Goal: Information Seeking & Learning: Learn about a topic

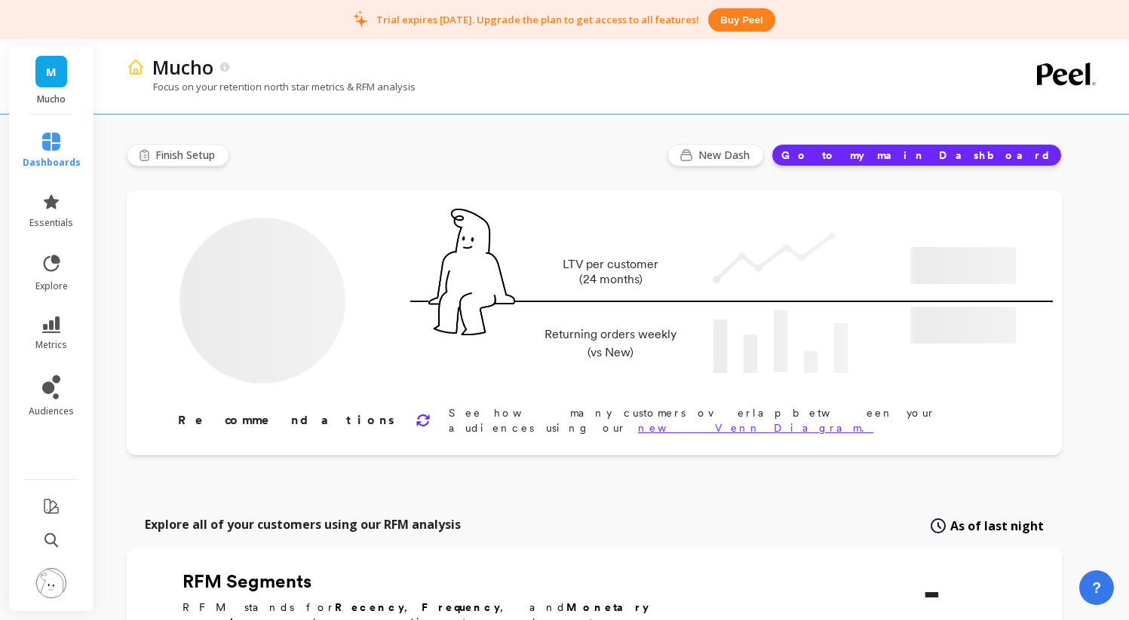
type input "Champions"
type input "41"
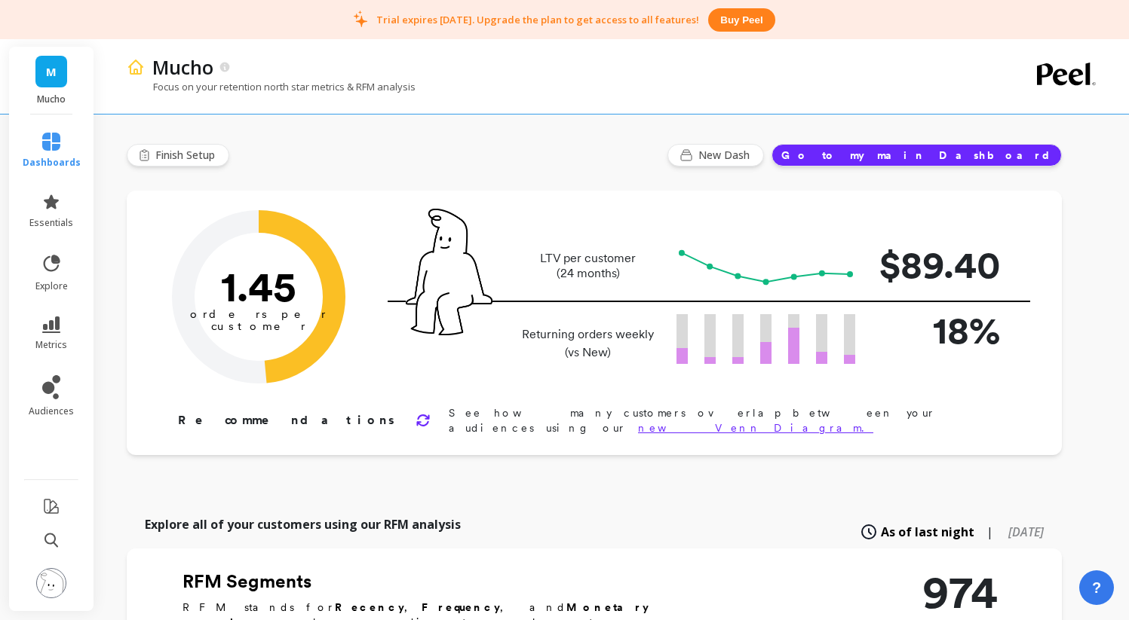
click at [593, 154] on div "Finish Setup New Dash Go to my main Dashboard" at bounding box center [594, 155] width 935 height 23
click at [592, 154] on div "Finish Setup New Dash Go to my main Dashboard" at bounding box center [594, 155] width 935 height 23
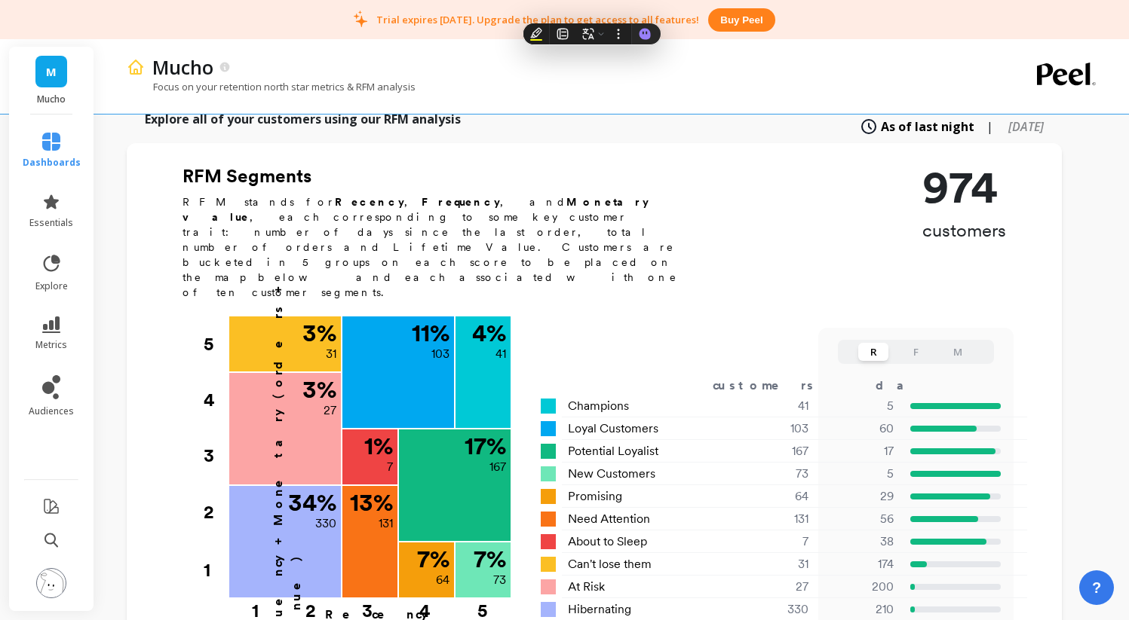
scroll to position [367, 0]
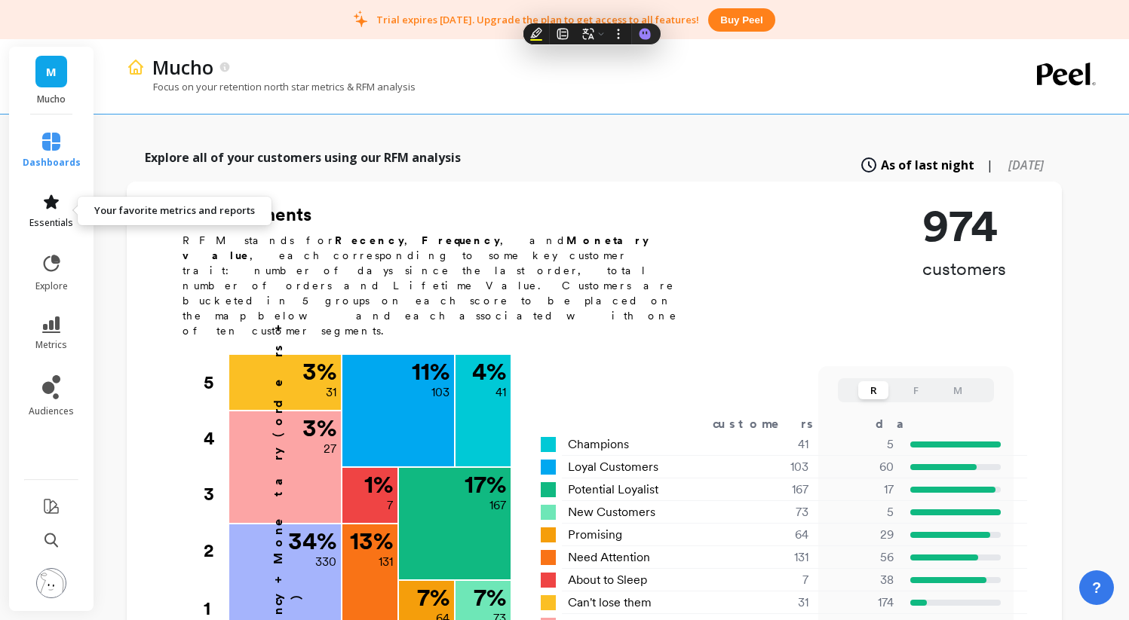
click at [60, 217] on span "essentials" at bounding box center [51, 223] width 44 height 12
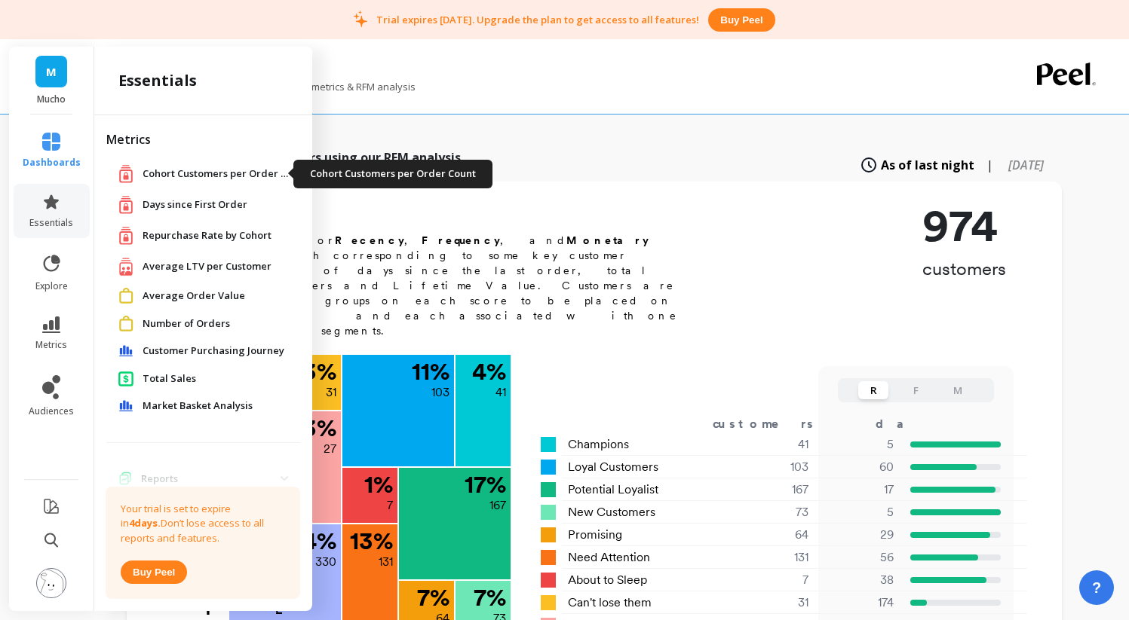
click at [182, 179] on span "Cohort Customers per Order Count" at bounding box center [217, 174] width 151 height 15
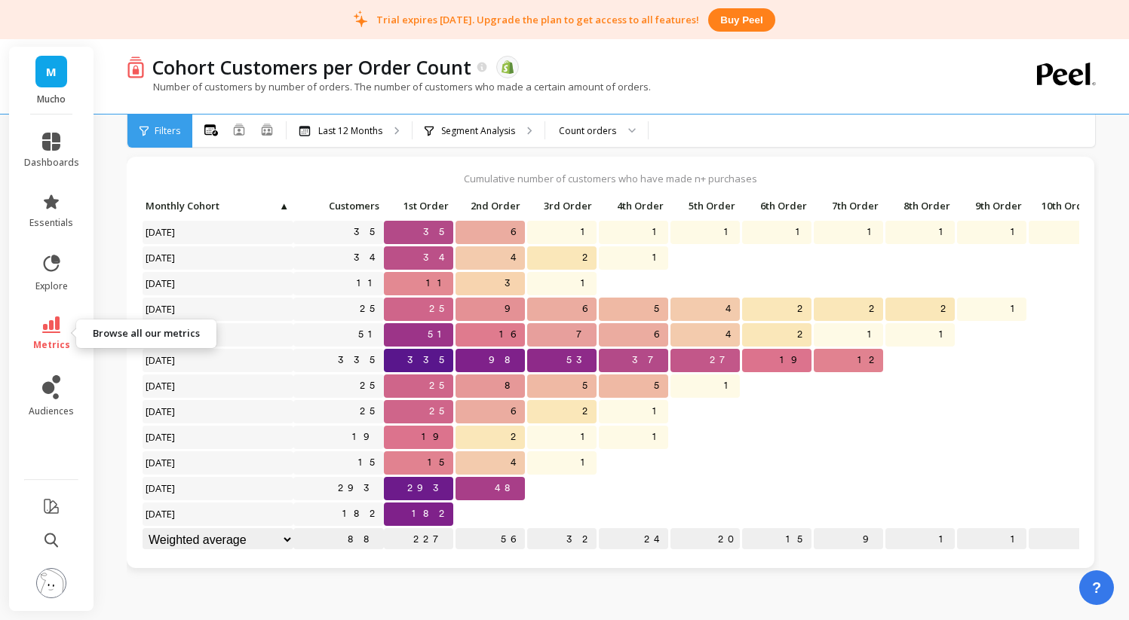
click at [44, 323] on icon at bounding box center [51, 325] width 18 height 17
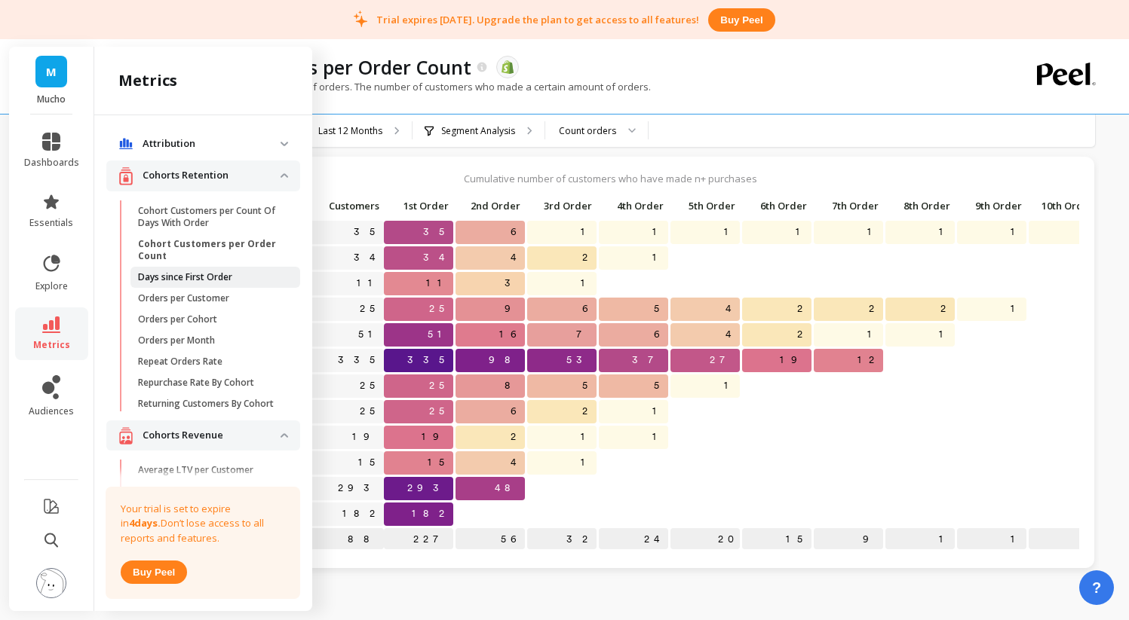
click at [203, 277] on p "Days since First Order" at bounding box center [185, 277] width 94 height 12
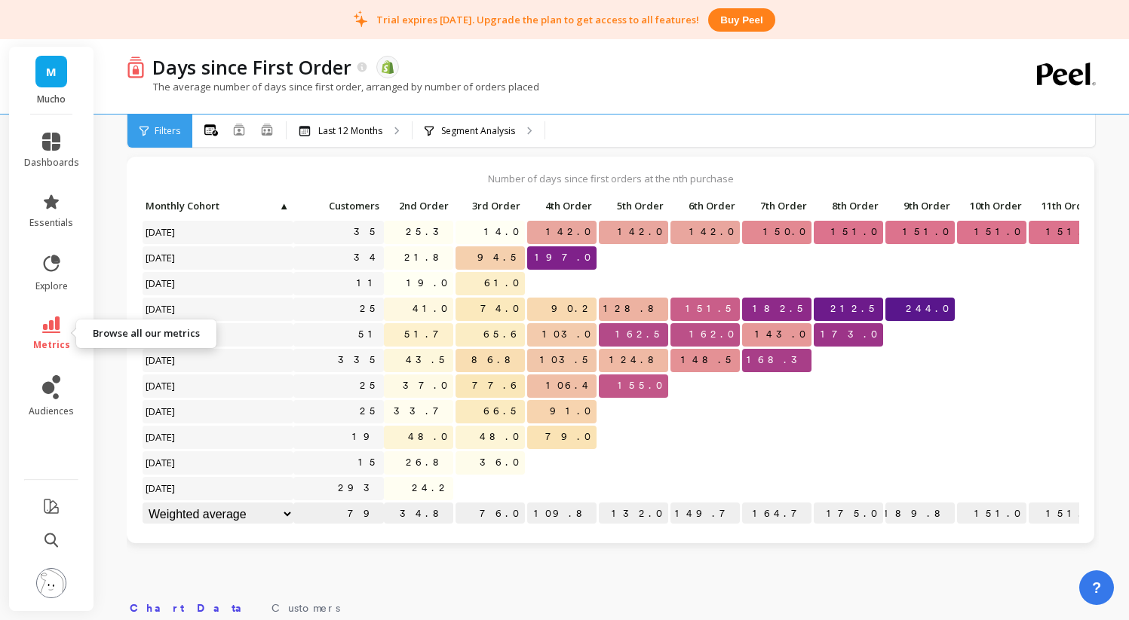
click at [35, 330] on link "metrics" at bounding box center [51, 334] width 55 height 35
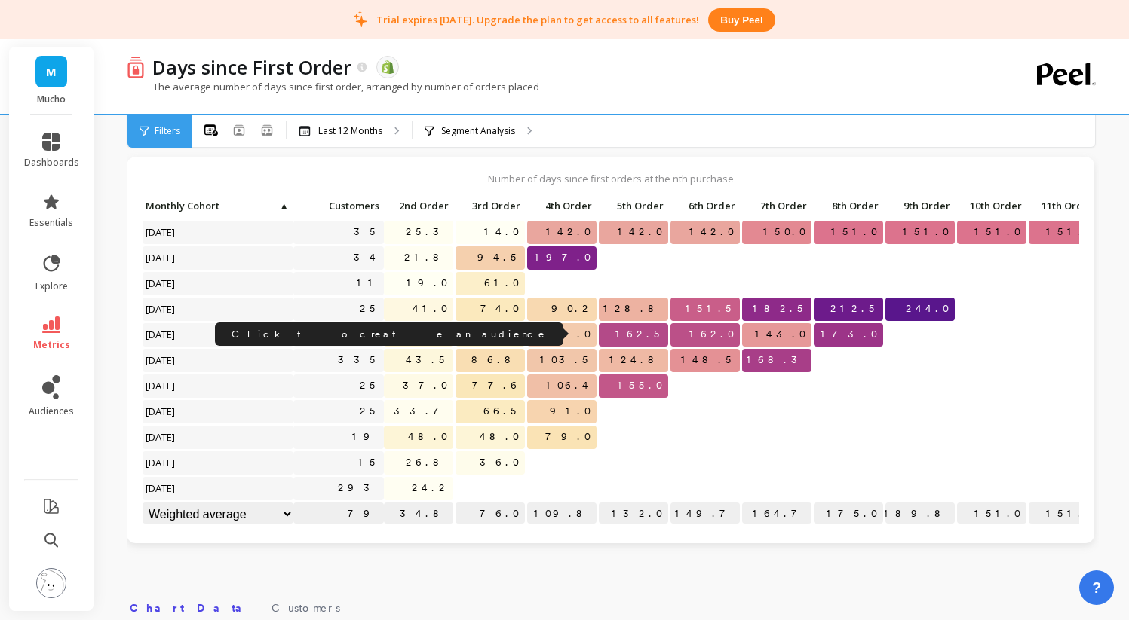
click at [369, 324] on link "51" at bounding box center [369, 334] width 29 height 23
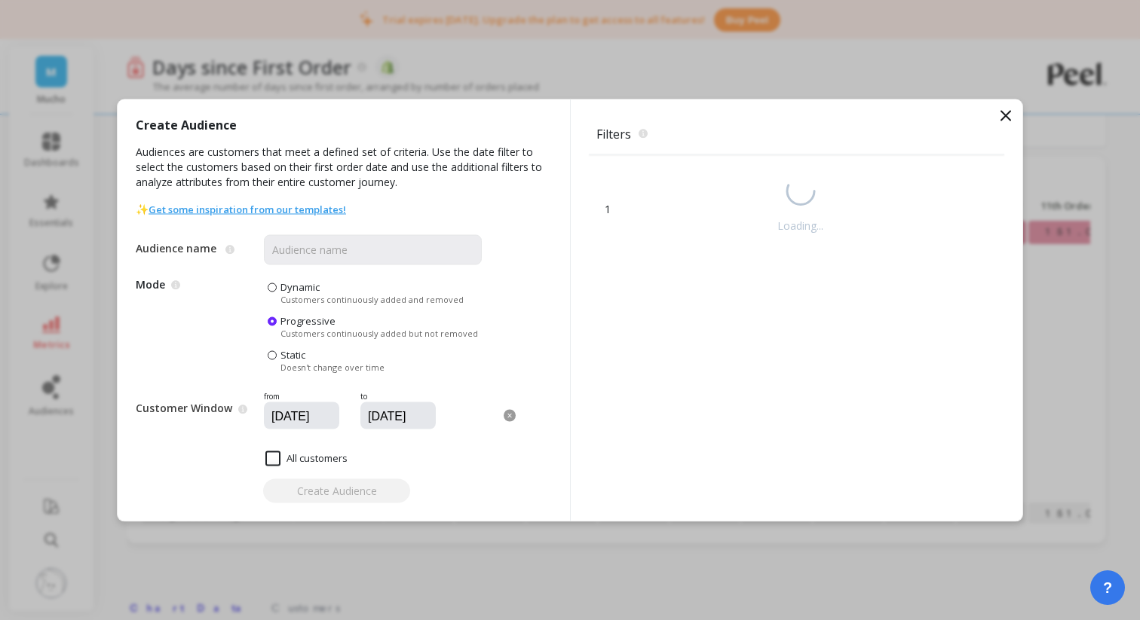
click at [428, 71] on div "Create Audience Audiences are customers that meet a defined set of criteria. Us…" at bounding box center [570, 310] width 1140 height 620
click at [1016, 113] on div "Filters The filters to select which customers should be part of the audience. 1…" at bounding box center [796, 310] width 452 height 422
click at [1013, 114] on icon at bounding box center [1006, 115] width 18 height 18
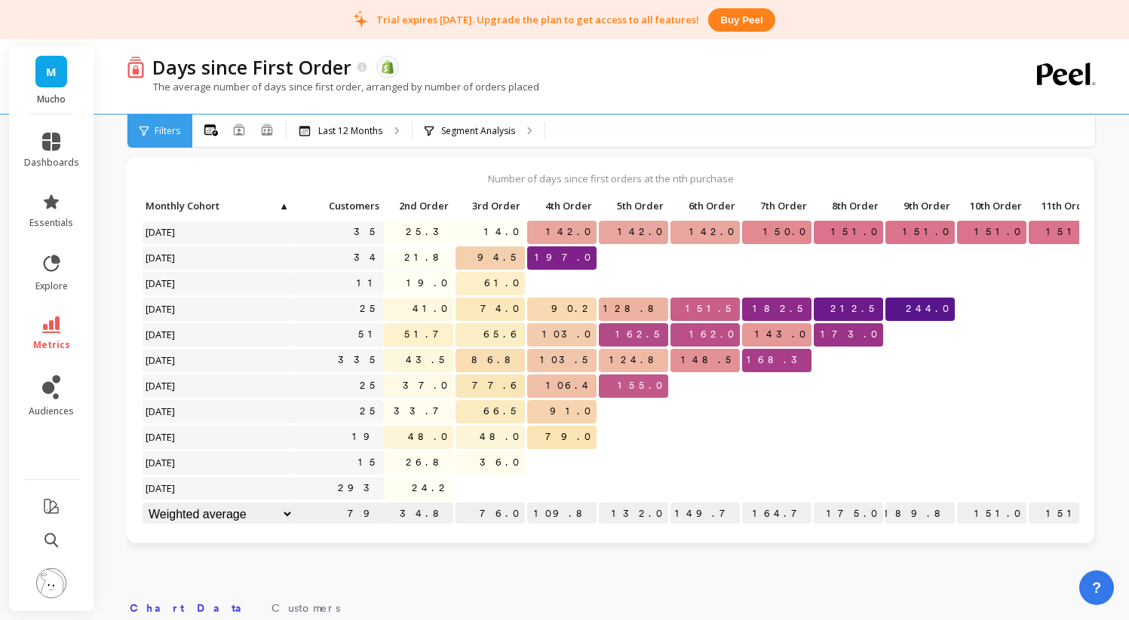
click at [50, 315] on li "metrics" at bounding box center [51, 334] width 73 height 53
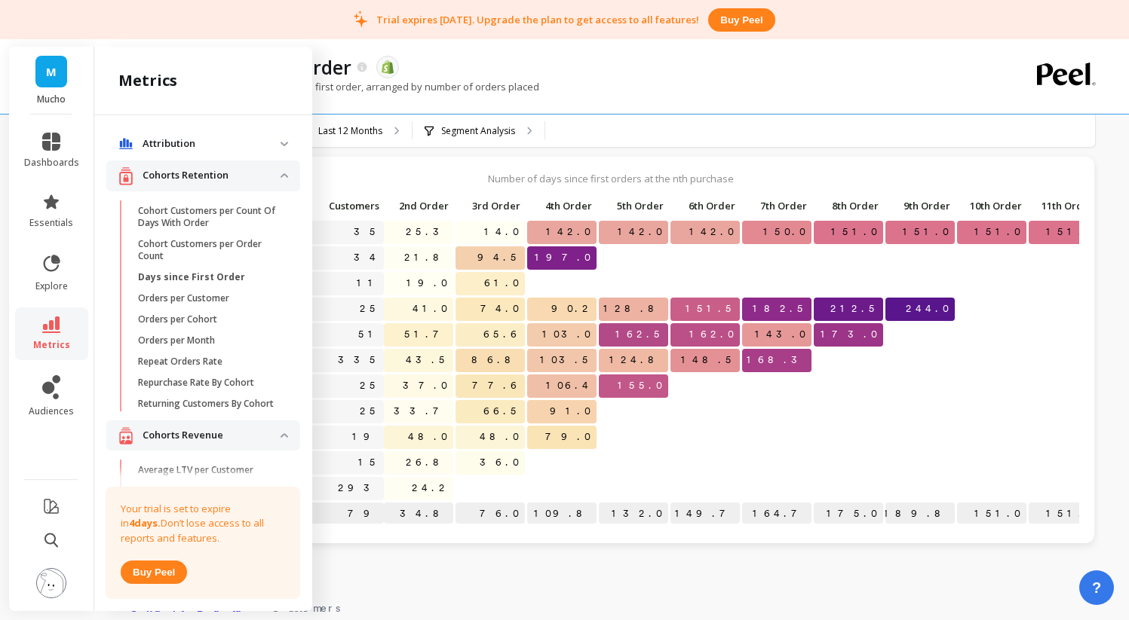
click at [191, 377] on p "Repurchase Rate By Cohort" at bounding box center [196, 383] width 116 height 12
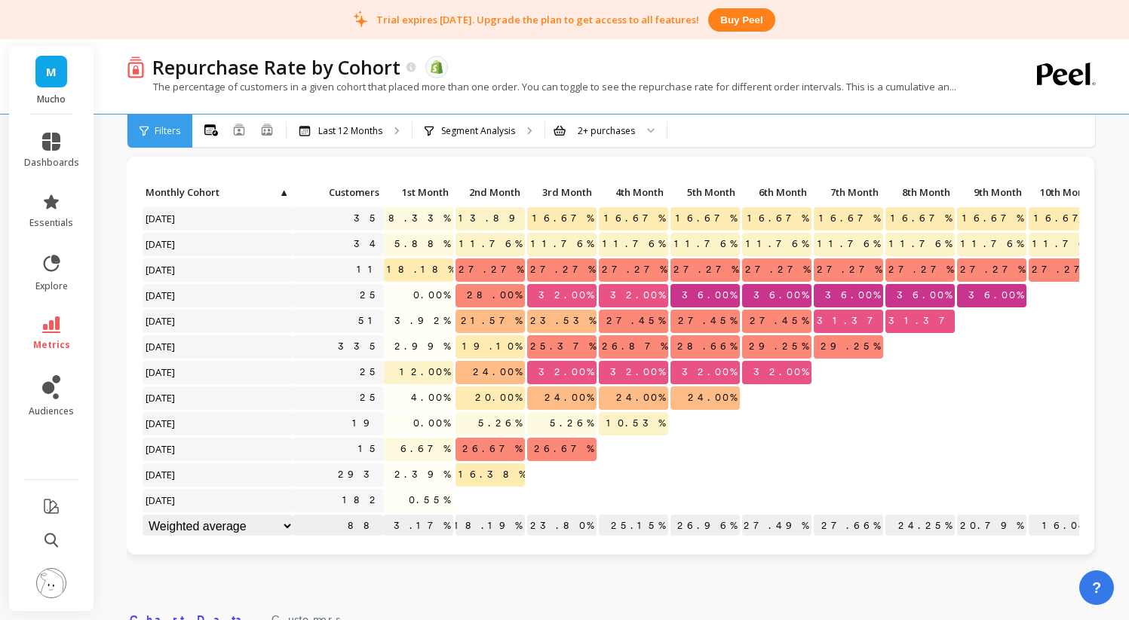
scroll to position [12, 0]
click at [57, 400] on link "audiences" at bounding box center [51, 396] width 55 height 42
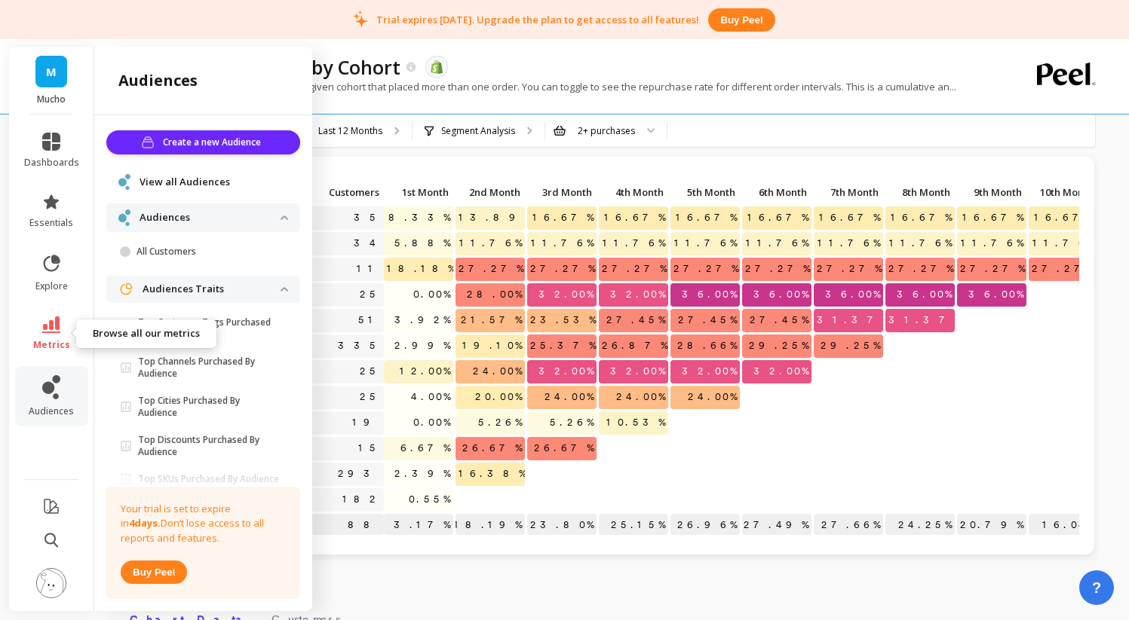
click at [49, 345] on span "metrics" at bounding box center [51, 345] width 37 height 12
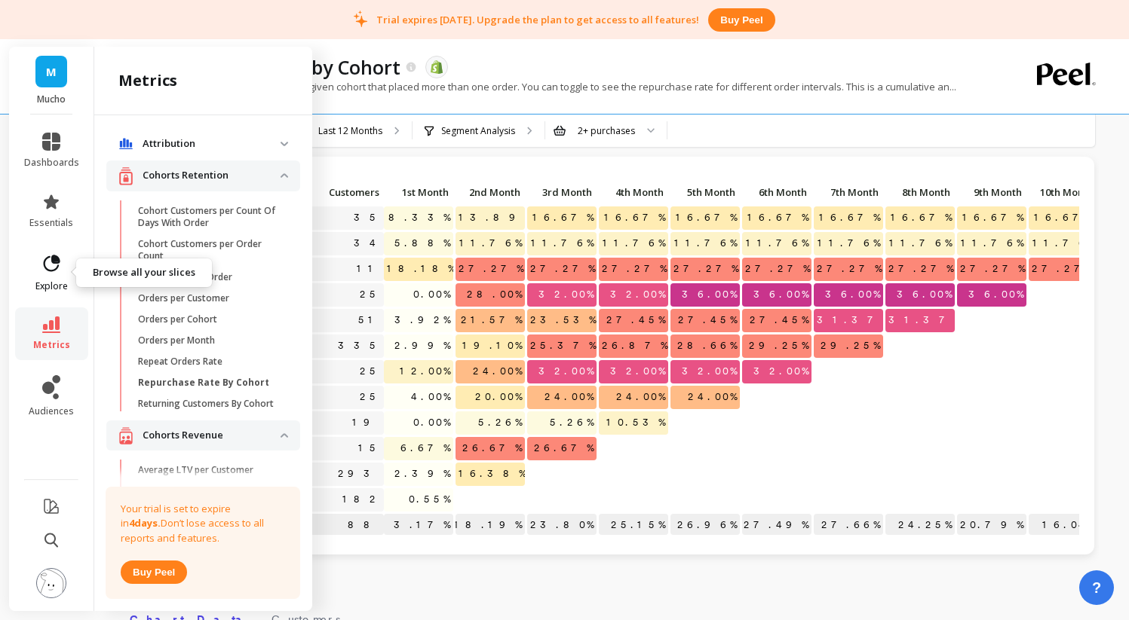
click at [49, 267] on icon at bounding box center [51, 263] width 21 height 21
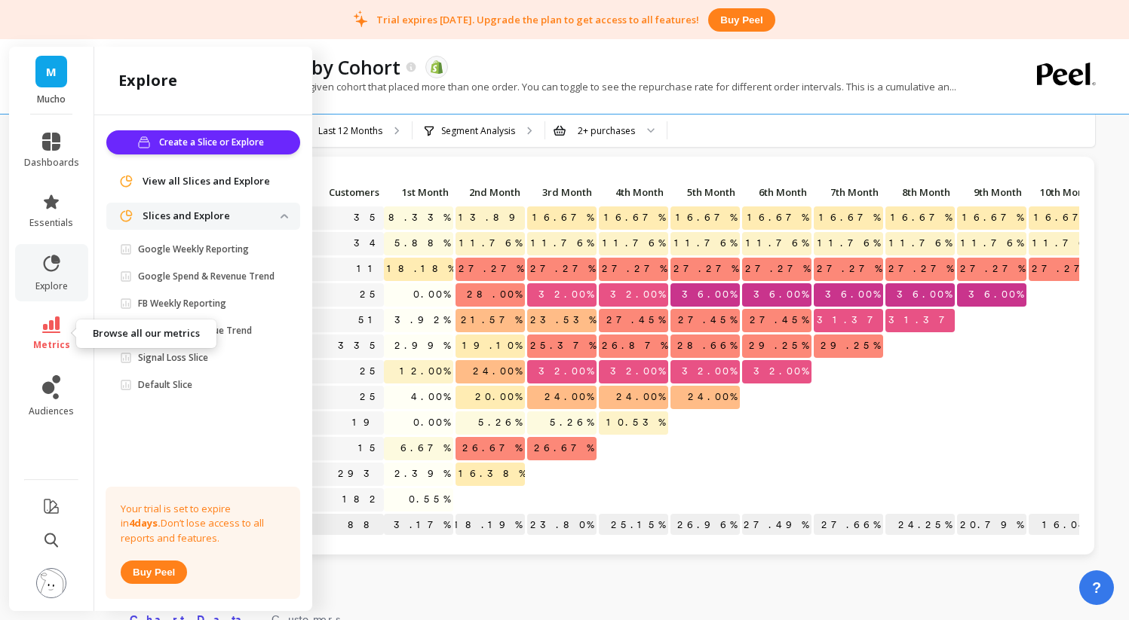
click at [51, 328] on icon at bounding box center [51, 325] width 18 height 17
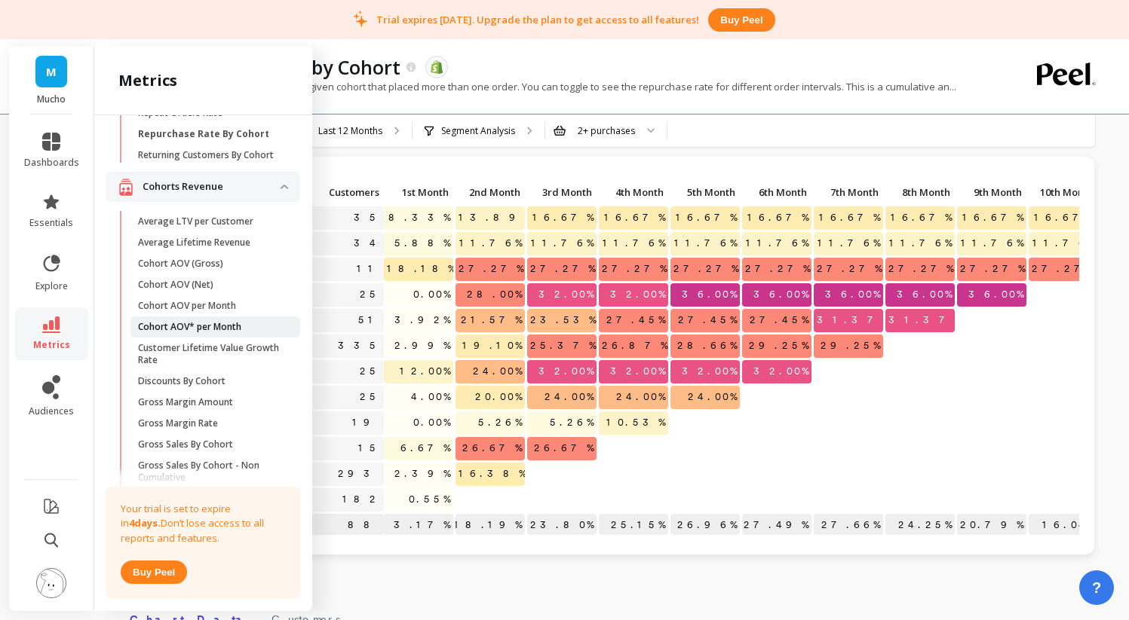
scroll to position [268, 0]
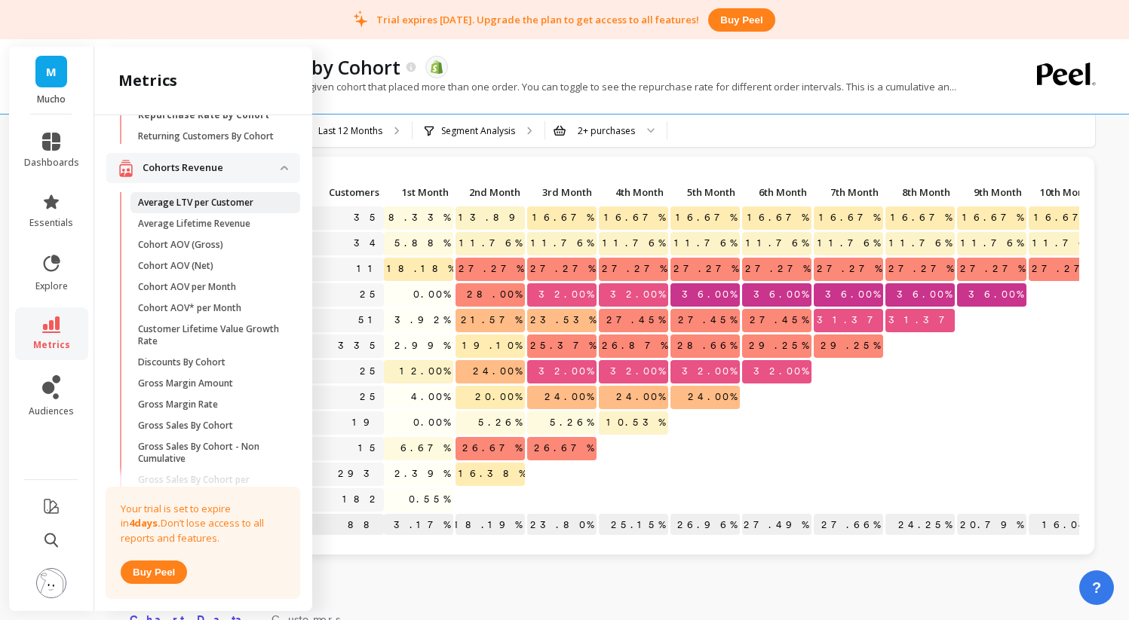
click at [211, 213] on link "Average LTV per Customer" at bounding box center [215, 202] width 170 height 21
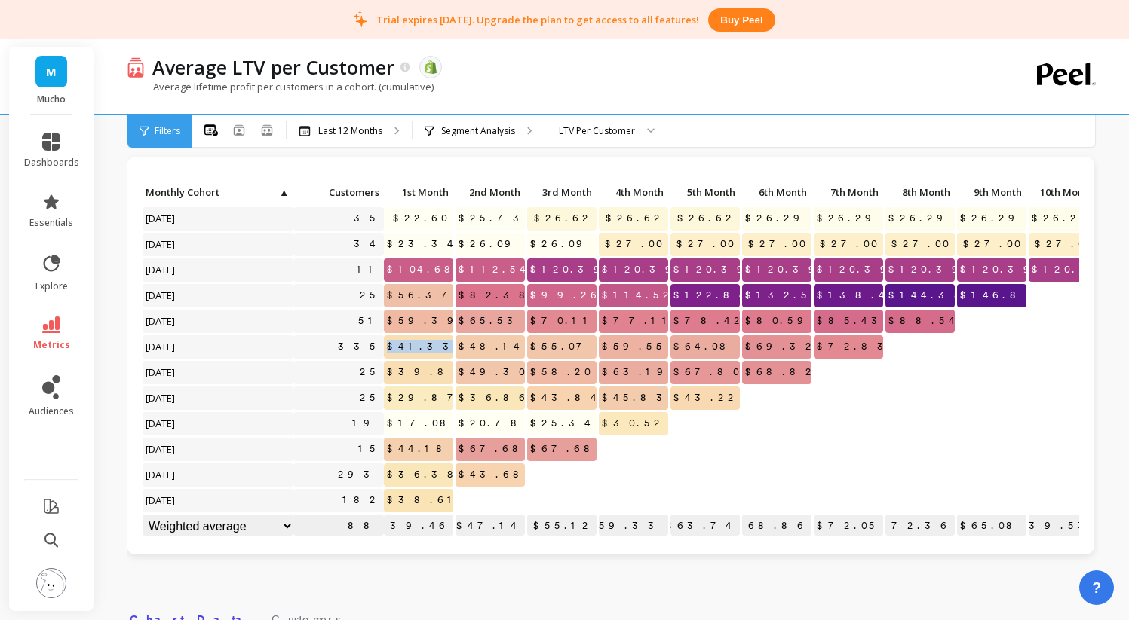
drag, startPoint x: 417, startPoint y: 345, endPoint x: 448, endPoint y: 345, distance: 30.9
click at [448, 345] on p "$41.33" at bounding box center [418, 347] width 69 height 23
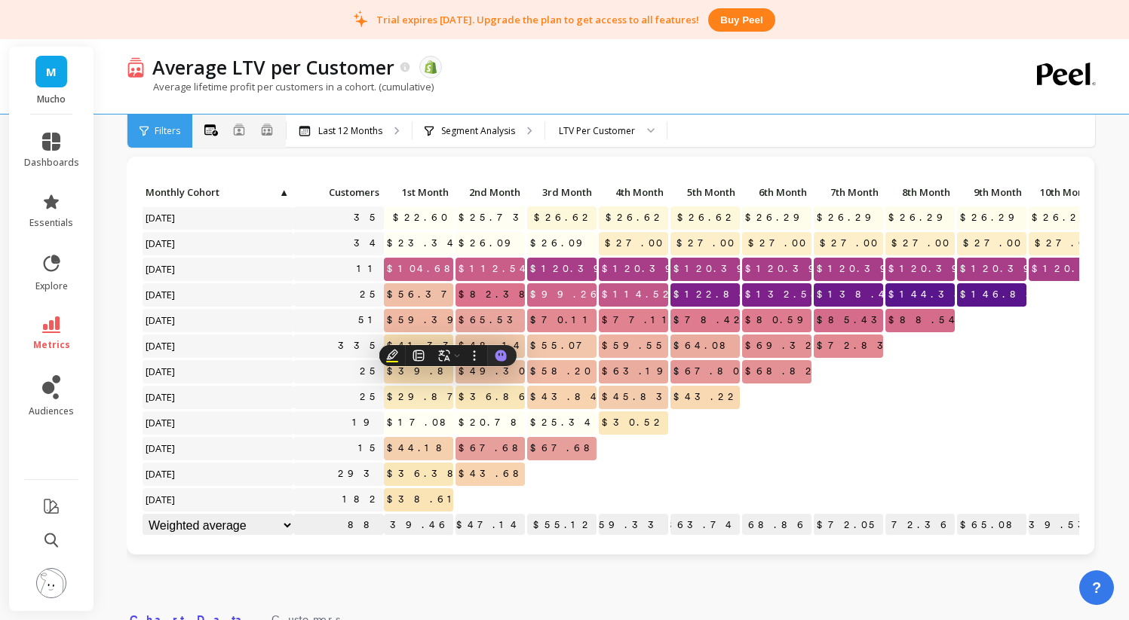
click at [216, 138] on div "All Months" at bounding box center [211, 131] width 14 height 20
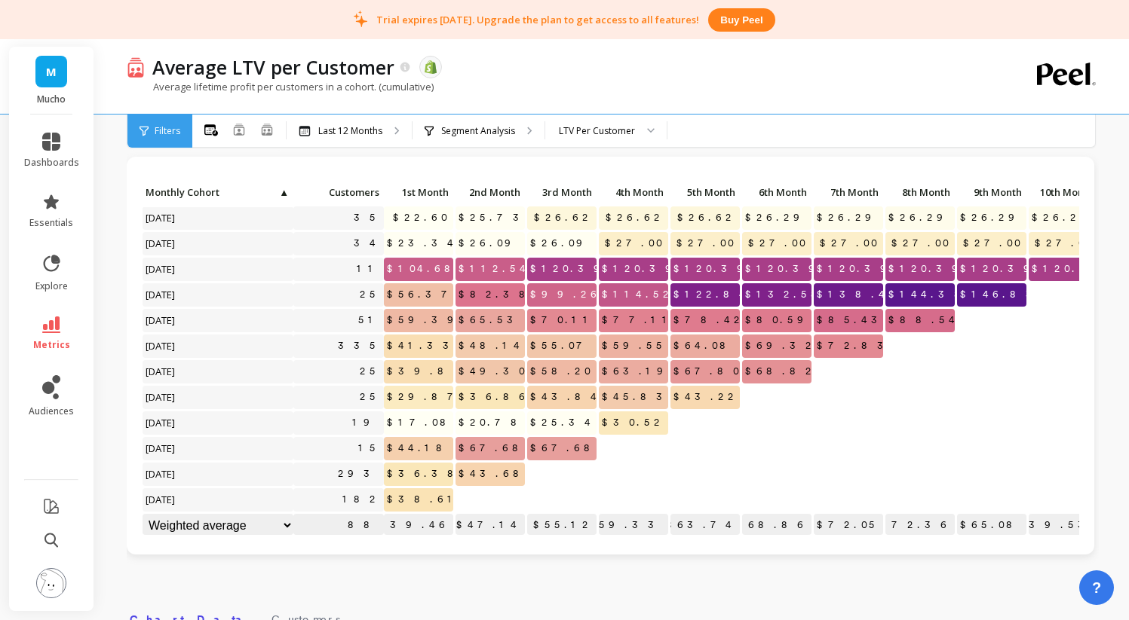
click at [178, 128] on span "Filters" at bounding box center [168, 131] width 26 height 12
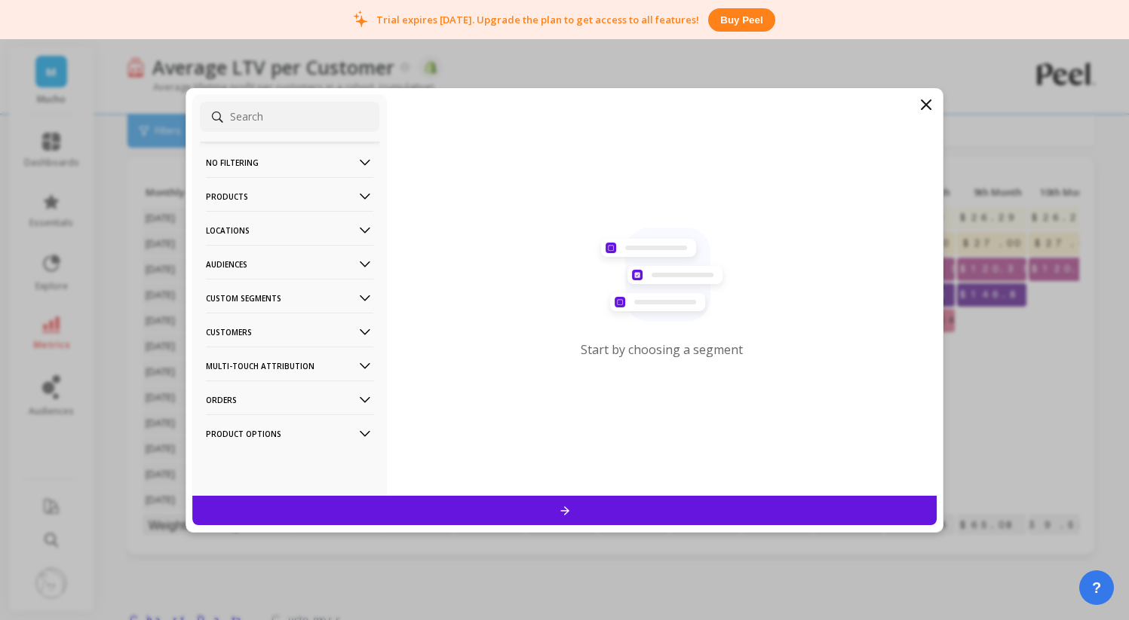
click at [276, 296] on p "Custom Segments" at bounding box center [289, 298] width 167 height 38
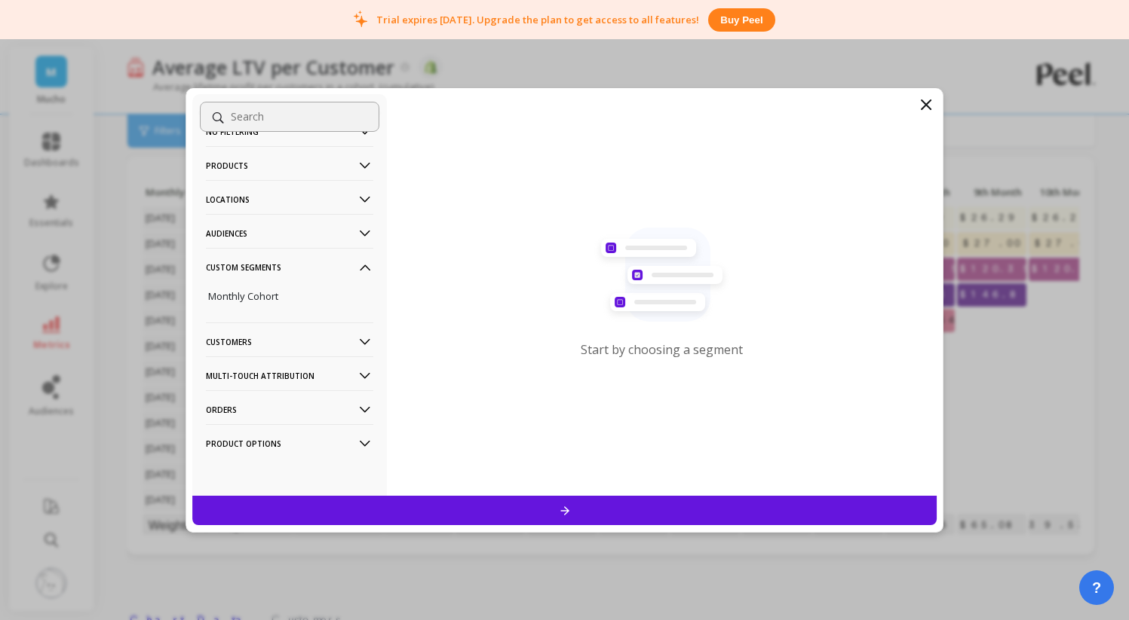
click at [278, 344] on p "Customers" at bounding box center [289, 342] width 167 height 38
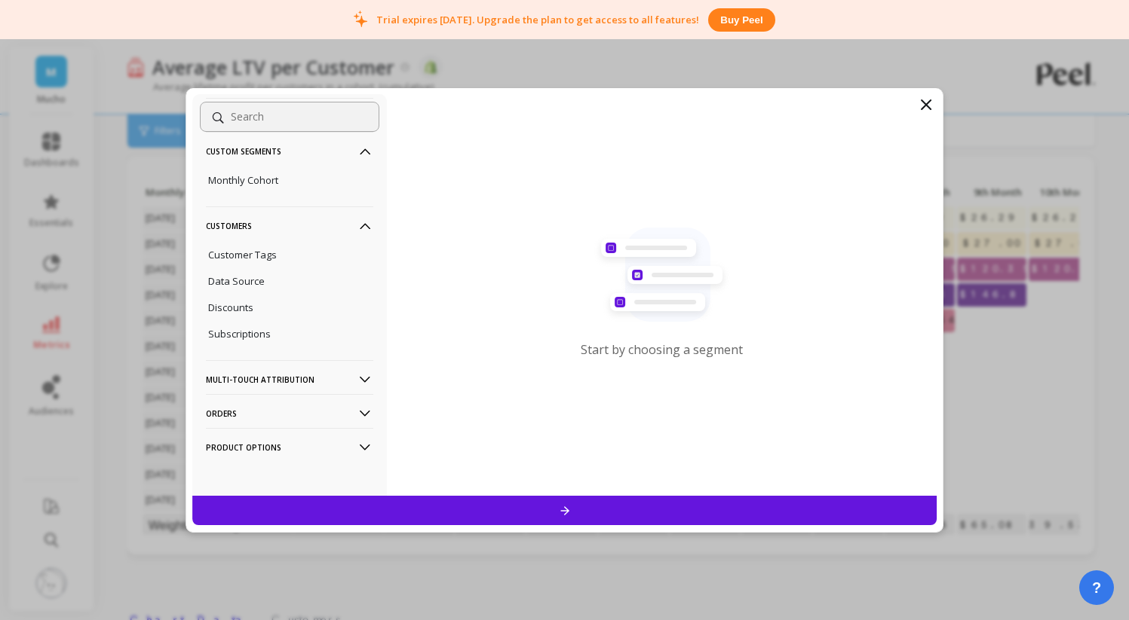
scroll to position [155, 0]
click at [263, 378] on p "Multi-Touch Attribution" at bounding box center [289, 376] width 167 height 38
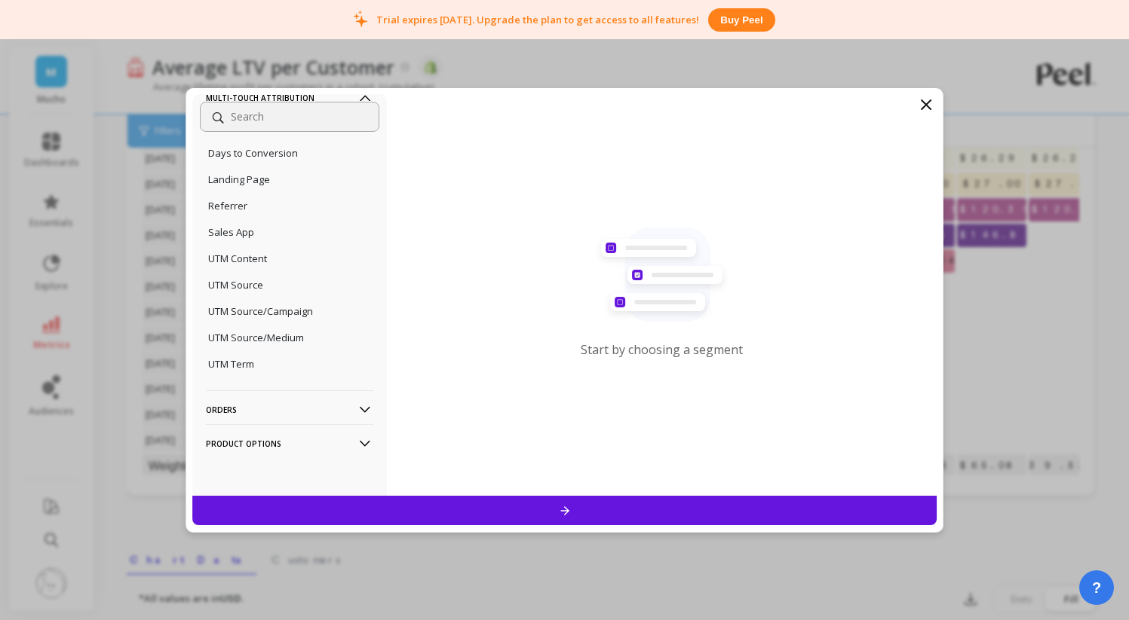
scroll to position [128, 0]
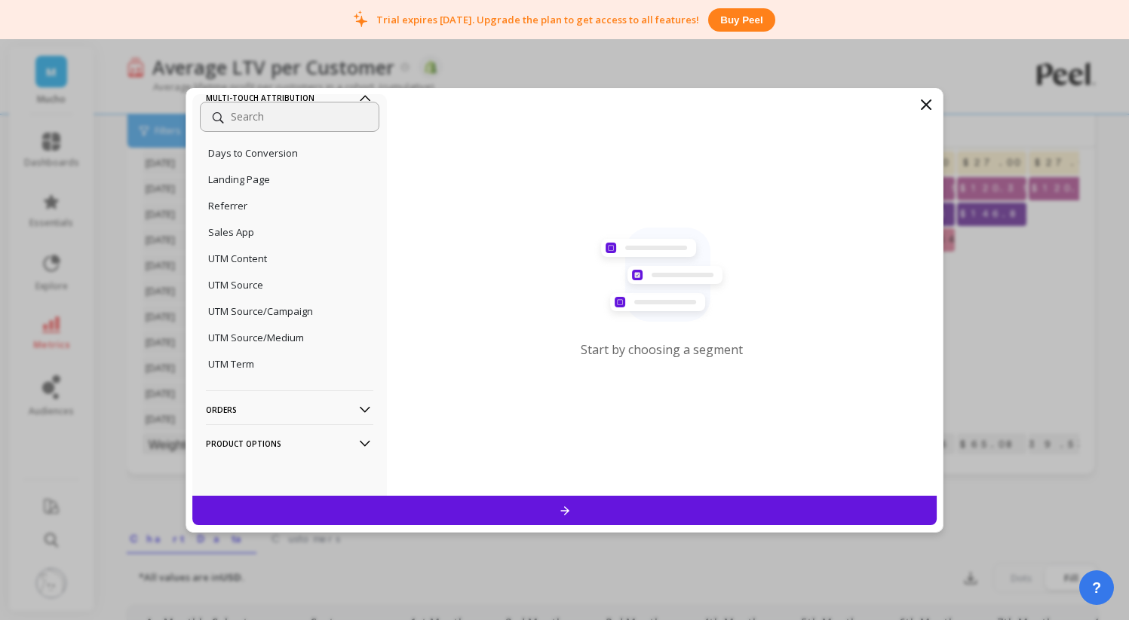
click at [259, 417] on p "Orders" at bounding box center [289, 410] width 167 height 38
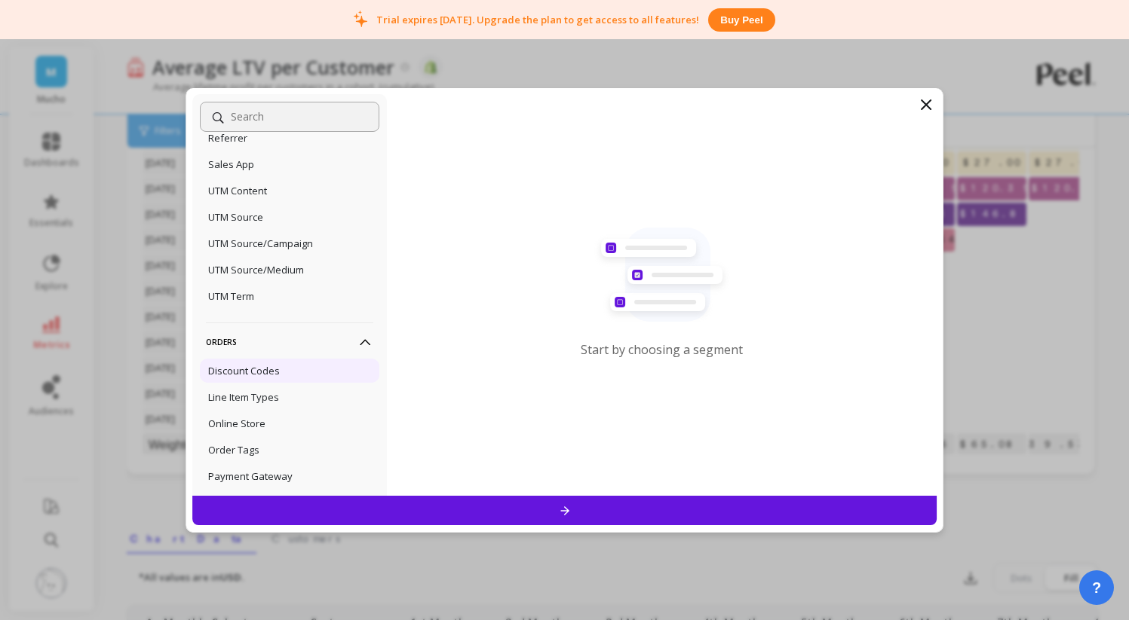
scroll to position [617, 0]
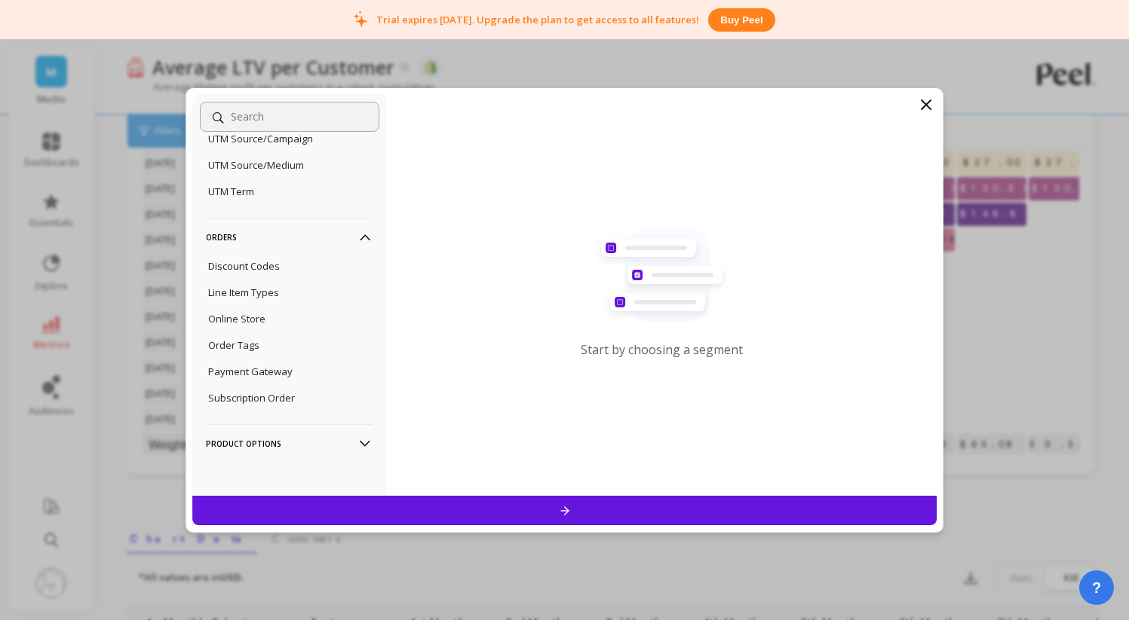
click at [310, 446] on p "Product Options" at bounding box center [289, 443] width 167 height 38
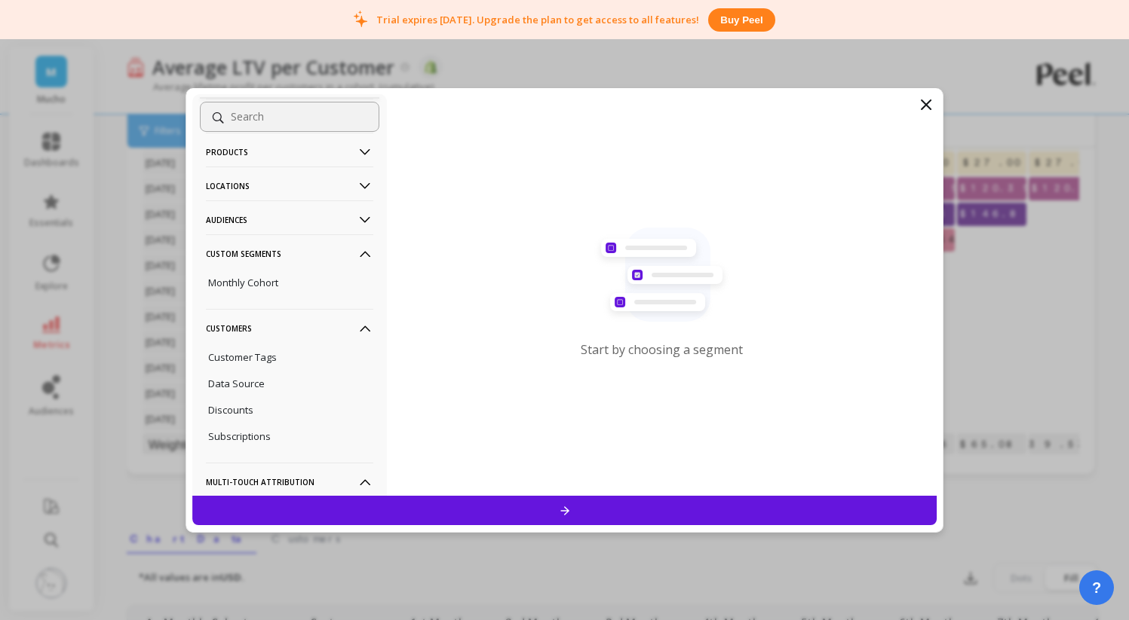
scroll to position [0, 0]
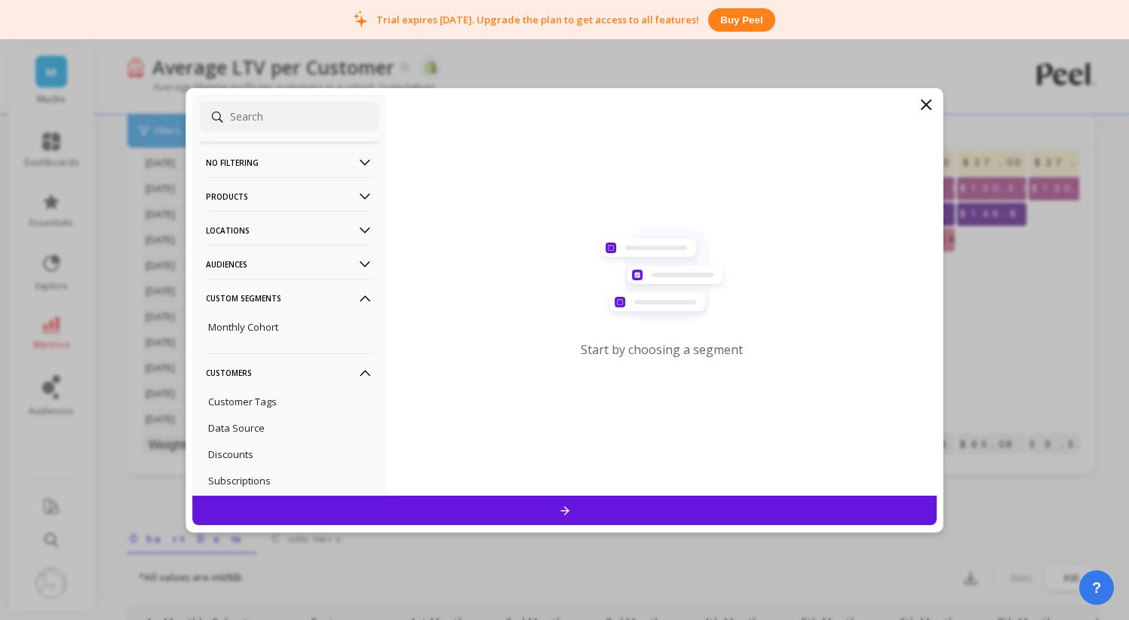
click at [329, 269] on p "Audiences" at bounding box center [289, 264] width 167 height 38
click at [334, 252] on p "Audiences" at bounding box center [289, 264] width 167 height 38
click at [329, 269] on p "Audiences" at bounding box center [289, 264] width 167 height 38
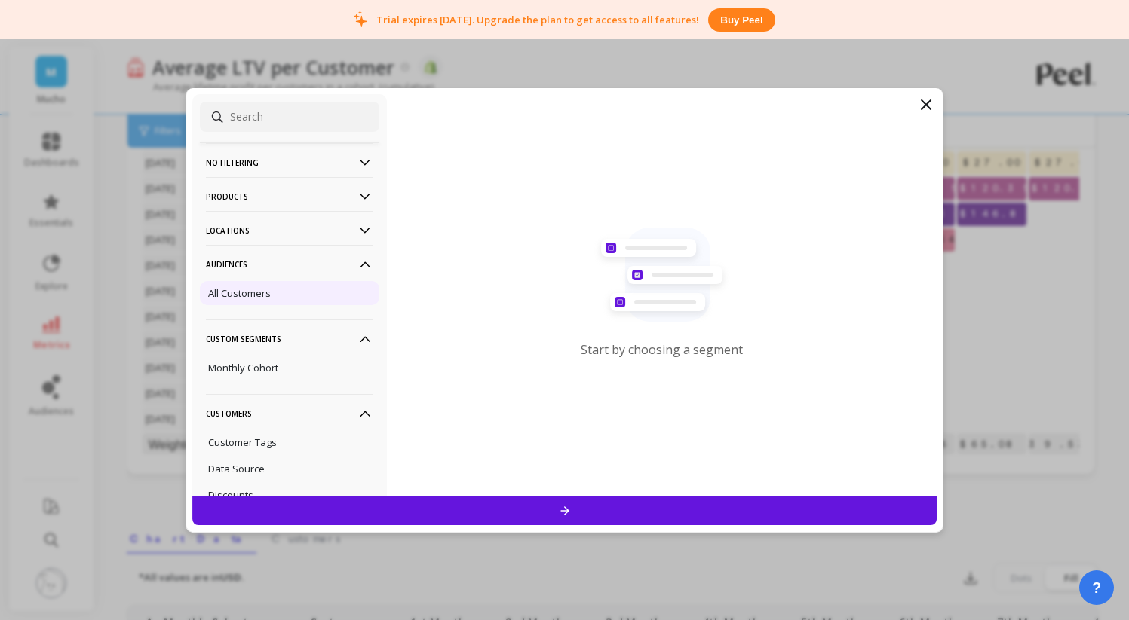
click at [283, 290] on div "All Customers" at bounding box center [289, 293] width 179 height 24
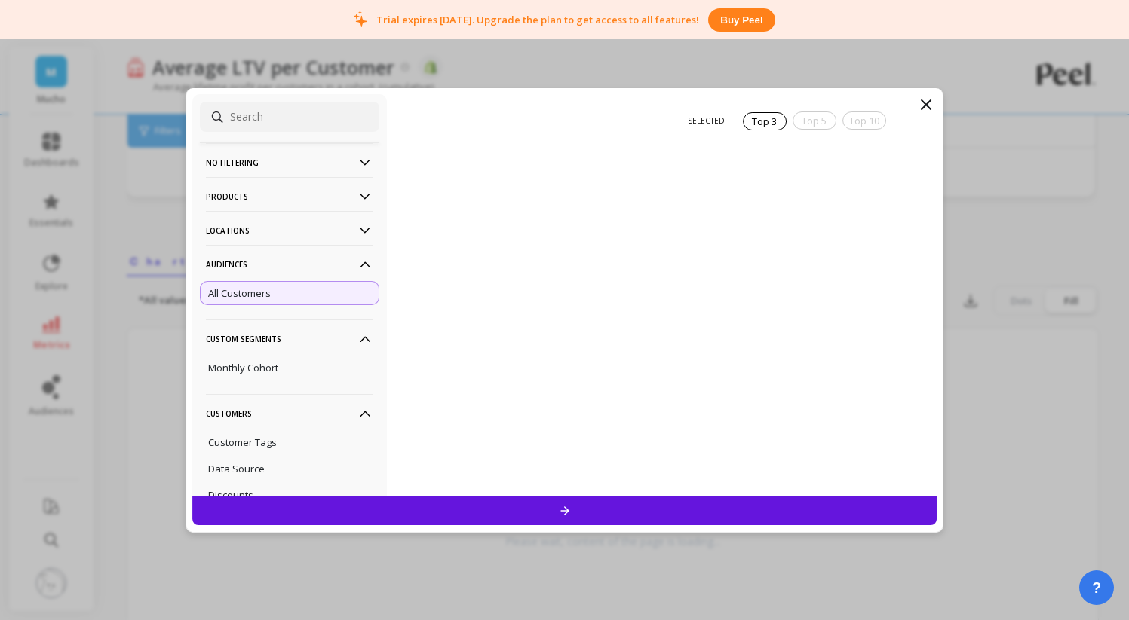
click at [315, 229] on p "Locations" at bounding box center [289, 230] width 167 height 38
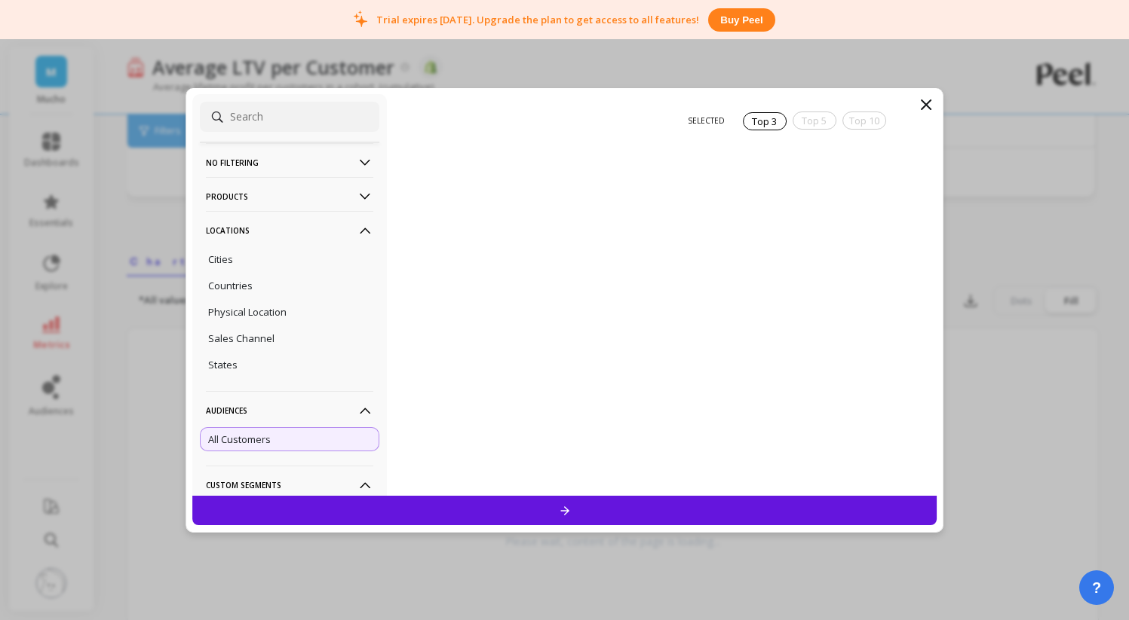
click at [326, 188] on p "Products" at bounding box center [289, 196] width 167 height 38
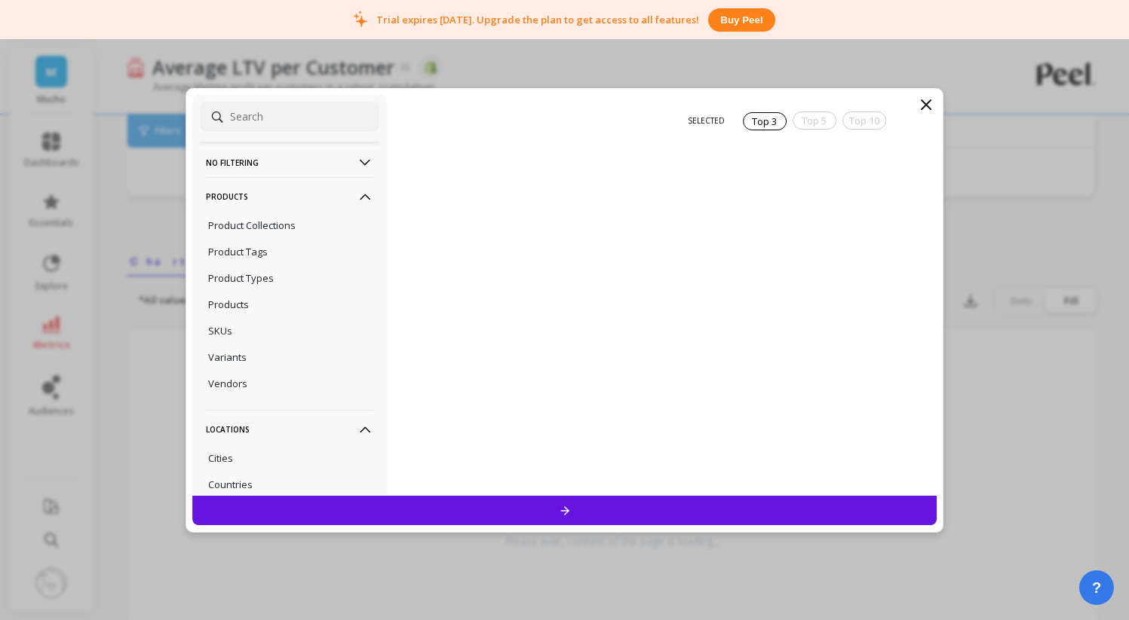
click at [332, 158] on p "No filtering" at bounding box center [289, 162] width 167 height 38
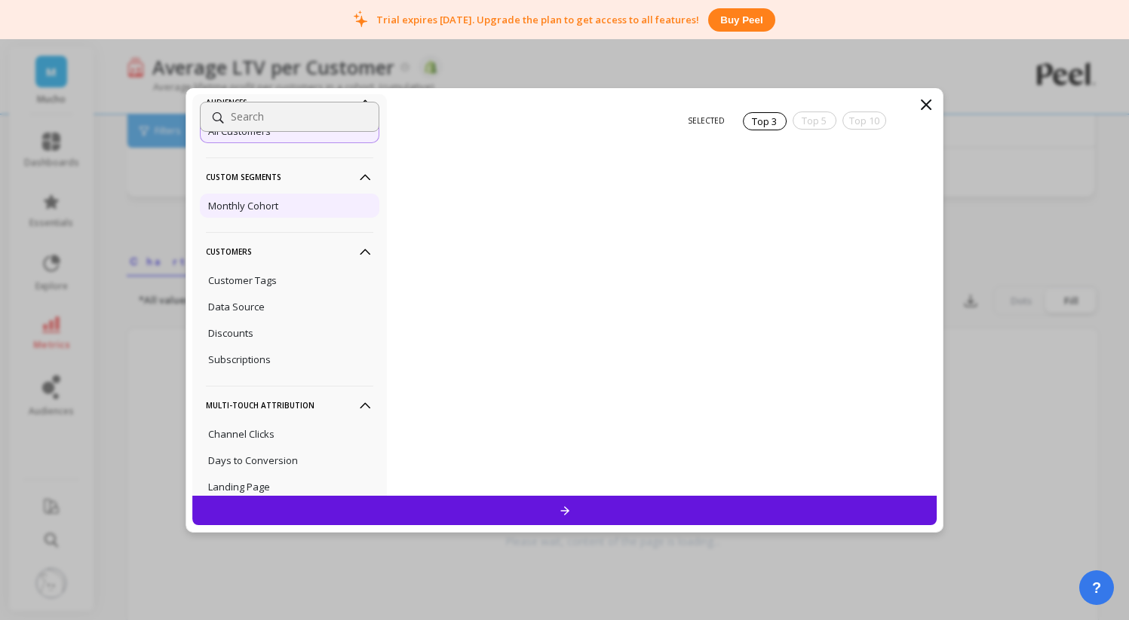
scroll to position [582, 0]
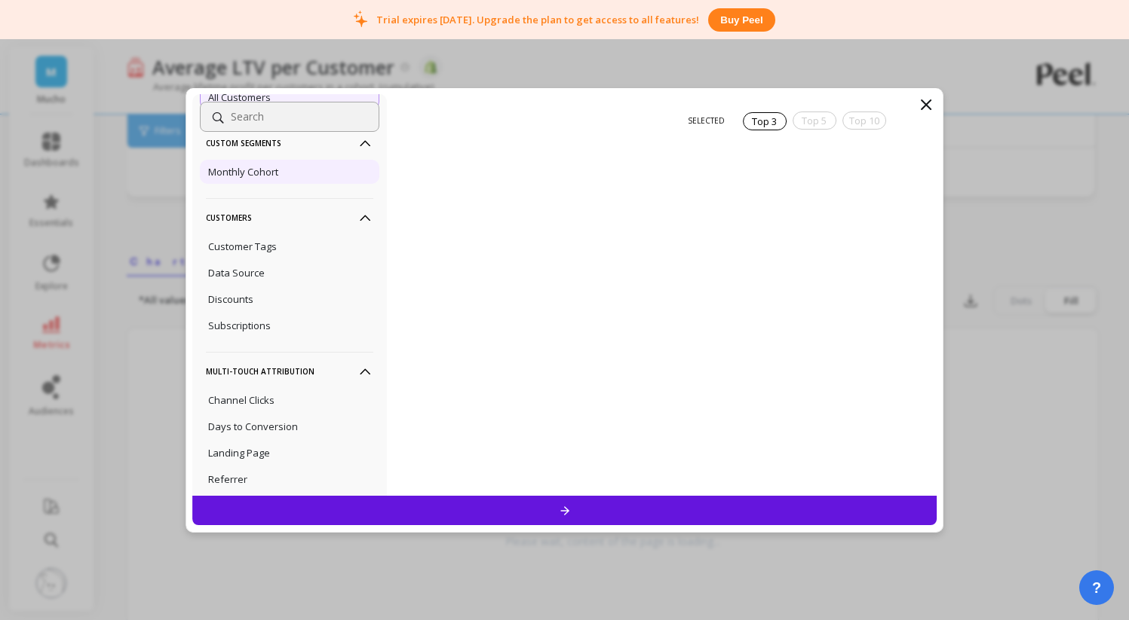
click at [336, 184] on div "Monthly Cohort" at bounding box center [289, 172] width 179 height 24
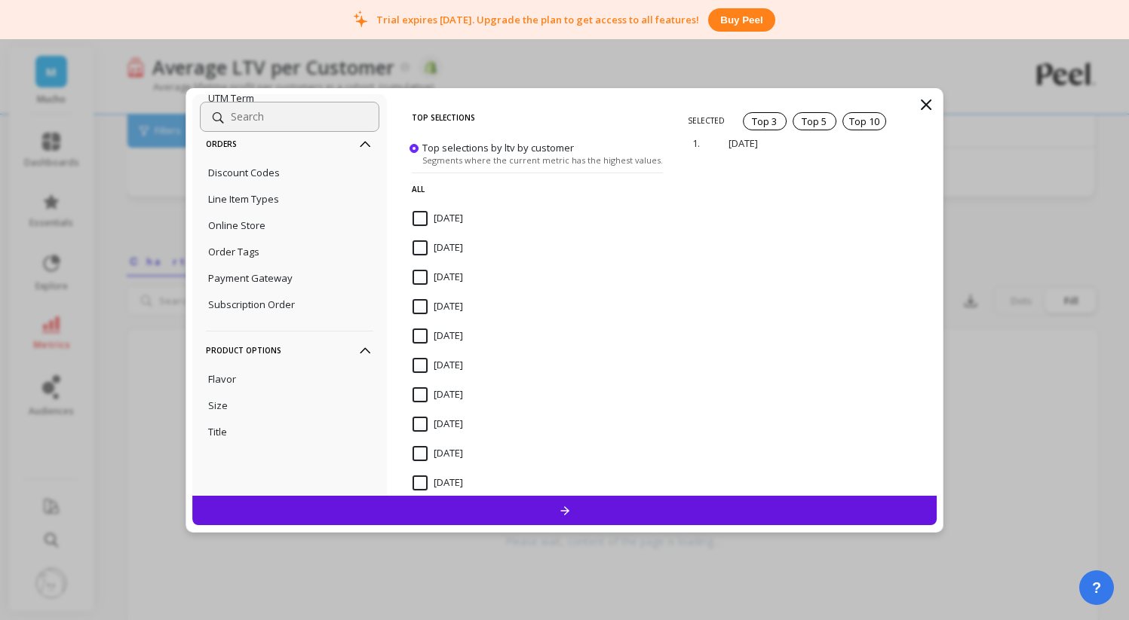
scroll to position [1151, 0]
click at [165, 353] on div "No filtering Overall Products Product Collections Product Tags Product Types Pr…" at bounding box center [564, 310] width 1129 height 620
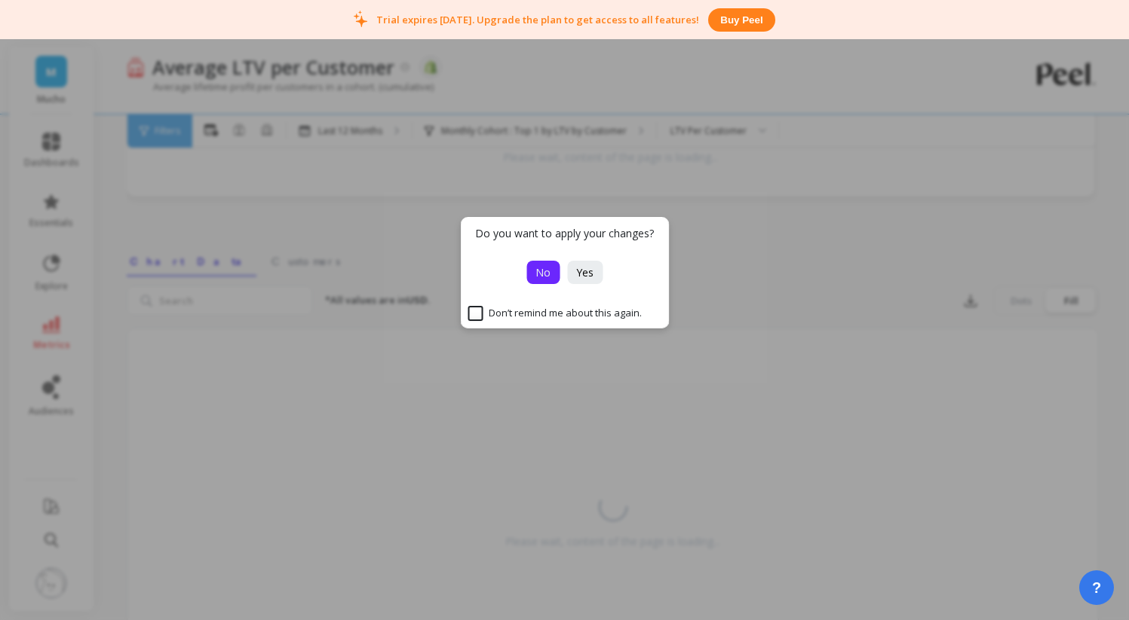
click at [552, 277] on button "No" at bounding box center [542, 272] width 33 height 23
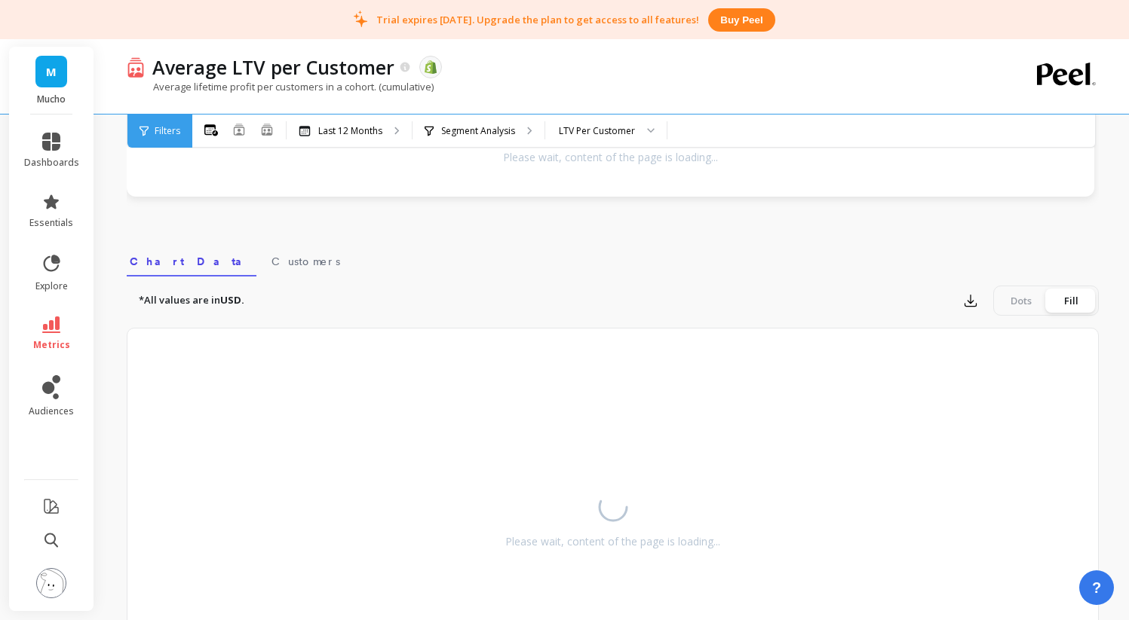
click at [463, 412] on div "Please wait, content of the page is loading..." at bounding box center [613, 516] width 972 height 377
click at [39, 397] on link "audiences" at bounding box center [51, 396] width 55 height 42
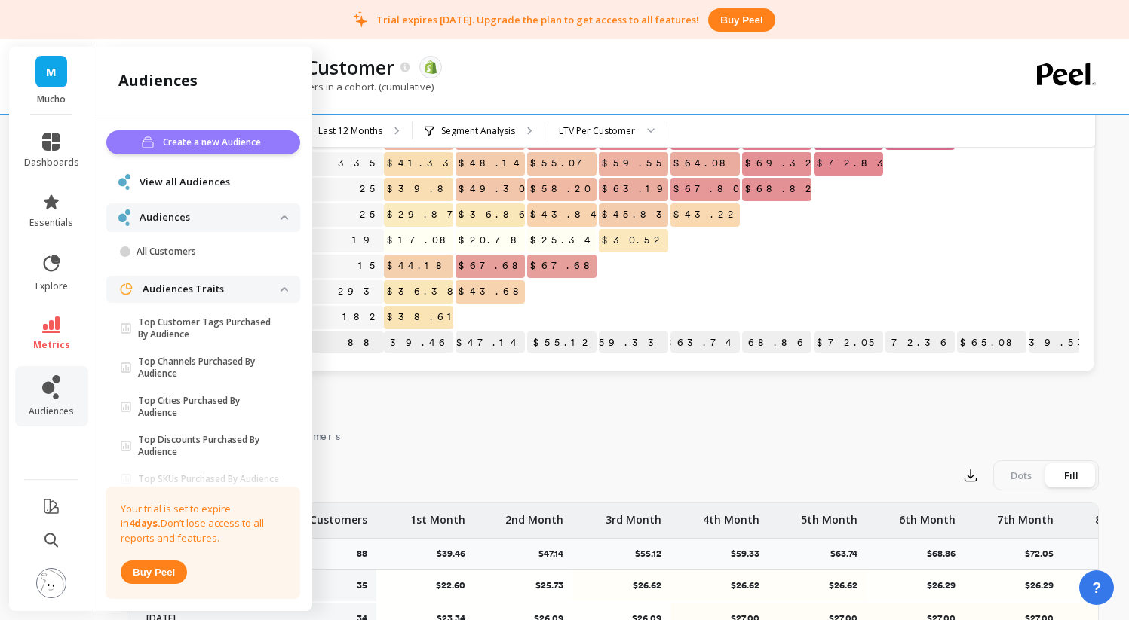
click at [237, 135] on span "Create a new Audience" at bounding box center [214, 142] width 103 height 15
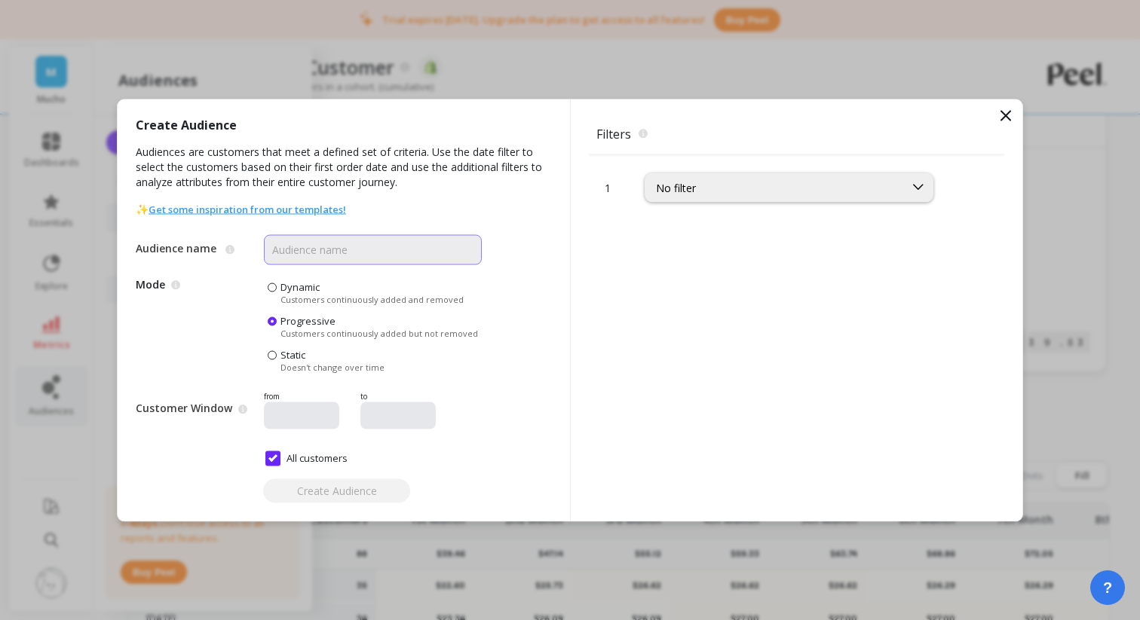
click at [347, 246] on input "Audience name" at bounding box center [373, 249] width 218 height 30
type input "New Customers"
click at [310, 300] on span "Customers continuously added and removed" at bounding box center [371, 298] width 183 height 11
click at [0, 0] on input "Dynamic Customers continuously added and removed" at bounding box center [0, 0] width 0 height 0
click at [274, 457] on input "All customers" at bounding box center [306, 458] width 82 height 15
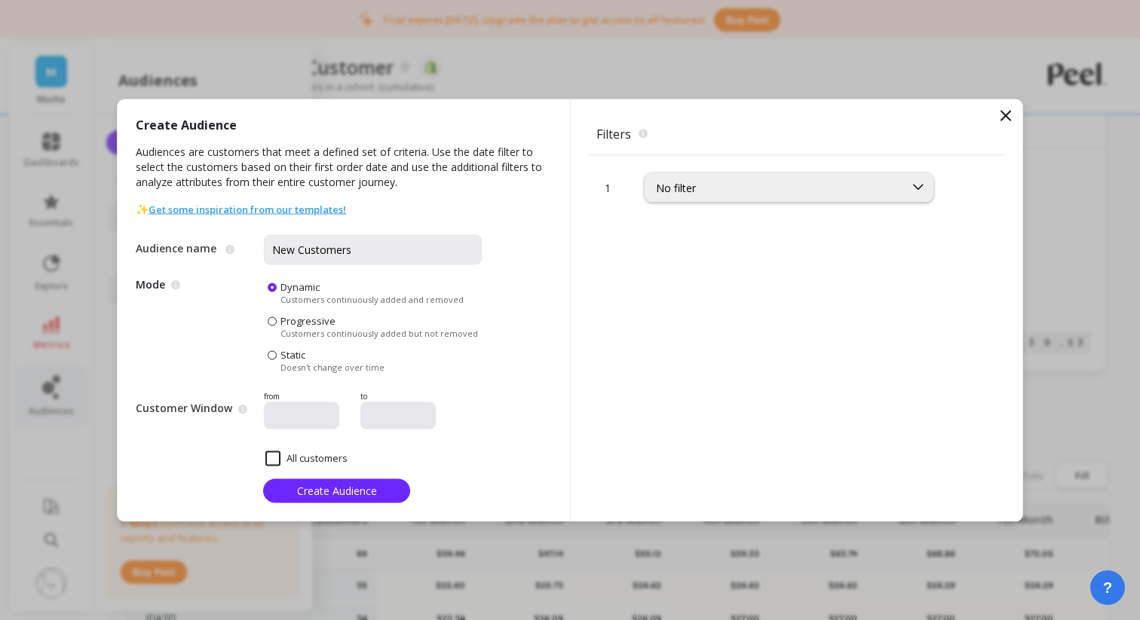
checkbox input "false"
type input "07/24/2025"
type input "08/24/2025"
click at [274, 457] on input "All customers" at bounding box center [306, 458] width 82 height 15
checkbox input "true"
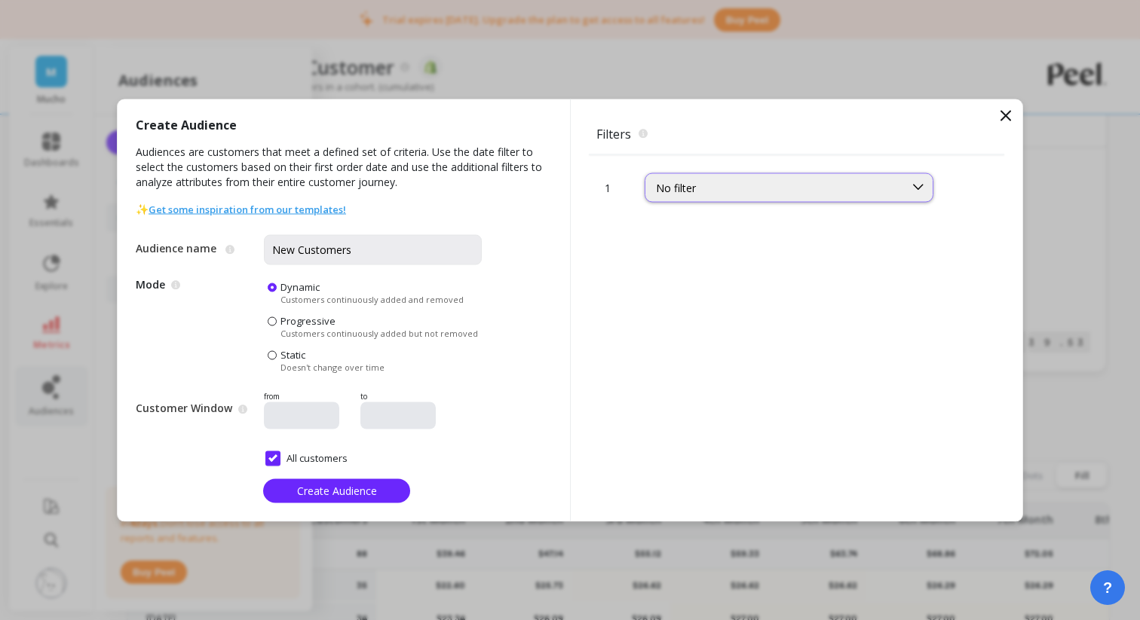
click at [749, 185] on div "No filter" at bounding box center [774, 187] width 237 height 14
type input "retu"
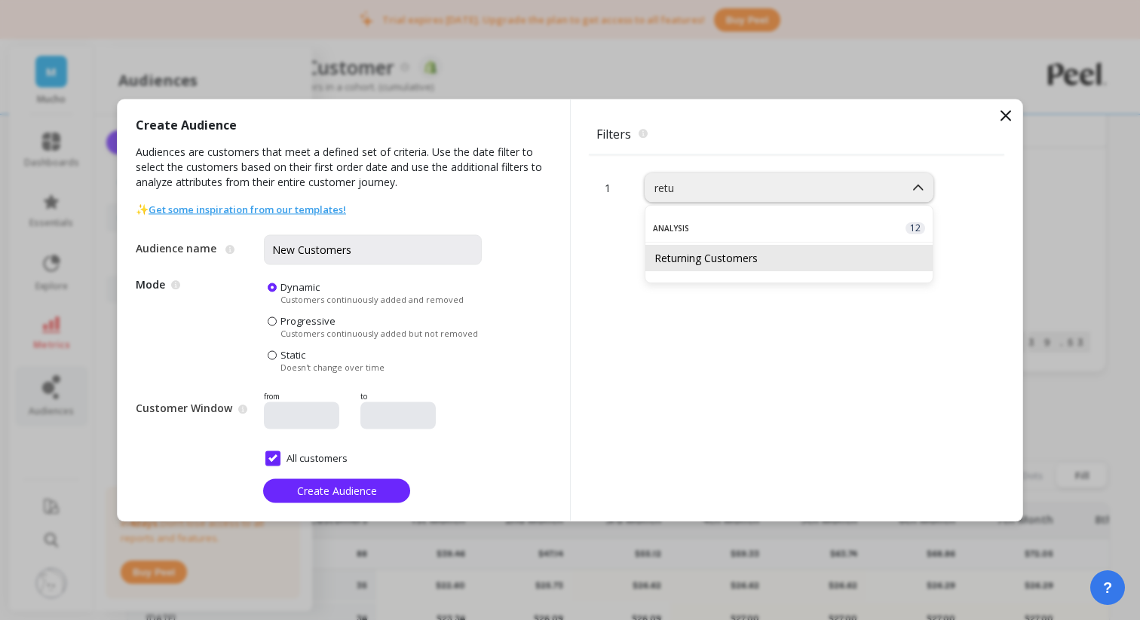
click at [763, 256] on div "Returning Customers" at bounding box center [788, 258] width 269 height 14
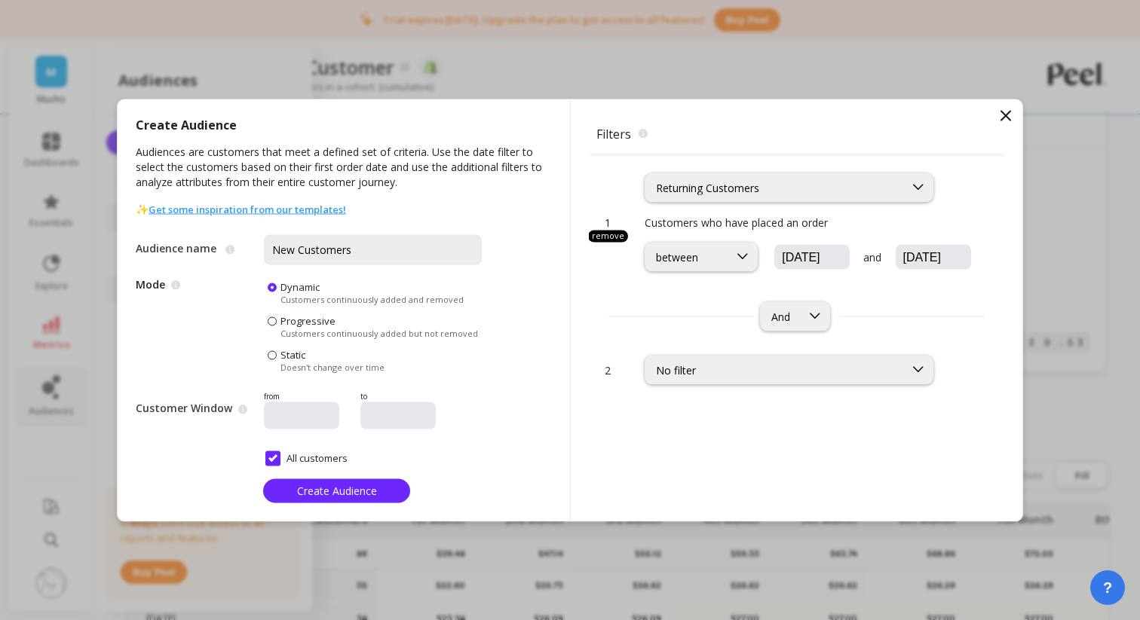
click at [722, 314] on div "And" at bounding box center [796, 316] width 415 height 29
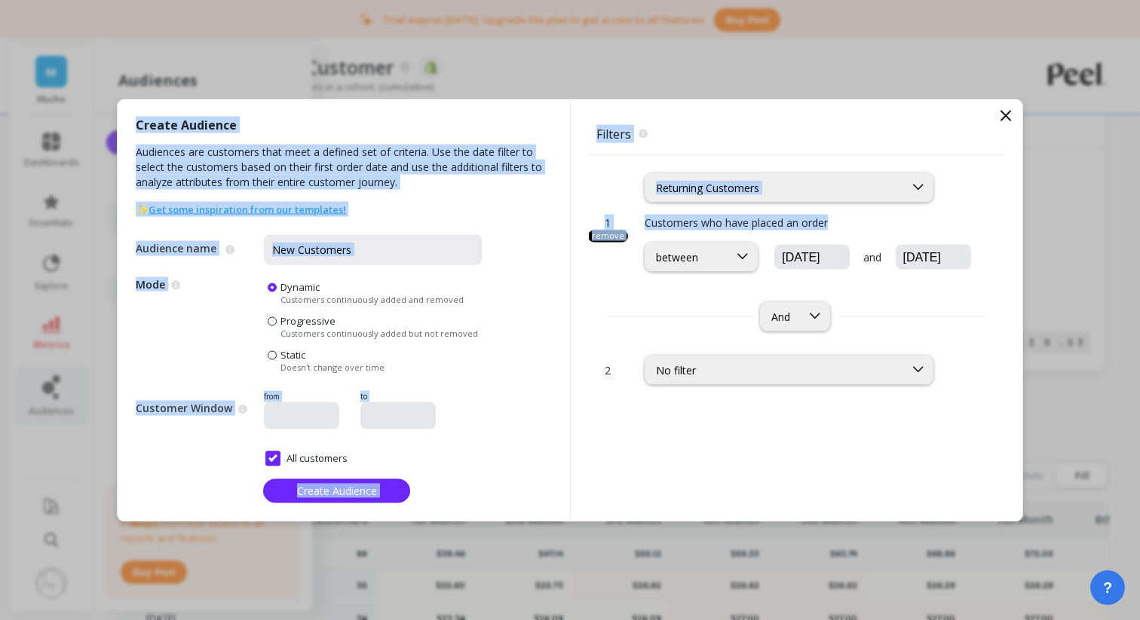
drag, startPoint x: 1007, startPoint y: 117, endPoint x: 915, endPoint y: 226, distance: 142.9
click at [915, 226] on div "Create Audience Audiences are customers that meet a defined set of criteria. Us…" at bounding box center [570, 310] width 906 height 423
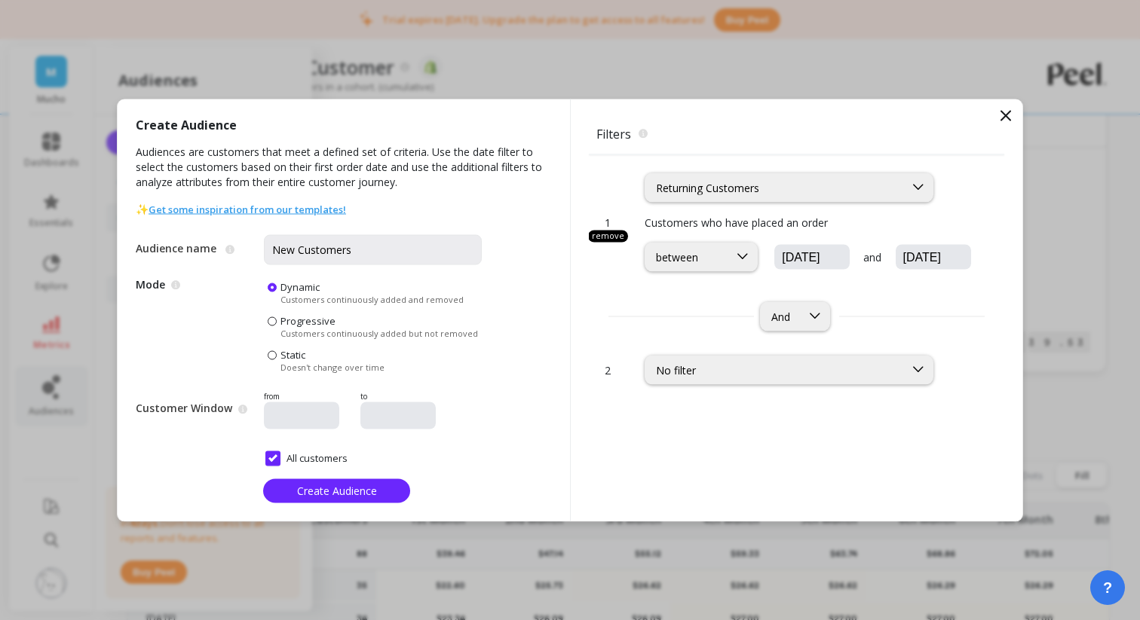
click at [957, 206] on div "option Returning Customers, selected. Returning Customers Customers who have pl…" at bounding box center [811, 219] width 332 height 129
click at [1007, 118] on icon at bounding box center [1006, 115] width 18 height 18
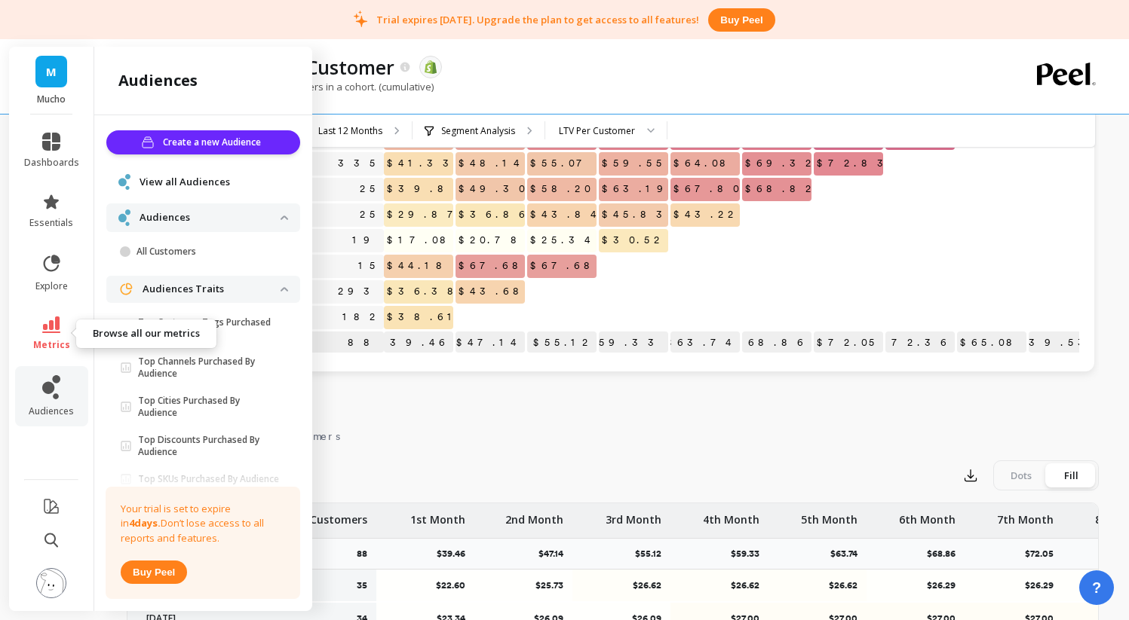
click at [51, 342] on span "metrics" at bounding box center [51, 345] width 37 height 12
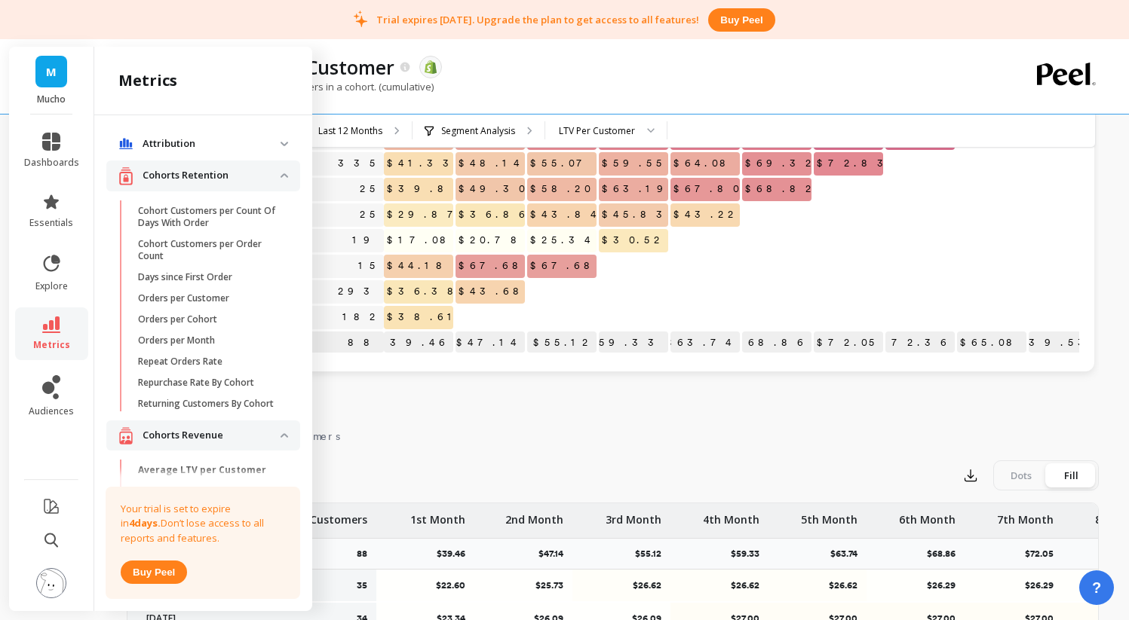
scroll to position [268, 0]
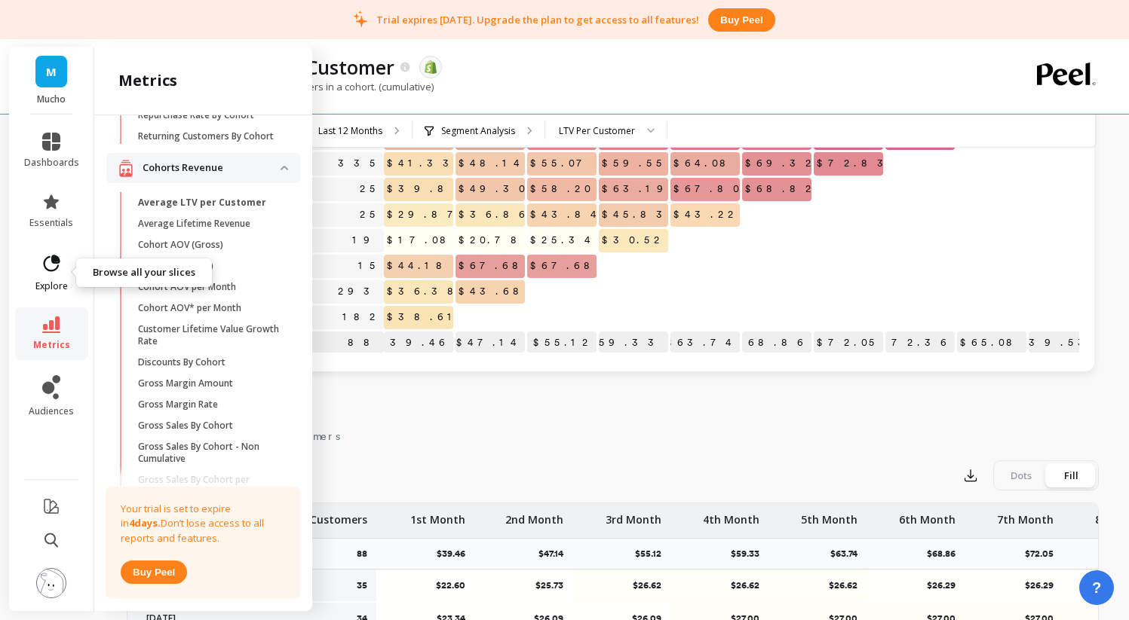
click at [59, 256] on icon at bounding box center [51, 263] width 21 height 21
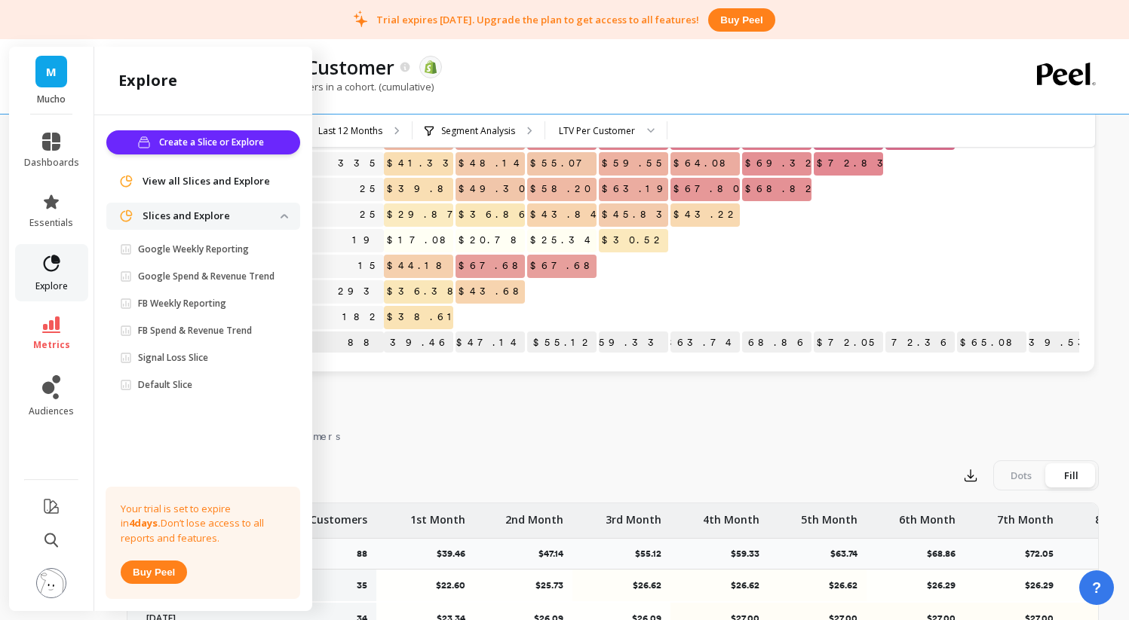
scroll to position [0, 0]
click at [180, 283] on link "Google Spend & Revenue Trend" at bounding box center [206, 276] width 188 height 21
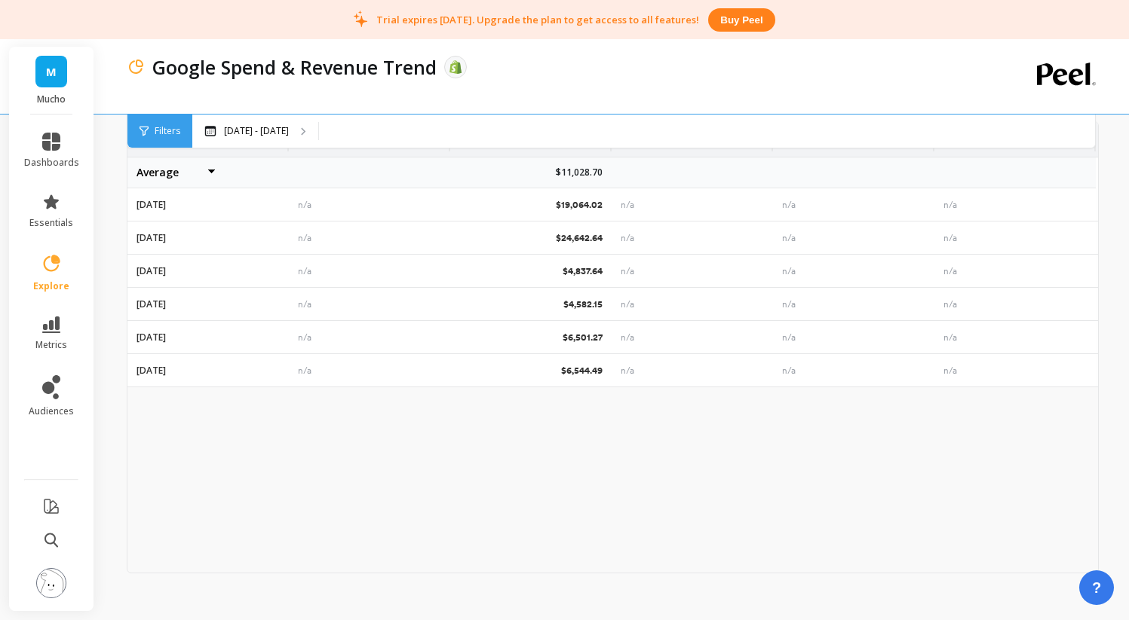
scroll to position [567, 0]
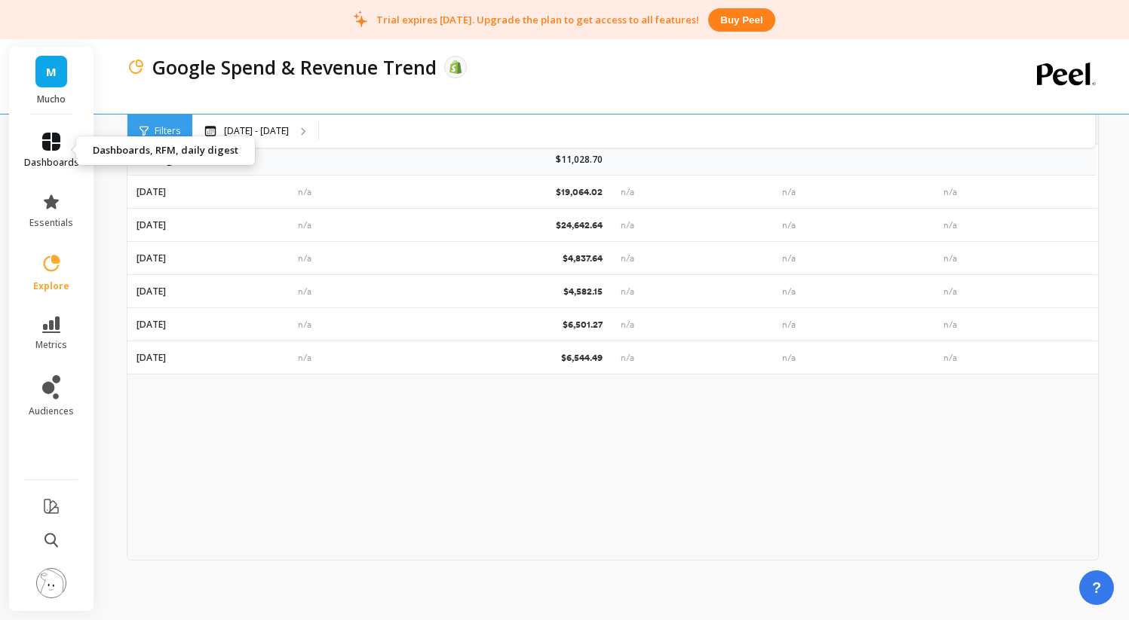
click at [60, 149] on link "dashboards" at bounding box center [51, 151] width 55 height 36
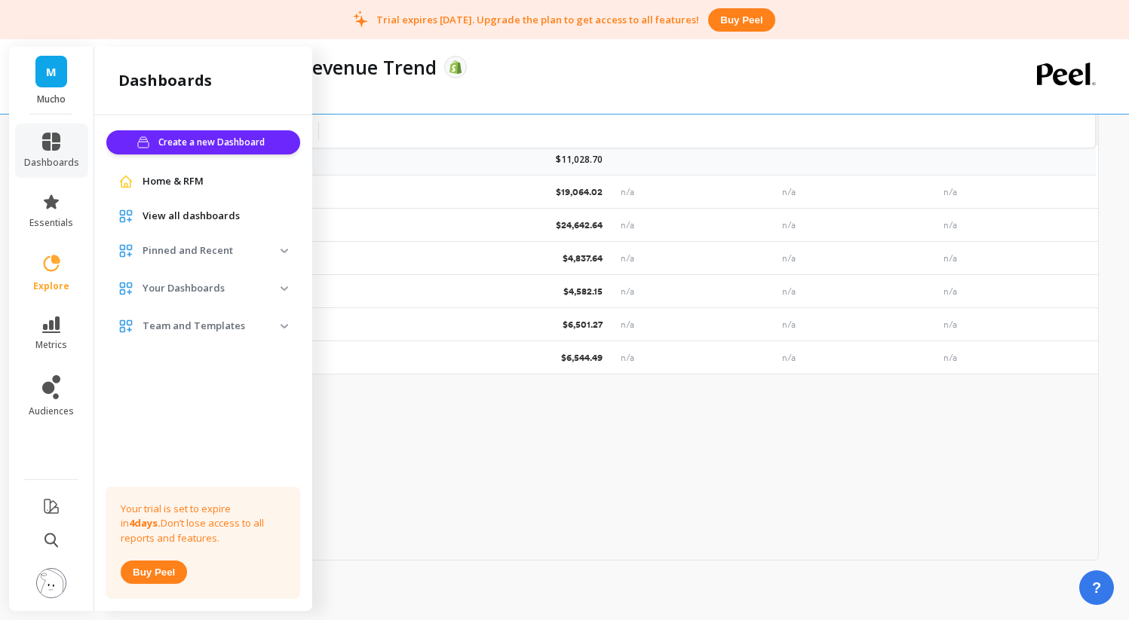
click at [179, 249] on p "Pinned and Recent" at bounding box center [211, 251] width 138 height 15
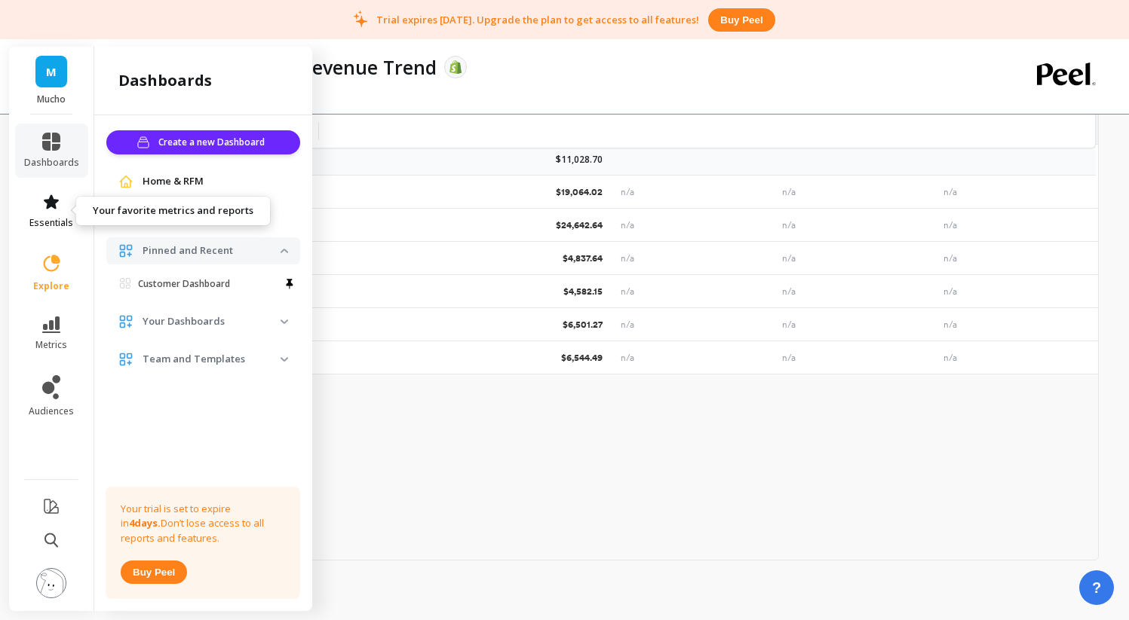
click at [51, 218] on span "essentials" at bounding box center [51, 223] width 44 height 12
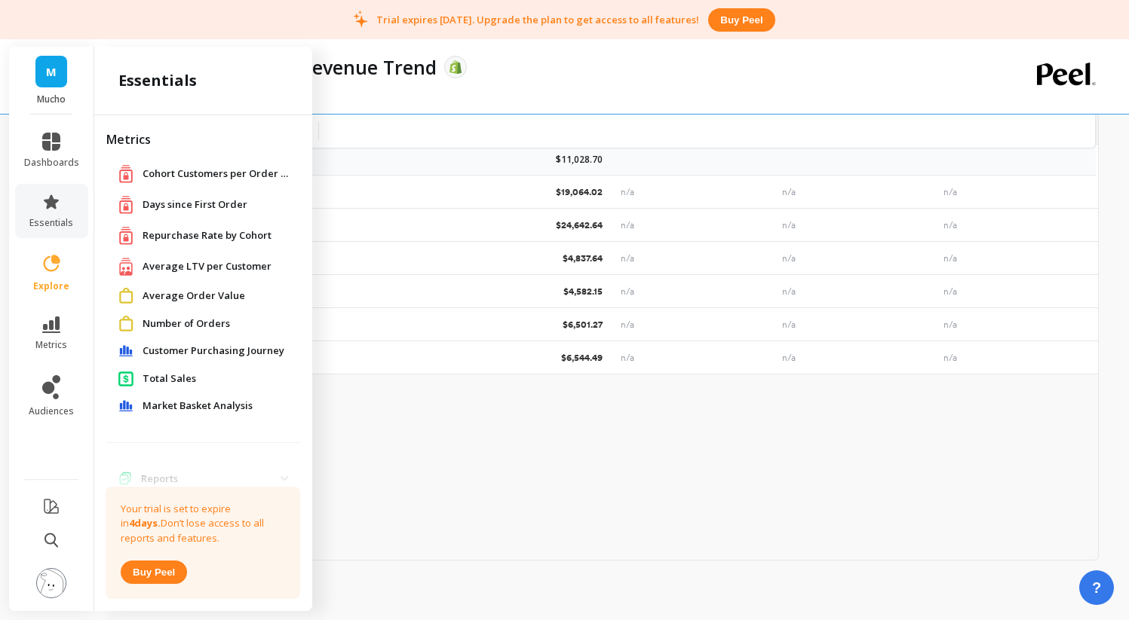
scroll to position [47, 0]
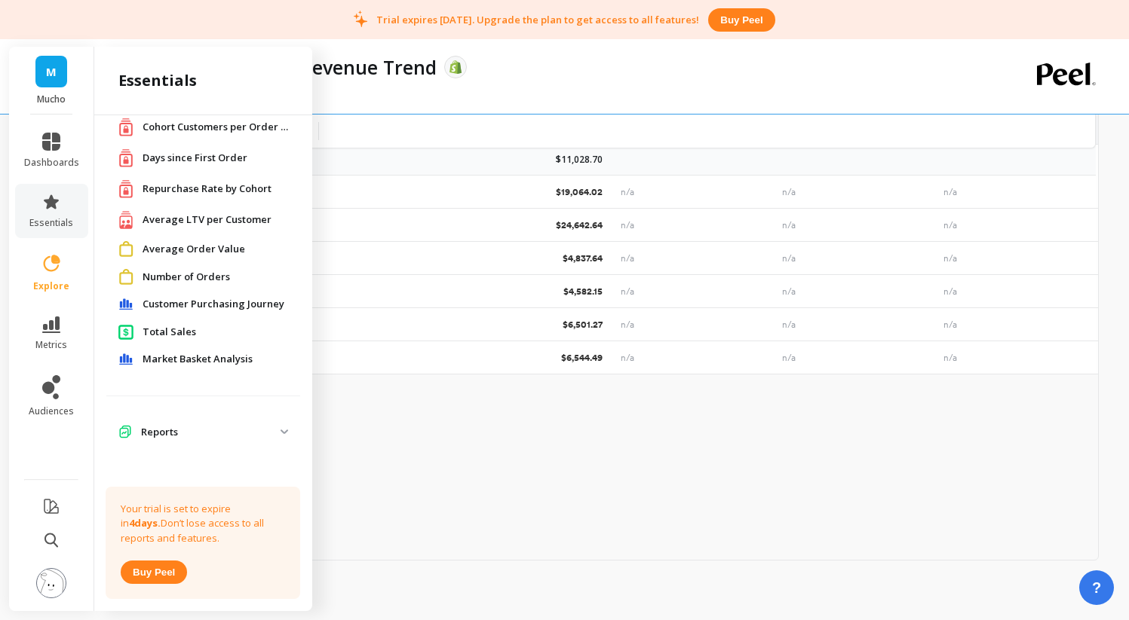
click at [195, 355] on span "Market Basket Analysis" at bounding box center [197, 359] width 110 height 15
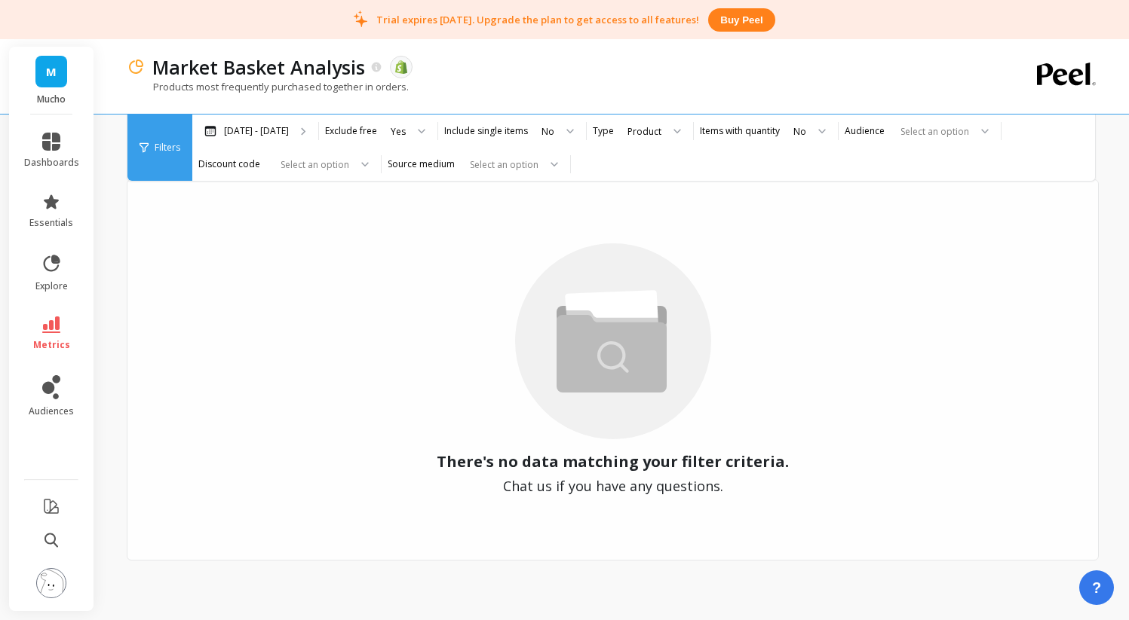
scroll to position [50, 0]
click at [54, 148] on icon at bounding box center [51, 142] width 18 height 18
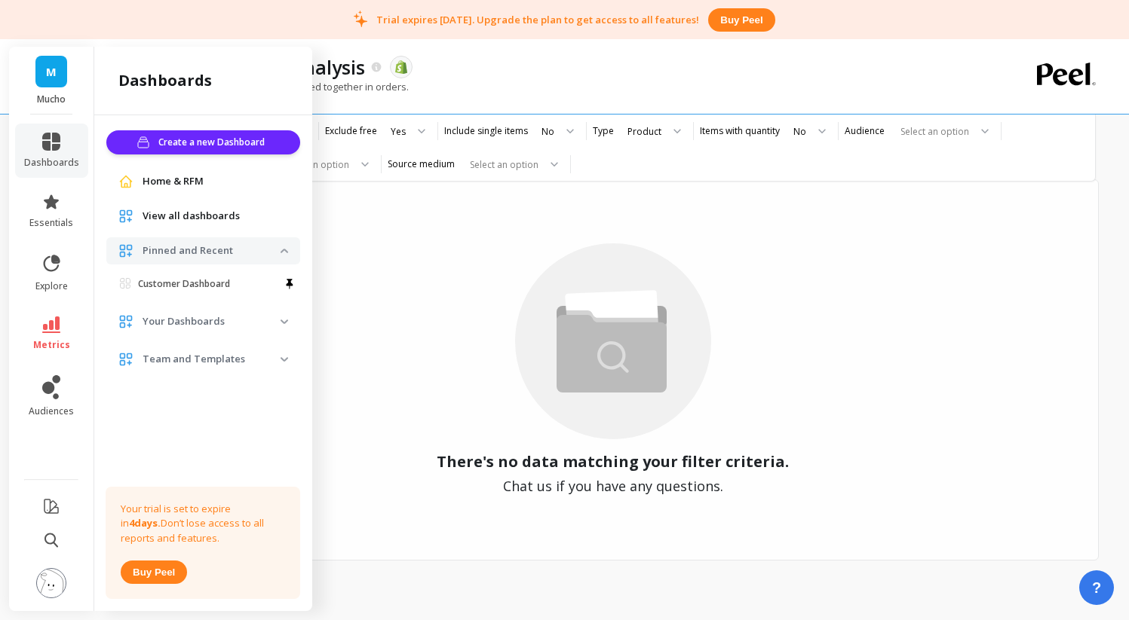
click at [27, 188] on li "essentials" at bounding box center [51, 211] width 73 height 54
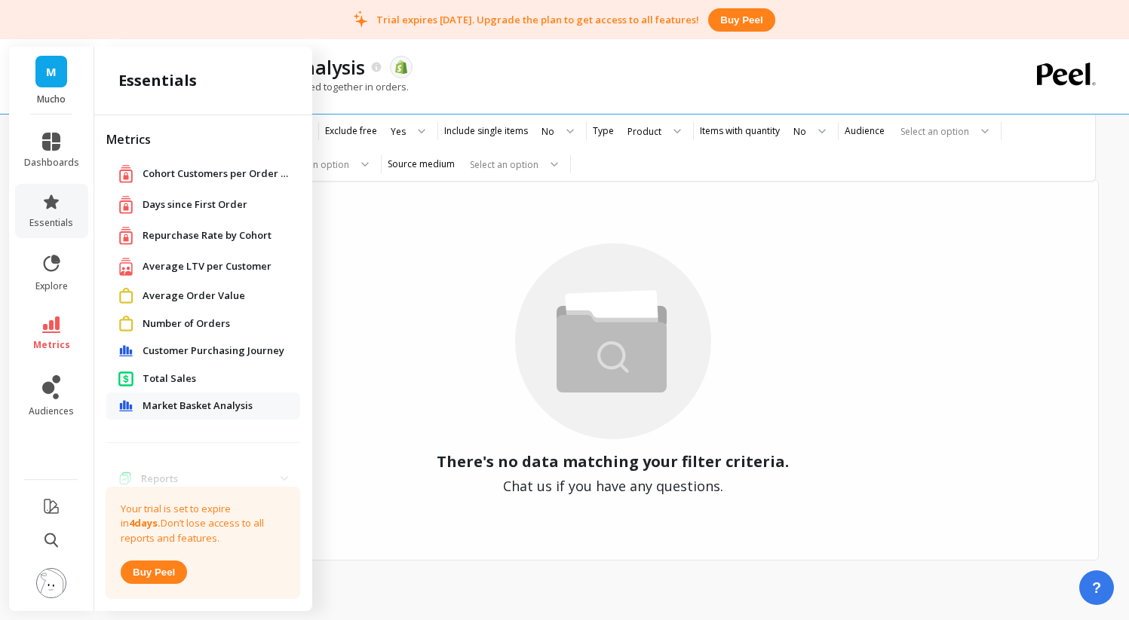
scroll to position [47, 0]
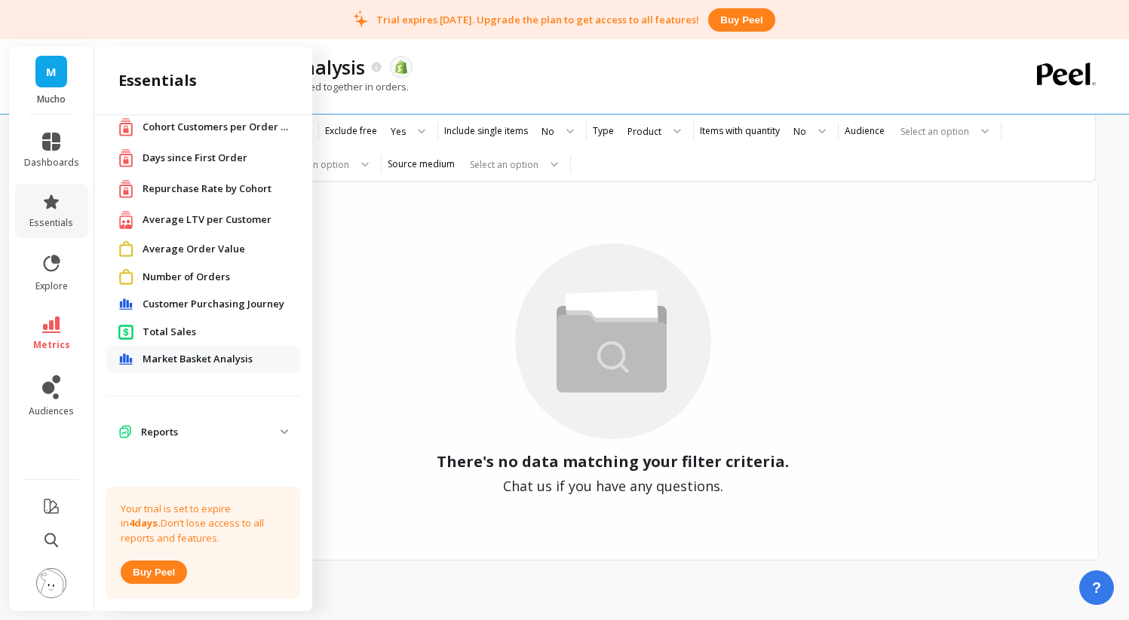
click at [184, 250] on span "Average Order Value" at bounding box center [193, 249] width 103 height 15
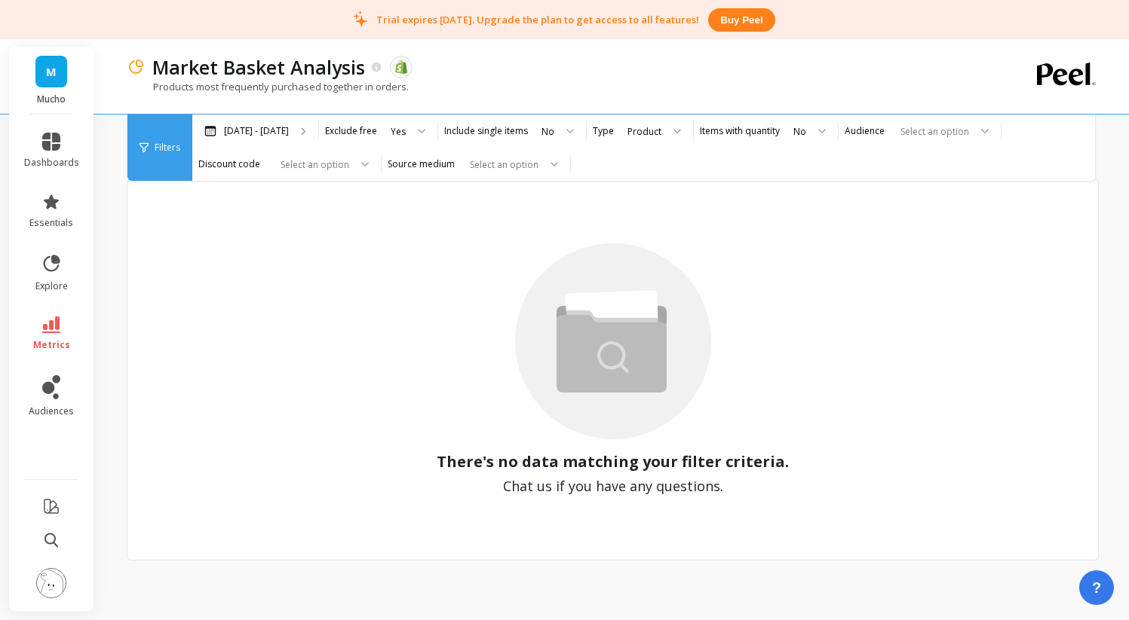
scroll to position [0, 0]
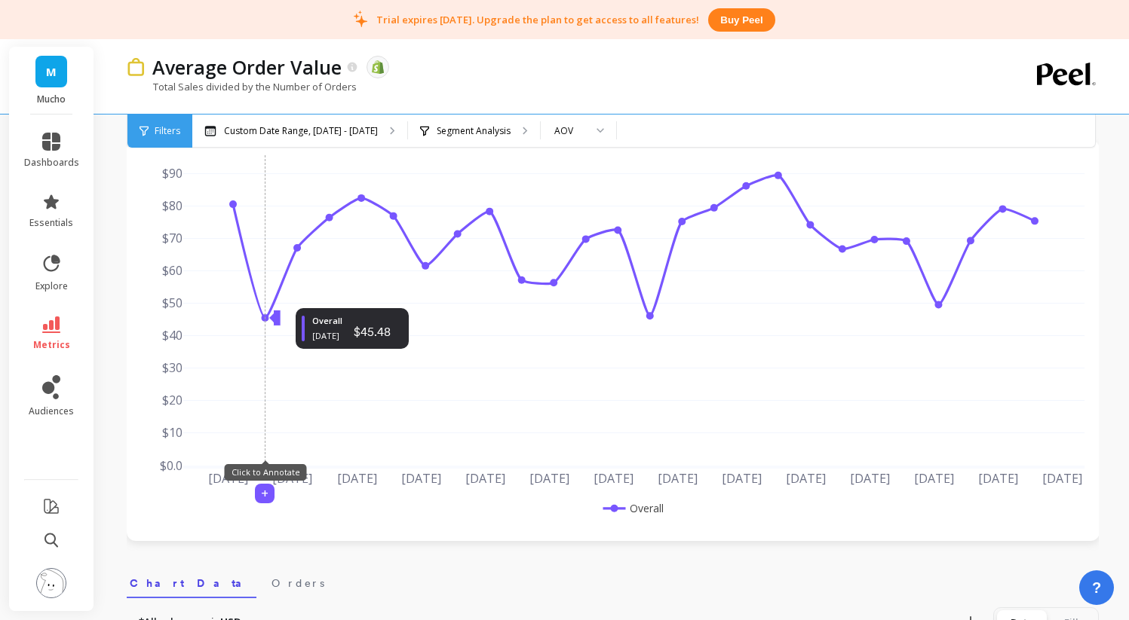
scroll to position [77, 0]
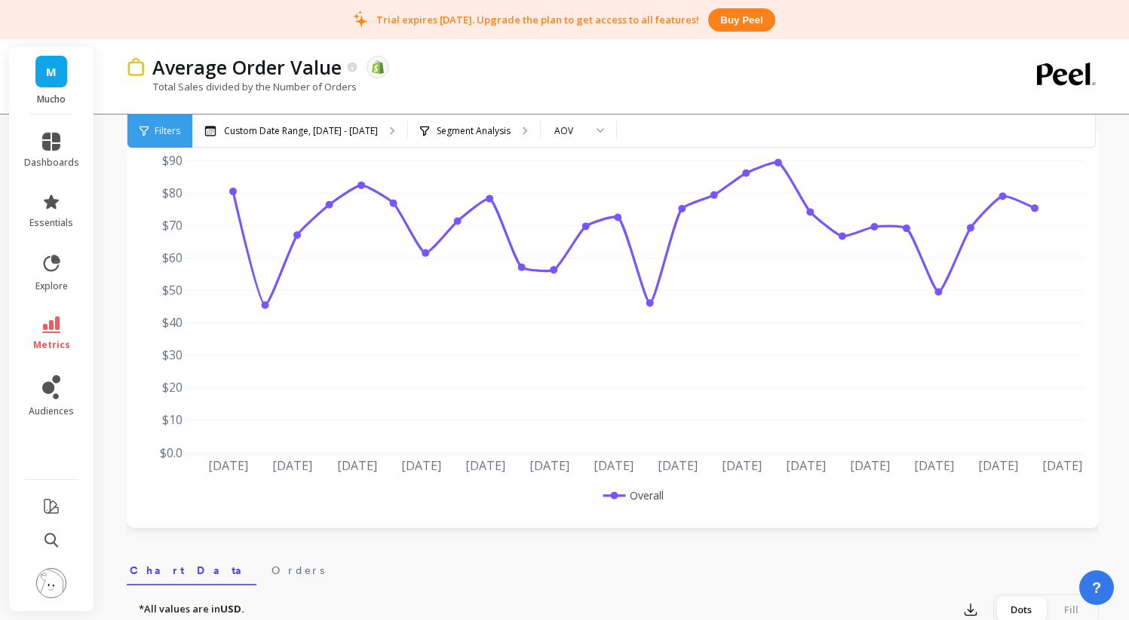
click at [176, 133] on span "Filters" at bounding box center [168, 131] width 26 height 12
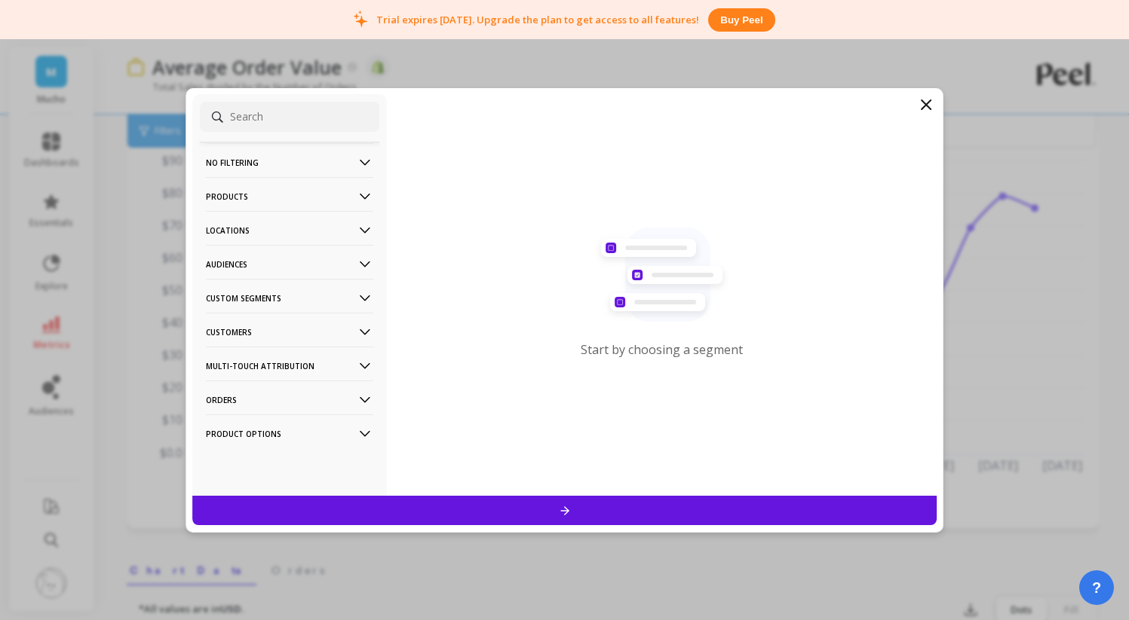
click at [253, 391] on p "Orders" at bounding box center [289, 400] width 167 height 38
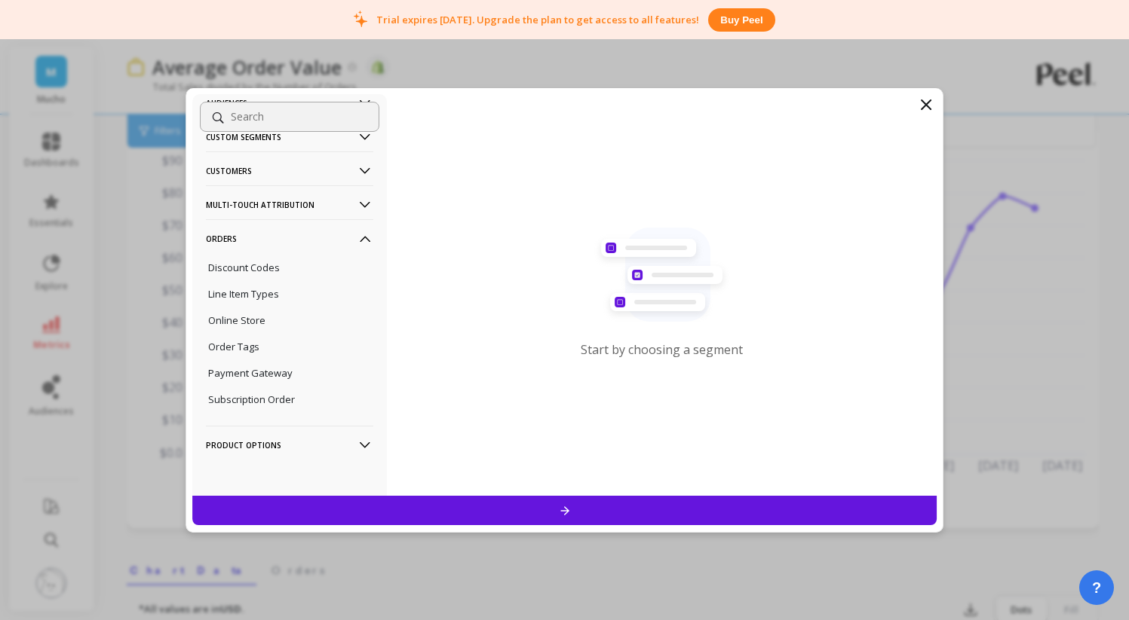
scroll to position [167, 0]
click at [303, 295] on div "Line Item Types" at bounding box center [289, 292] width 179 height 24
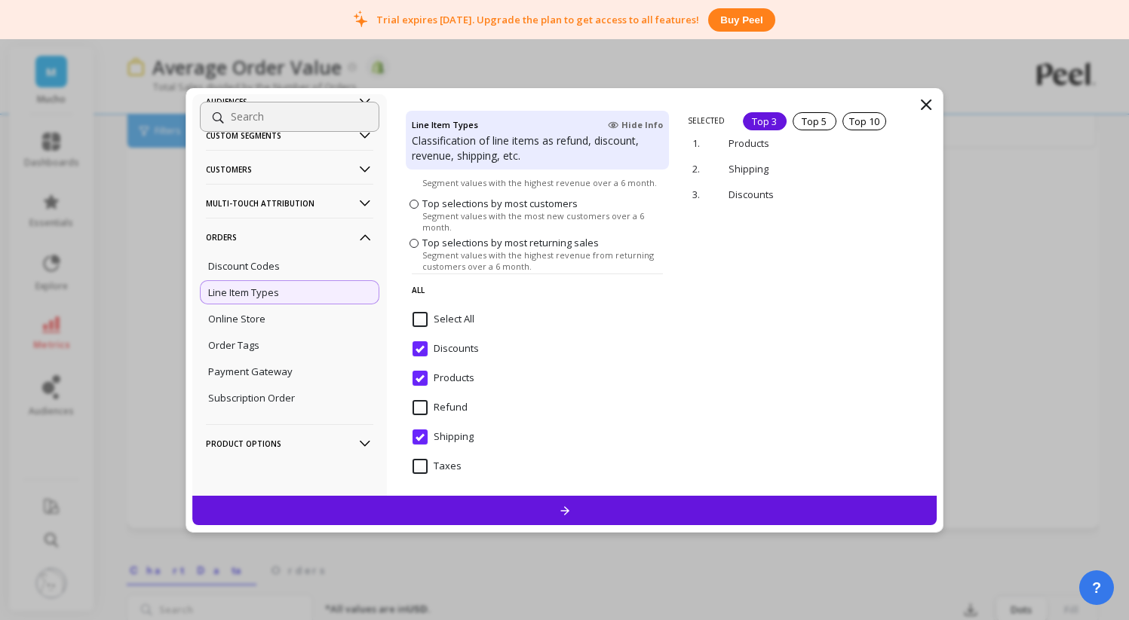
scroll to position [56, 0]
click at [454, 317] on input "Select All" at bounding box center [443, 318] width 62 height 15
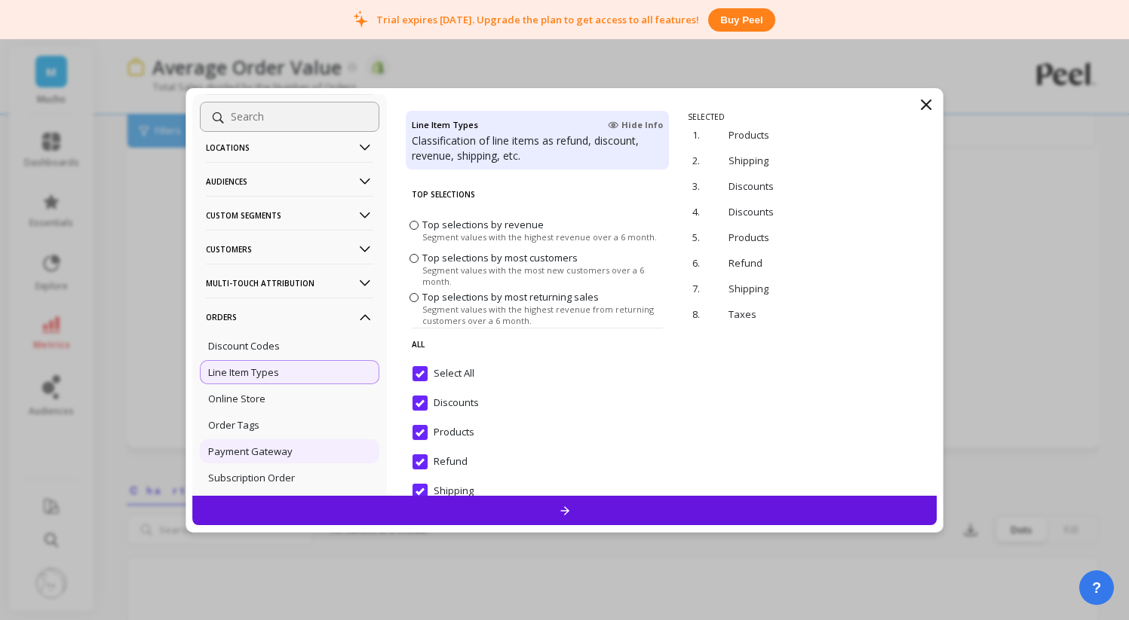
scroll to position [167, 0]
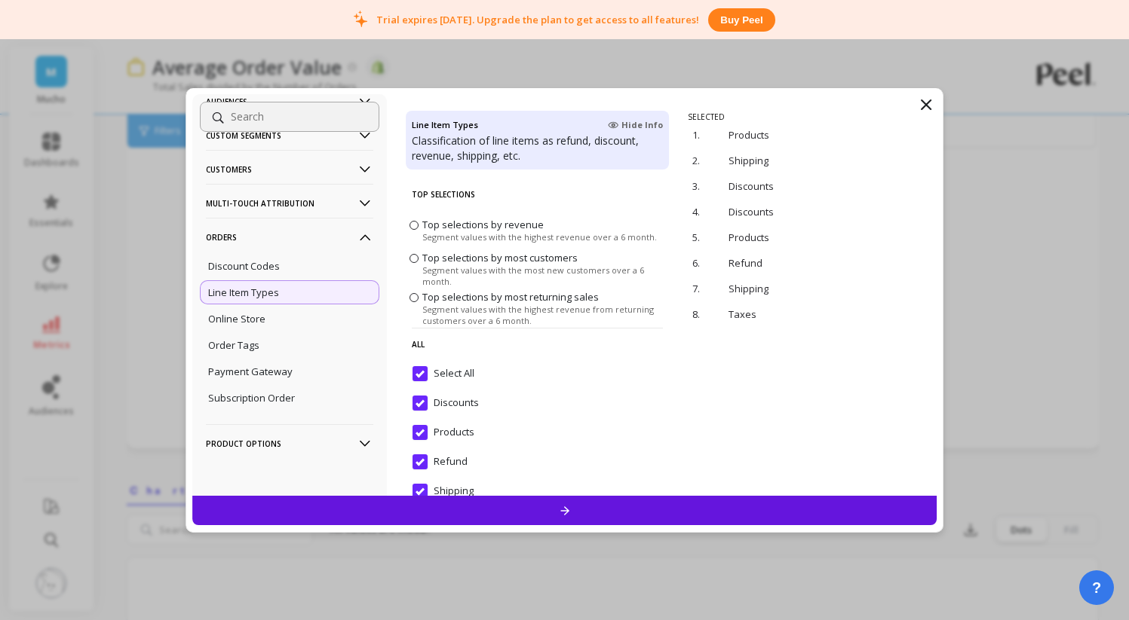
click at [314, 447] on p "Product Options" at bounding box center [289, 443] width 167 height 38
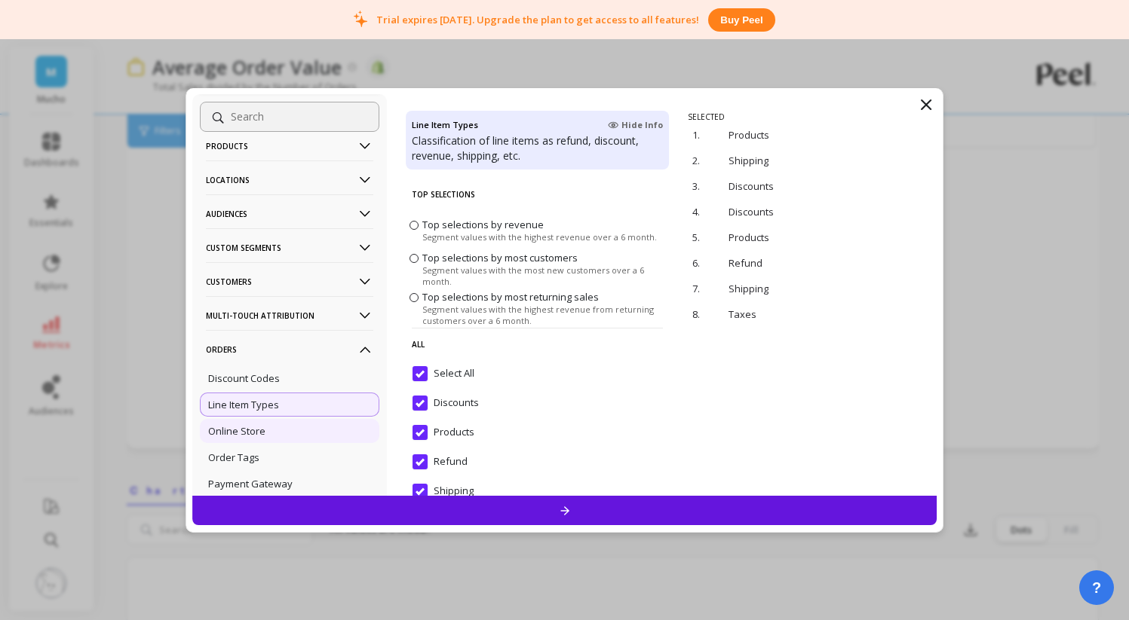
scroll to position [50, 0]
click at [357, 282] on icon at bounding box center [365, 282] width 17 height 17
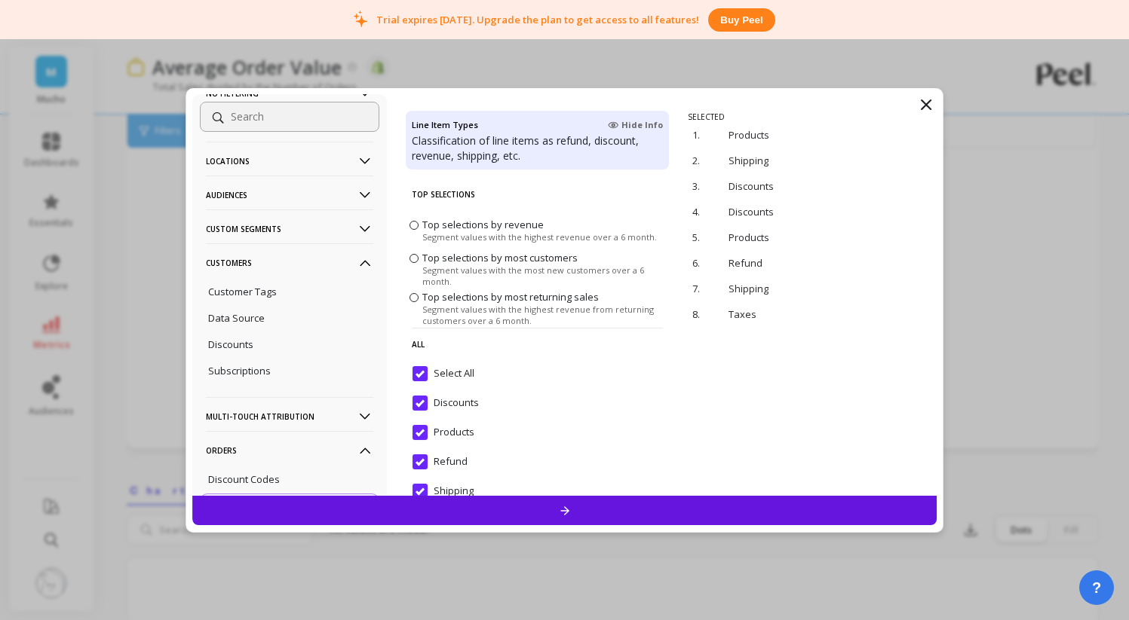
scroll to position [75, 0]
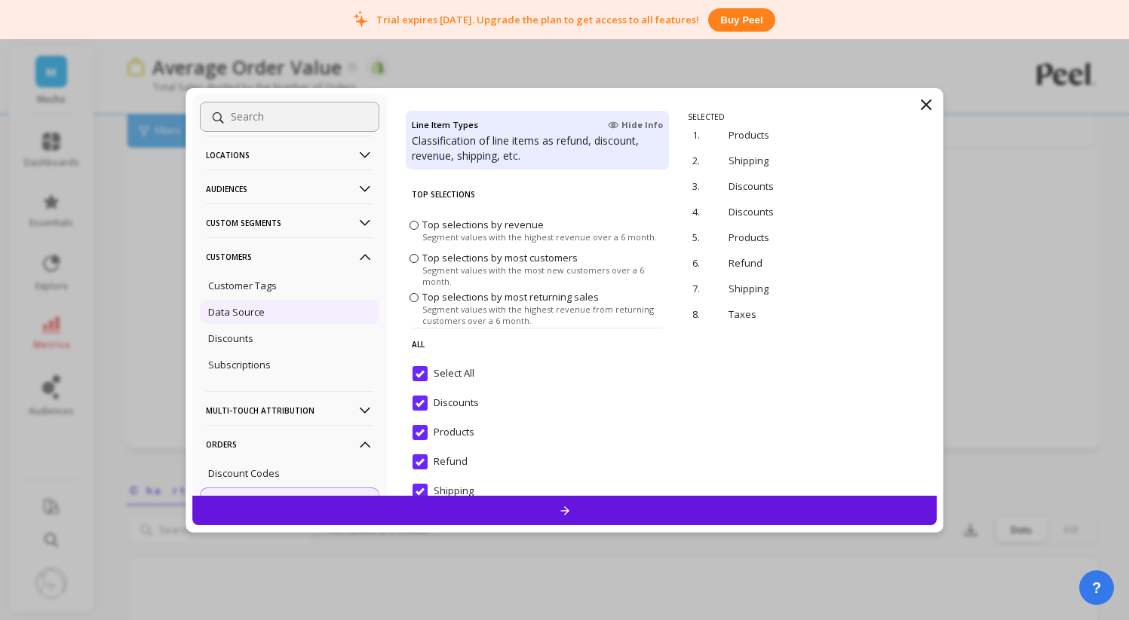
click at [302, 305] on div "Data Source" at bounding box center [289, 312] width 179 height 24
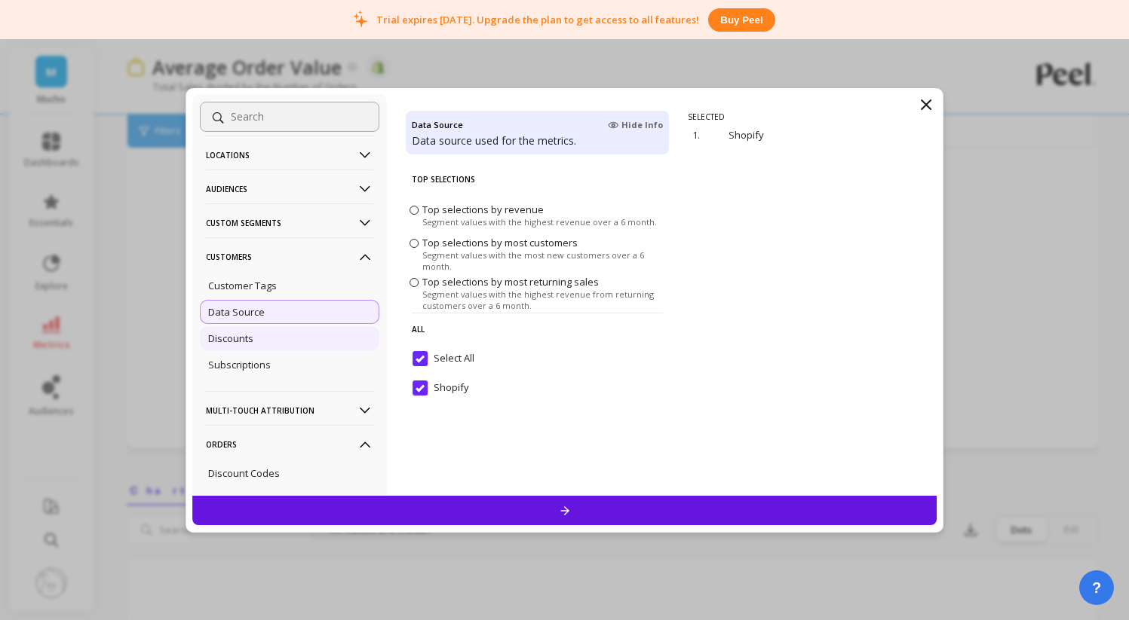
click at [297, 340] on div "Discounts" at bounding box center [289, 338] width 179 height 24
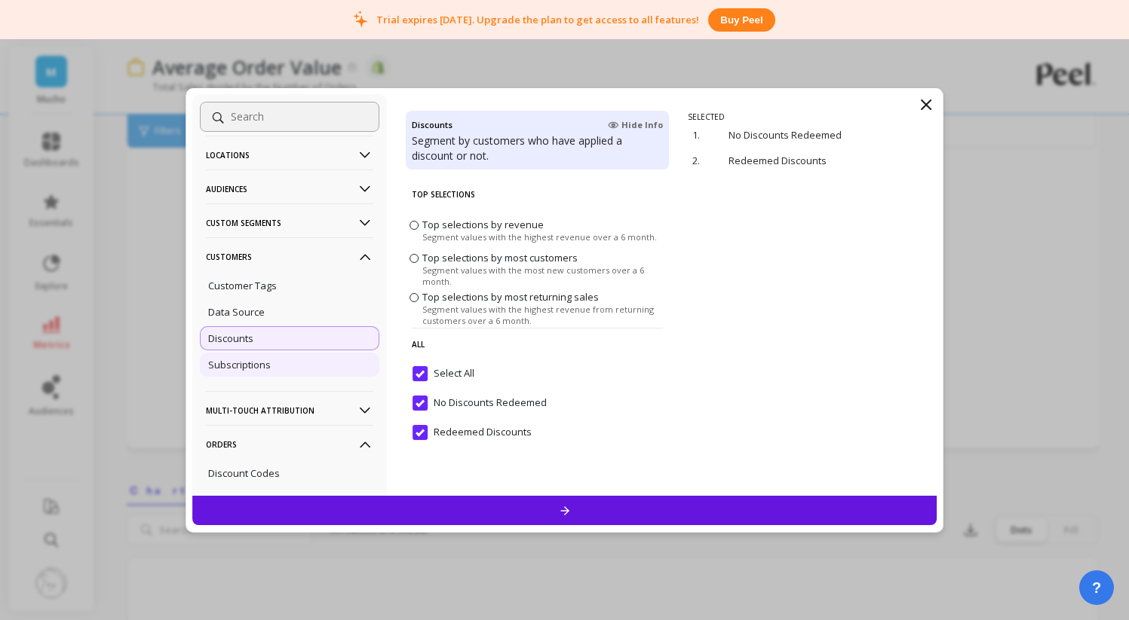
click at [289, 365] on div "Subscriptions" at bounding box center [289, 365] width 179 height 24
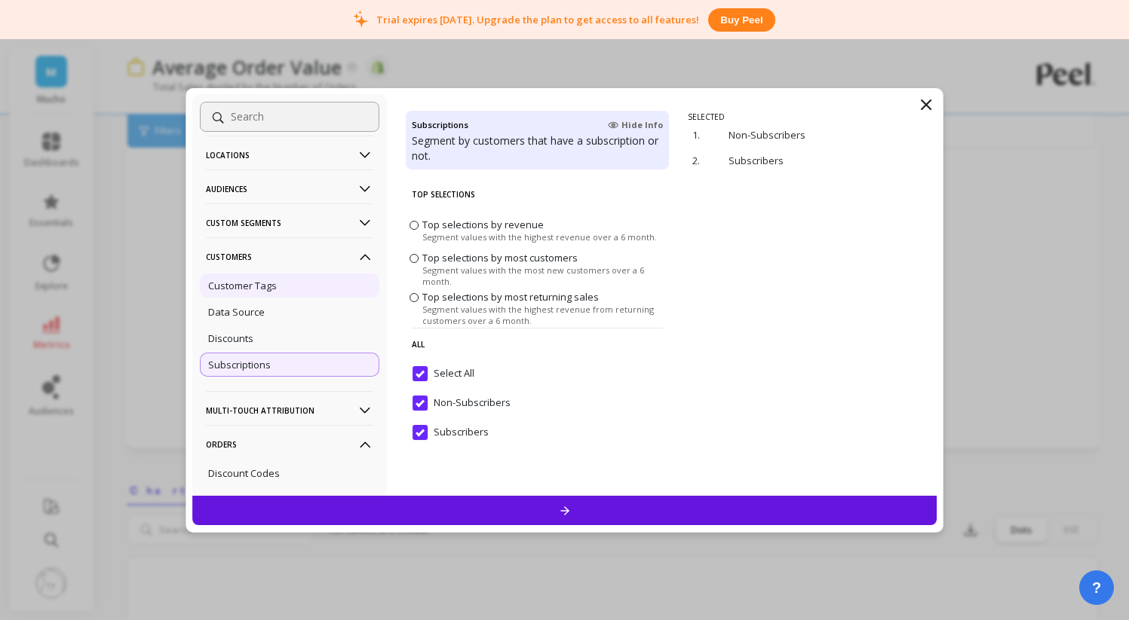
click at [311, 294] on div "Customer Tags" at bounding box center [289, 286] width 179 height 24
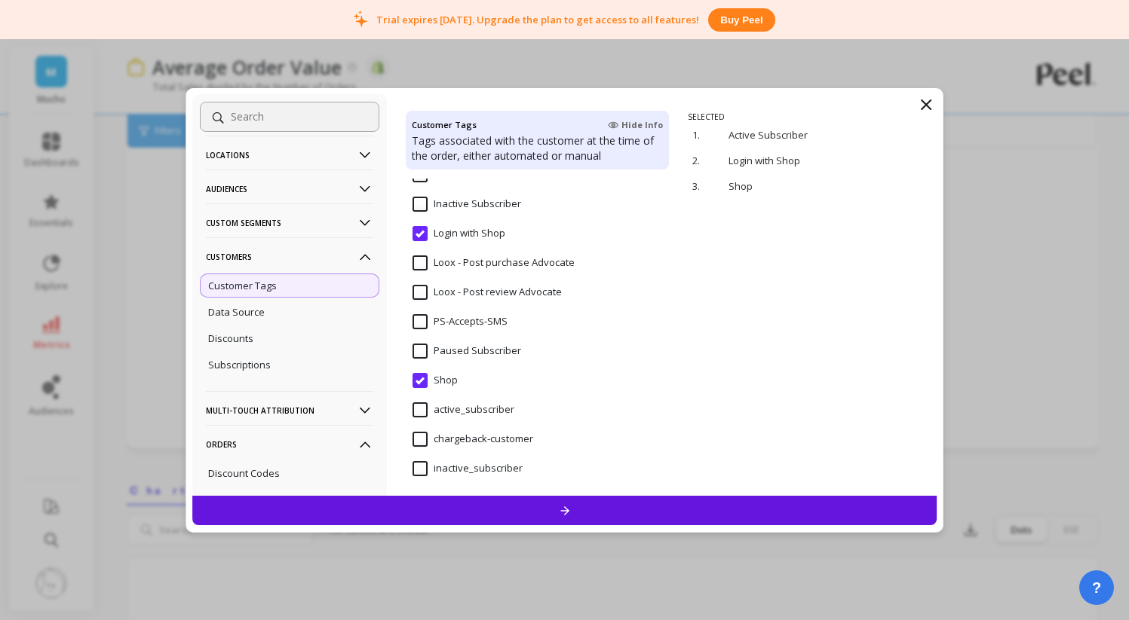
scroll to position [262, 0]
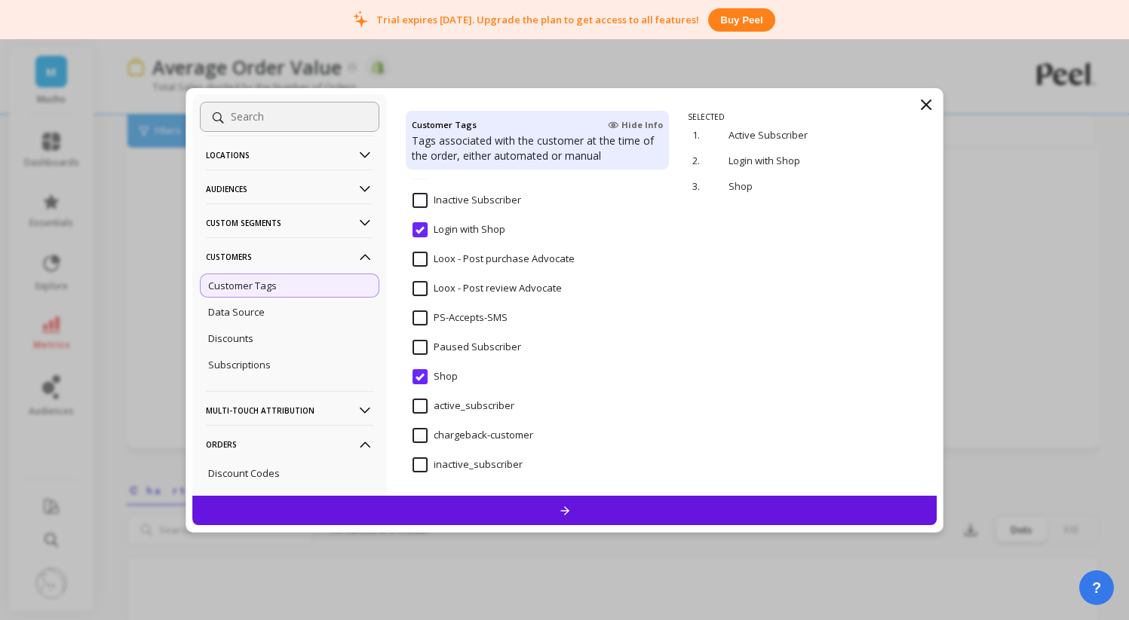
click at [319, 226] on p "Custom Segments" at bounding box center [289, 223] width 167 height 38
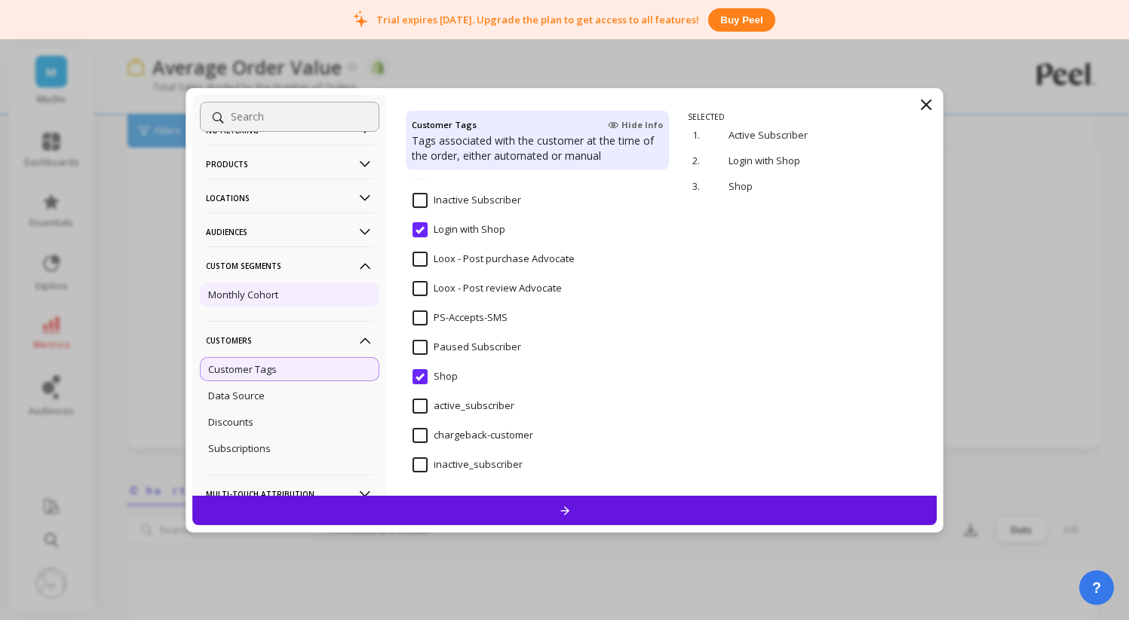
scroll to position [0, 0]
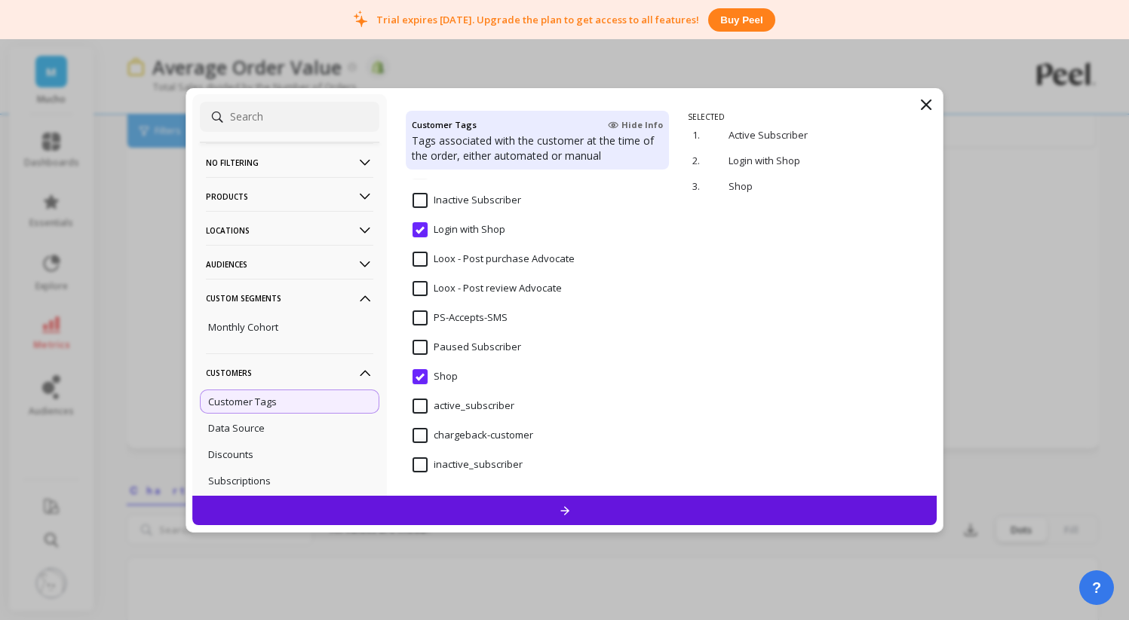
click at [299, 263] on p "Audiences" at bounding box center [289, 264] width 167 height 38
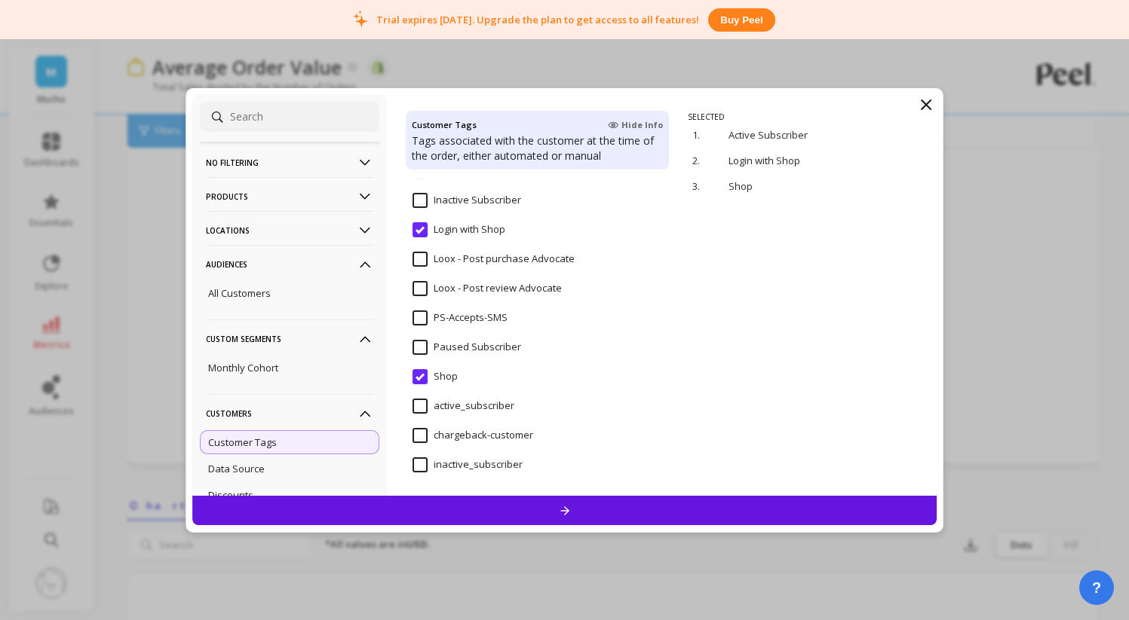
scroll to position [130, 0]
click at [297, 299] on div "All Customers" at bounding box center [289, 293] width 179 height 24
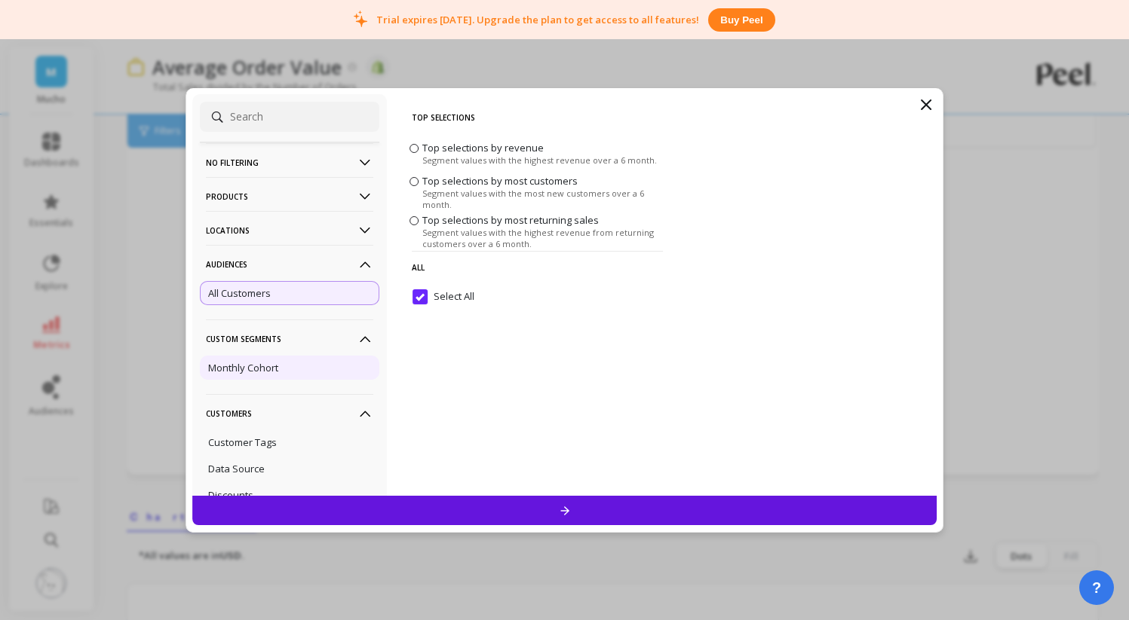
click at [305, 366] on div "Monthly Cohort" at bounding box center [289, 368] width 179 height 24
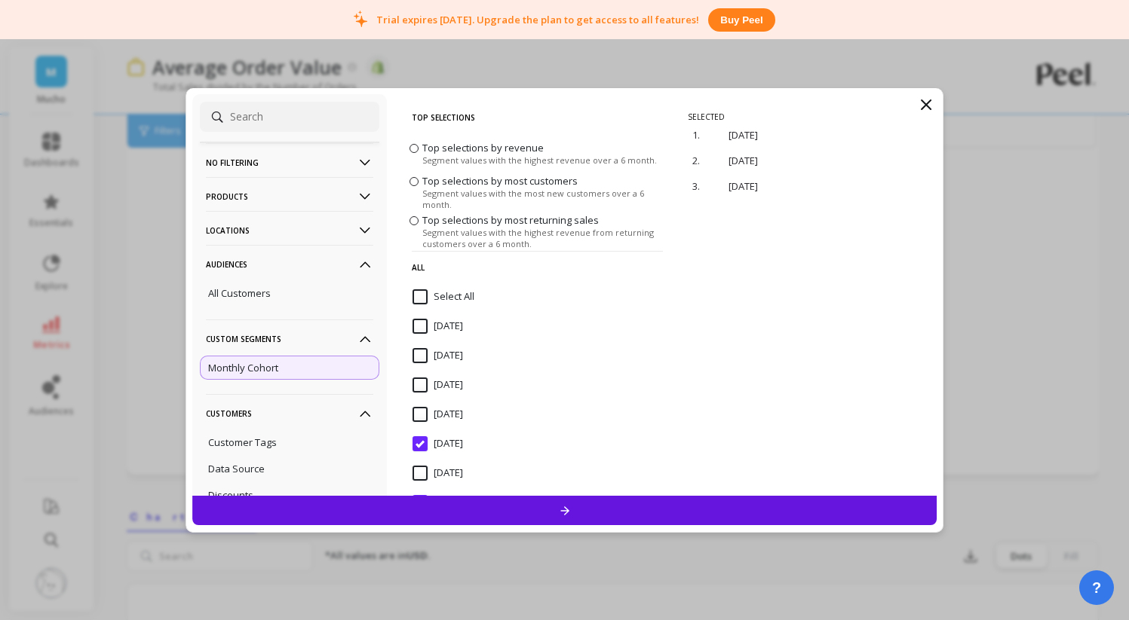
click at [329, 223] on p "Locations" at bounding box center [289, 230] width 167 height 38
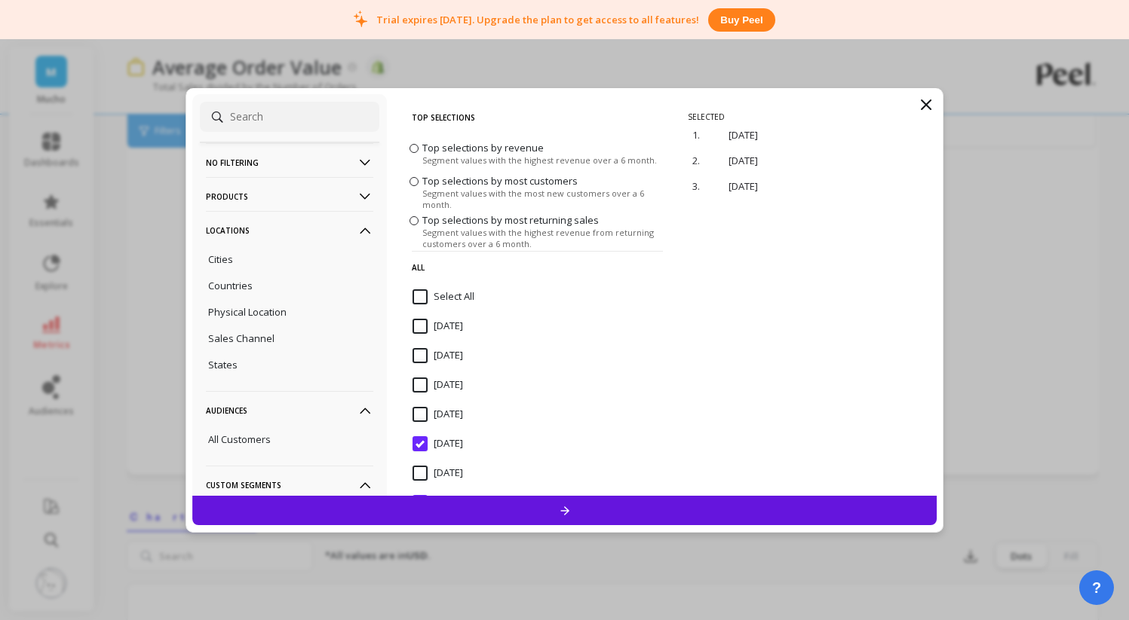
scroll to position [97, 0]
click at [337, 193] on p "Products" at bounding box center [289, 196] width 167 height 38
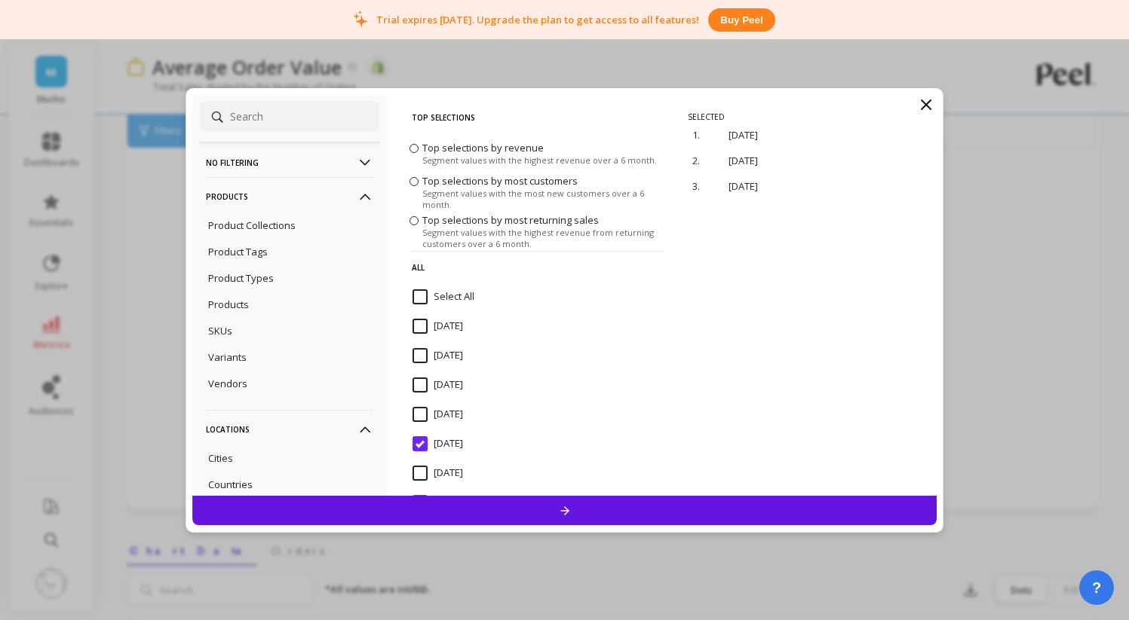
click at [341, 157] on p "No filtering" at bounding box center [289, 162] width 167 height 38
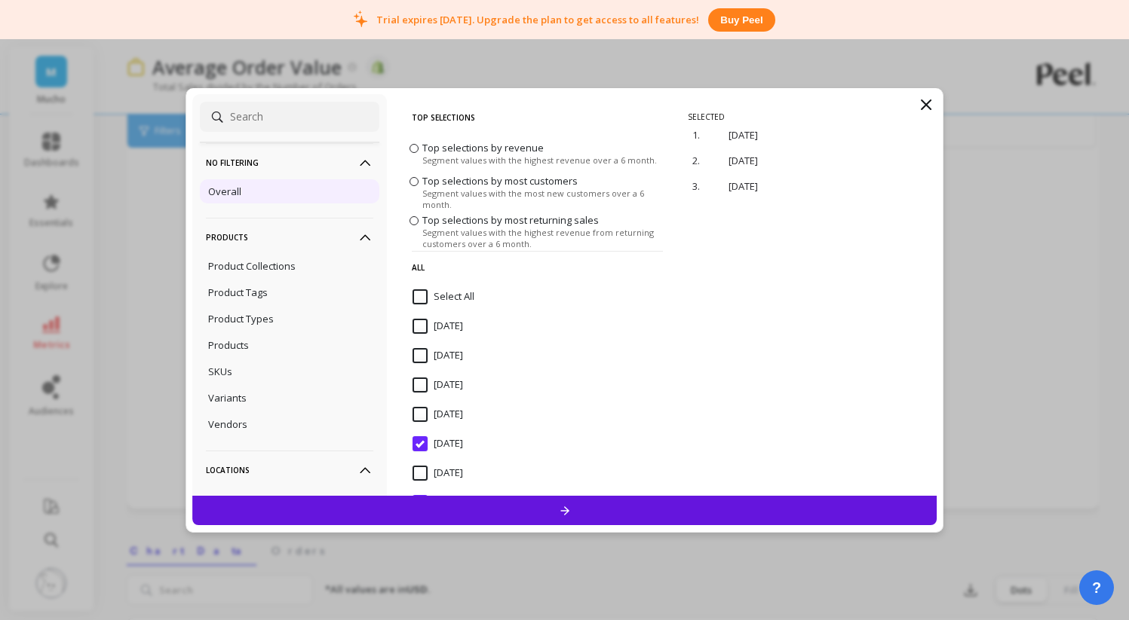
click at [320, 185] on div "Overall" at bounding box center [289, 191] width 179 height 24
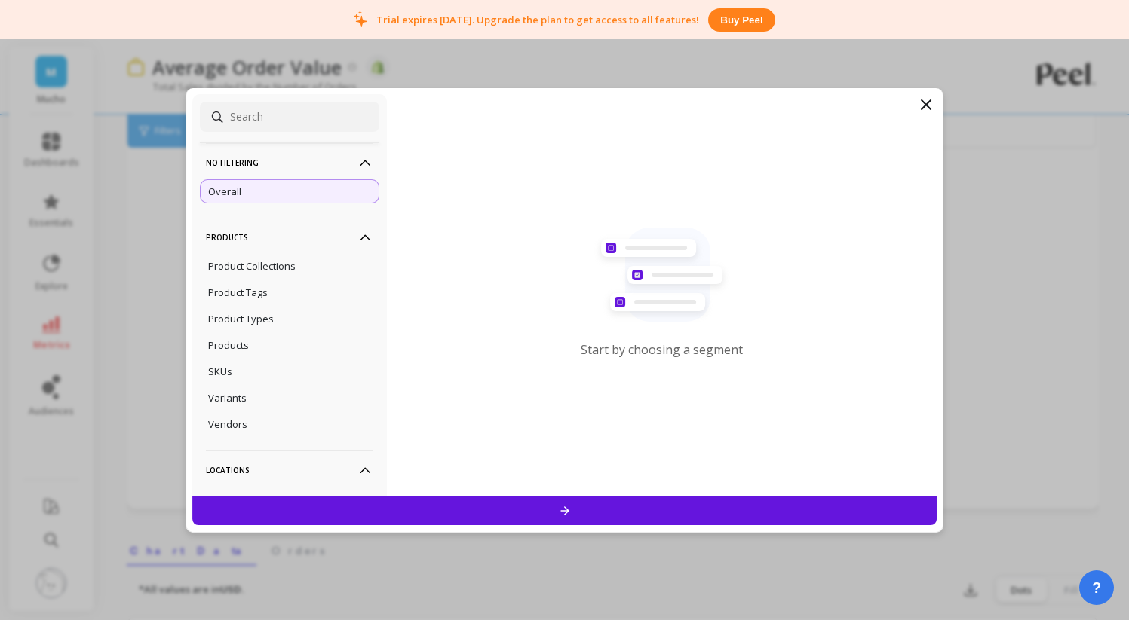
click at [304, 231] on p "Products" at bounding box center [289, 237] width 167 height 38
click at [305, 241] on p "Products" at bounding box center [289, 237] width 167 height 38
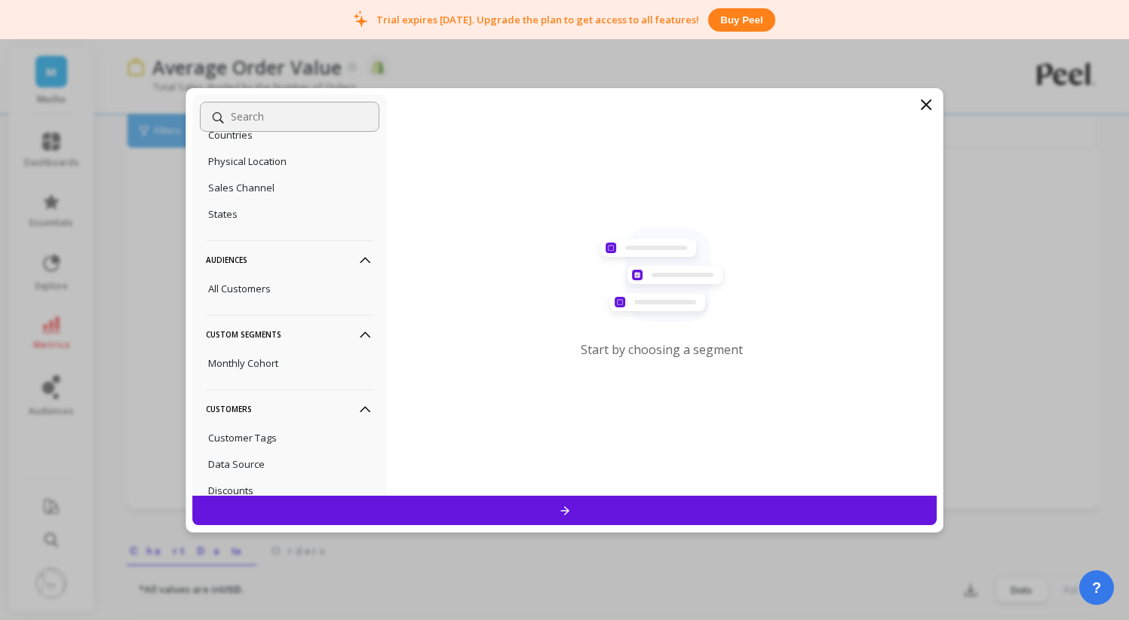
scroll to position [395, 0]
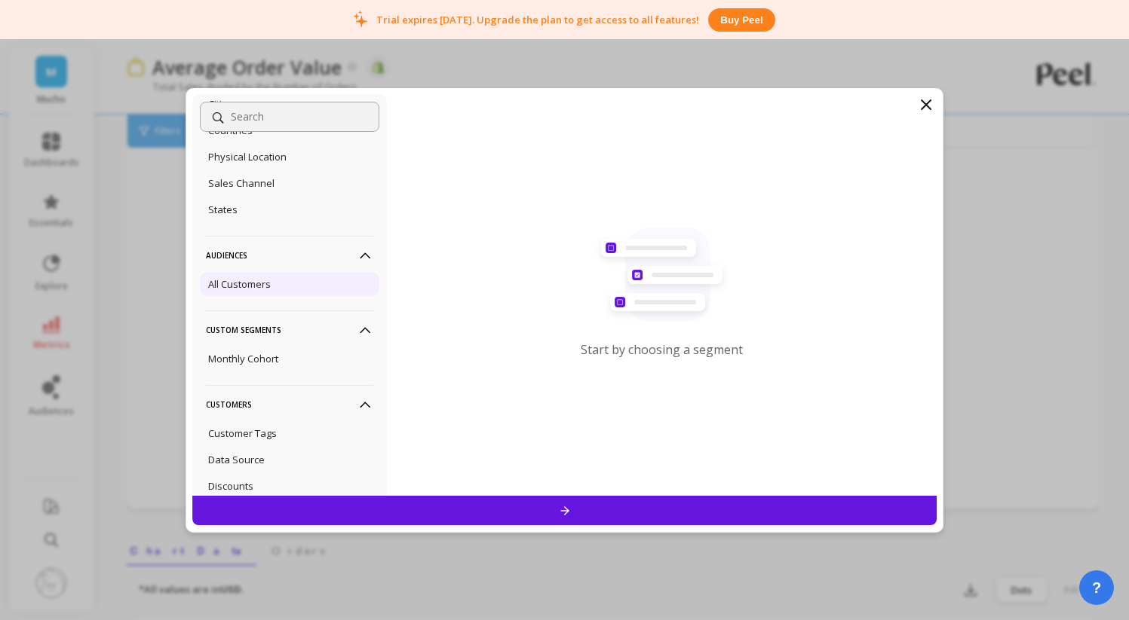
click at [301, 288] on div "All Customers" at bounding box center [289, 284] width 179 height 24
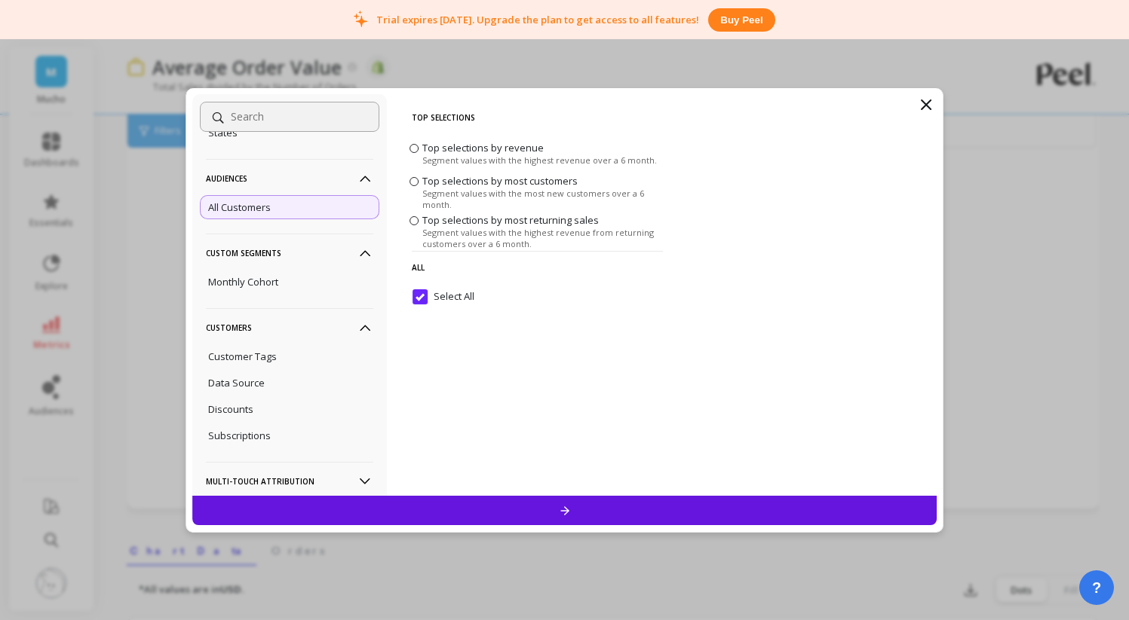
scroll to position [480, 0]
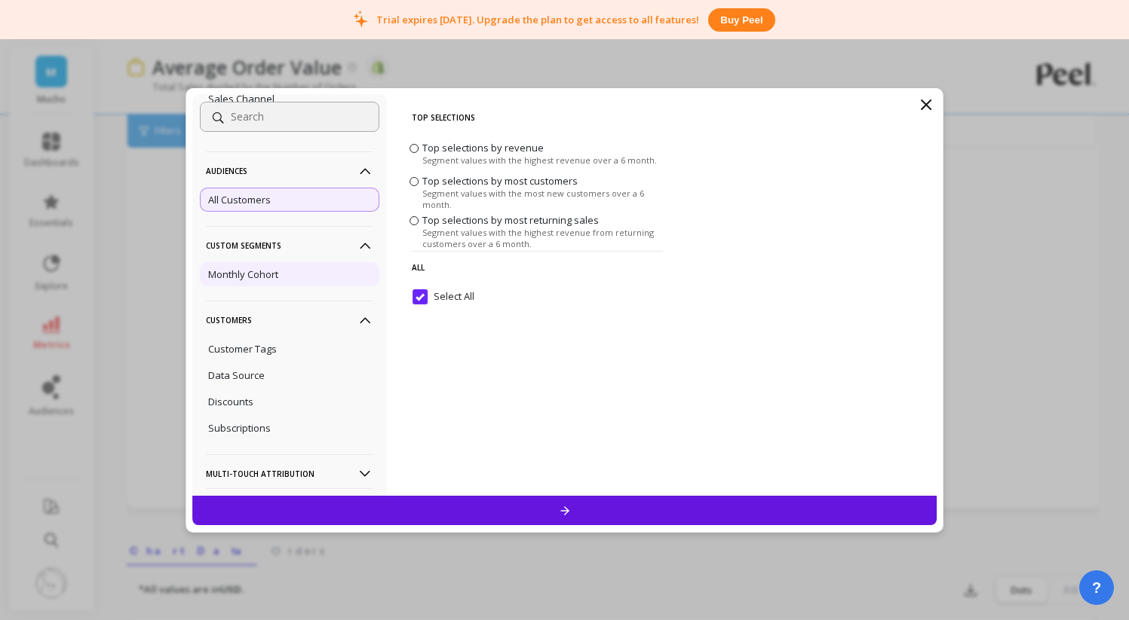
click at [305, 277] on div "Monthly Cohort" at bounding box center [289, 274] width 179 height 24
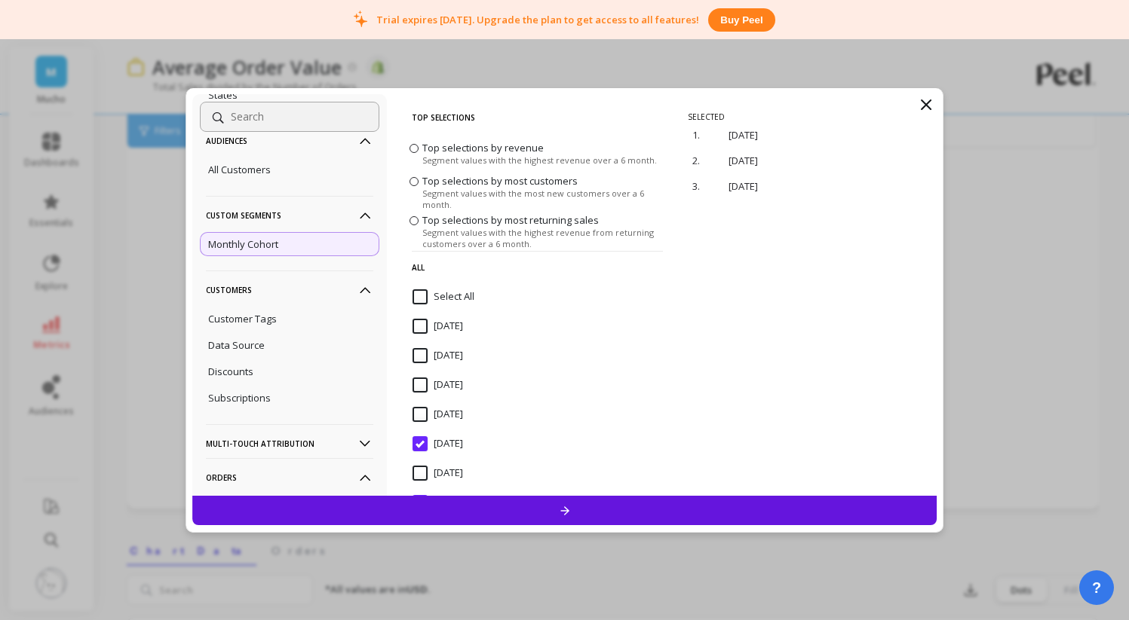
scroll to position [539, 0]
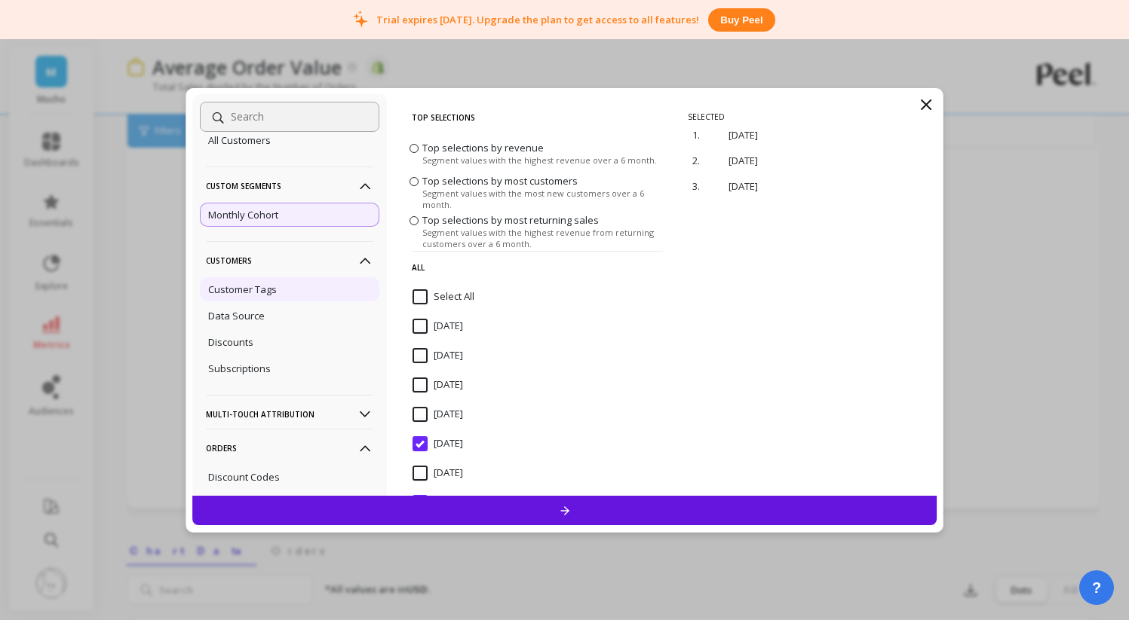
click at [294, 288] on div "Customer Tags" at bounding box center [289, 289] width 179 height 24
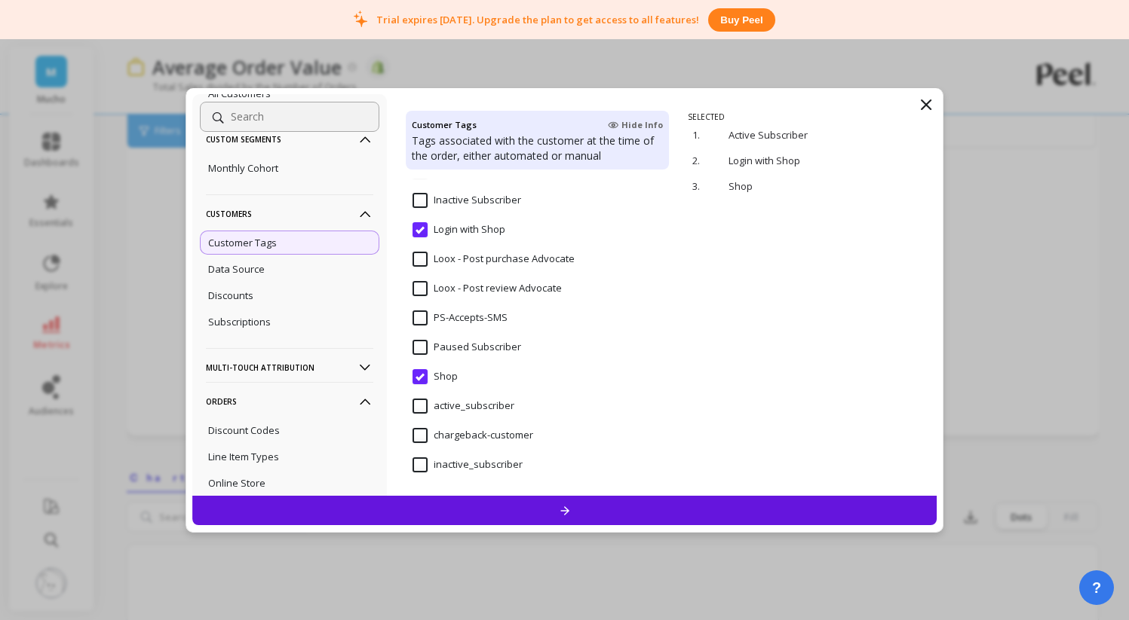
scroll to position [171, 0]
click at [337, 281] on div "Data Source" at bounding box center [289, 269] width 179 height 24
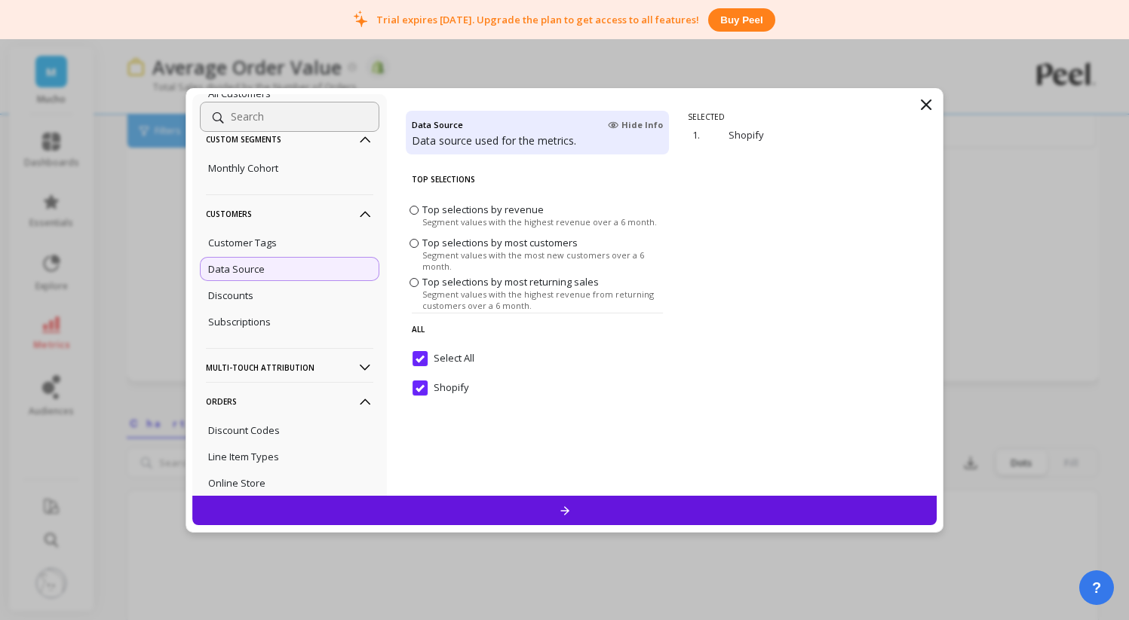
scroll to position [233, 0]
click at [314, 308] on div "Discounts" at bounding box center [289, 295] width 179 height 24
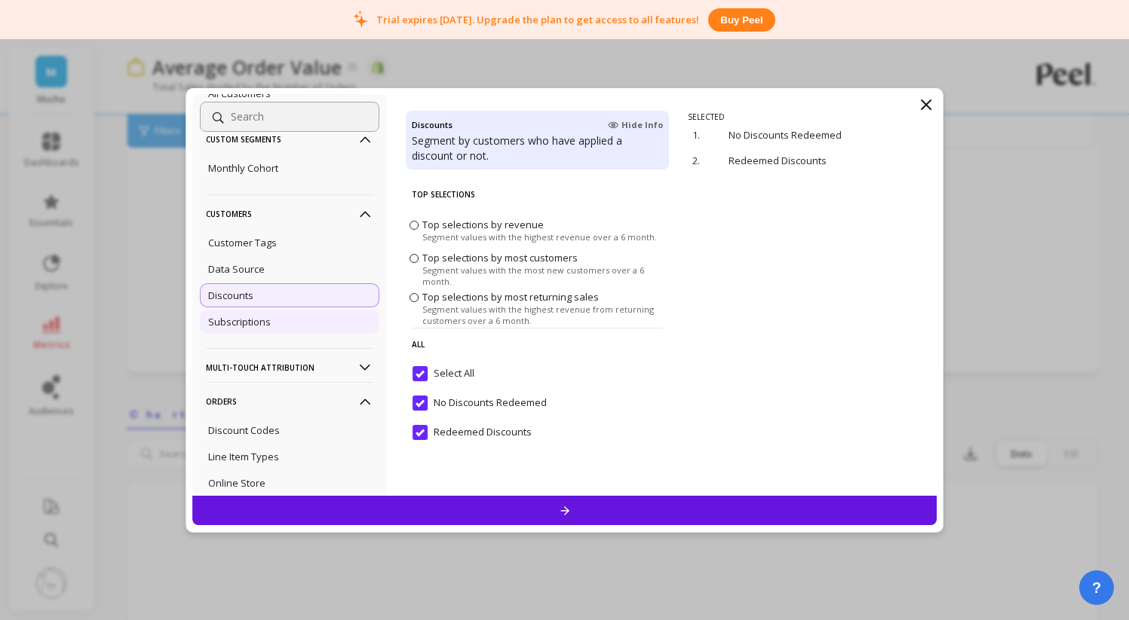
click at [307, 332] on div "Subscriptions" at bounding box center [289, 322] width 179 height 24
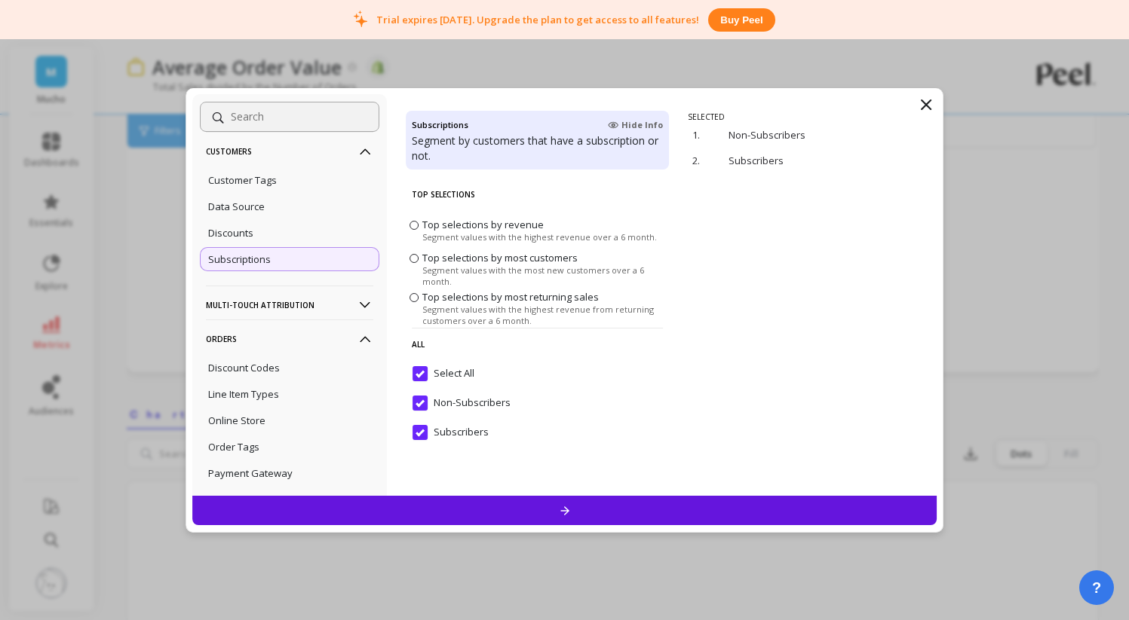
click at [318, 318] on p "Multi-Touch Attribution" at bounding box center [289, 305] width 167 height 38
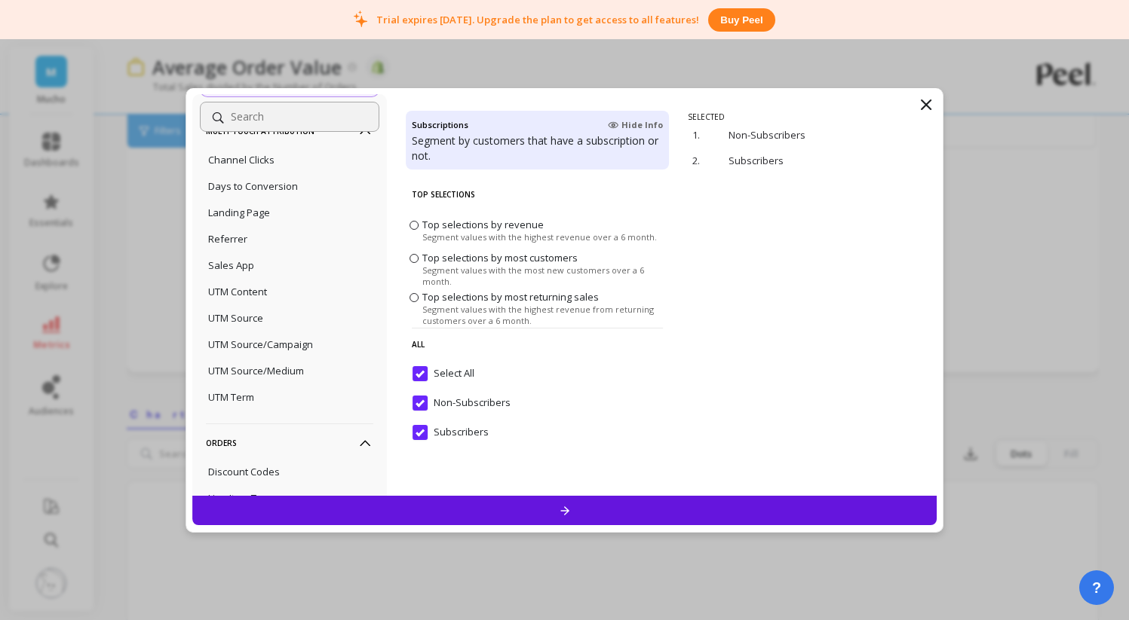
scroll to position [845, 0]
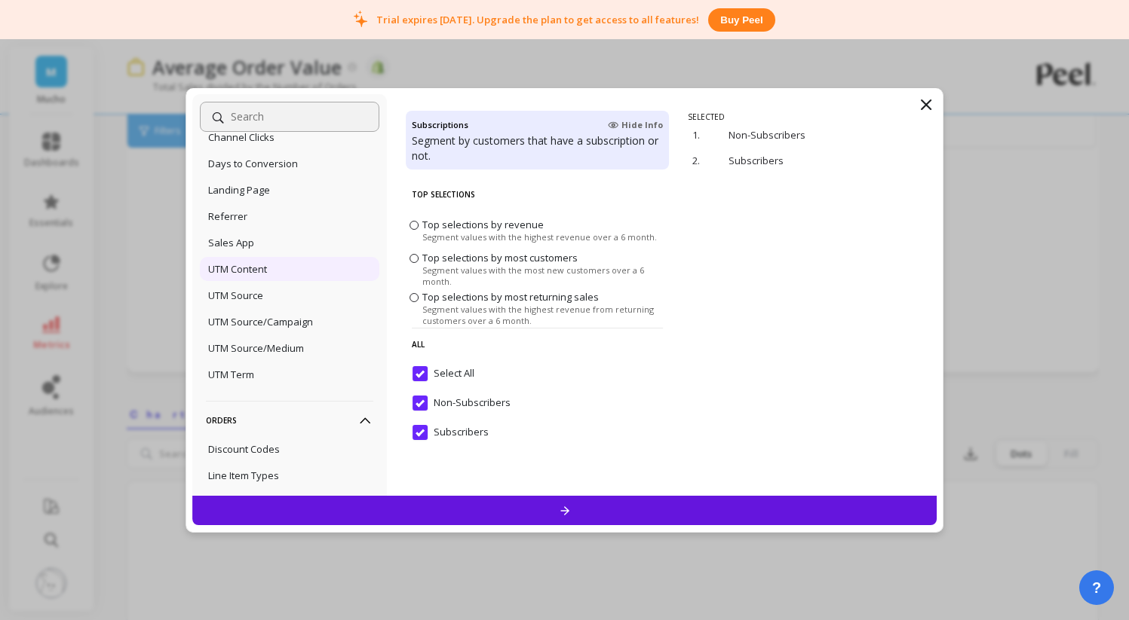
click at [320, 281] on div "UTM Content" at bounding box center [289, 269] width 179 height 24
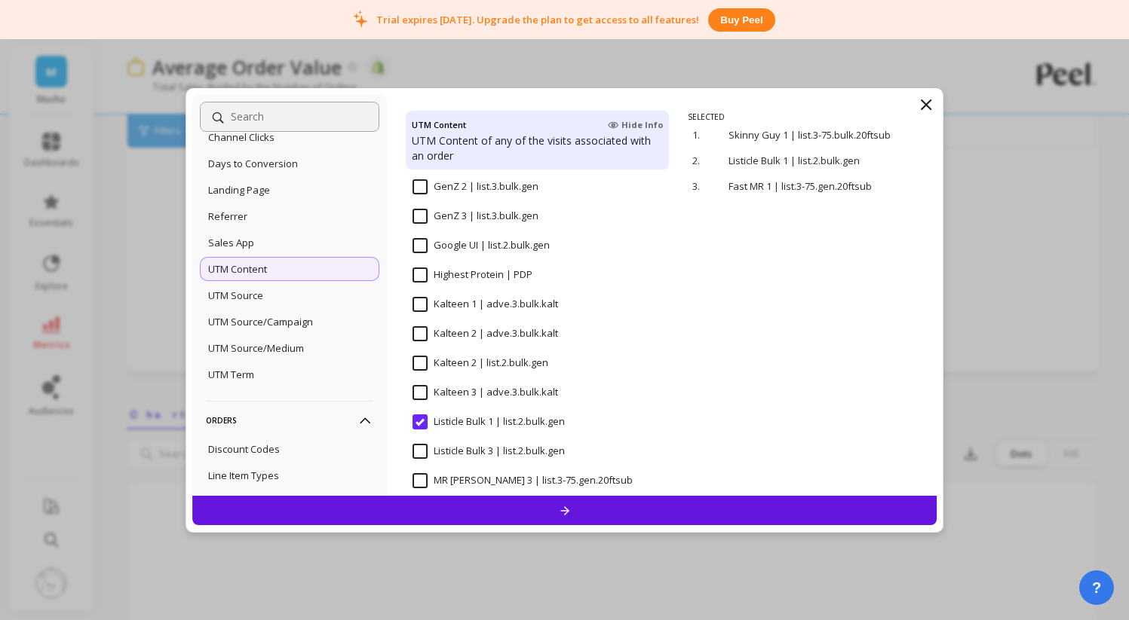
scroll to position [1408, 0]
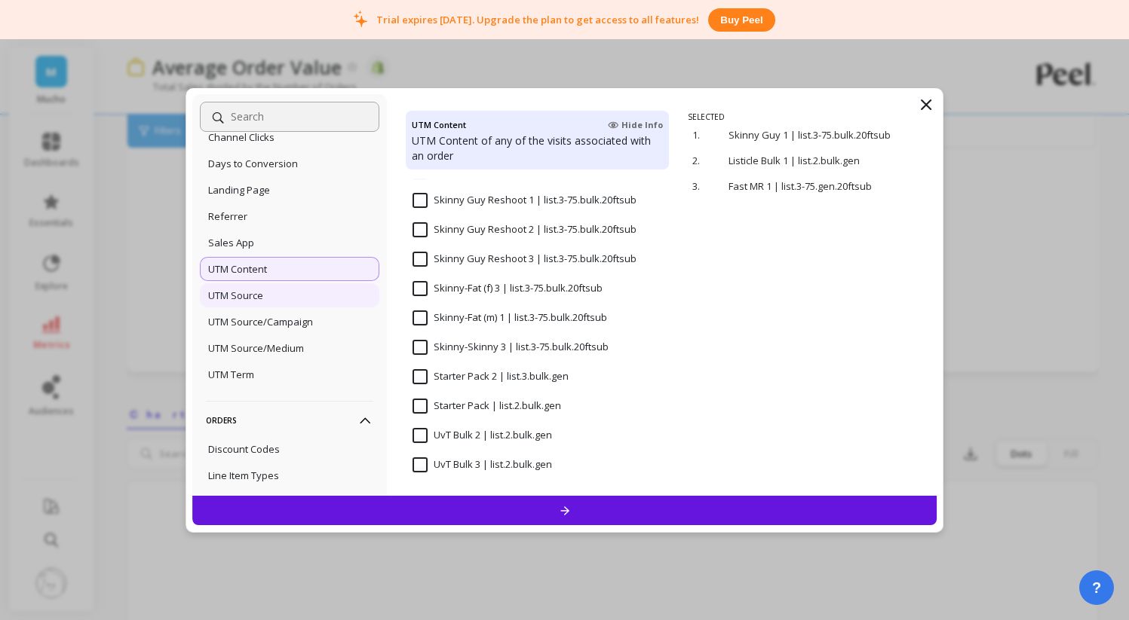
click at [314, 308] on div "UTM Source" at bounding box center [289, 295] width 179 height 24
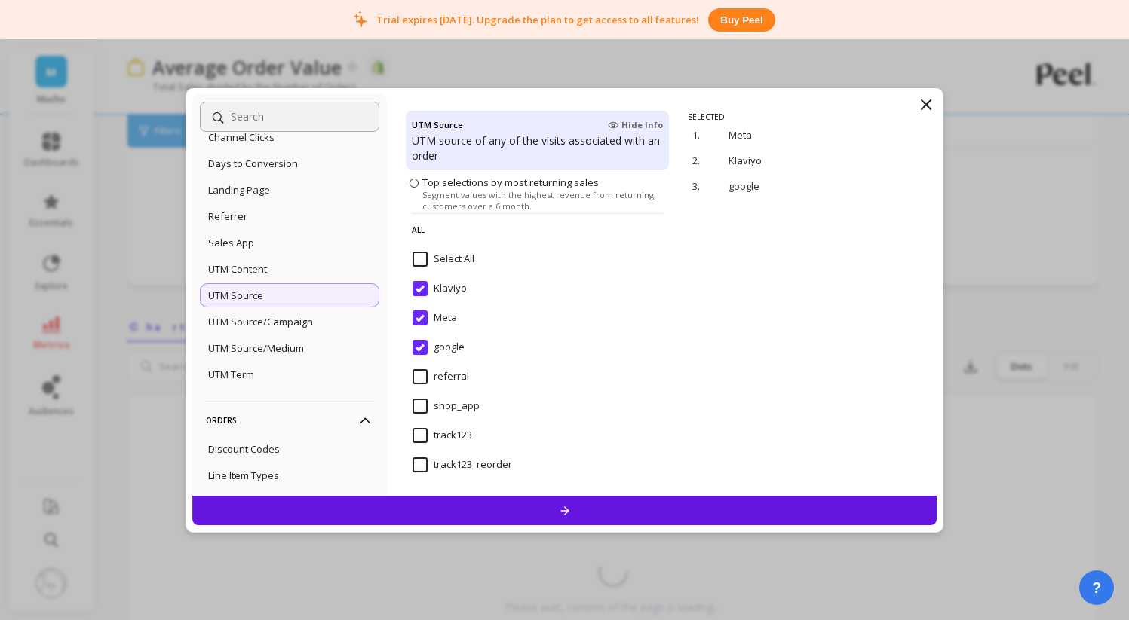
scroll to position [371, 0]
click at [326, 334] on div "UTM Source/Campaign" at bounding box center [289, 322] width 179 height 24
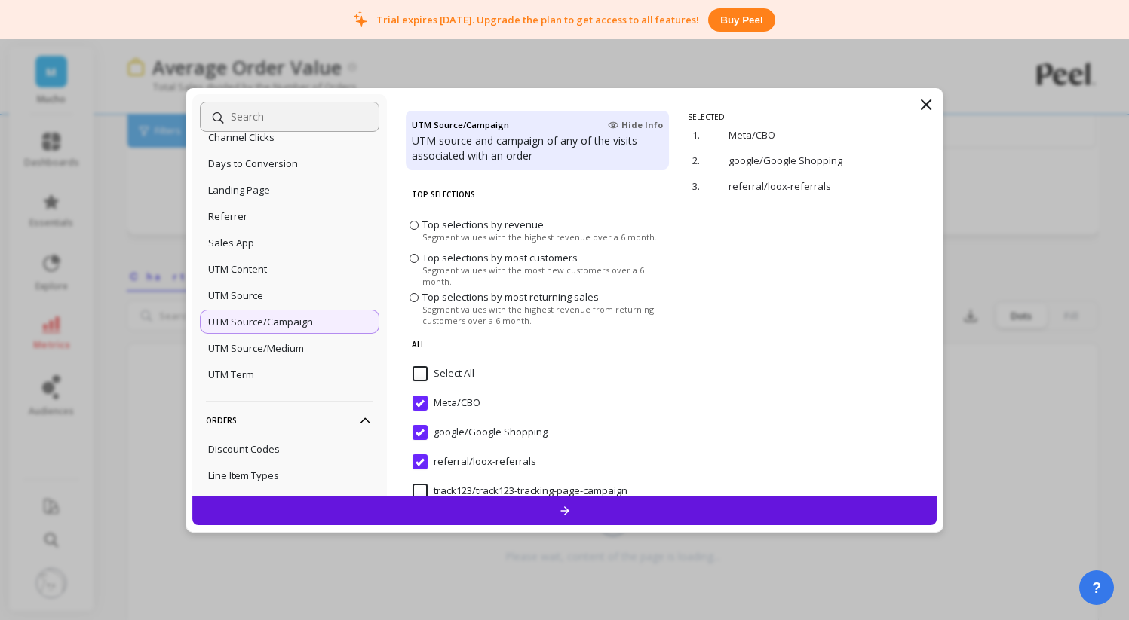
scroll to position [26, 0]
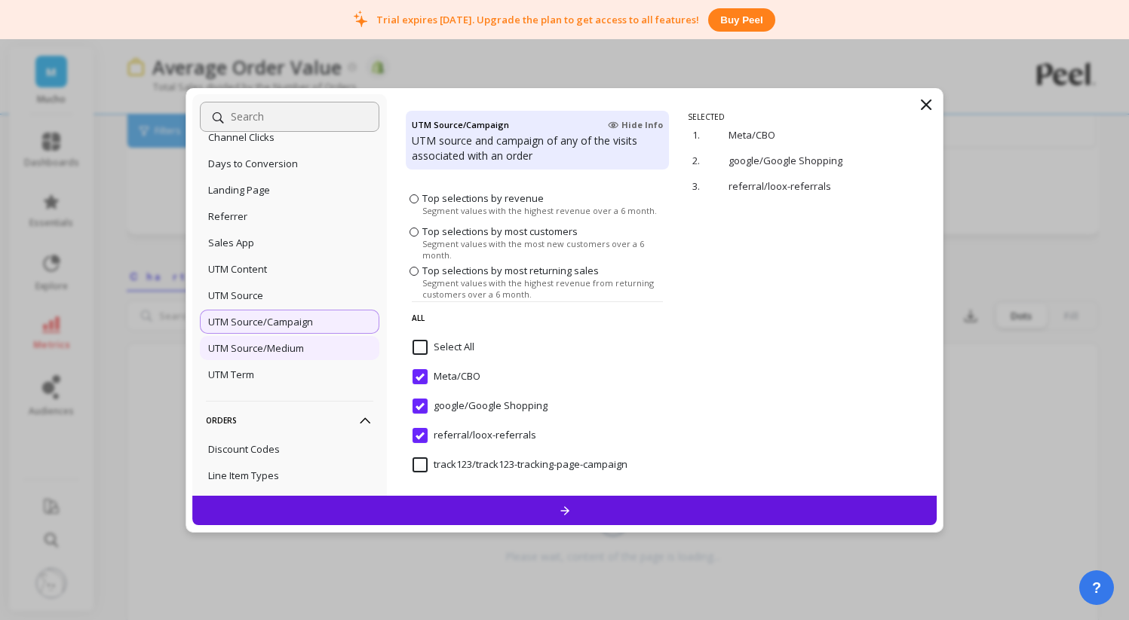
click at [314, 360] on div "UTM Source/Medium" at bounding box center [289, 348] width 179 height 24
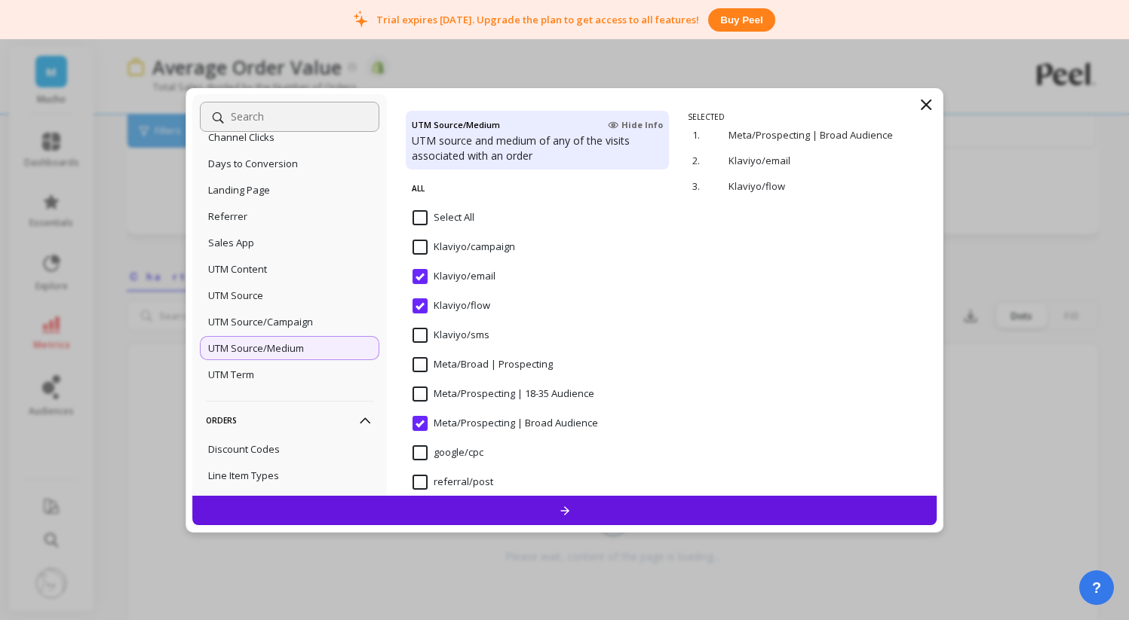
scroll to position [203, 0]
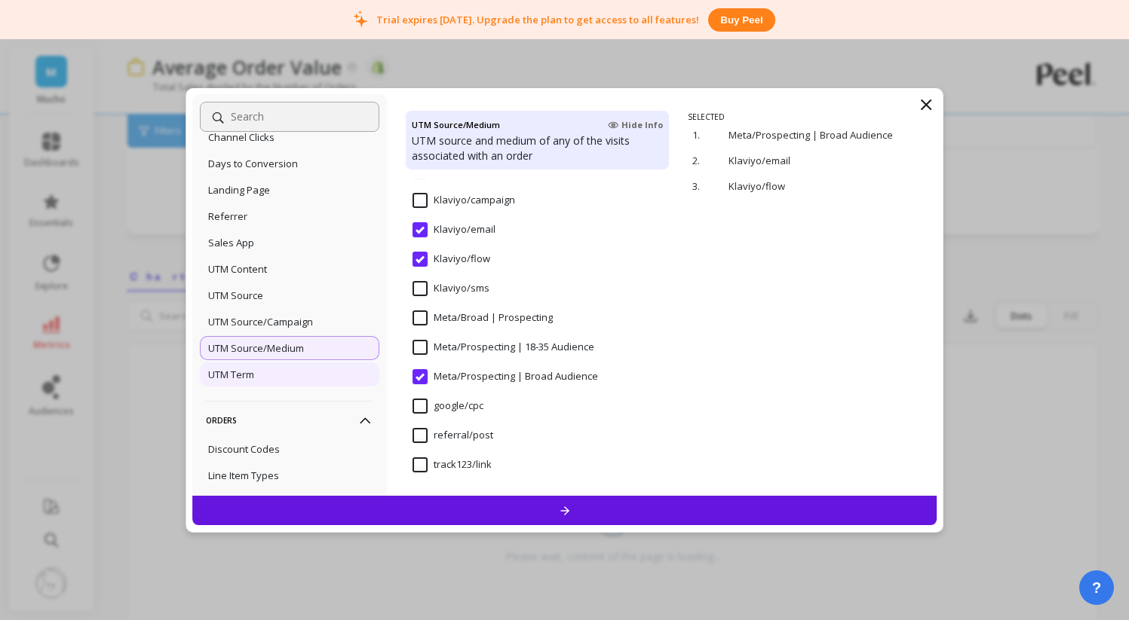
click at [314, 387] on div "UTM Term" at bounding box center [289, 375] width 179 height 24
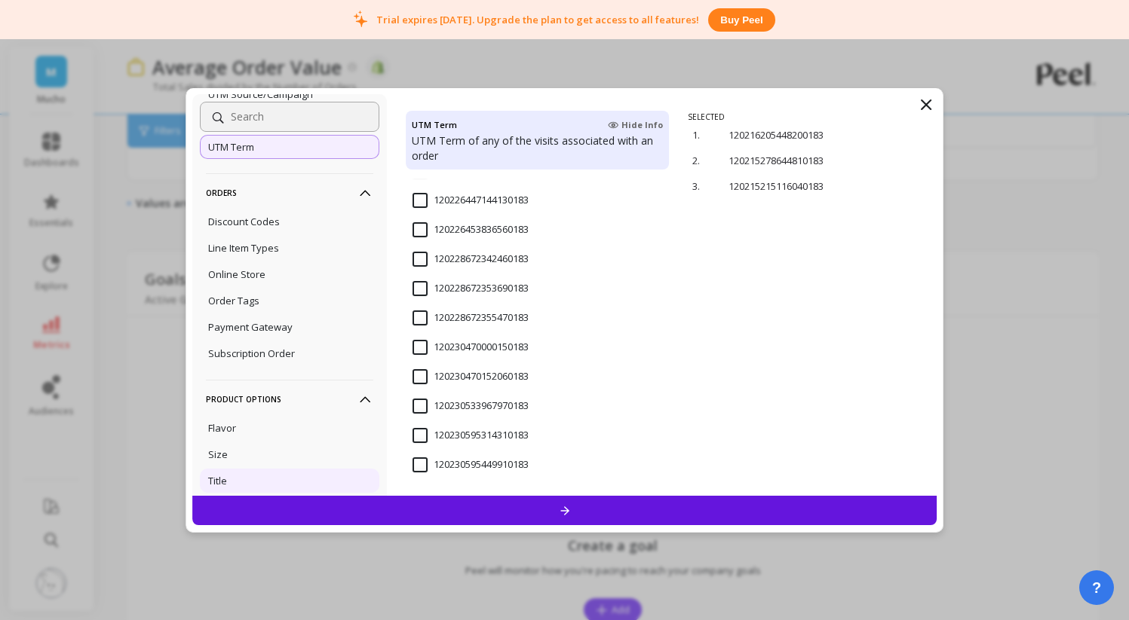
scroll to position [1071, 0]
click at [335, 262] on div "Line Item Types" at bounding box center [289, 250] width 179 height 24
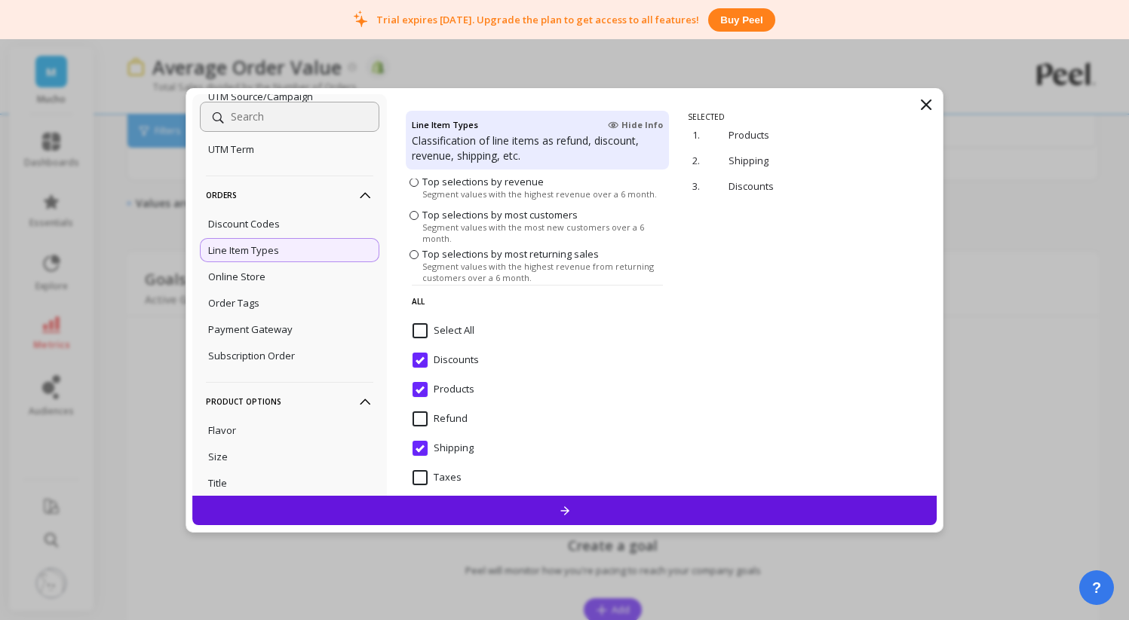
scroll to position [45, 0]
click at [455, 326] on input "Select All" at bounding box center [443, 328] width 62 height 15
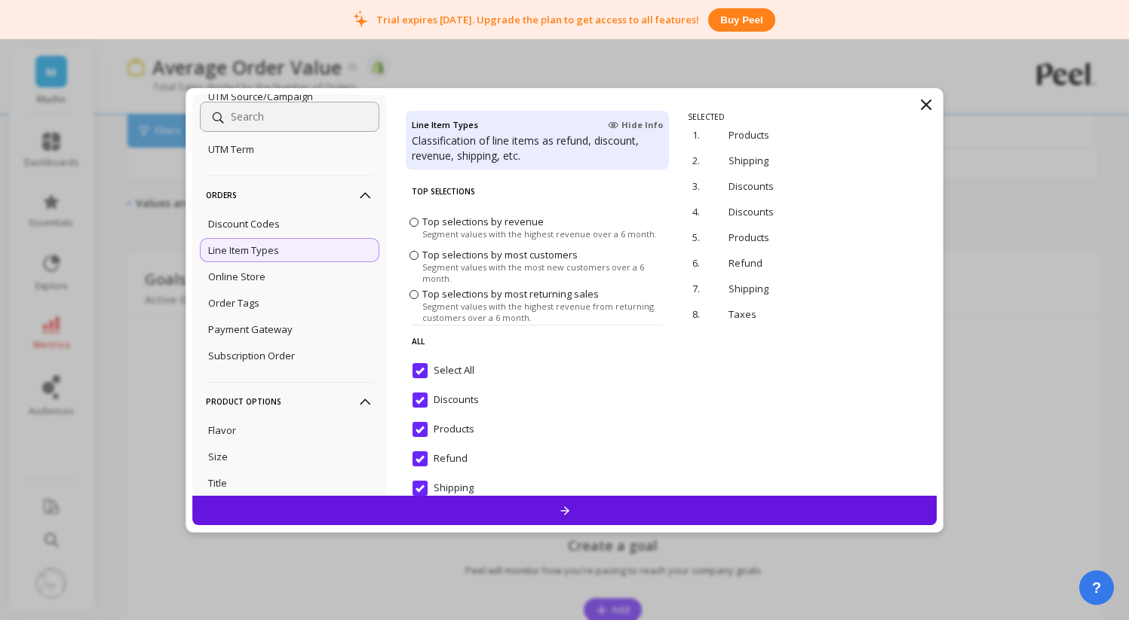
scroll to position [0, 0]
click at [611, 513] on div at bounding box center [564, 510] width 745 height 29
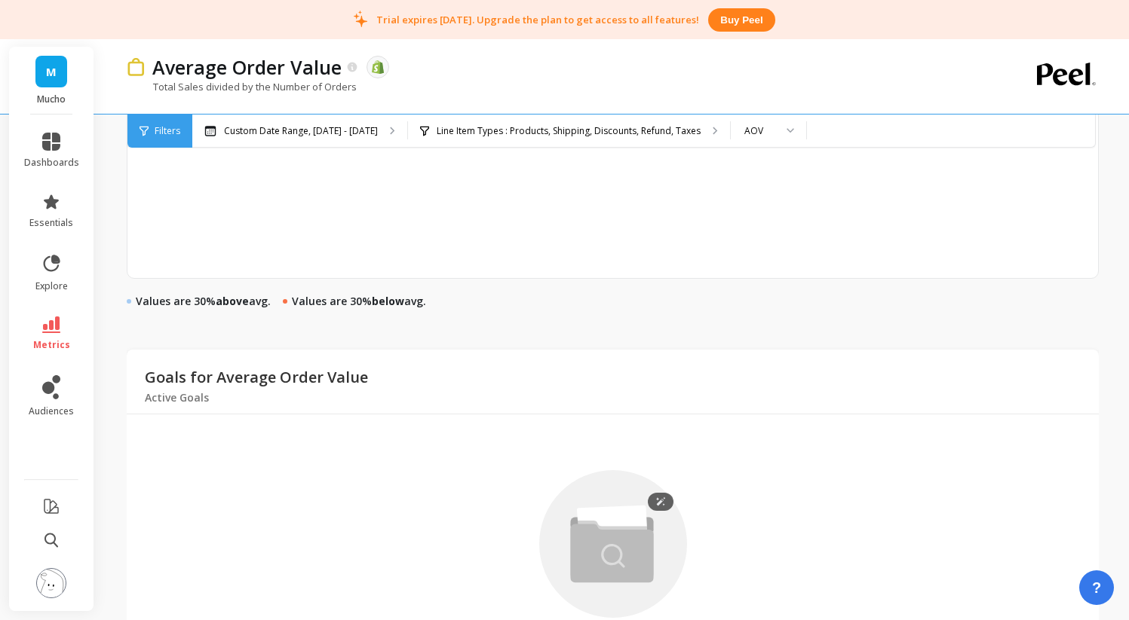
scroll to position [1008, 0]
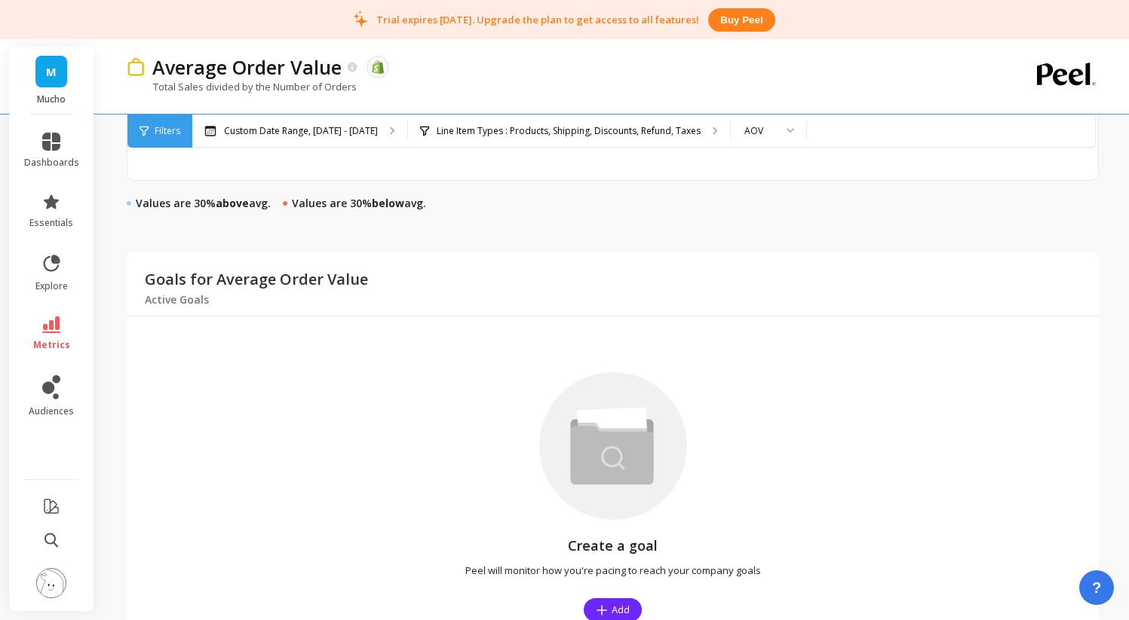
click at [160, 128] on span "Filters" at bounding box center [168, 131] width 26 height 12
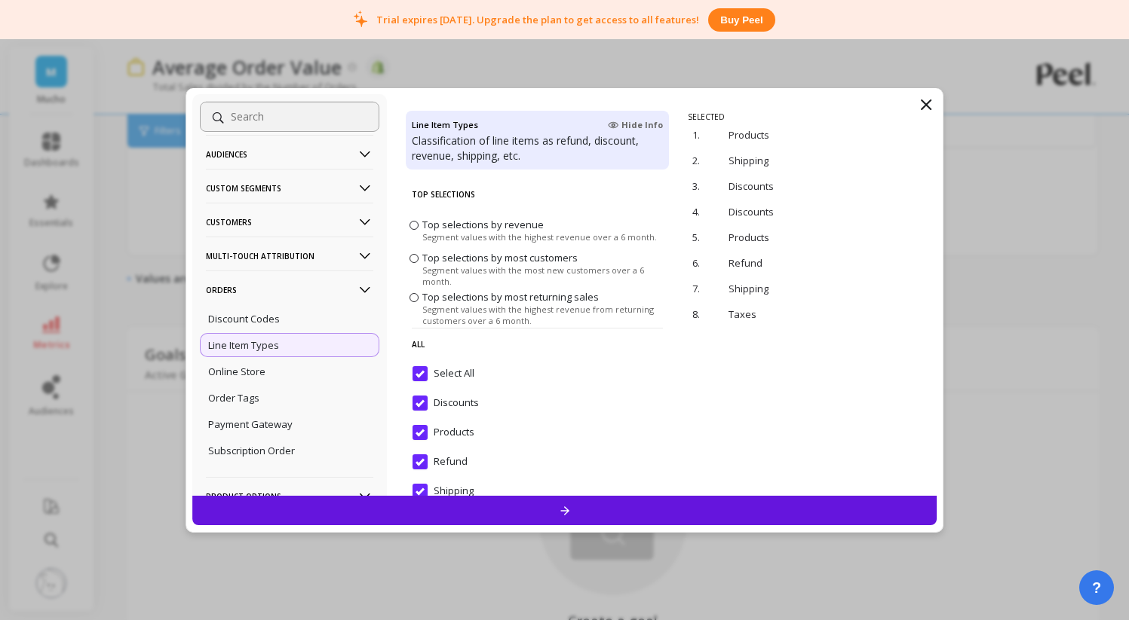
scroll to position [134, 0]
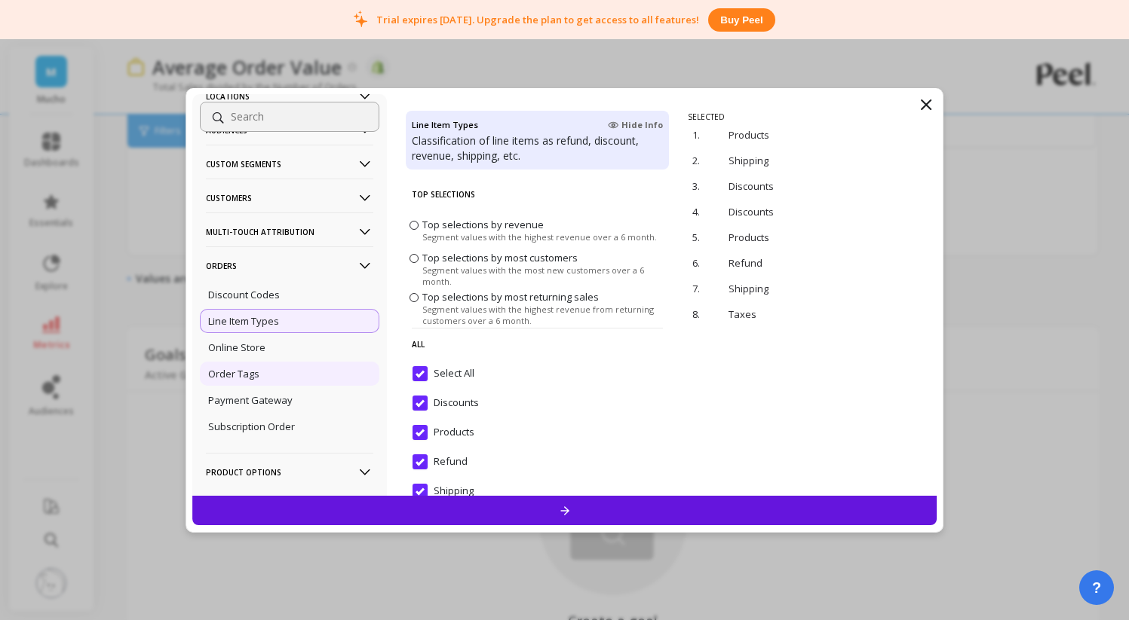
click at [308, 375] on div "Order Tags" at bounding box center [289, 374] width 179 height 24
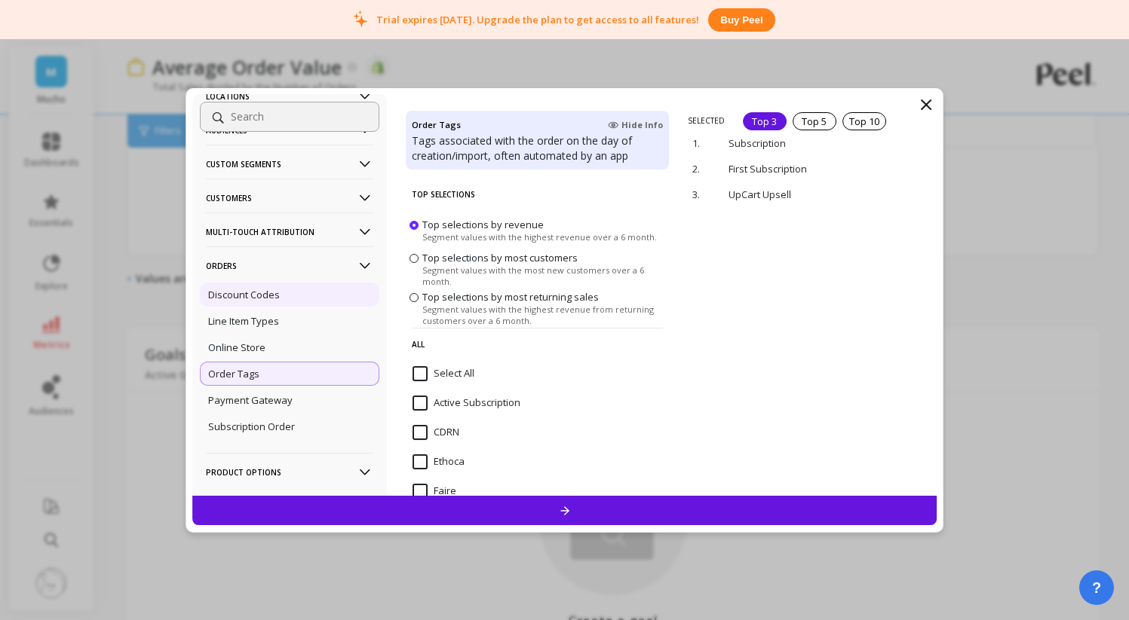
click at [325, 303] on div "Discount Codes" at bounding box center [289, 295] width 179 height 24
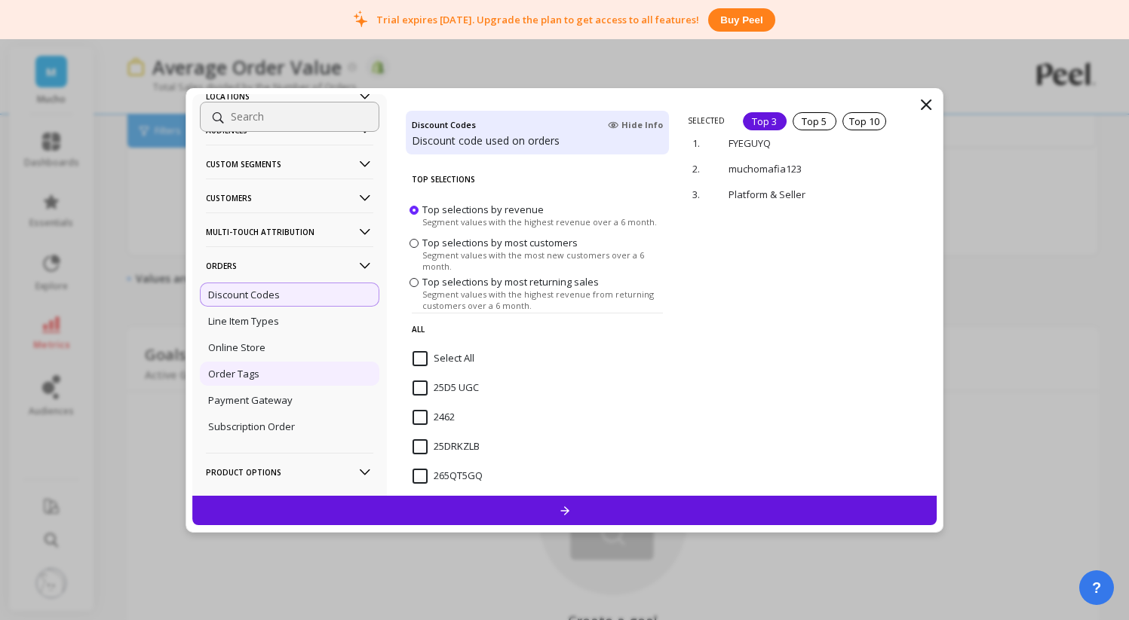
scroll to position [167, 0]
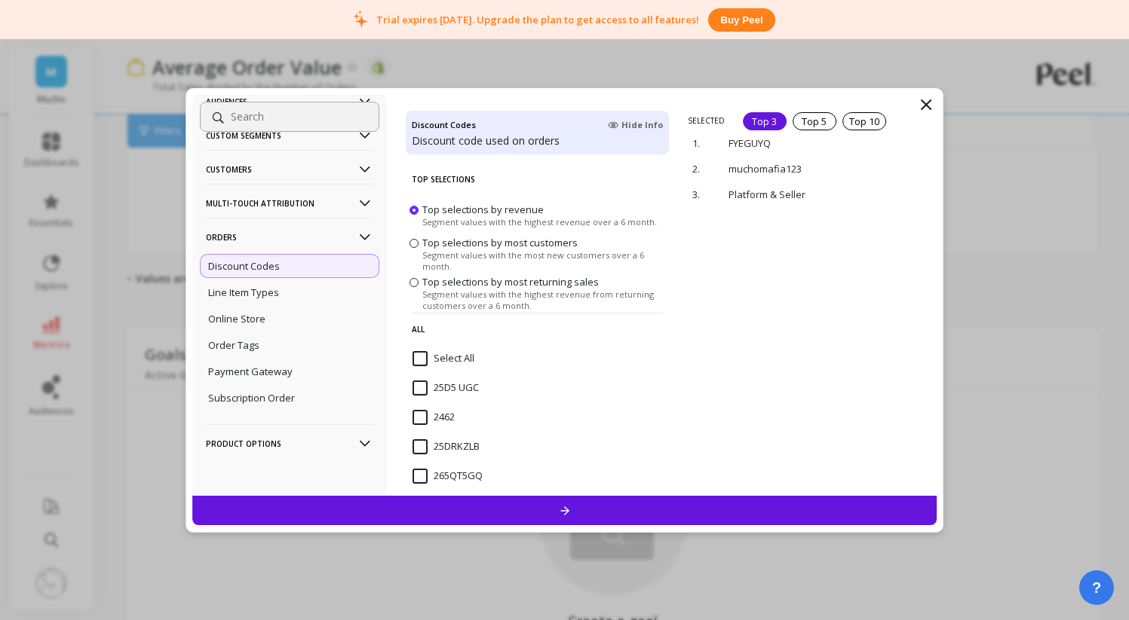
click at [323, 440] on p "Product Options" at bounding box center [289, 443] width 167 height 38
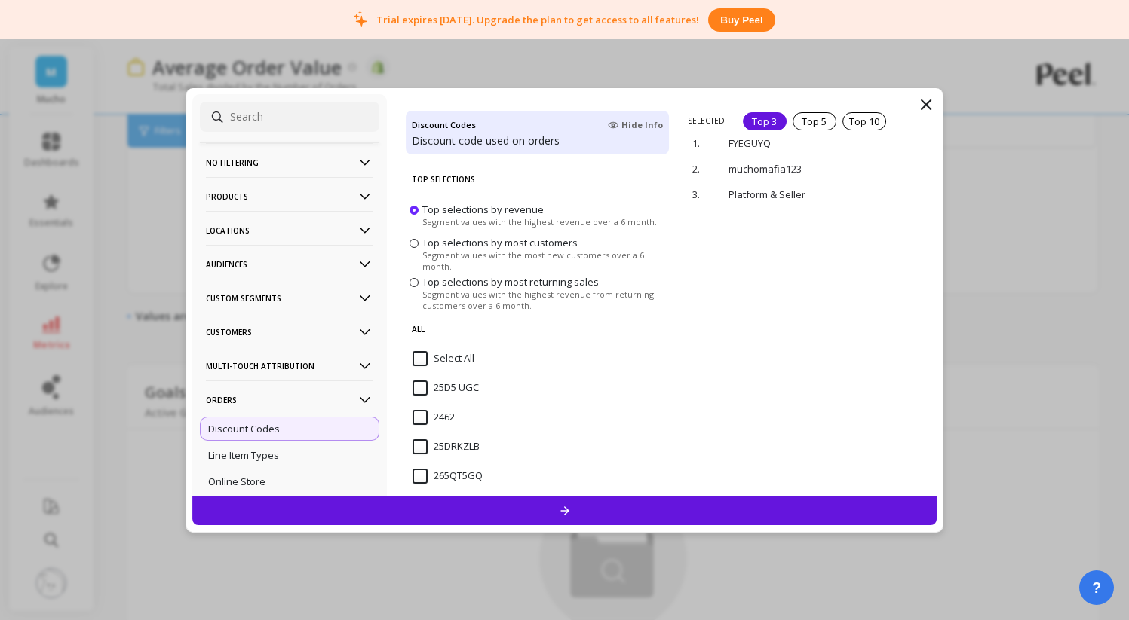
scroll to position [793, 0]
click at [329, 302] on p "Custom Segments" at bounding box center [289, 298] width 167 height 38
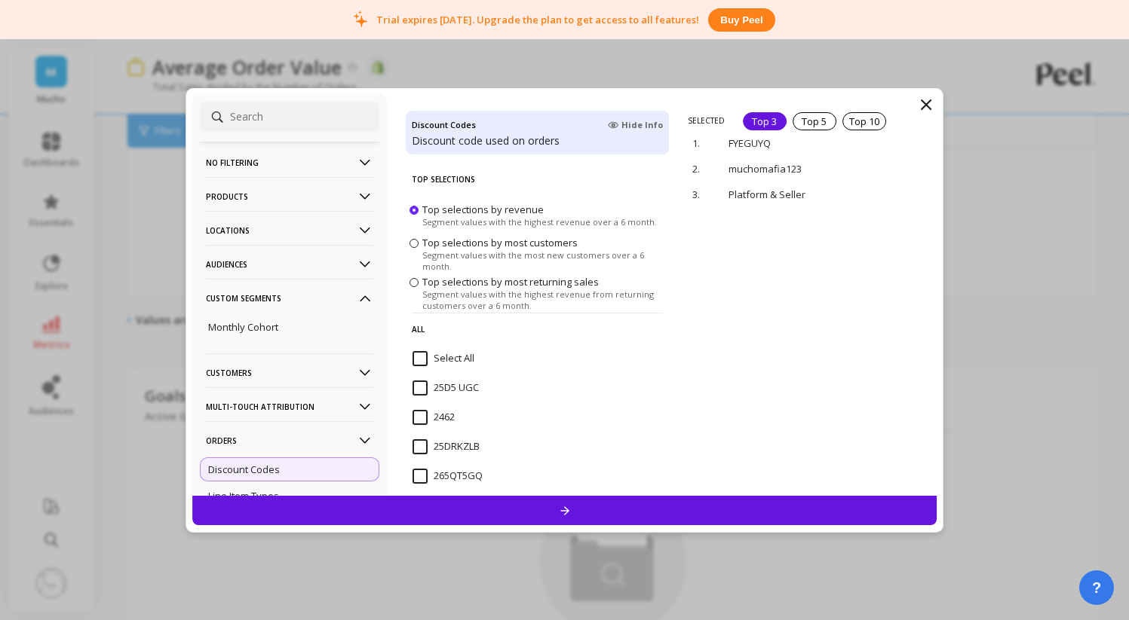
click at [326, 248] on p "Audiences" at bounding box center [289, 264] width 167 height 38
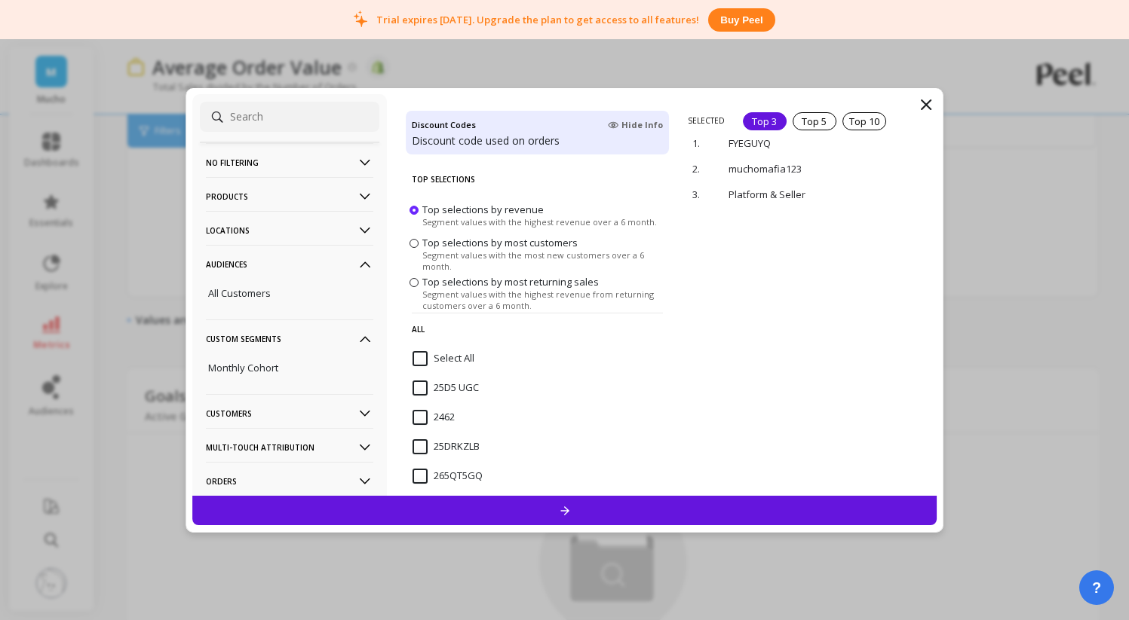
click at [327, 227] on p "Locations" at bounding box center [289, 230] width 167 height 38
click at [341, 180] on p "Products" at bounding box center [289, 196] width 167 height 38
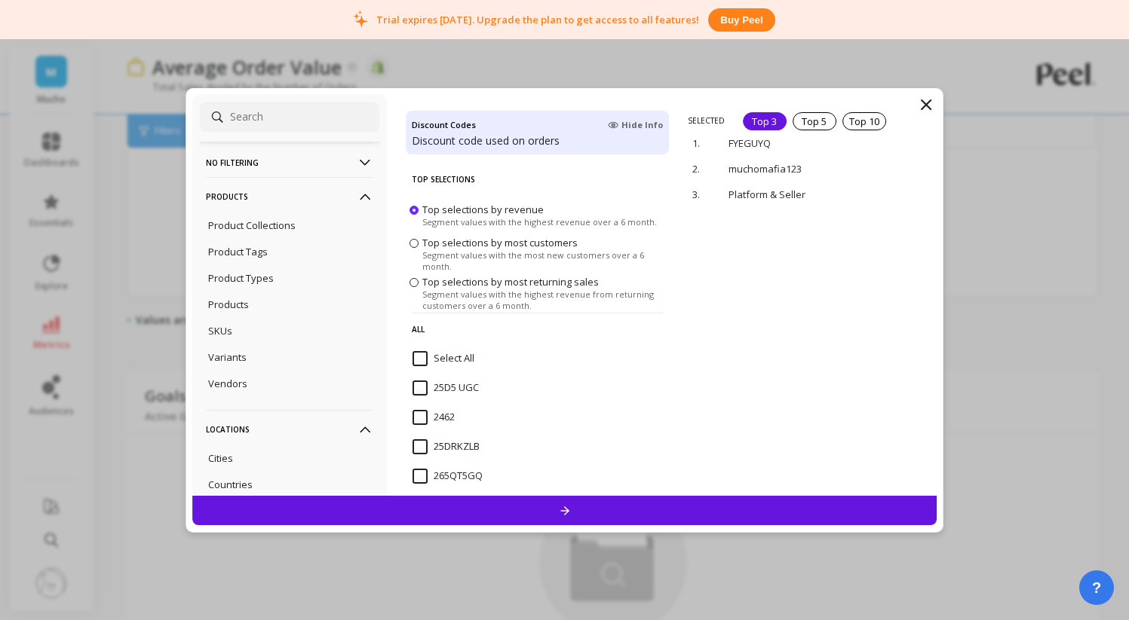
click at [341, 156] on p "No filtering" at bounding box center [289, 162] width 167 height 38
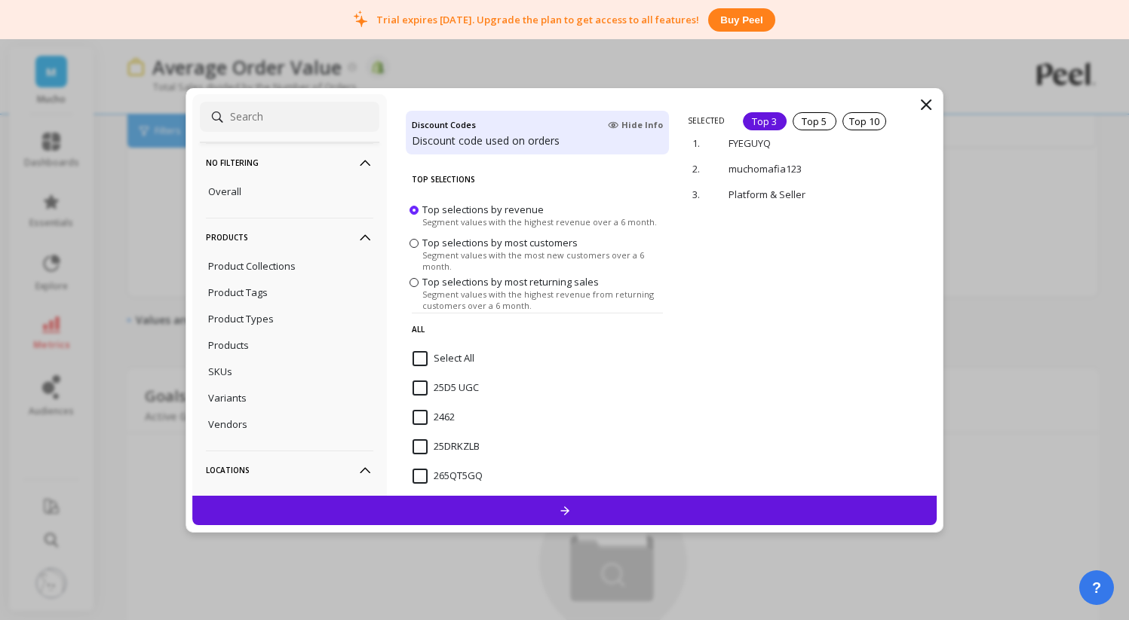
click at [924, 106] on icon at bounding box center [925, 104] width 9 height 9
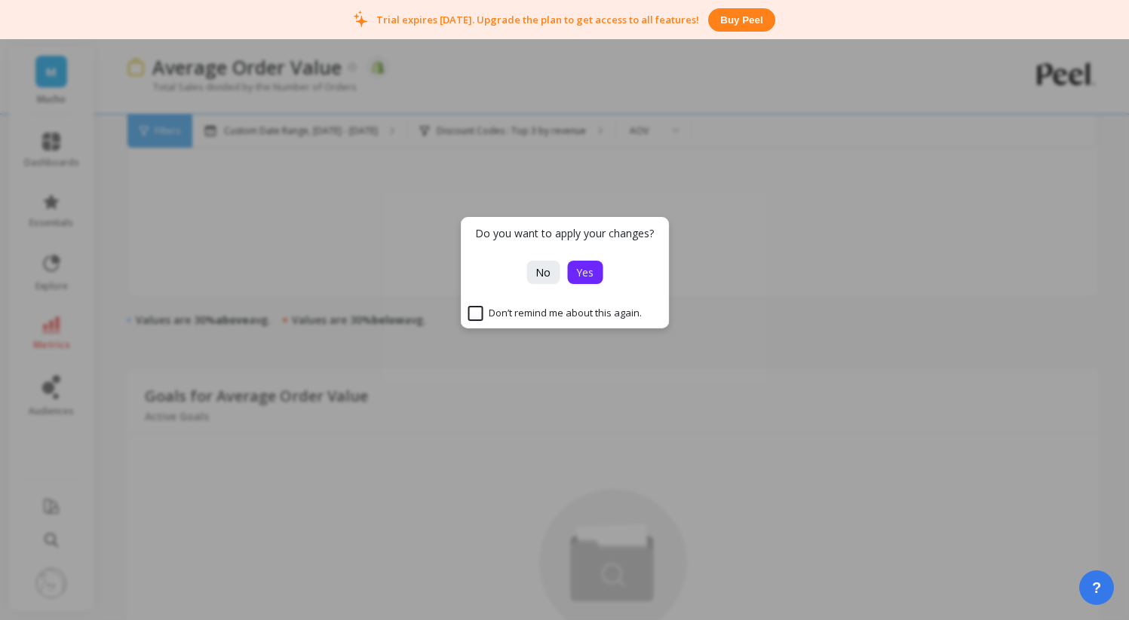
click at [583, 283] on button "Yes" at bounding box center [584, 272] width 35 height 23
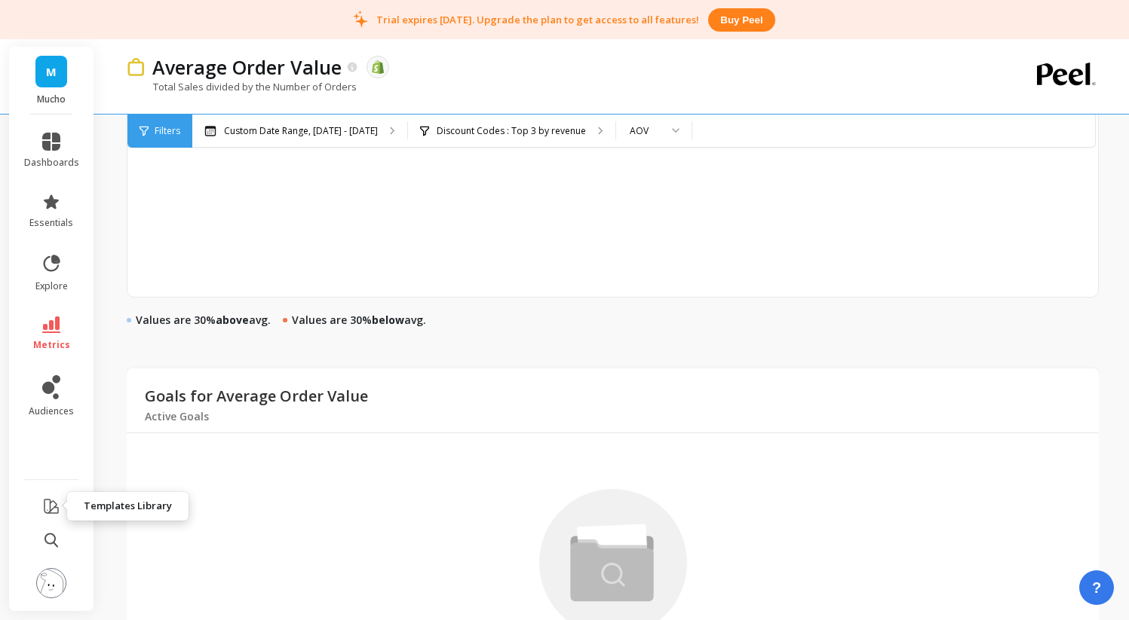
scroll to position [893, 0]
click at [52, 400] on link "audiences" at bounding box center [51, 396] width 55 height 42
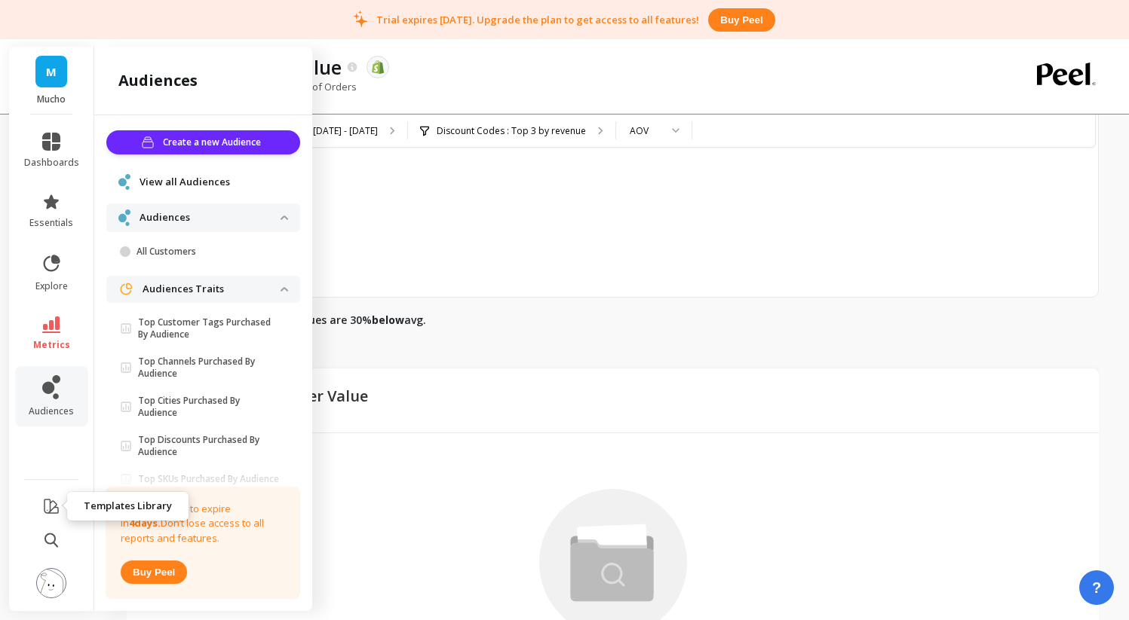
click at [51, 522] on button at bounding box center [51, 507] width 18 height 35
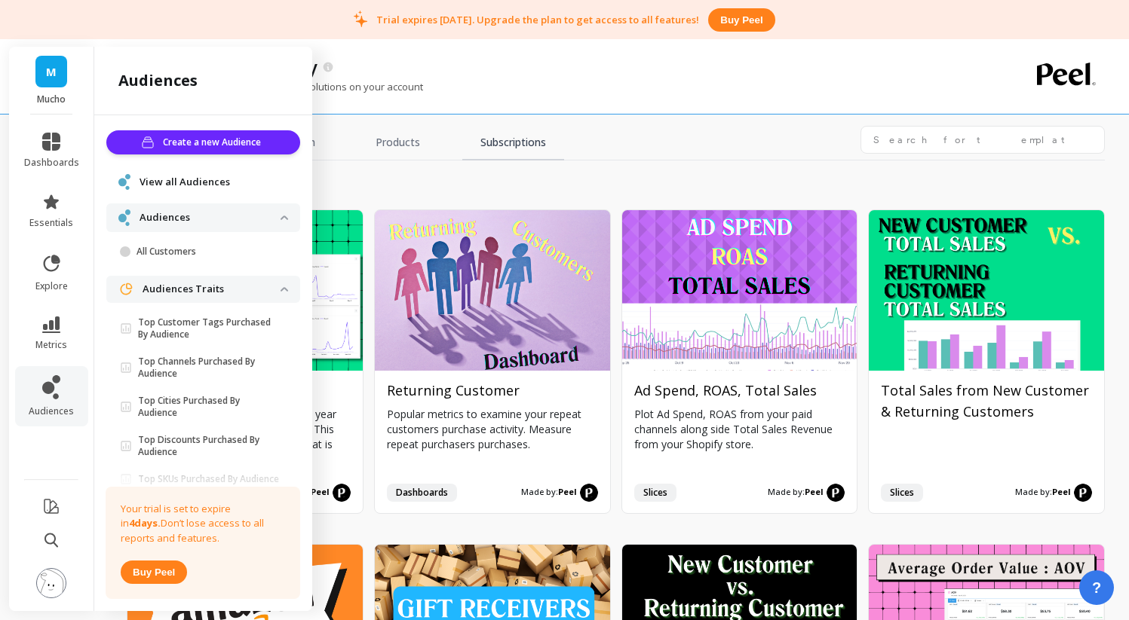
click at [463, 152] on link "Subscriptions" at bounding box center [513, 143] width 102 height 35
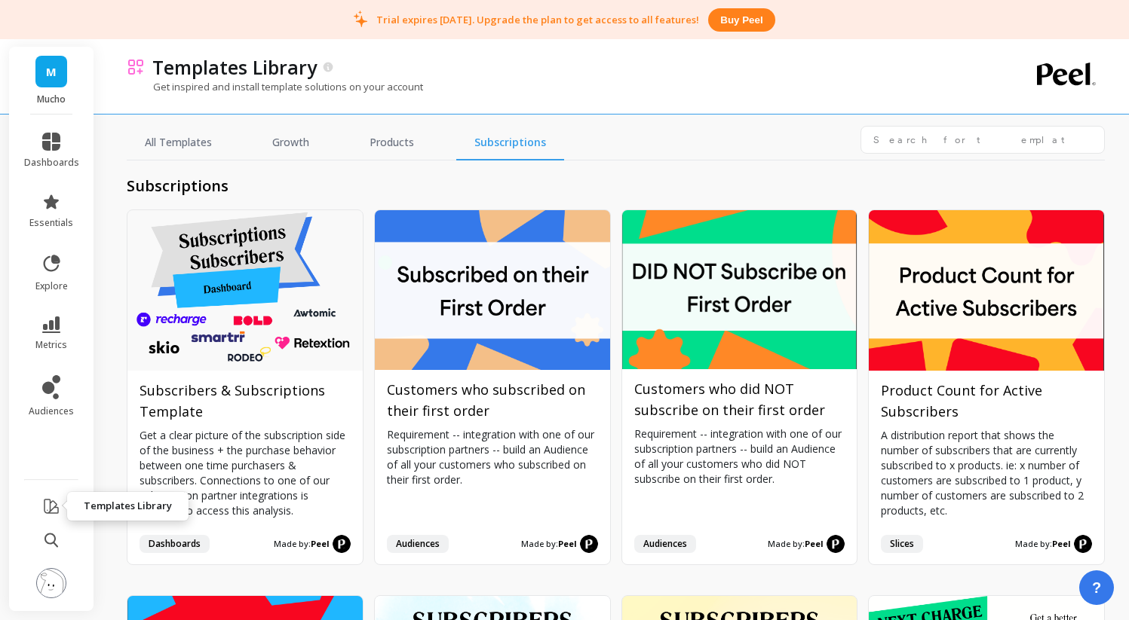
click at [47, 506] on icon at bounding box center [51, 507] width 18 height 18
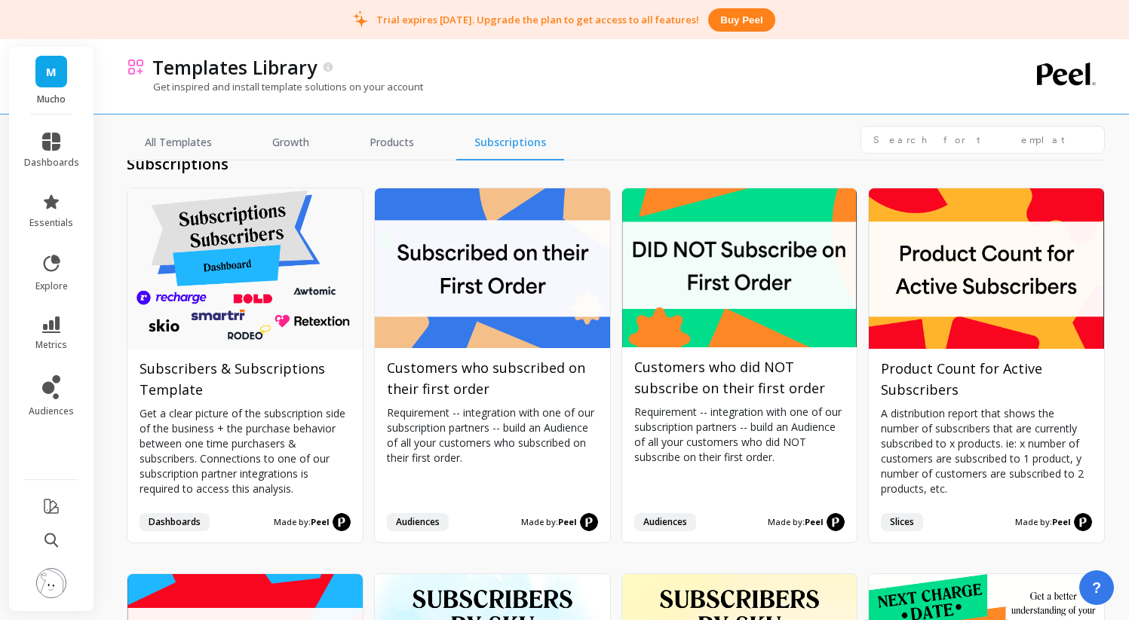
scroll to position [23, 0]
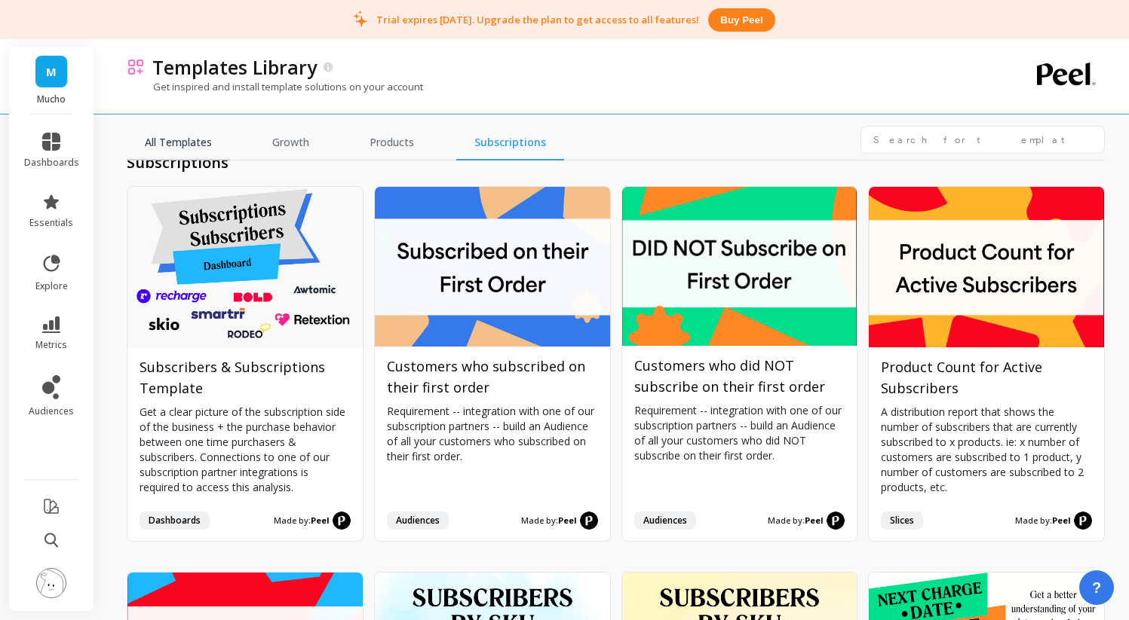
click at [208, 139] on link "All Templates" at bounding box center [178, 143] width 103 height 35
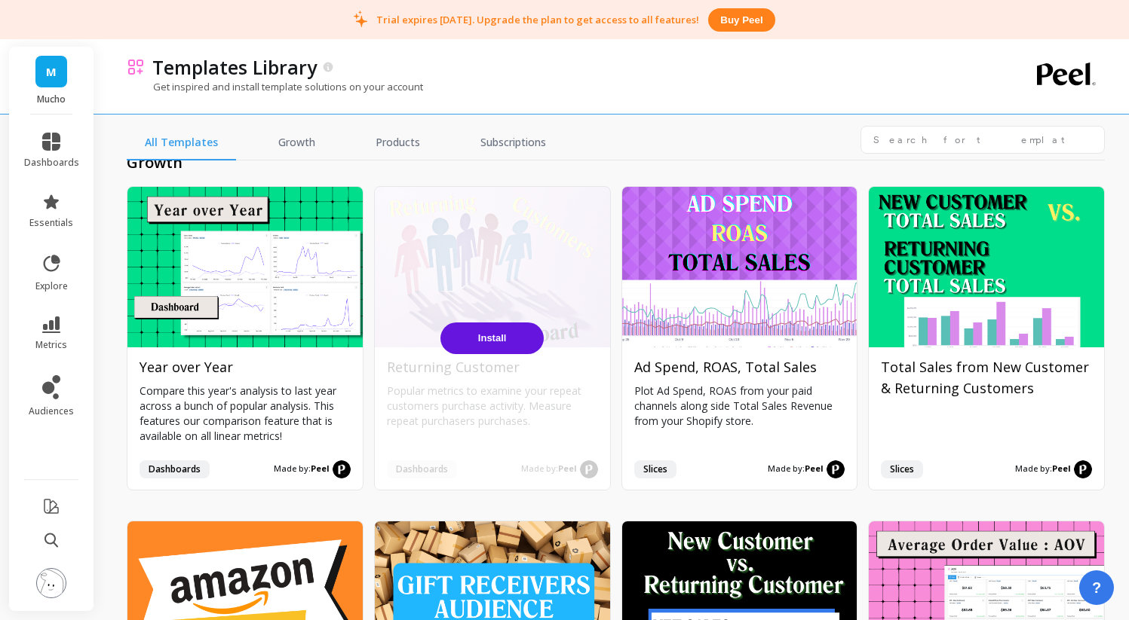
click at [490, 332] on span "Install" at bounding box center [492, 337] width 29 height 11
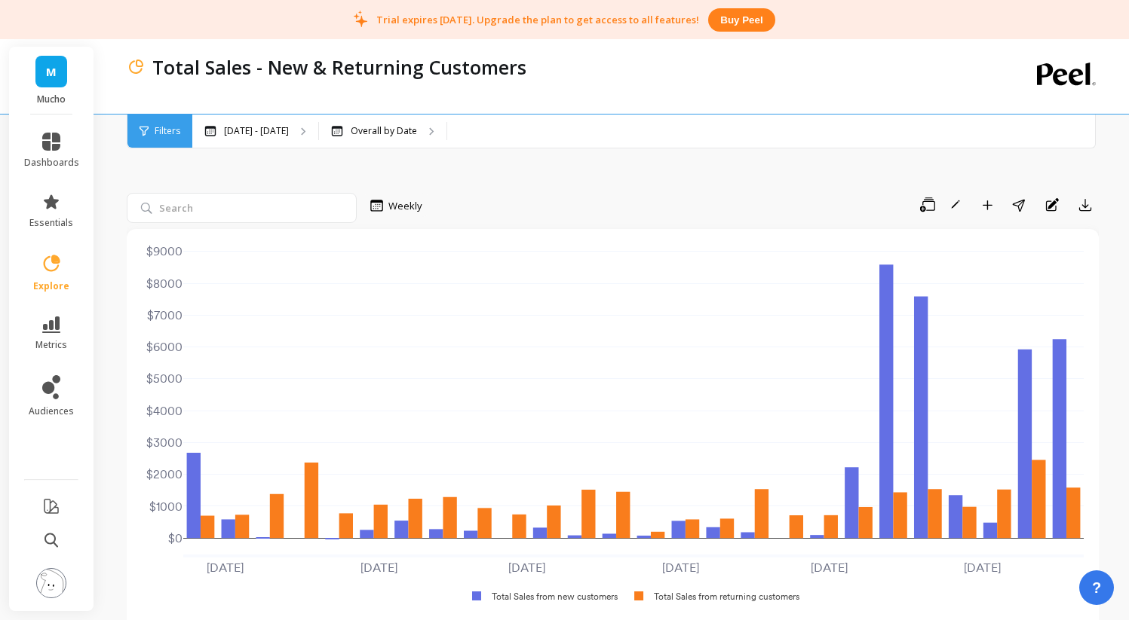
click at [169, 134] on span "Filters" at bounding box center [168, 131] width 26 height 12
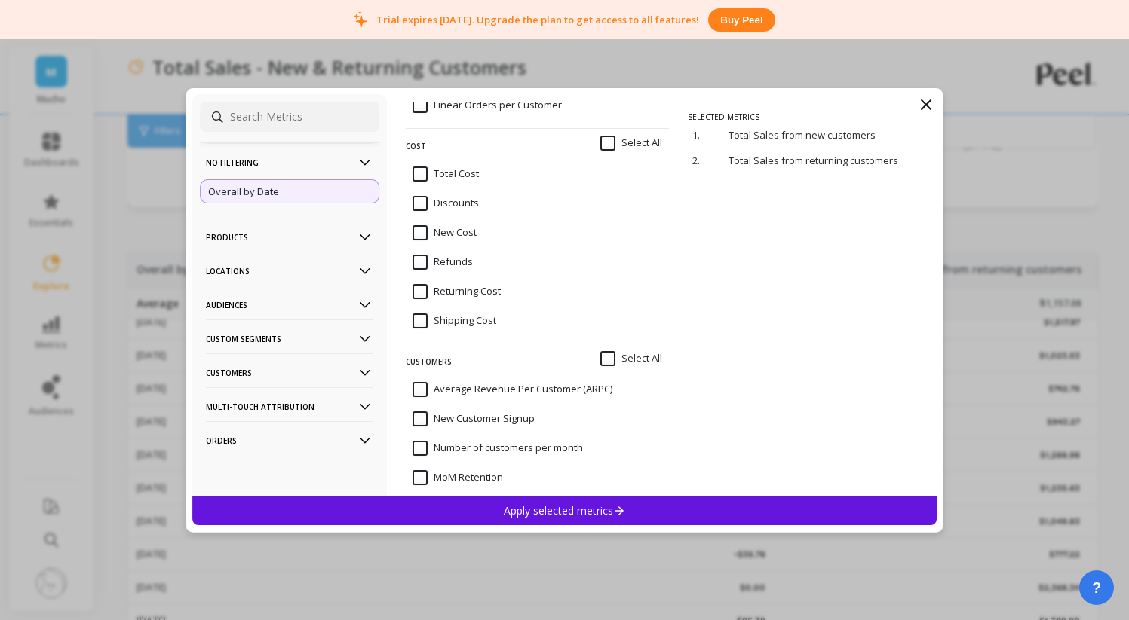
scroll to position [125, 0]
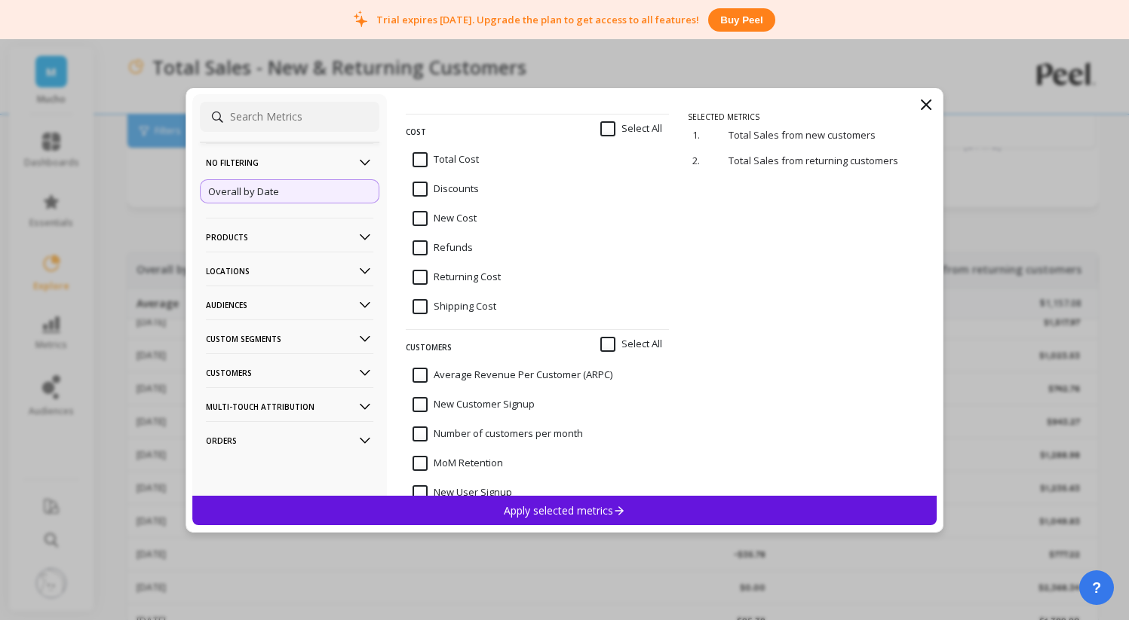
click at [927, 106] on icon at bounding box center [925, 104] width 9 height 9
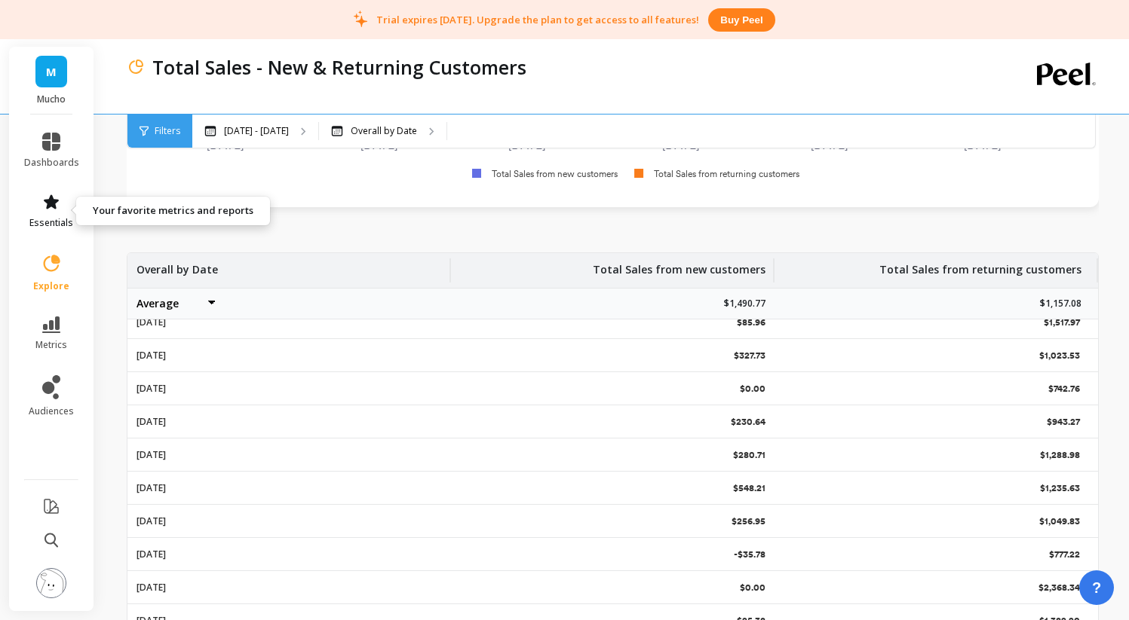
click at [50, 208] on icon at bounding box center [51, 202] width 18 height 18
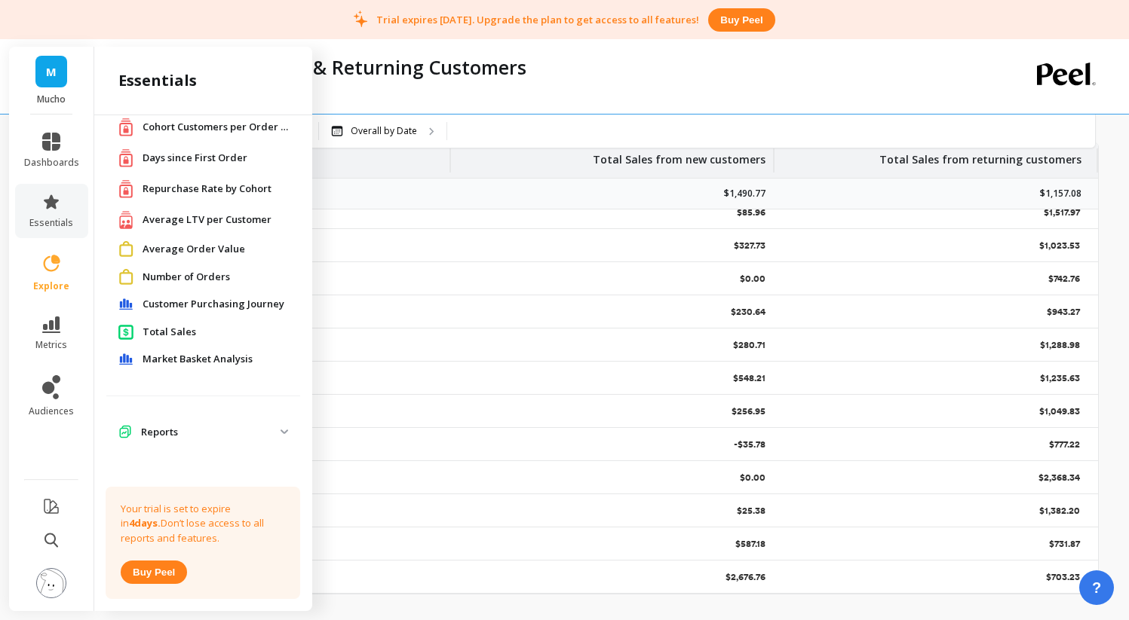
scroll to position [0, 0]
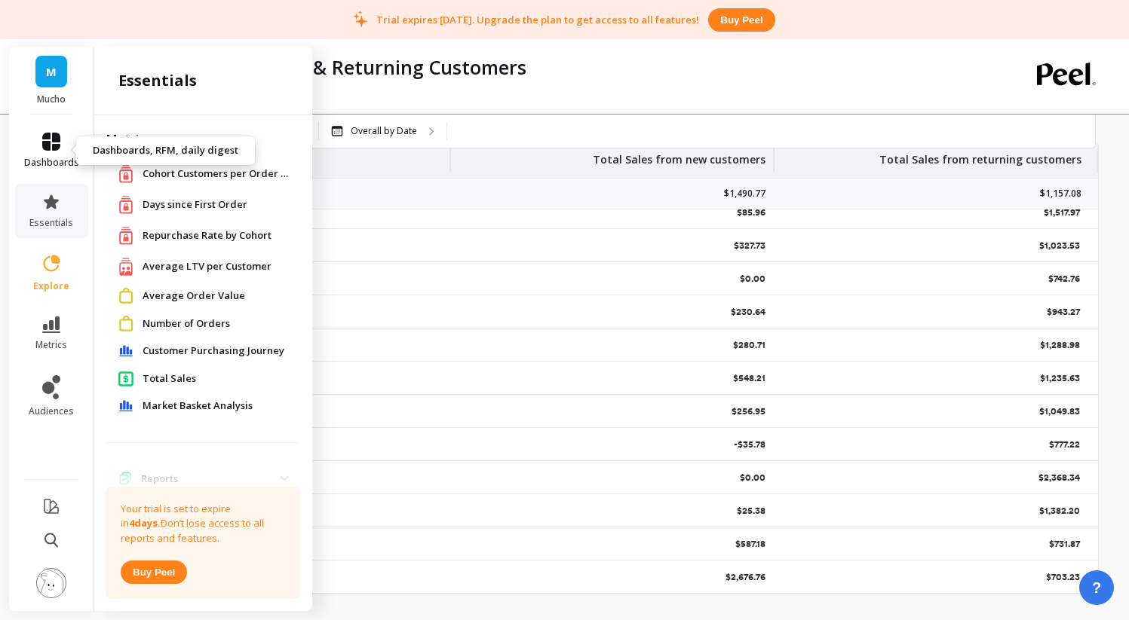
click at [45, 136] on icon at bounding box center [51, 142] width 18 height 18
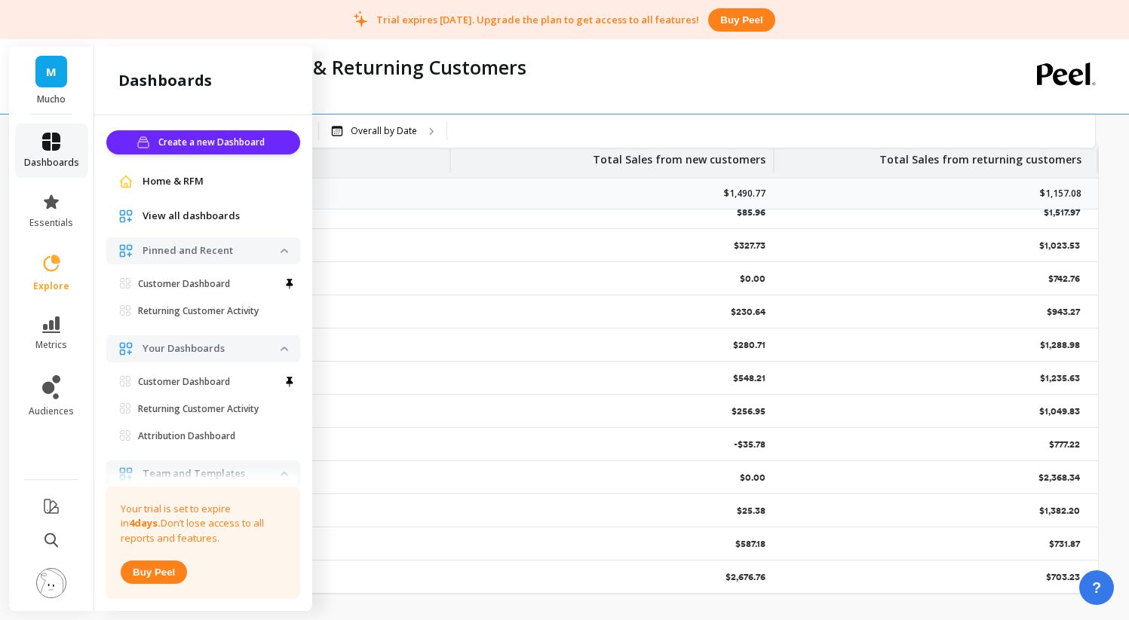
click at [45, 136] on icon at bounding box center [51, 142] width 18 height 18
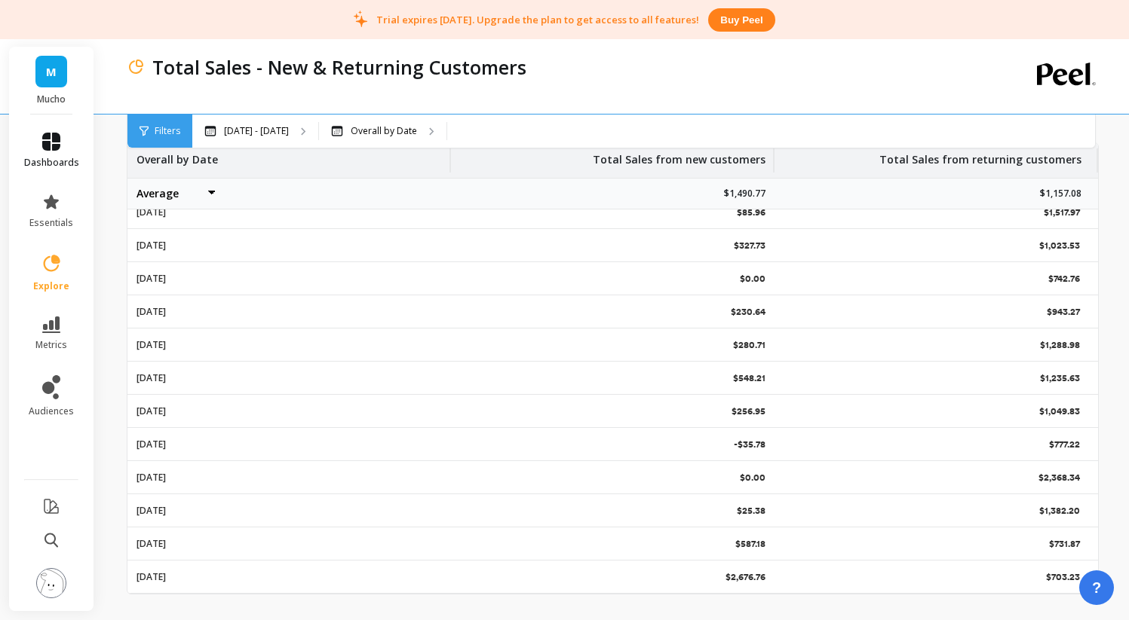
click at [45, 136] on icon at bounding box center [51, 142] width 18 height 18
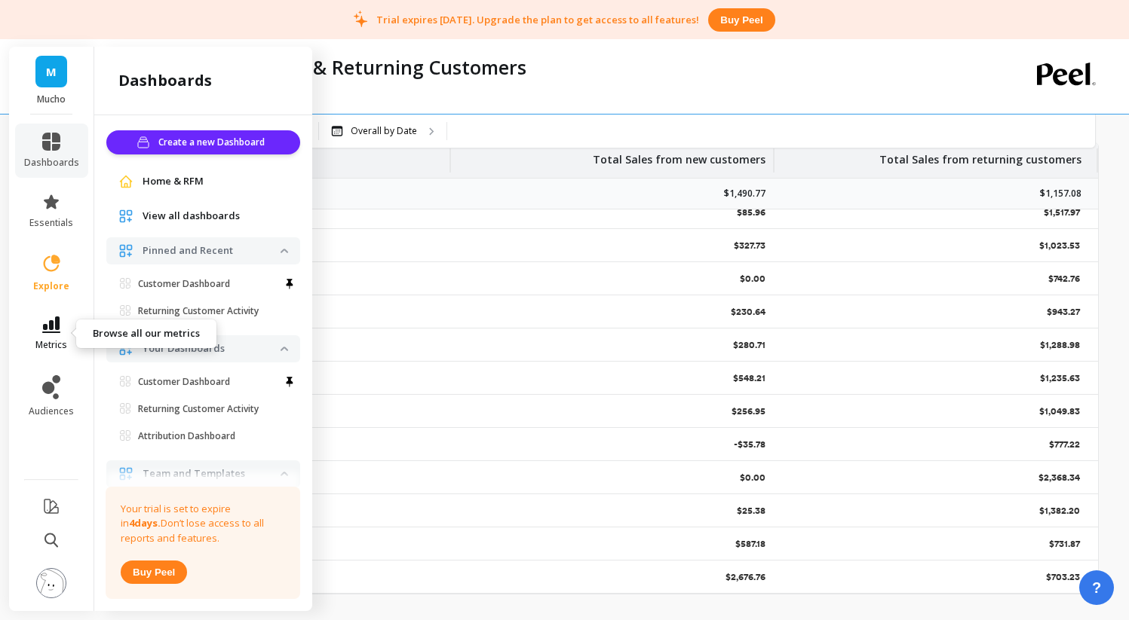
click at [45, 342] on span "metrics" at bounding box center [51, 345] width 32 height 12
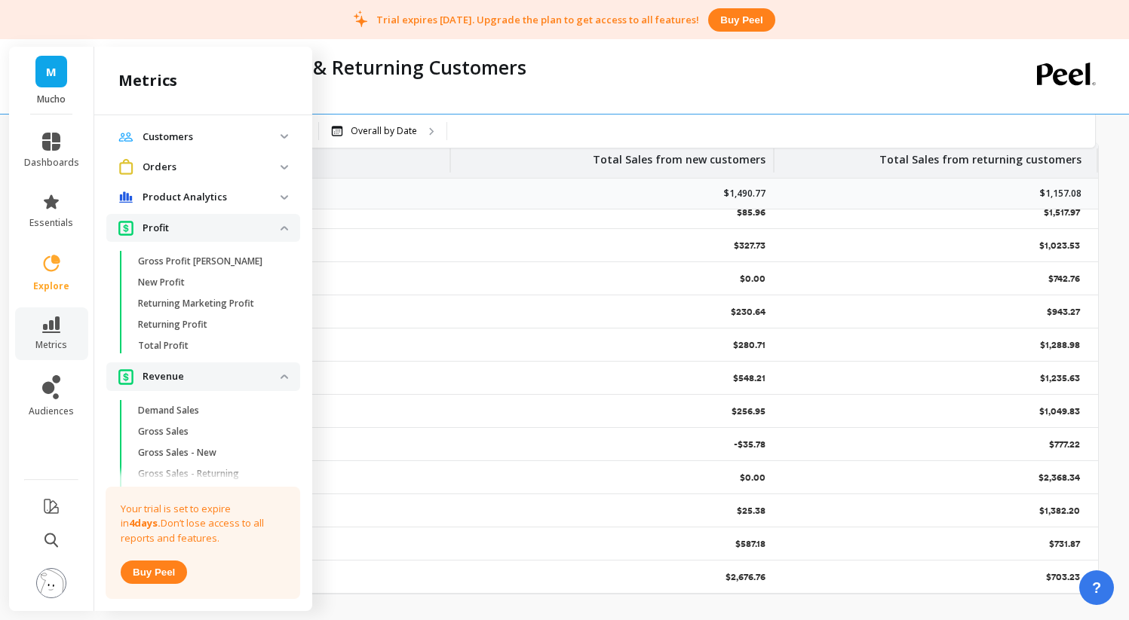
scroll to position [1013, 0]
click at [195, 354] on span "Total Profit" at bounding box center [210, 348] width 144 height 12
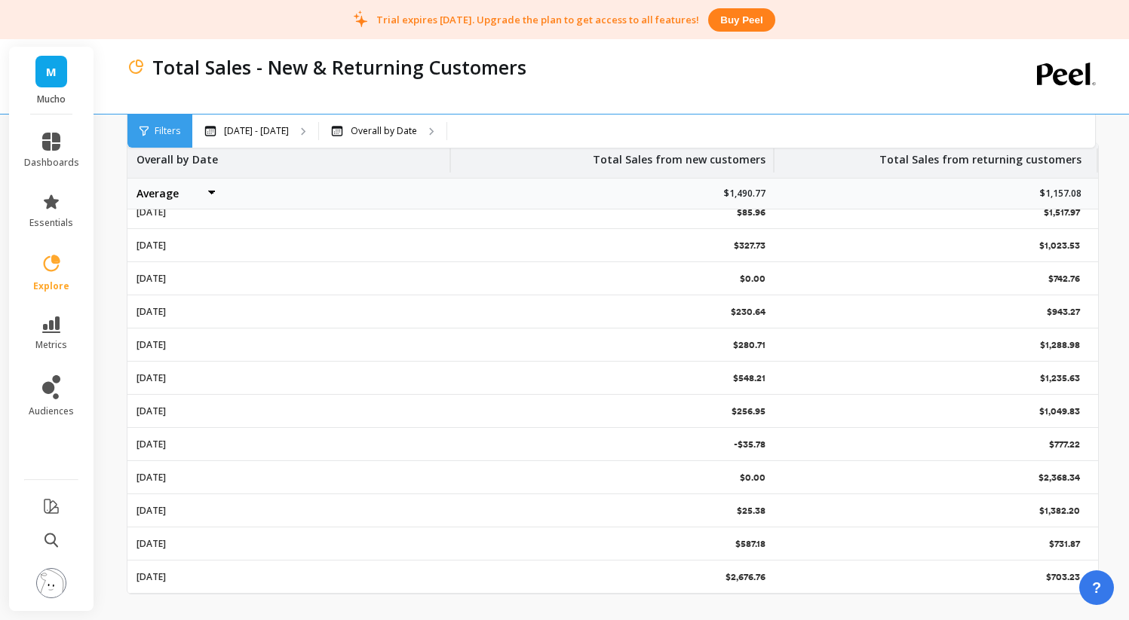
scroll to position [0, 0]
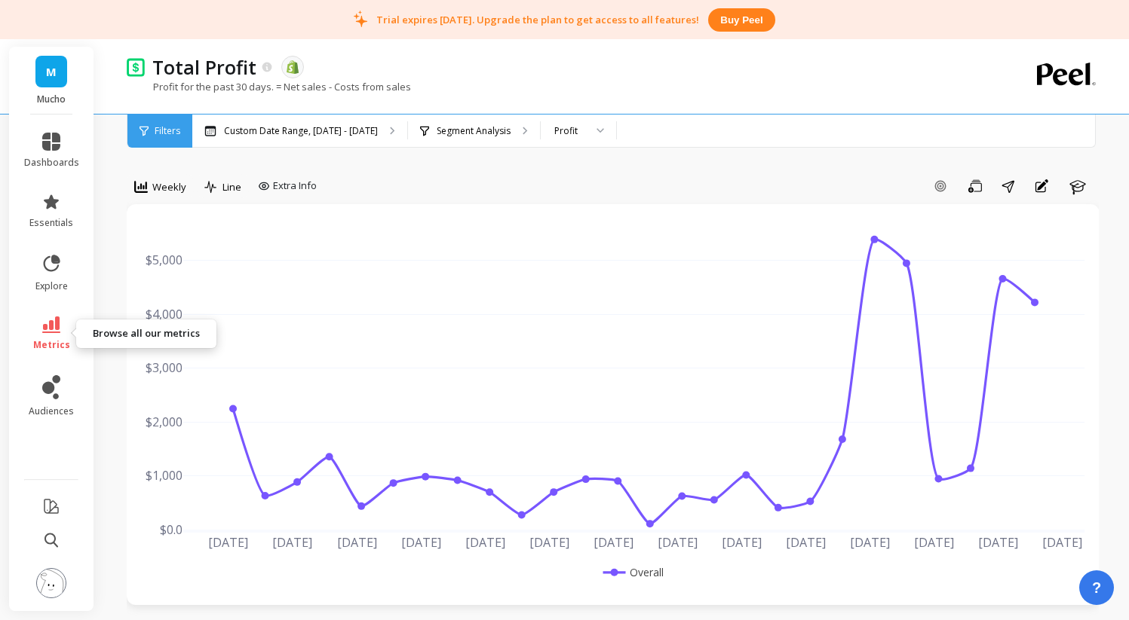
click at [51, 326] on icon at bounding box center [51, 325] width 18 height 17
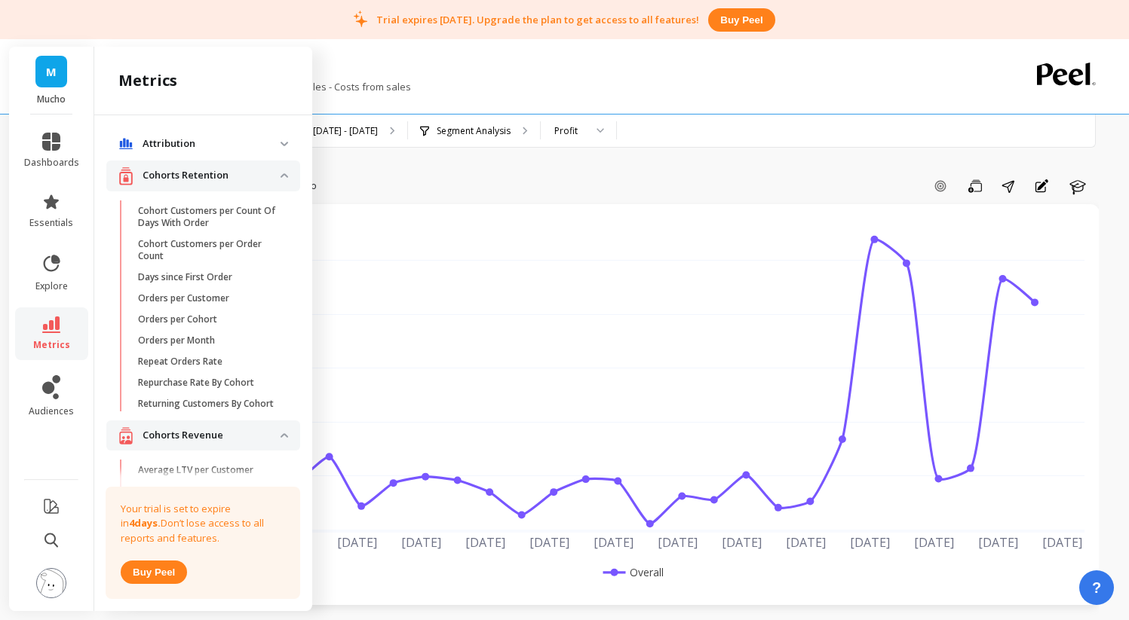
click at [482, 23] on p "Trial expires [DATE]. Upgrade the plan to get access to all features!" at bounding box center [537, 20] width 323 height 14
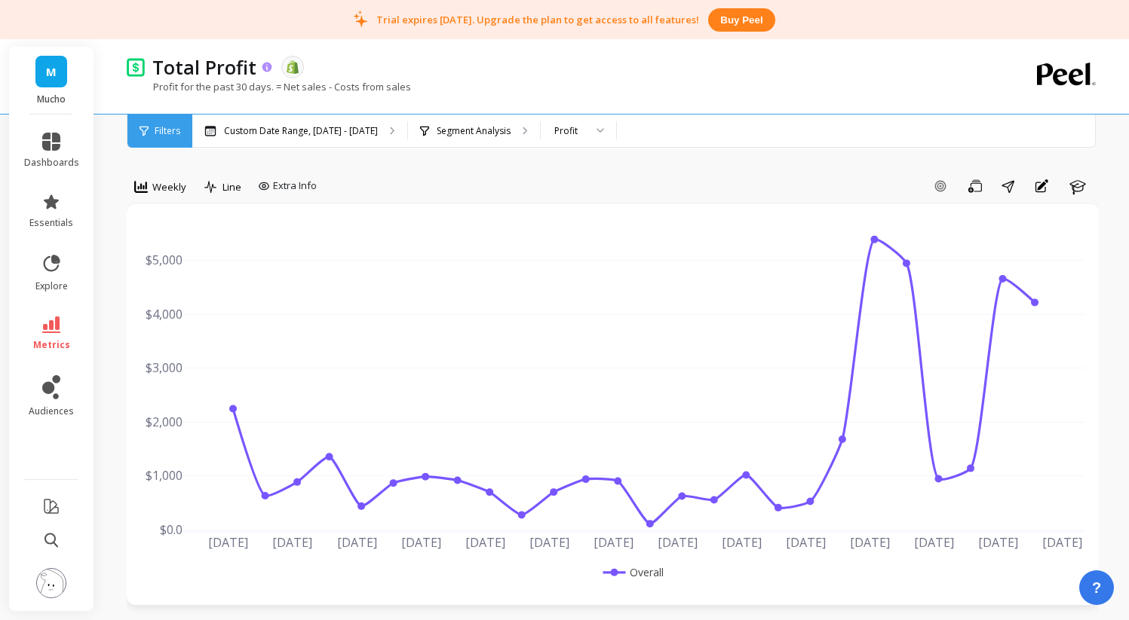
click at [265, 73] on div "Total Profit" at bounding box center [209, 67] width 129 height 26
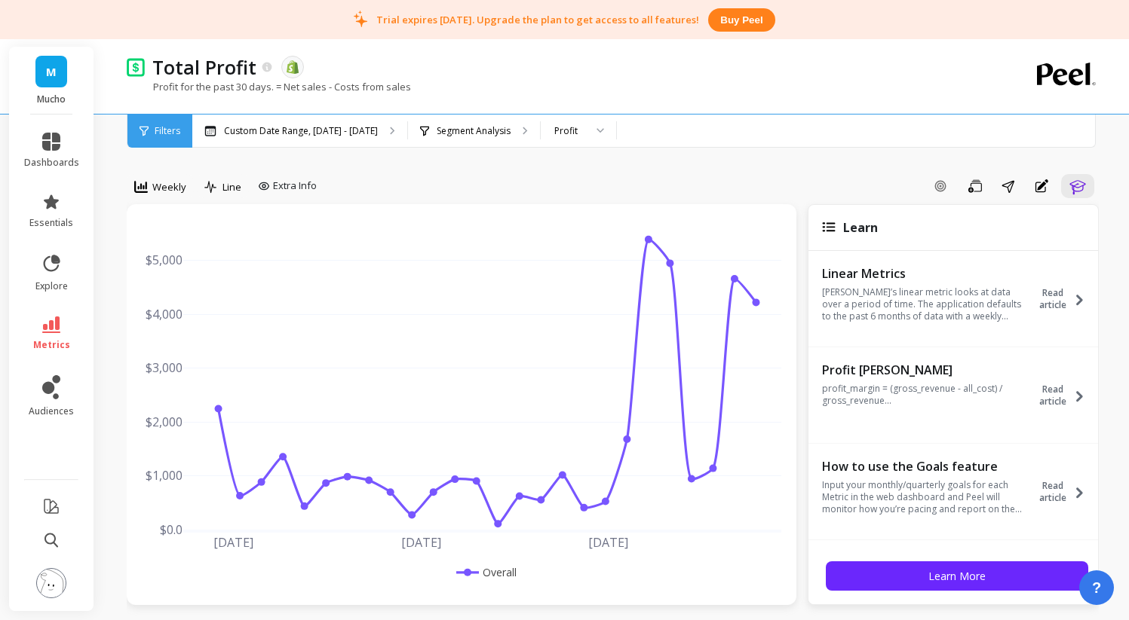
click at [26, 355] on li "metrics" at bounding box center [51, 334] width 73 height 53
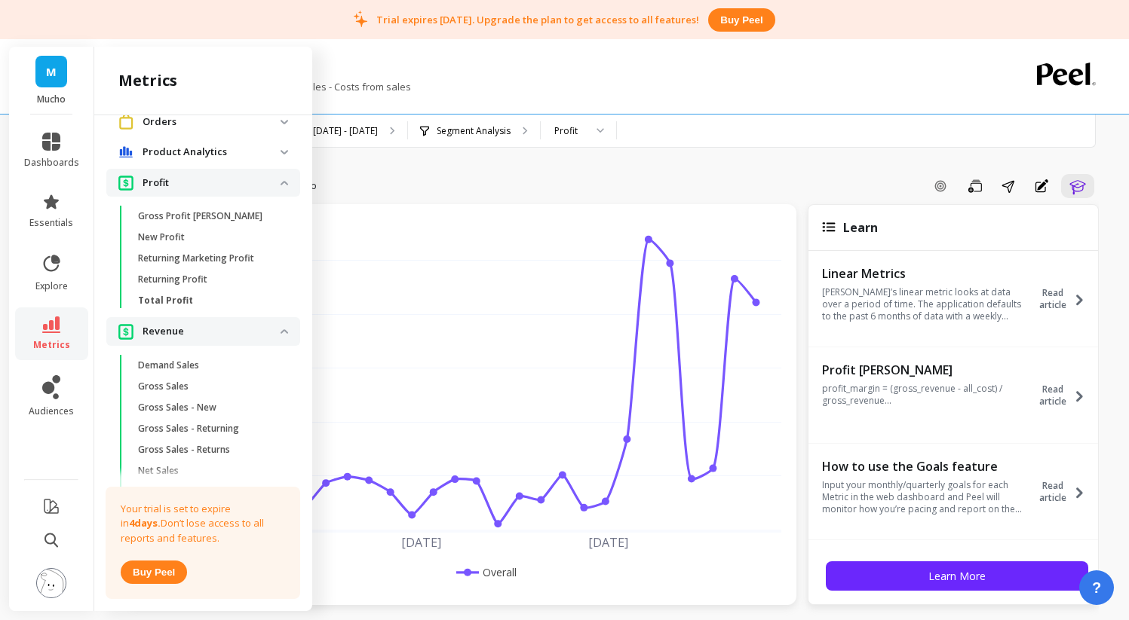
scroll to position [1086, 0]
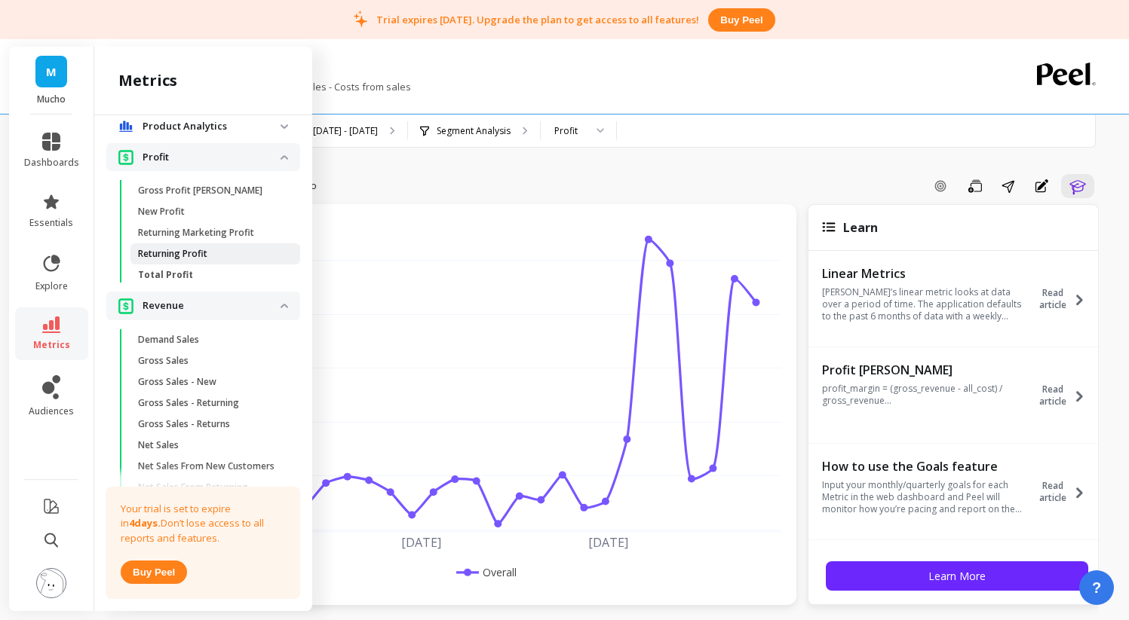
click at [214, 260] on span "Returning Profit" at bounding box center [210, 254] width 144 height 12
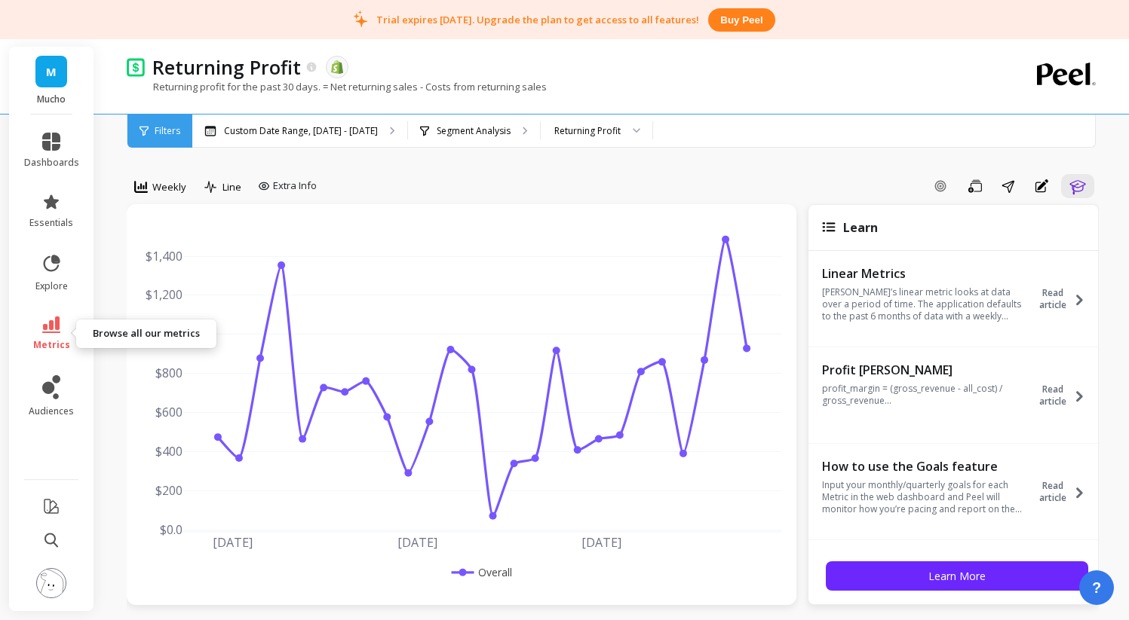
click at [57, 330] on icon at bounding box center [51, 325] width 18 height 17
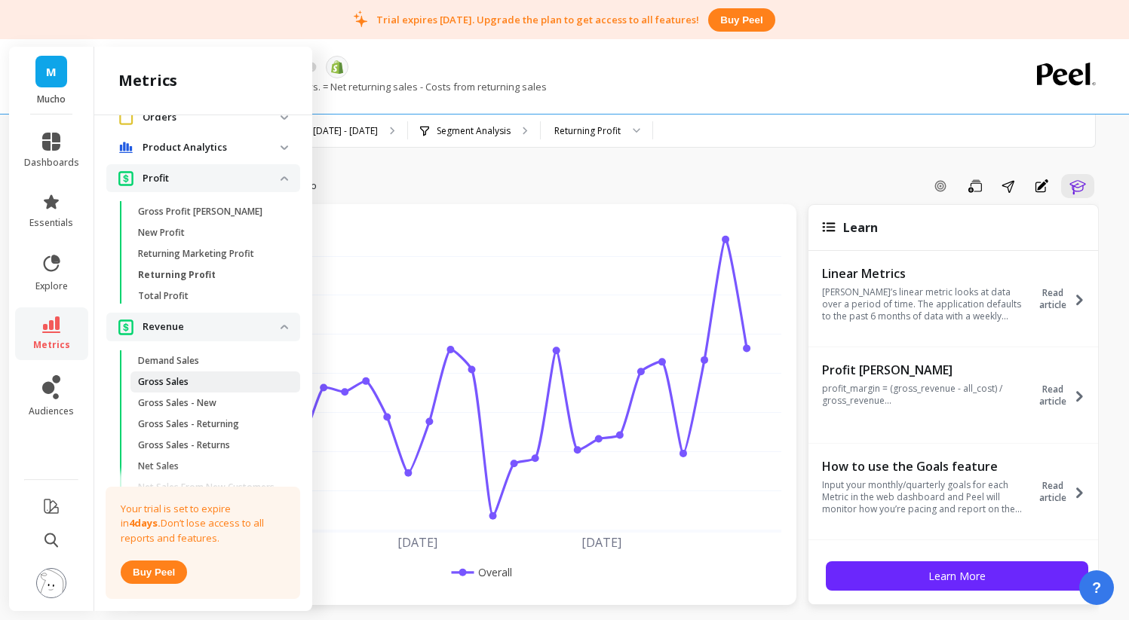
scroll to position [1056, 0]
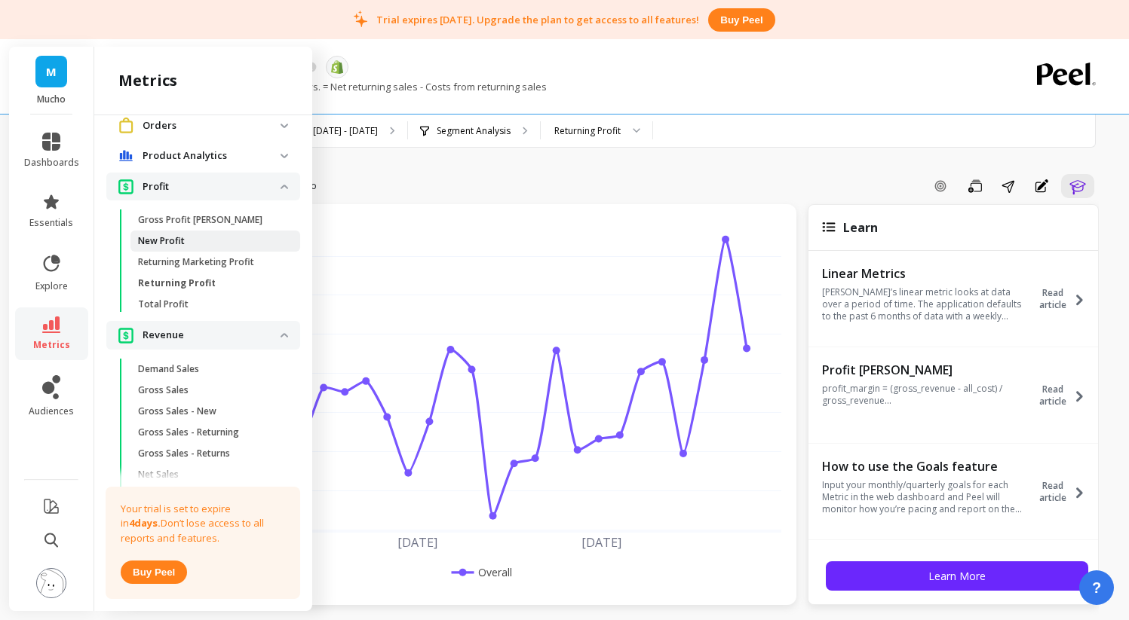
click at [187, 247] on span "New Profit" at bounding box center [210, 241] width 144 height 12
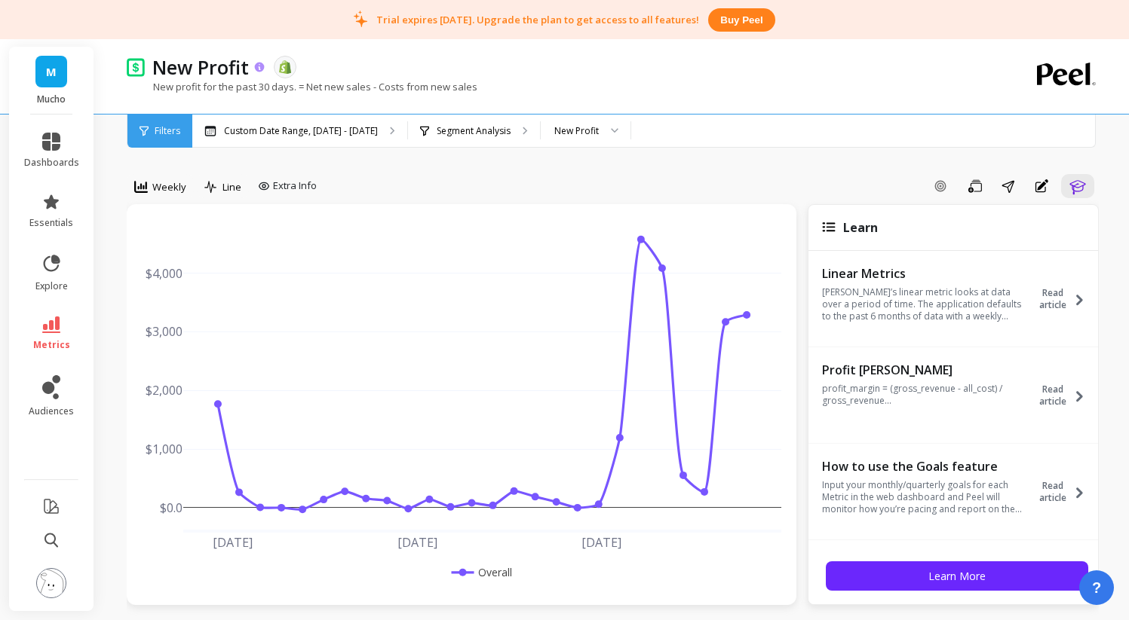
click at [260, 69] on icon at bounding box center [259, 67] width 13 height 13
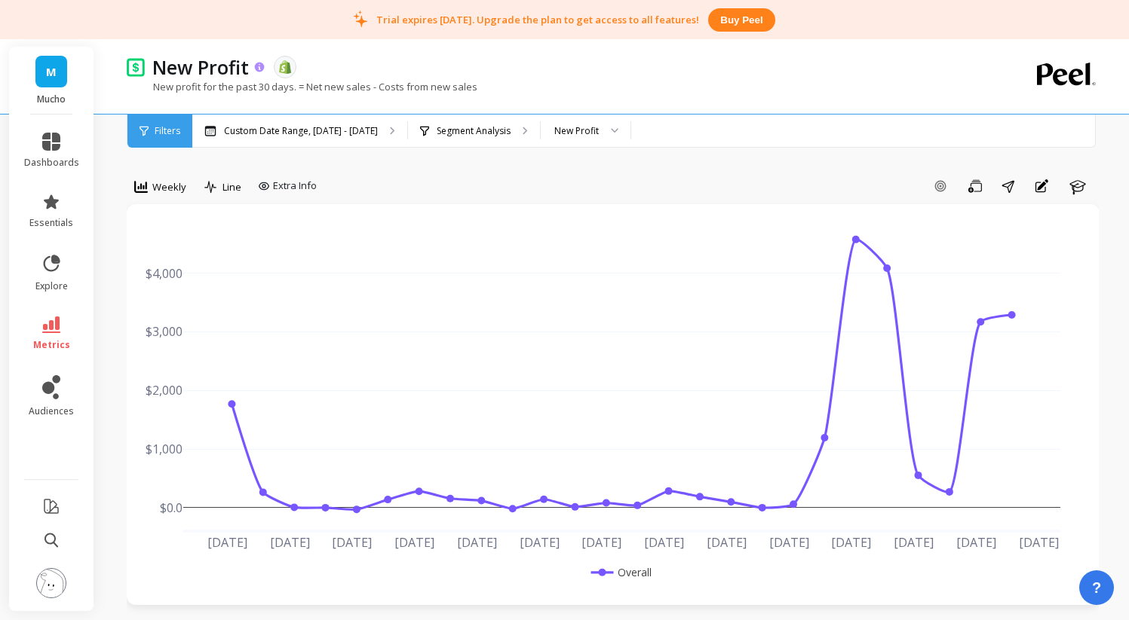
click at [260, 69] on icon at bounding box center [259, 67] width 13 height 13
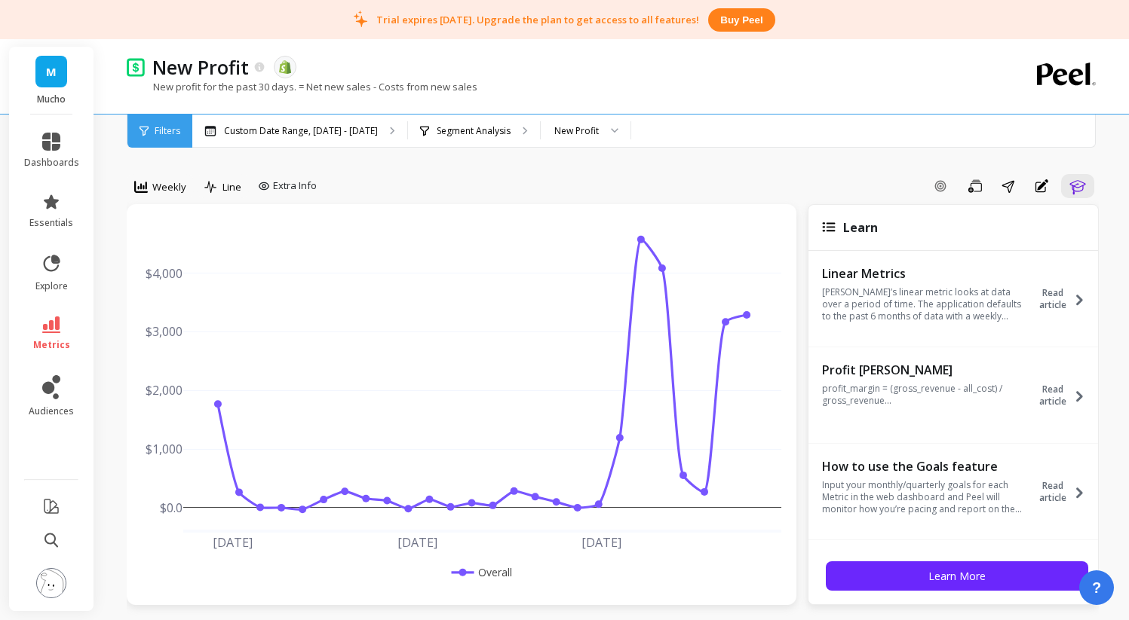
click at [54, 590] on img at bounding box center [51, 583] width 30 height 30
click at [41, 70] on link "M" at bounding box center [51, 72] width 32 height 32
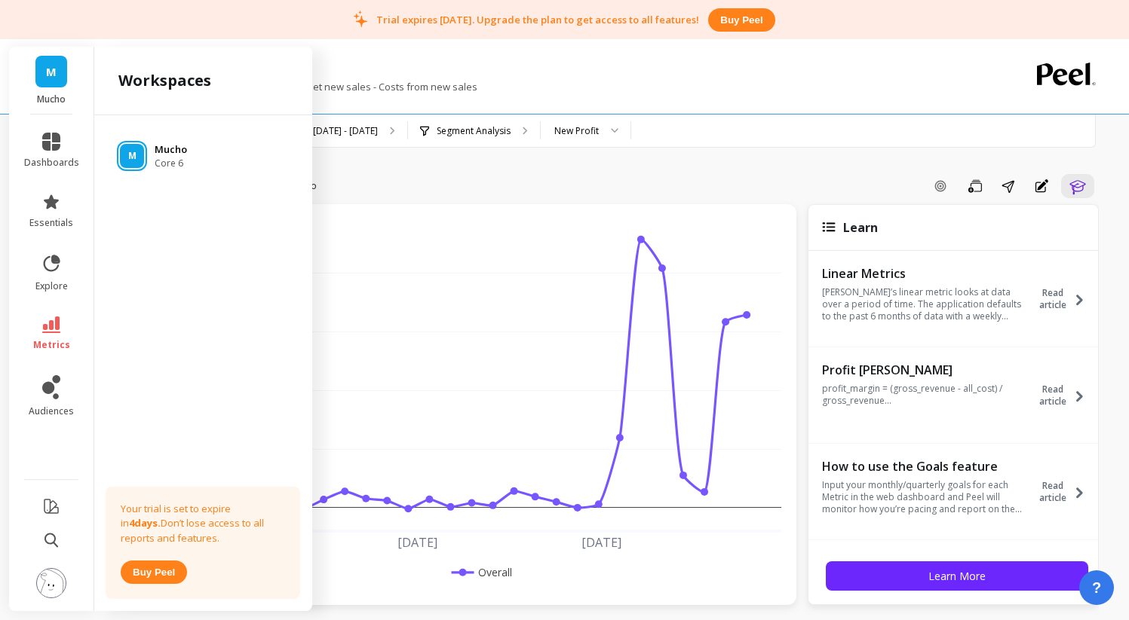
click at [159, 149] on p "Mucho" at bounding box center [171, 149] width 32 height 15
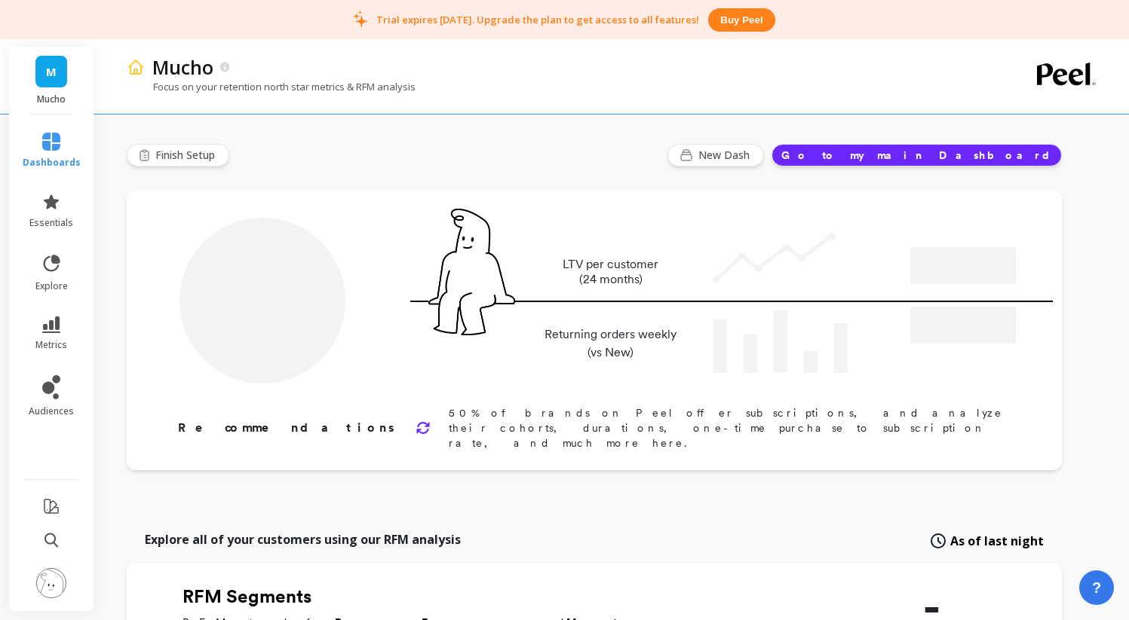
type input "Champions"
type input "41"
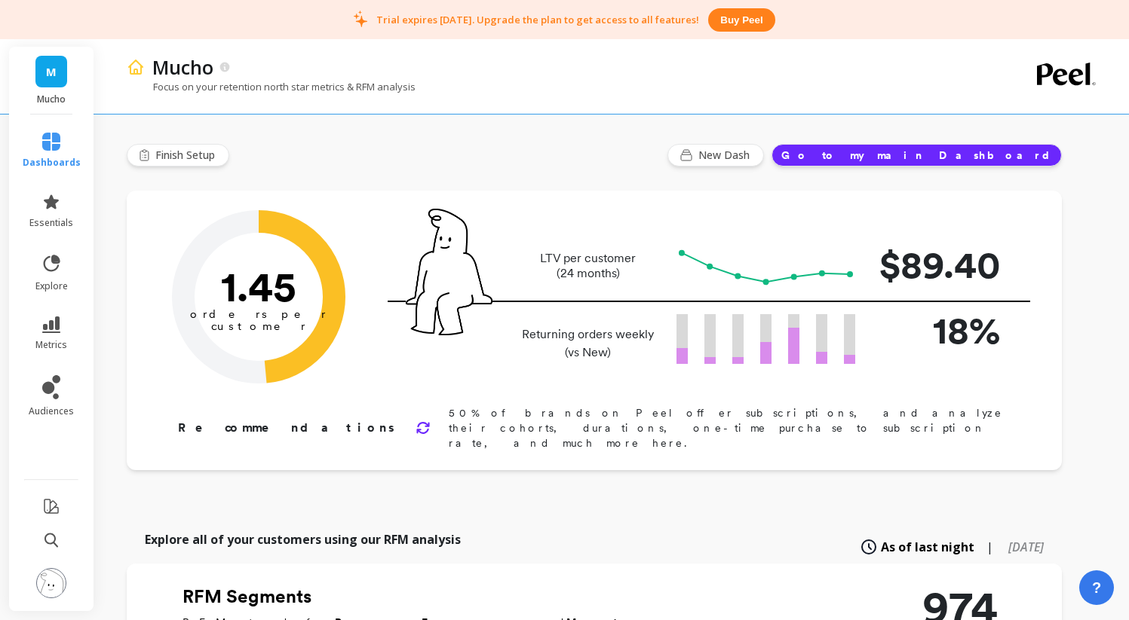
click at [63, 84] on link "M" at bounding box center [51, 72] width 32 height 32
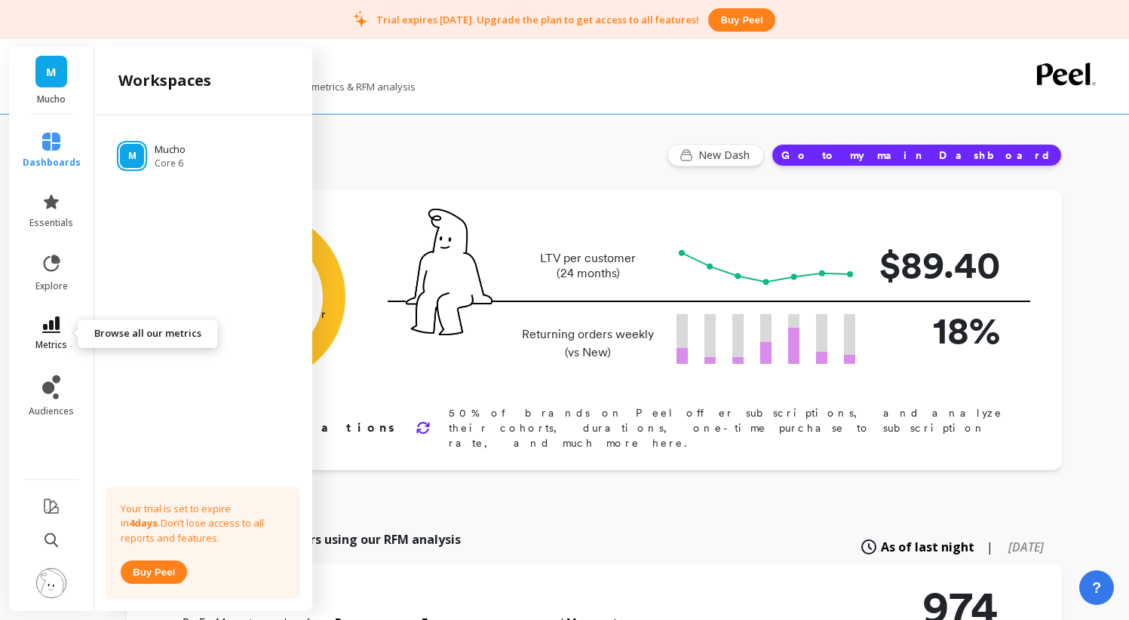
click at [57, 328] on icon at bounding box center [51, 325] width 18 height 17
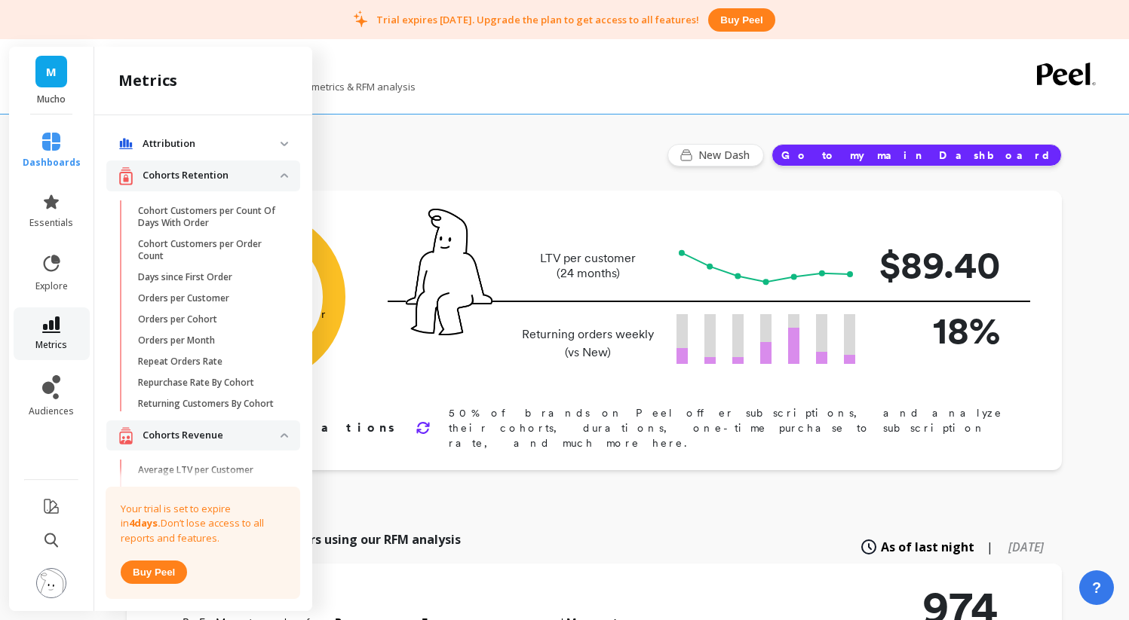
scroll to position [1056, 0]
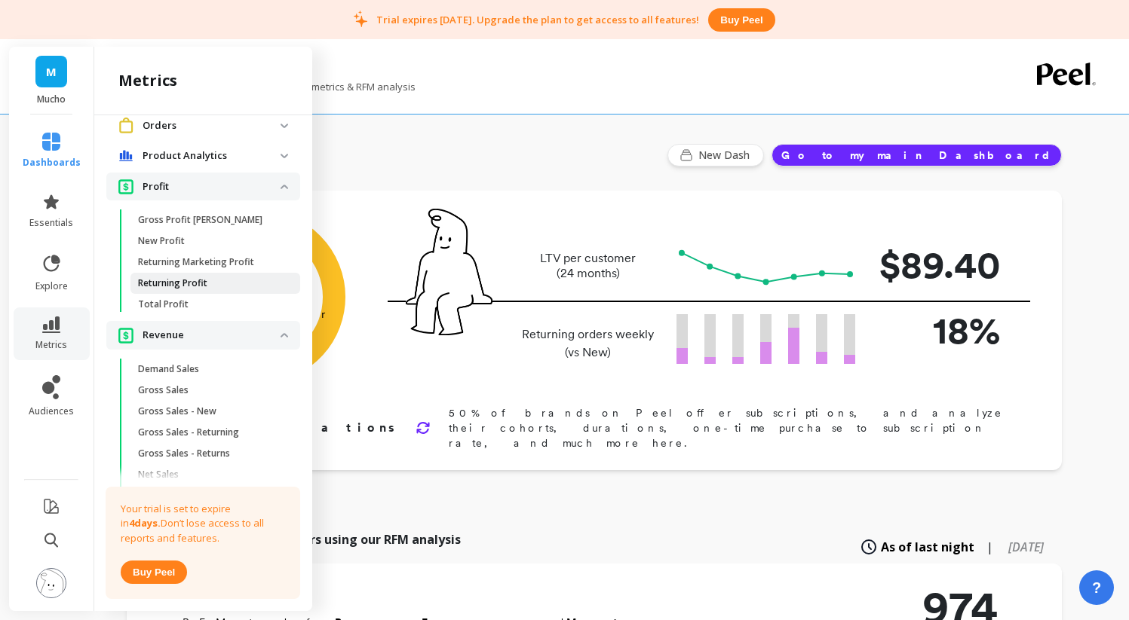
click at [179, 294] on link "Returning Profit" at bounding box center [215, 283] width 170 height 21
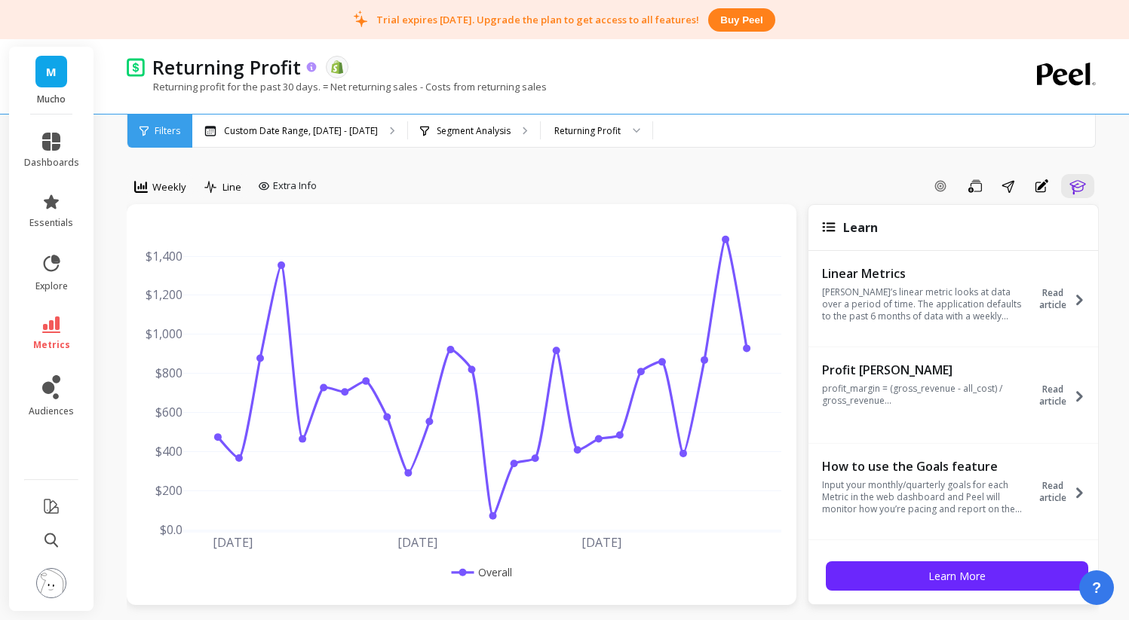
click at [311, 66] on icon at bounding box center [312, 67] width 10 height 10
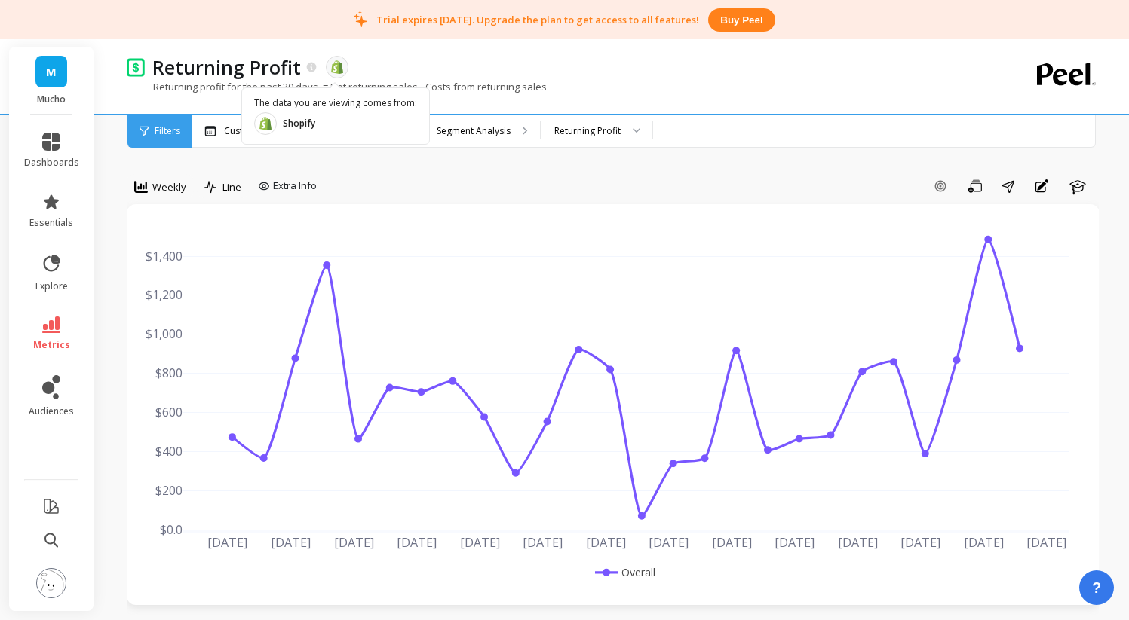
click at [343, 71] on div at bounding box center [337, 67] width 23 height 23
click at [309, 67] on icon at bounding box center [312, 67] width 10 height 10
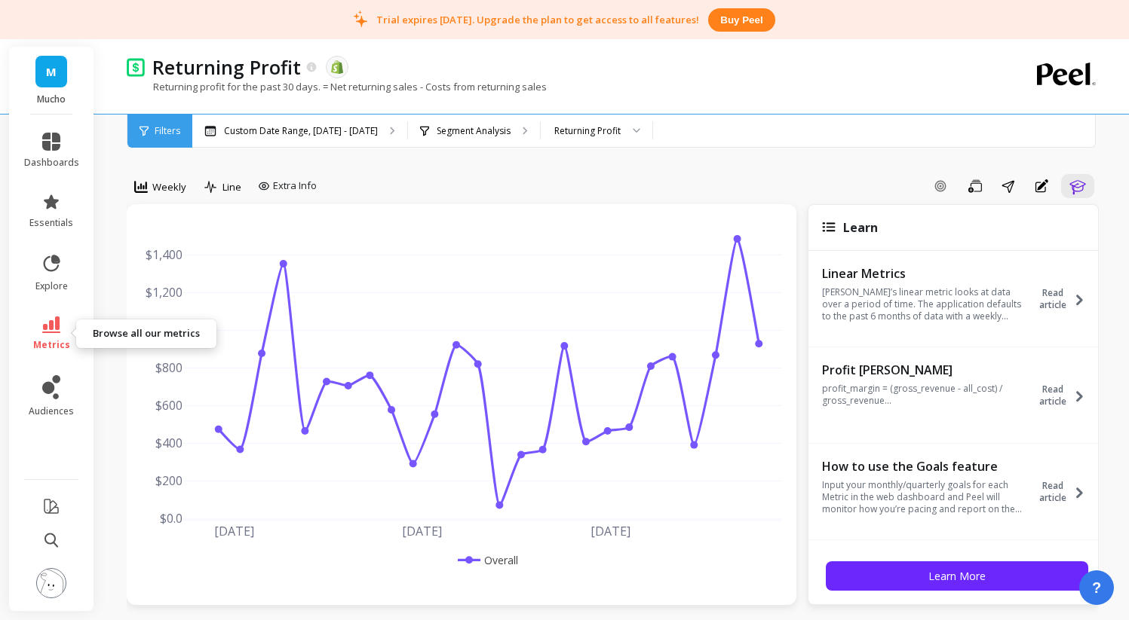
click at [54, 321] on icon at bounding box center [51, 325] width 18 height 17
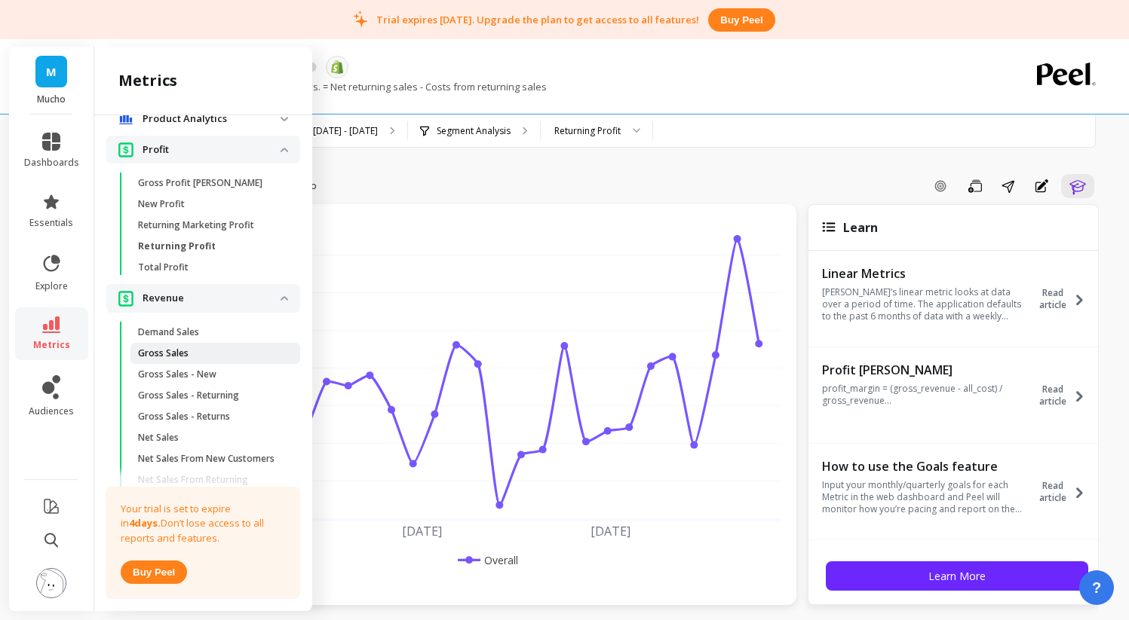
scroll to position [1095, 0]
click at [185, 272] on p "Total Profit" at bounding box center [163, 266] width 51 height 12
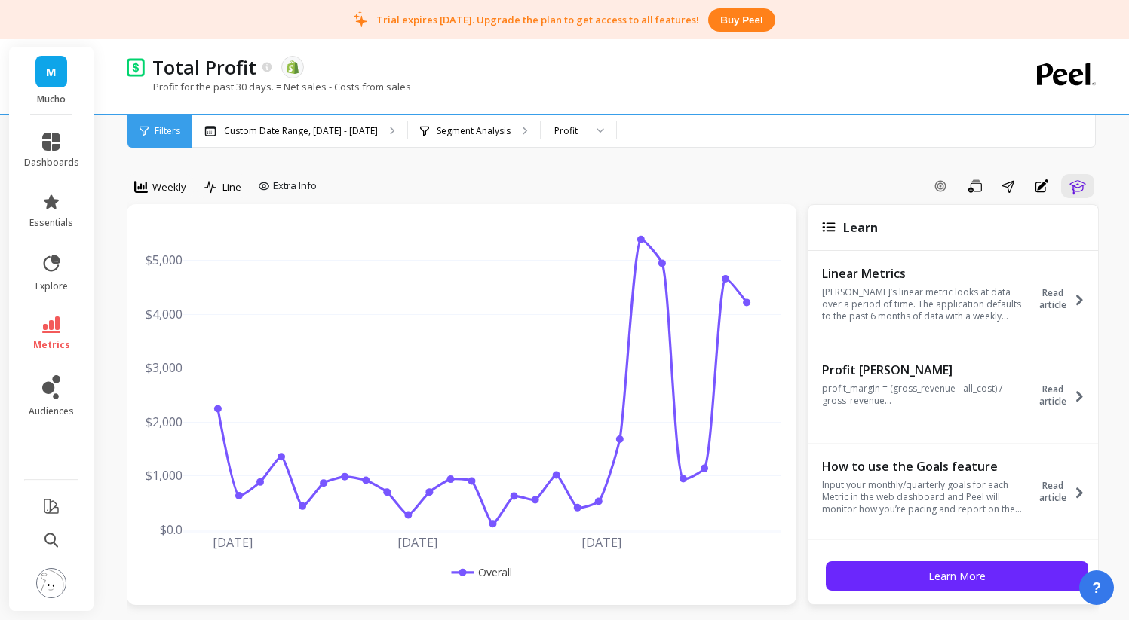
click at [372, 84] on p "Profit for the past 30 days. = Net sales - Costs from sales" at bounding box center [269, 87] width 284 height 14
click at [1059, 403] on span "Read article" at bounding box center [1052, 396] width 39 height 24
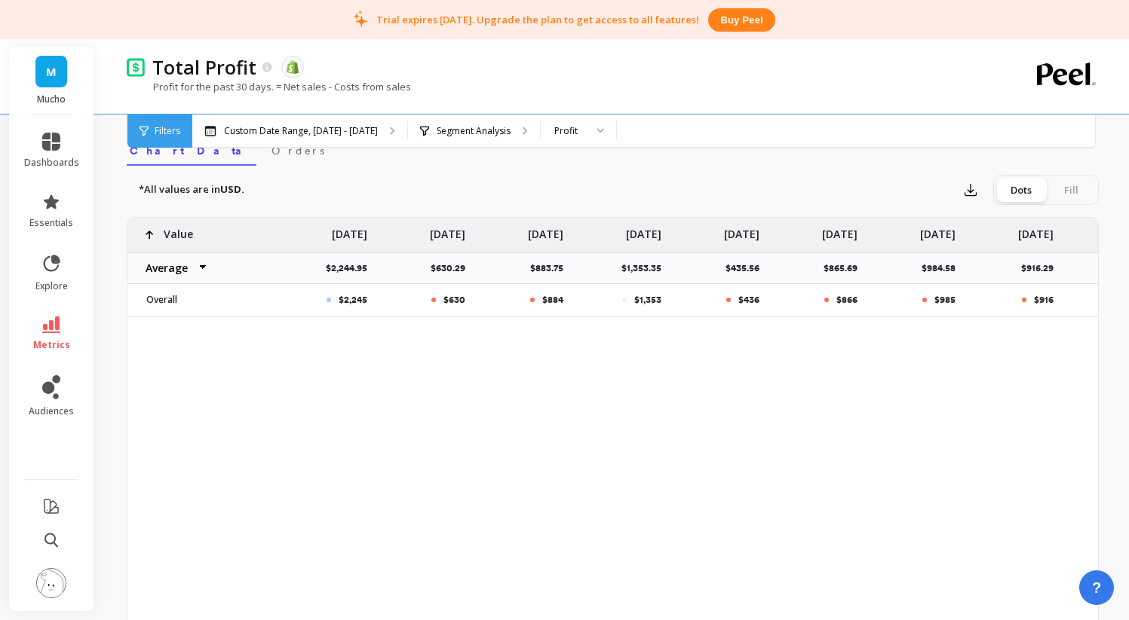
scroll to position [495, 0]
click at [596, 134] on div at bounding box center [595, 131] width 18 height 33
click at [587, 207] on div "New Profit" at bounding box center [578, 202] width 56 height 14
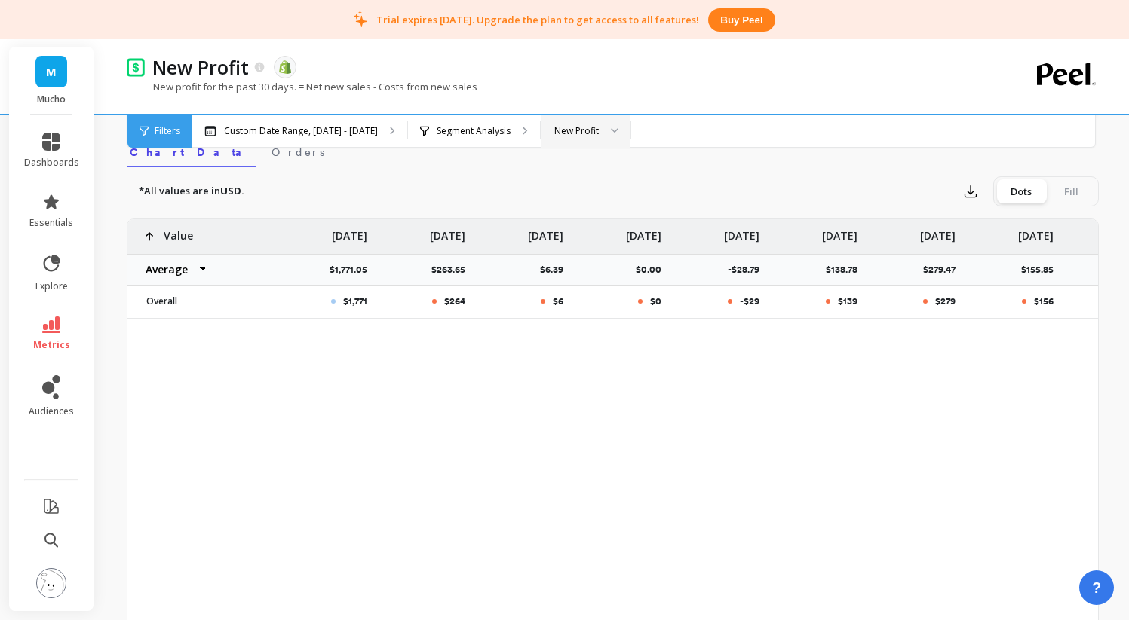
click at [600, 133] on div at bounding box center [609, 131] width 18 height 33
click at [582, 232] on div "Returning Profit" at bounding box center [585, 230] width 70 height 14
click at [615, 126] on div "Returning Profit" at bounding box center [587, 131] width 66 height 14
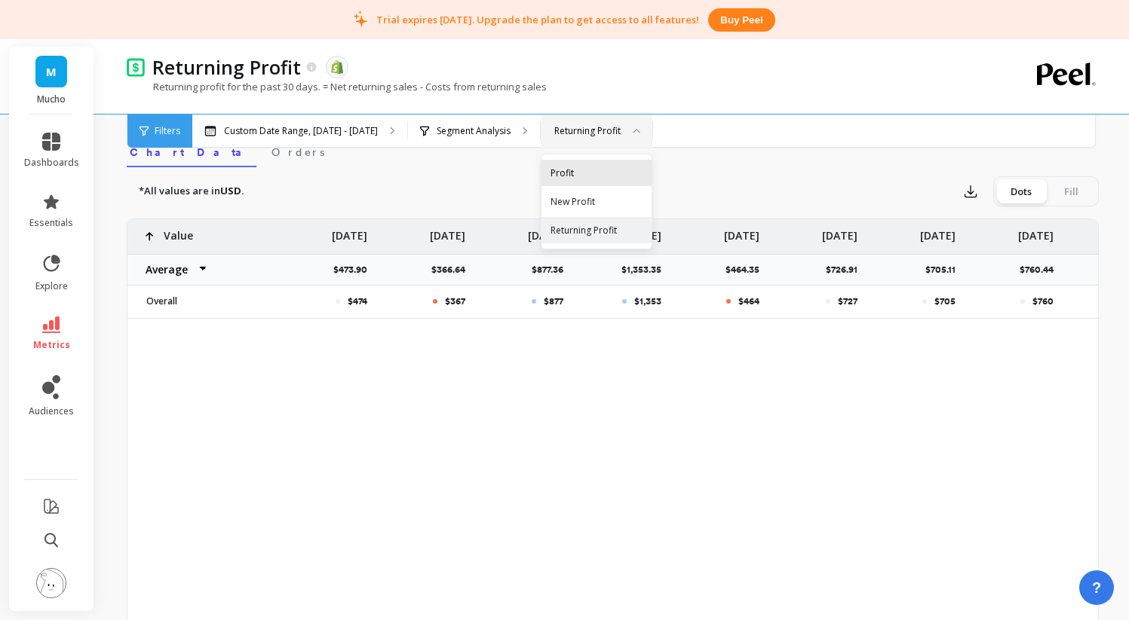
click at [600, 173] on div "Profit" at bounding box center [596, 173] width 92 height 14
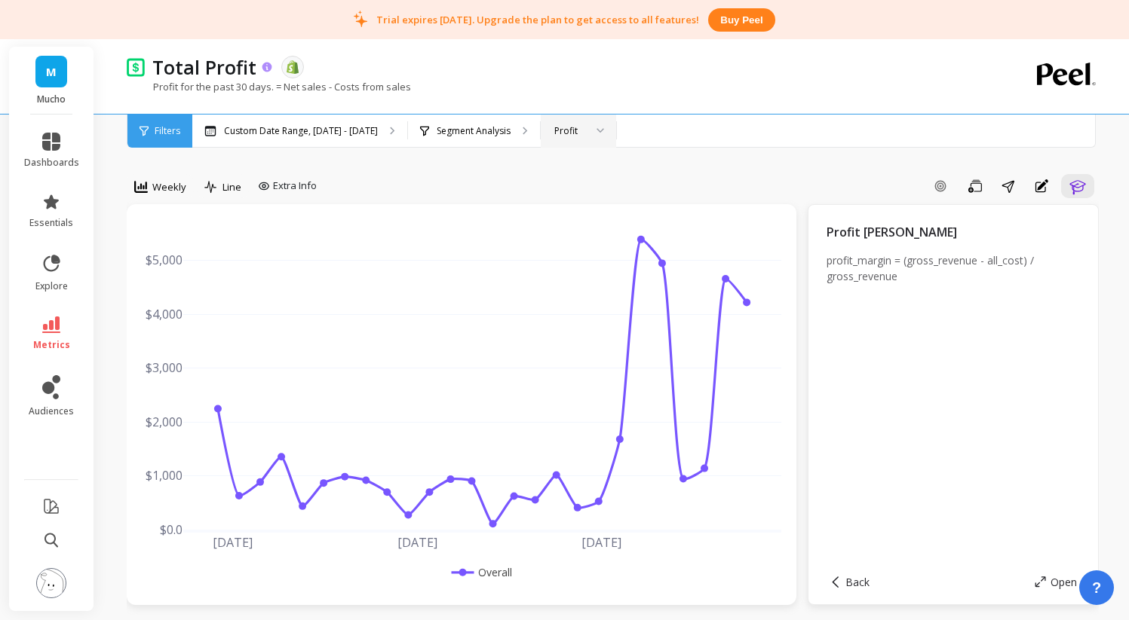
click at [270, 72] on icon at bounding box center [267, 67] width 13 height 13
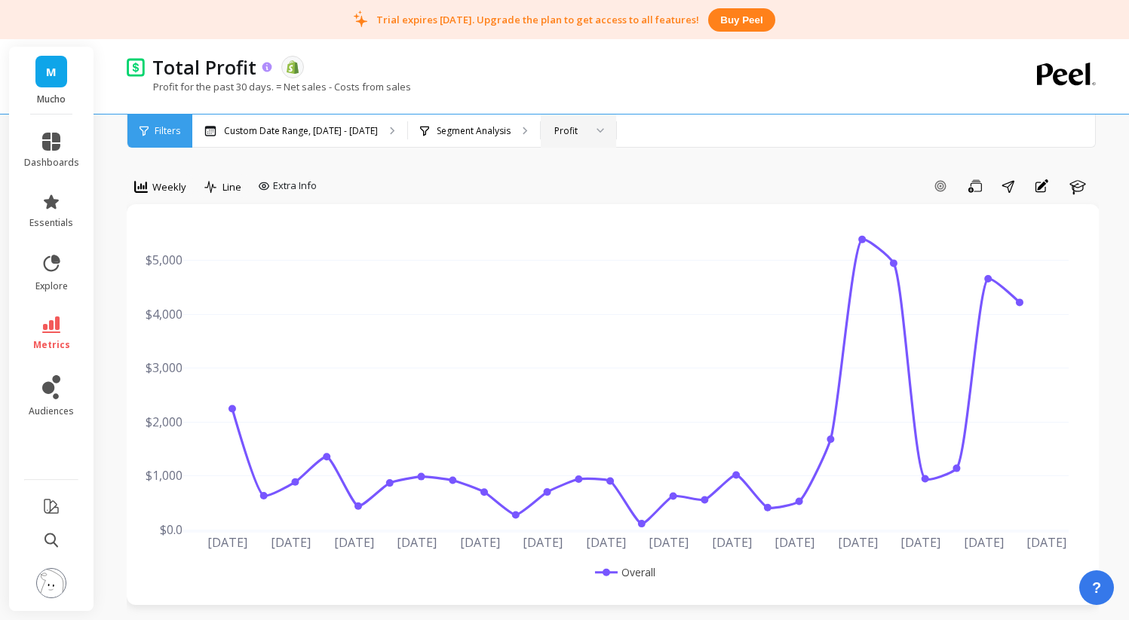
scroll to position [0, 126]
click at [270, 72] on icon at bounding box center [267, 67] width 13 height 13
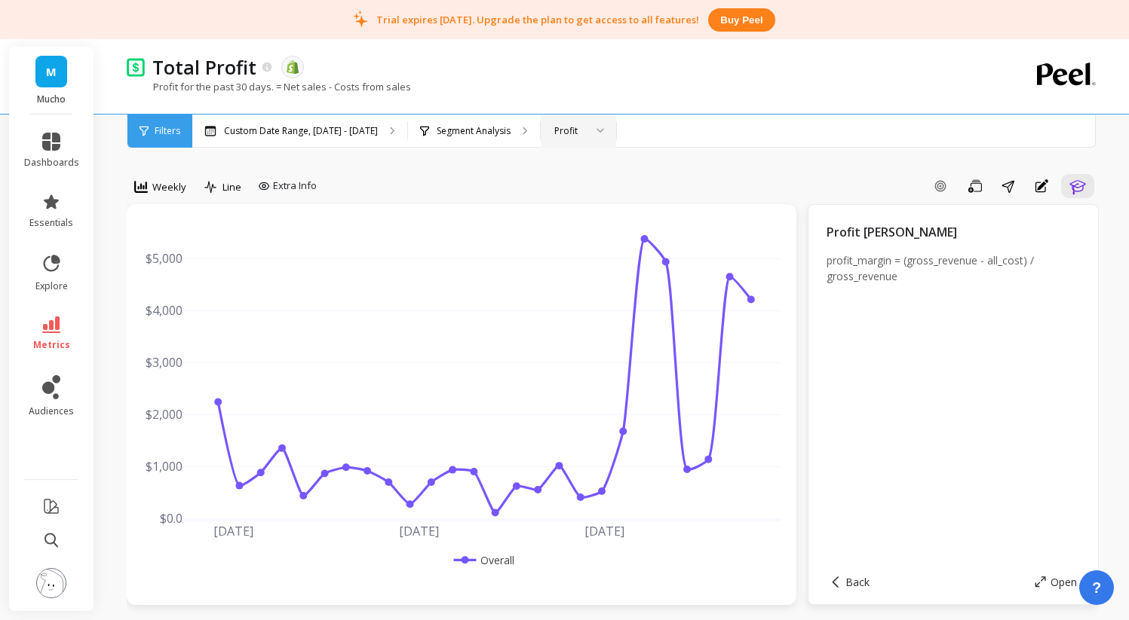
click at [707, 138] on div "Custom Date Range, Mar 1 - Aug 23 Segment Analysis option Profit, selected. Pro…" at bounding box center [675, 131] width 967 height 33
click at [292, 184] on span "Extra Info" at bounding box center [295, 186] width 44 height 15
click at [1051, 185] on button "Annotations" at bounding box center [1041, 186] width 30 height 24
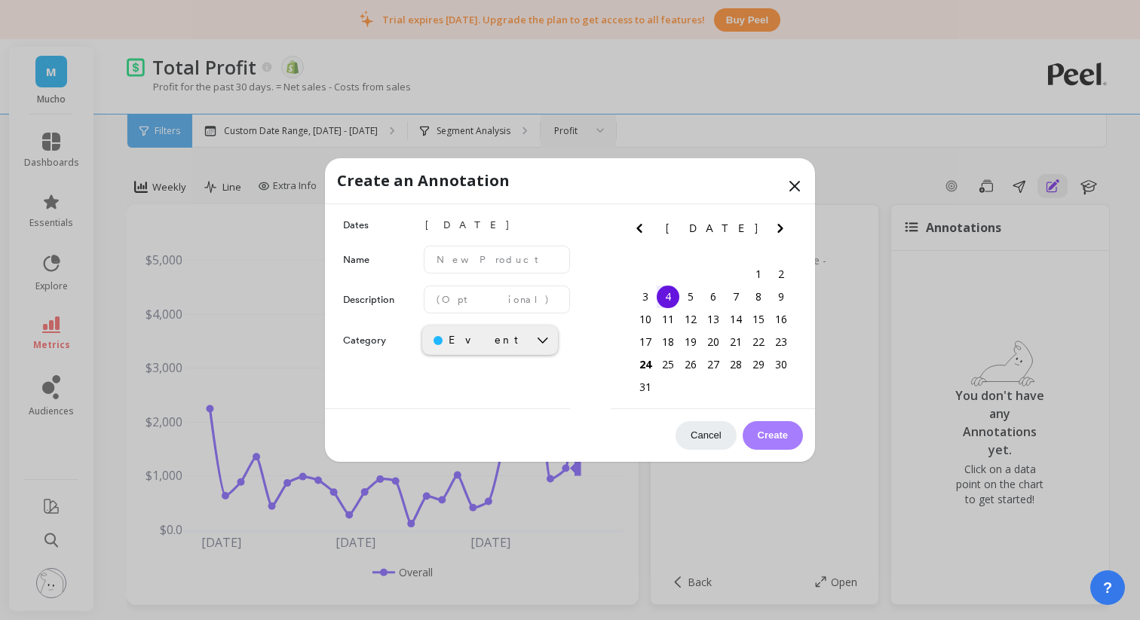
click at [708, 437] on button "Cancel" at bounding box center [706, 435] width 60 height 29
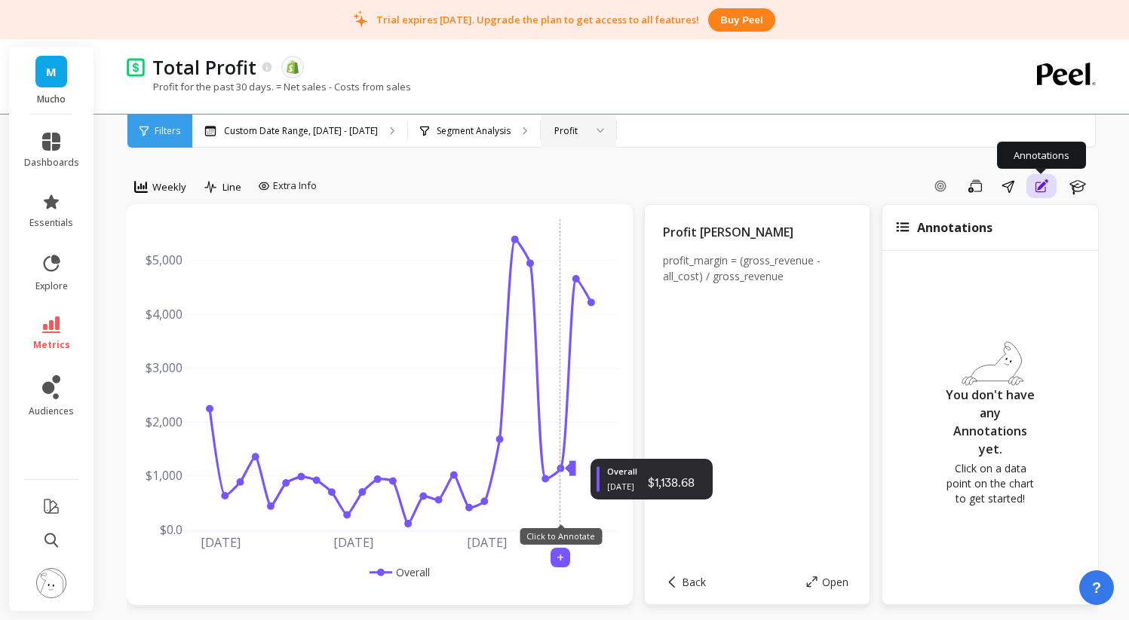
click at [1038, 188] on icon "button" at bounding box center [1042, 184] width 11 height 11
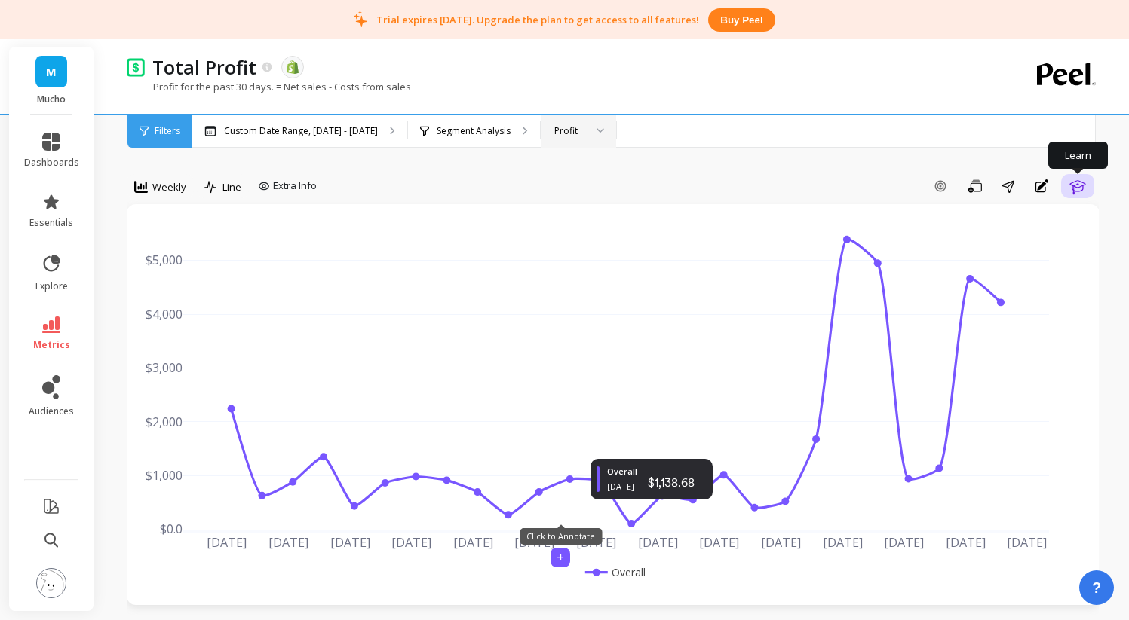
click at [1074, 188] on icon "button" at bounding box center [1077, 186] width 18 height 18
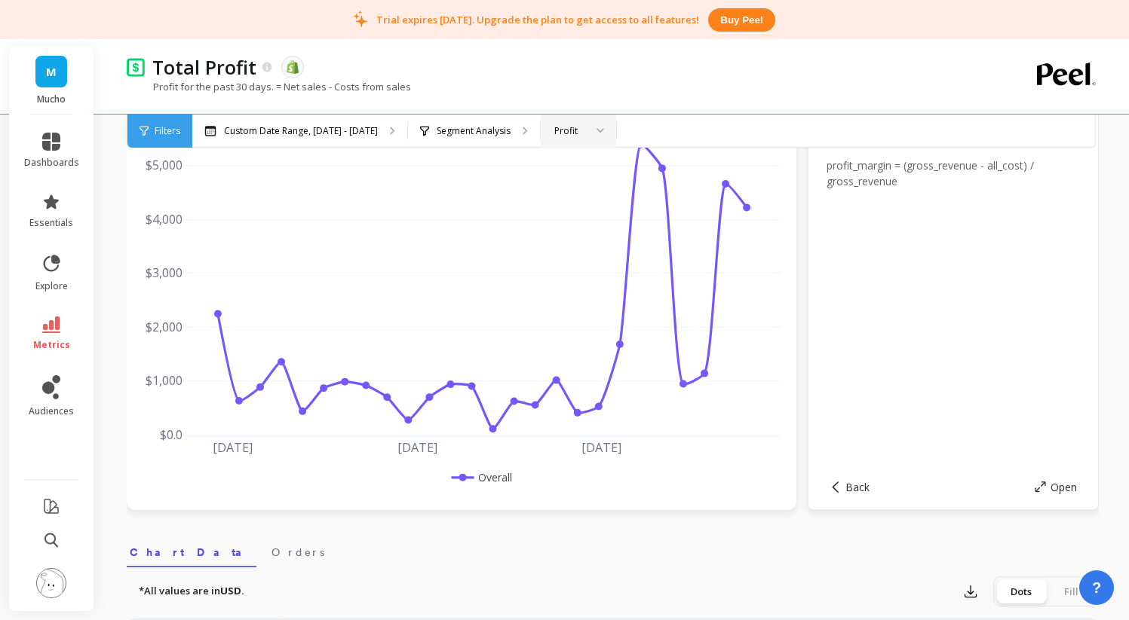
scroll to position [111, 0]
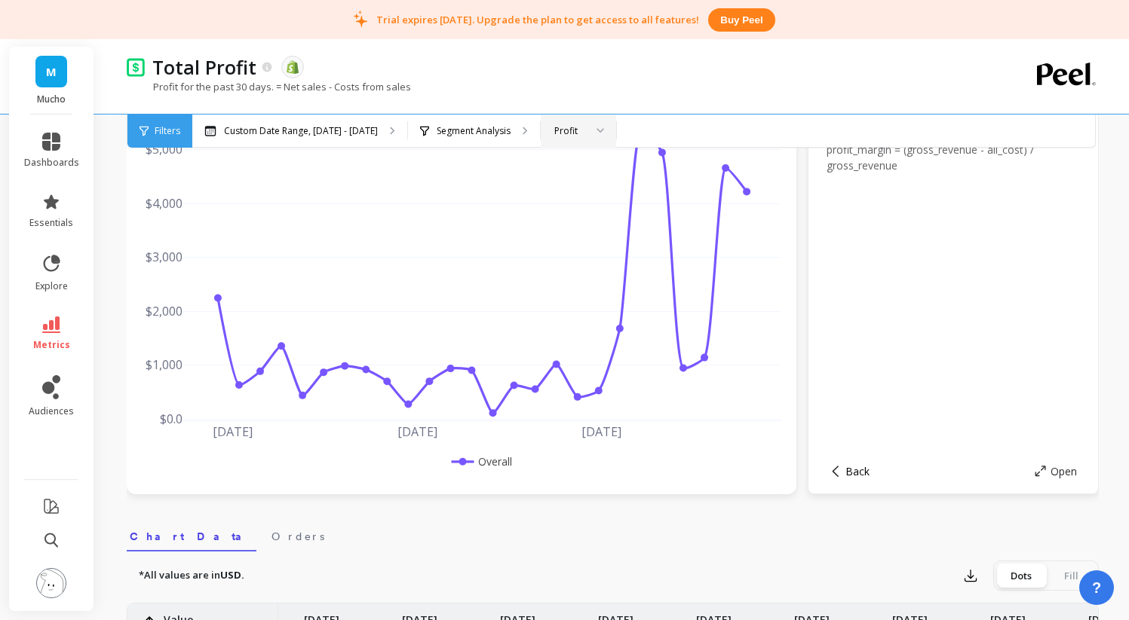
click at [858, 464] on span "Back" at bounding box center [857, 471] width 24 height 14
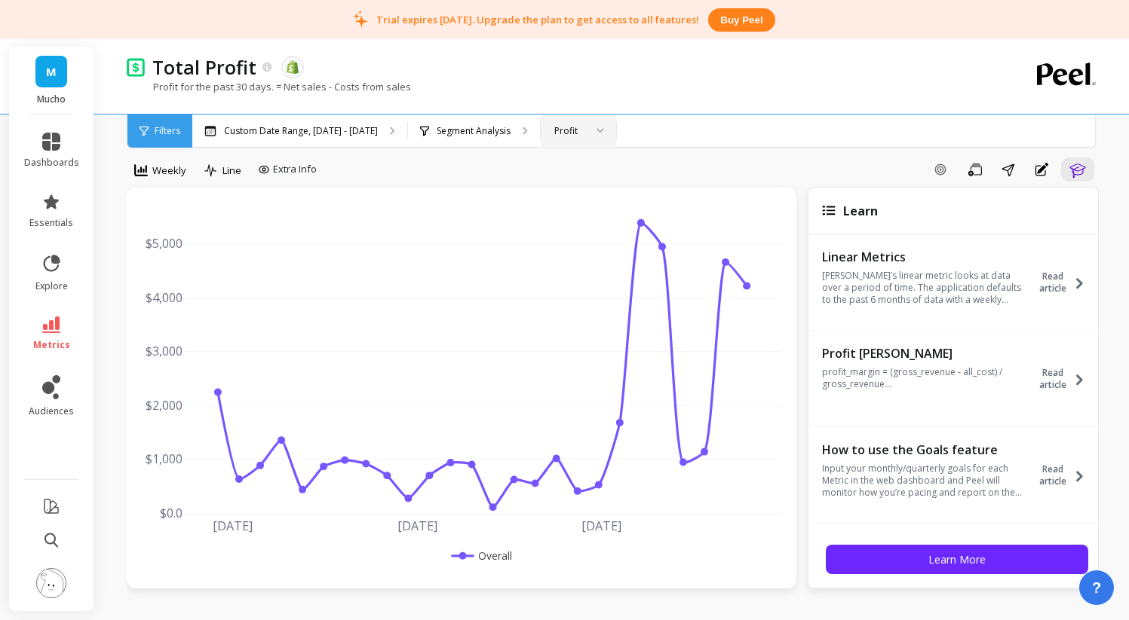
click at [832, 215] on icon at bounding box center [829, 211] width 14 height 10
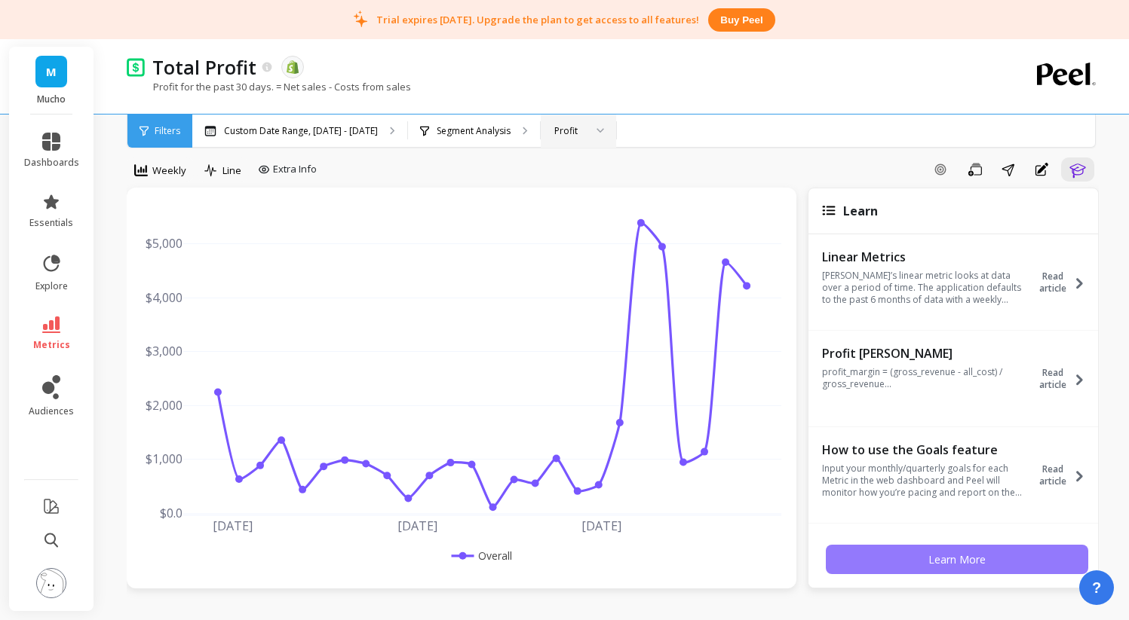
click at [992, 562] on button "Learn More" at bounding box center [957, 559] width 262 height 29
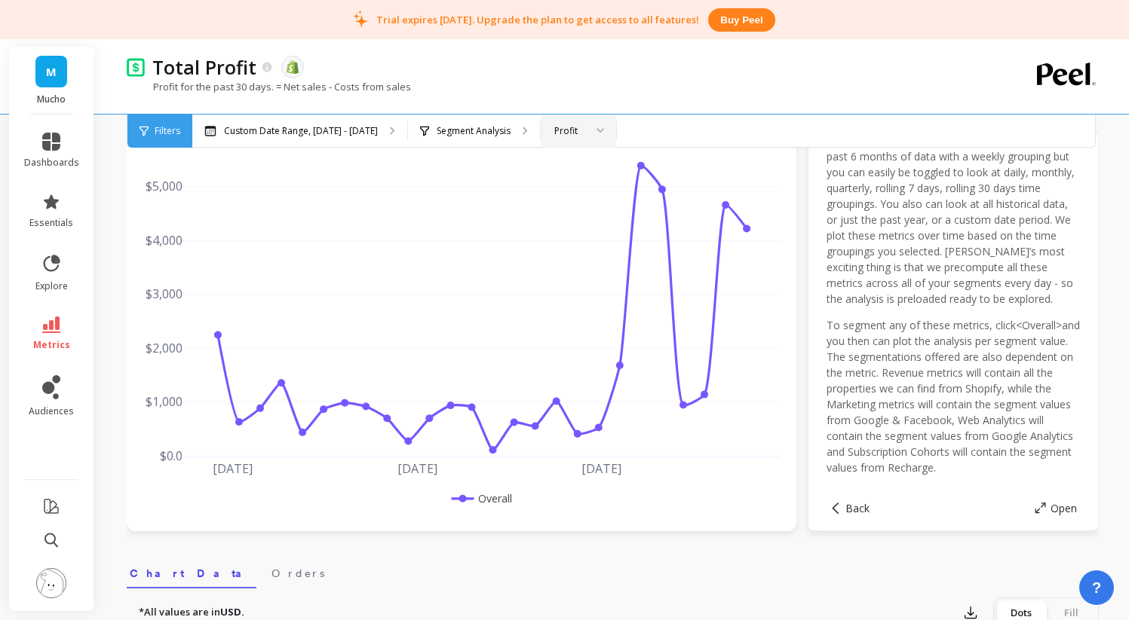
scroll to position [75, 0]
click at [858, 509] on span "Back" at bounding box center [857, 507] width 24 height 14
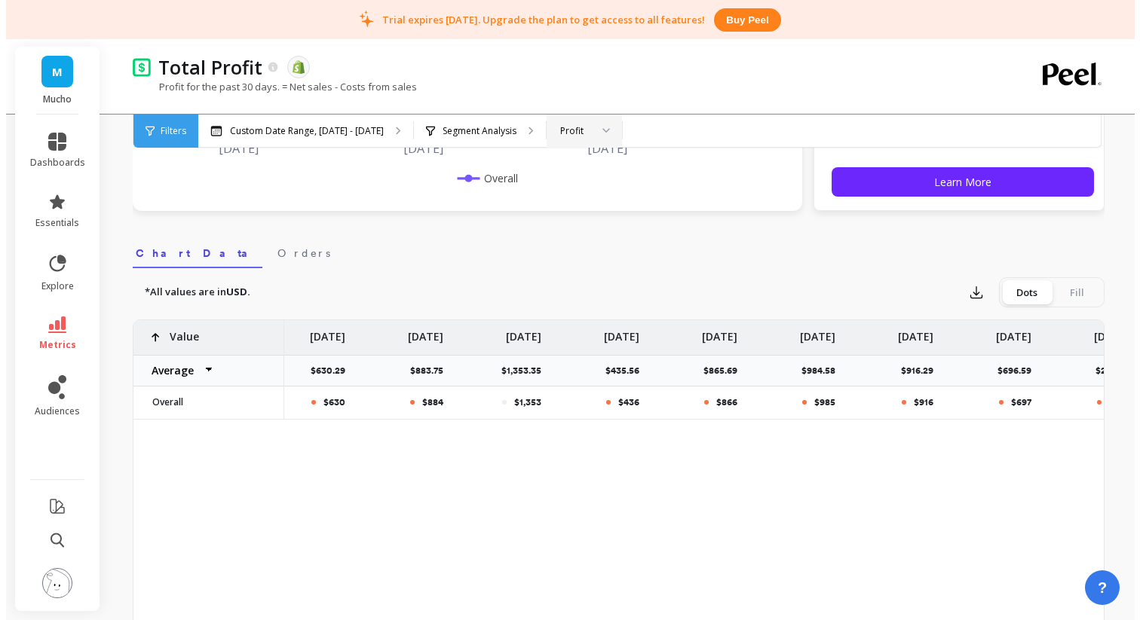
scroll to position [421, 0]
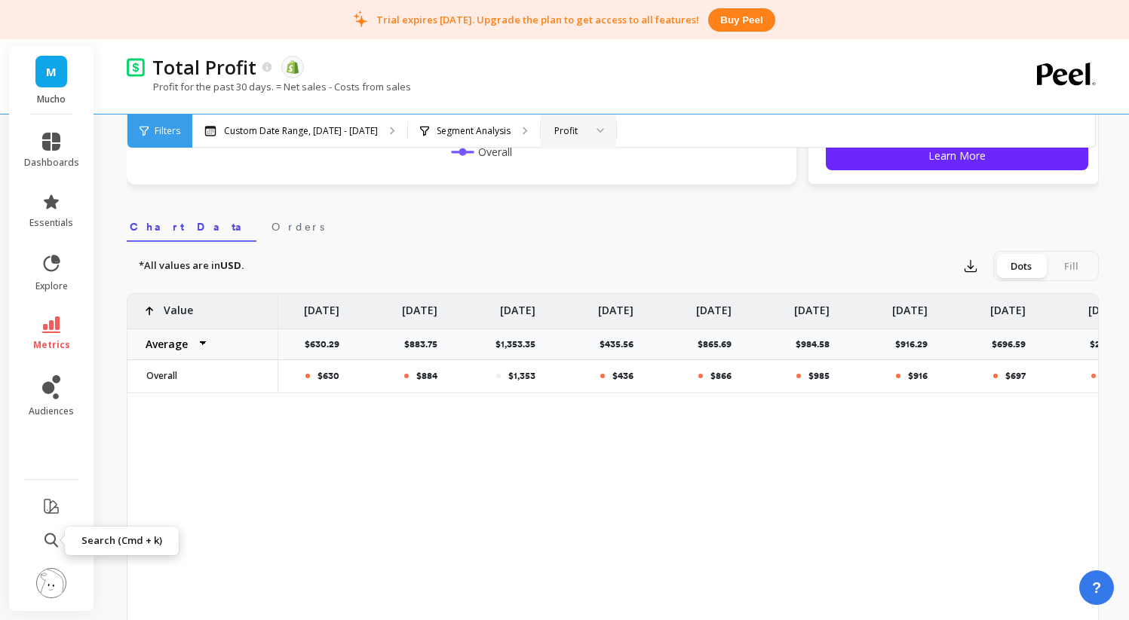
click at [52, 535] on icon at bounding box center [51, 540] width 14 height 15
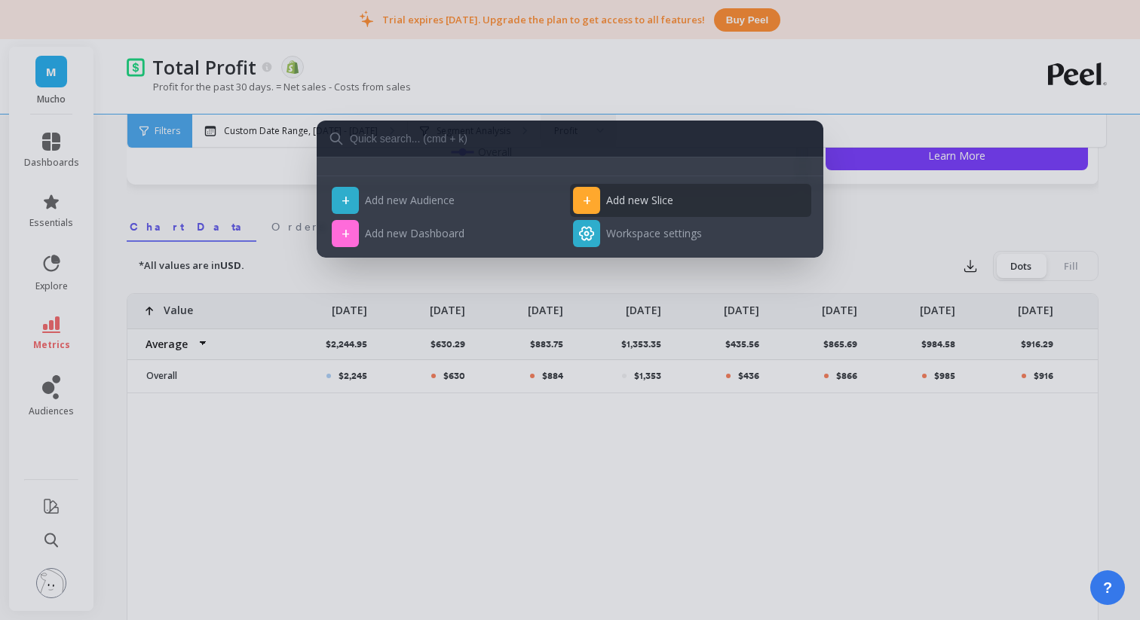
click at [628, 198] on span "Add new Slice" at bounding box center [639, 200] width 67 height 15
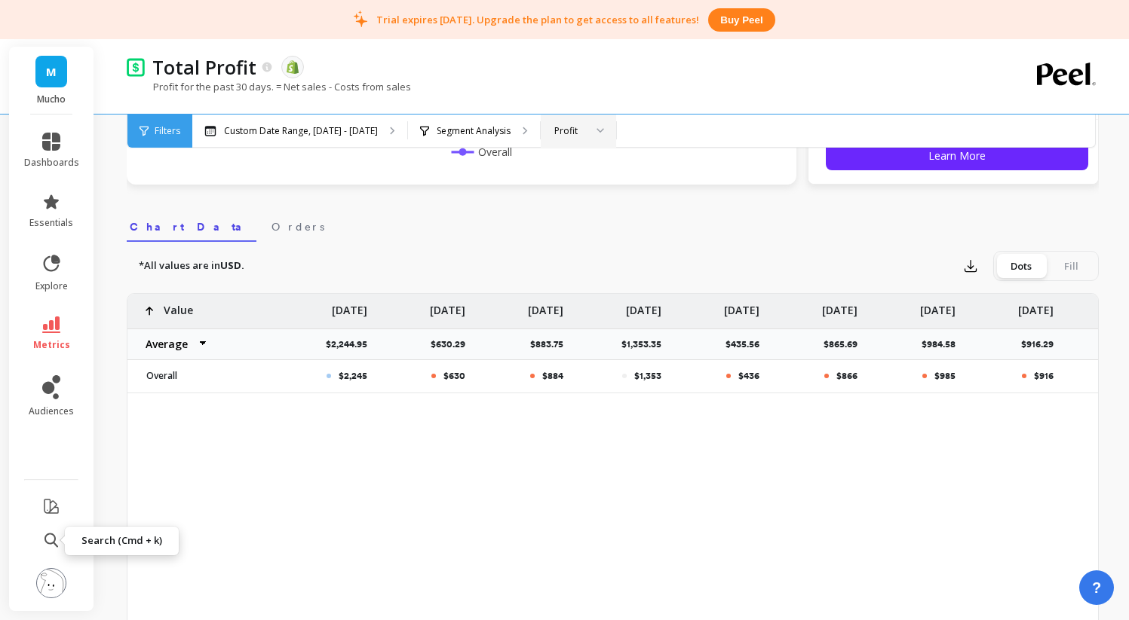
click at [46, 545] on icon at bounding box center [51, 540] width 14 height 15
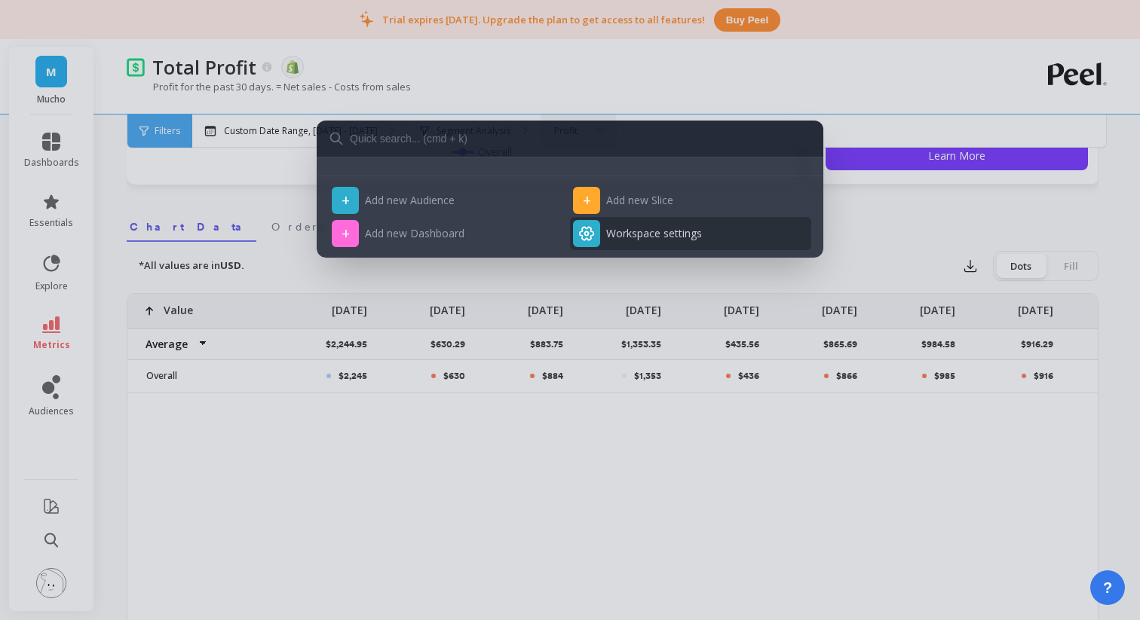
click at [608, 228] on span "Workspace settings" at bounding box center [654, 233] width 96 height 15
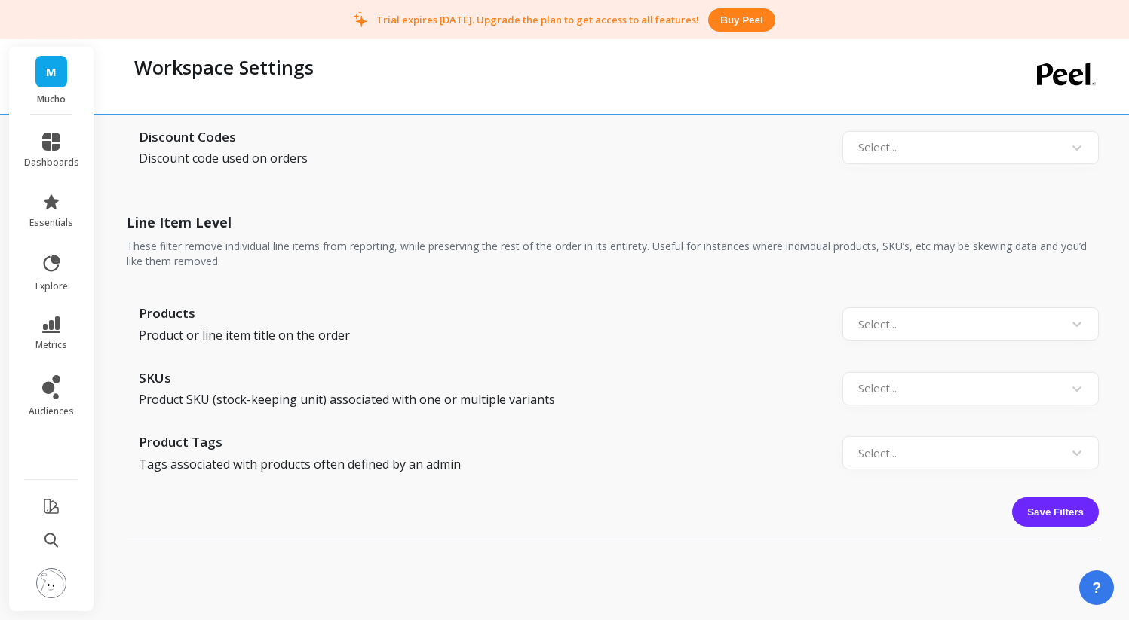
scroll to position [1710, 0]
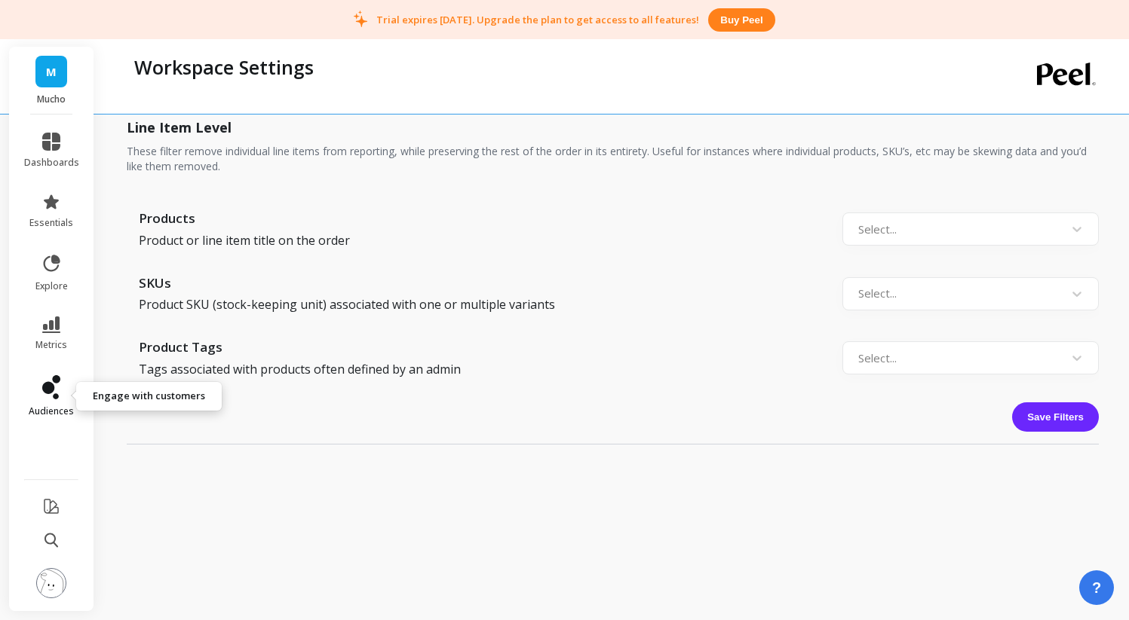
click at [45, 393] on icon at bounding box center [48, 388] width 12 height 12
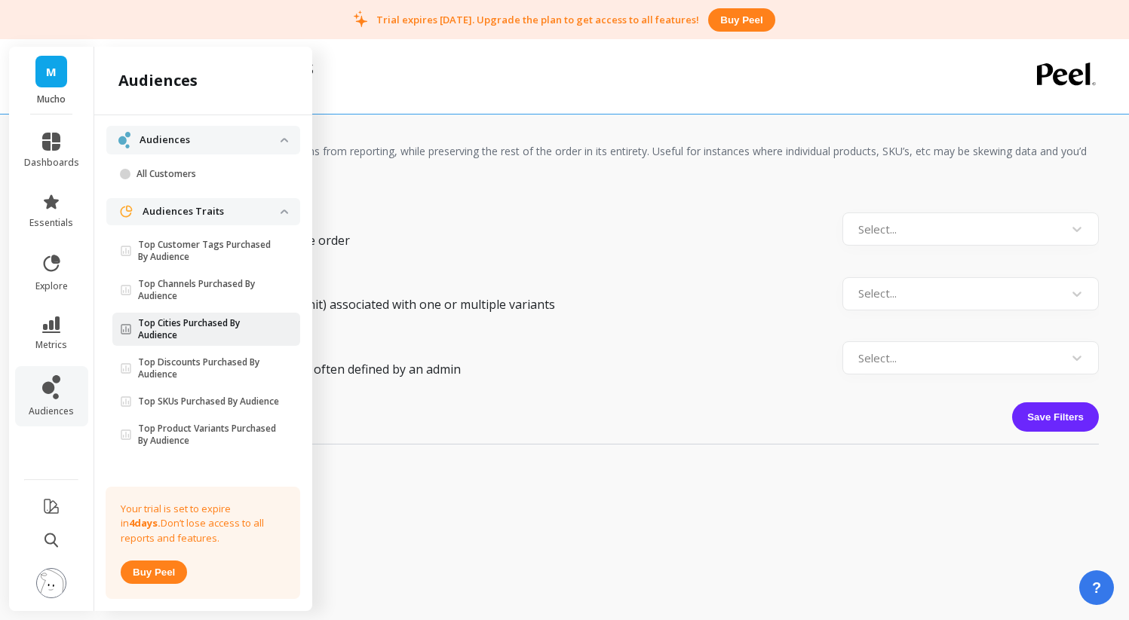
scroll to position [98, 0]
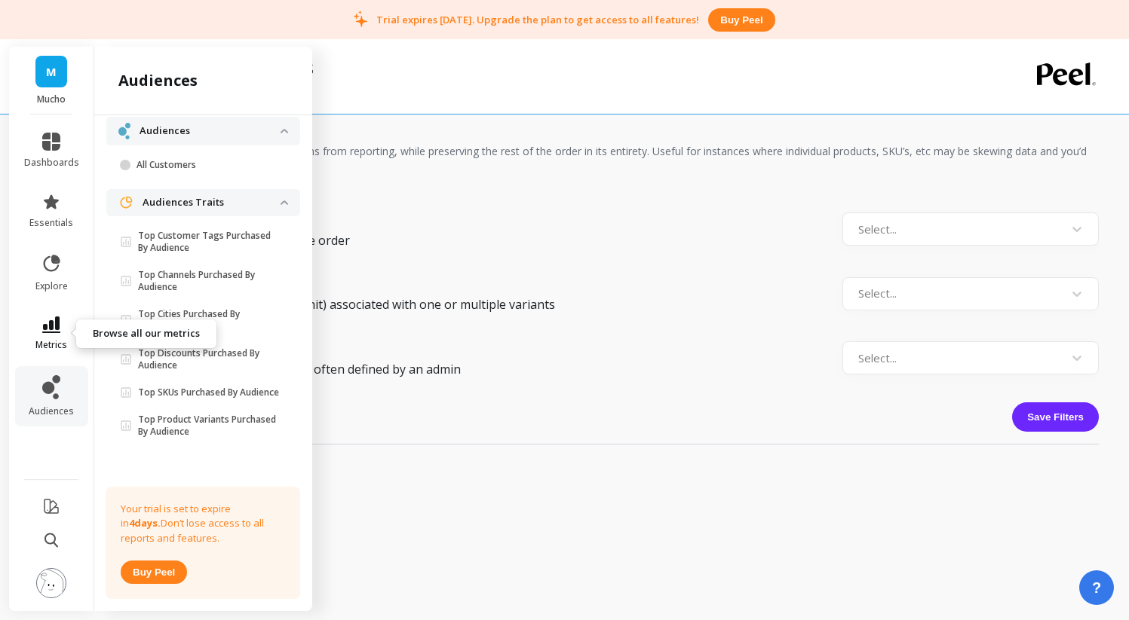
click at [55, 348] on span "metrics" at bounding box center [51, 345] width 32 height 12
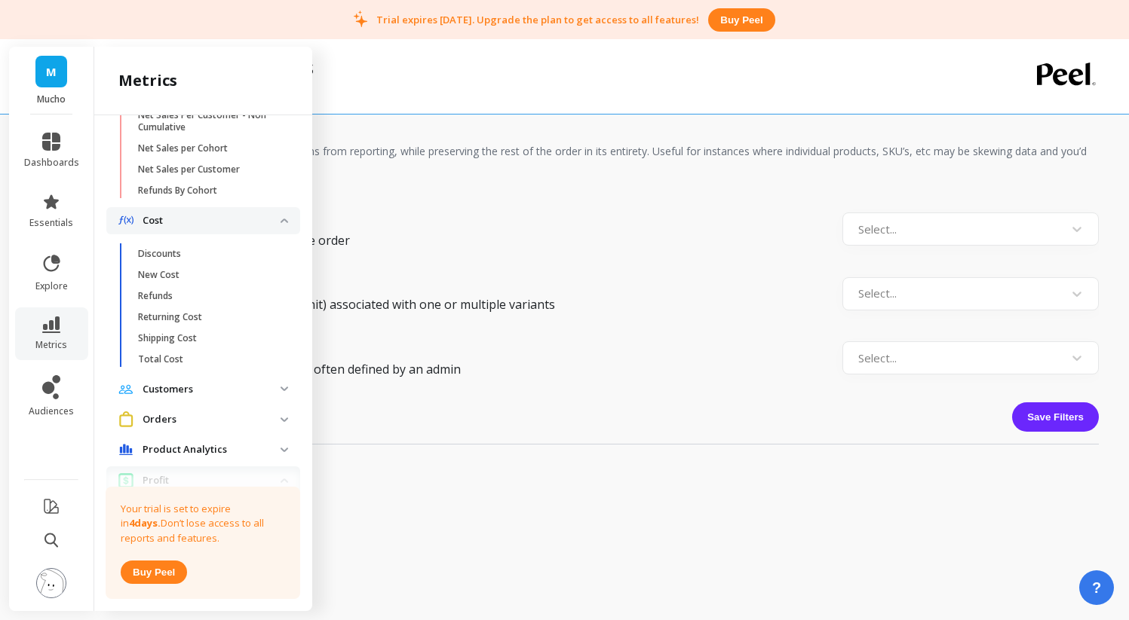
scroll to position [775, 0]
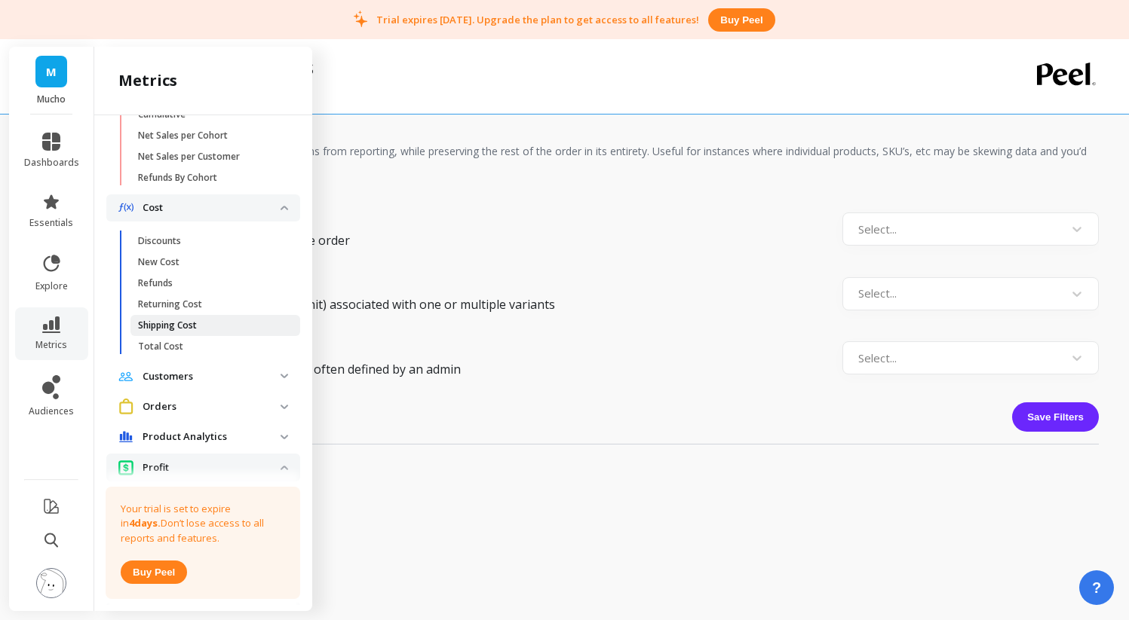
click at [201, 332] on span "Shipping Cost" at bounding box center [210, 326] width 144 height 12
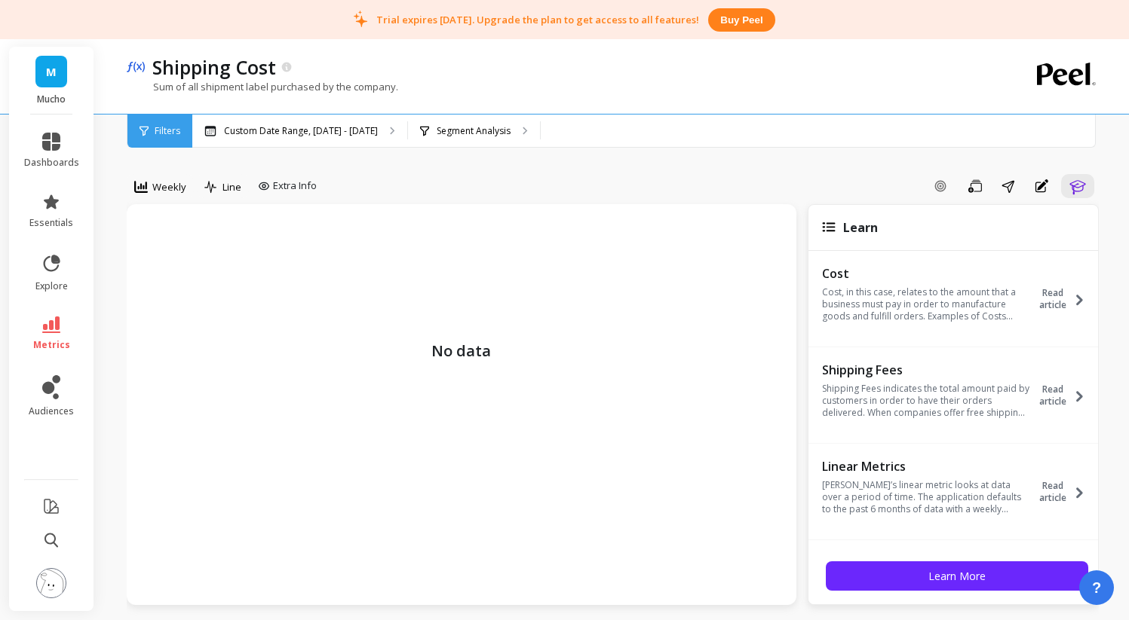
click at [48, 69] on span "M" at bounding box center [51, 71] width 11 height 17
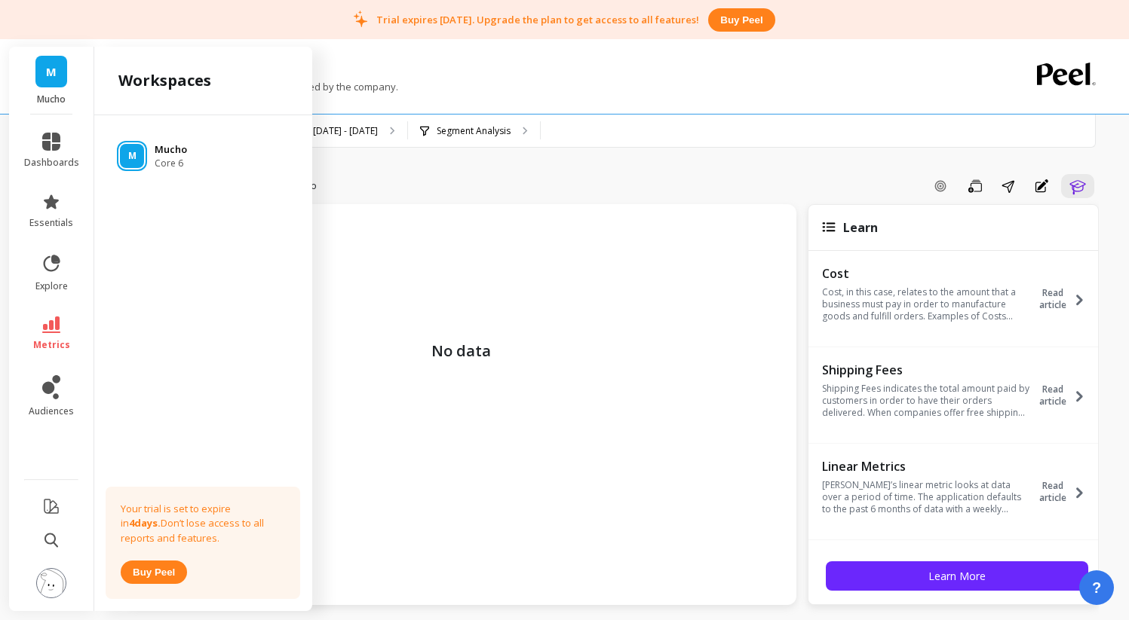
click at [162, 158] on span "Core 6" at bounding box center [171, 164] width 32 height 12
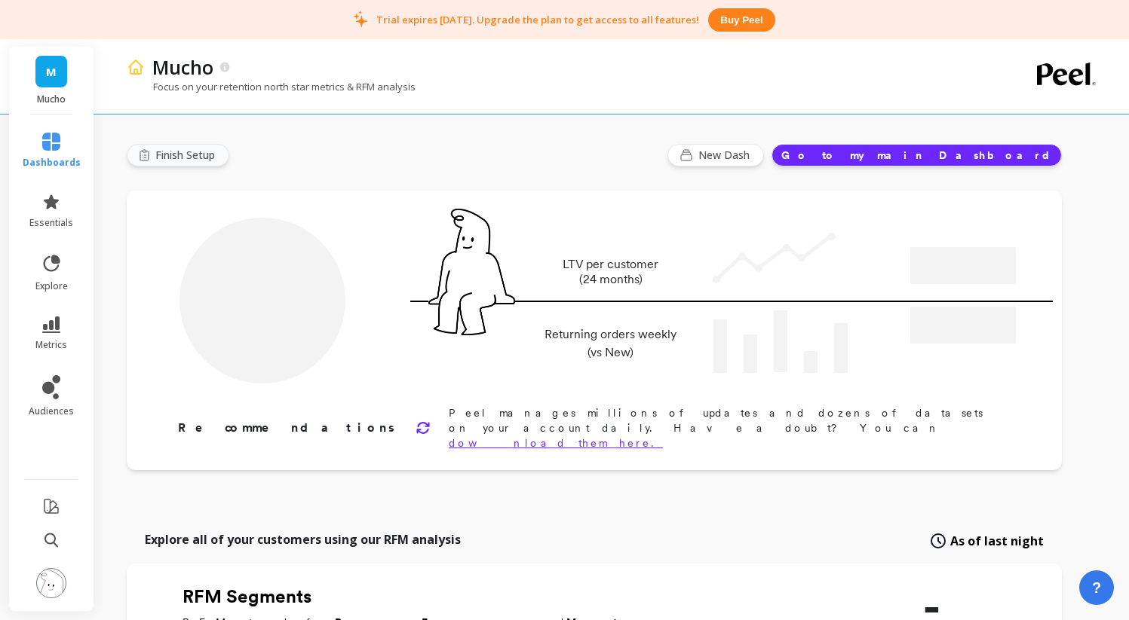
type input "Champions"
type input "41"
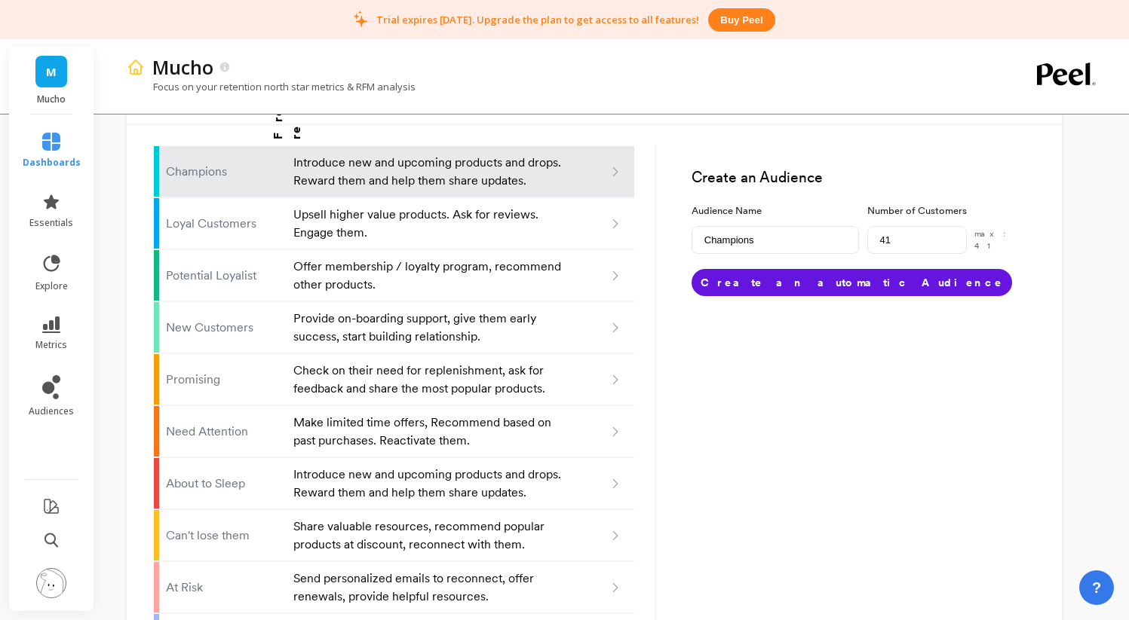
scroll to position [988, 0]
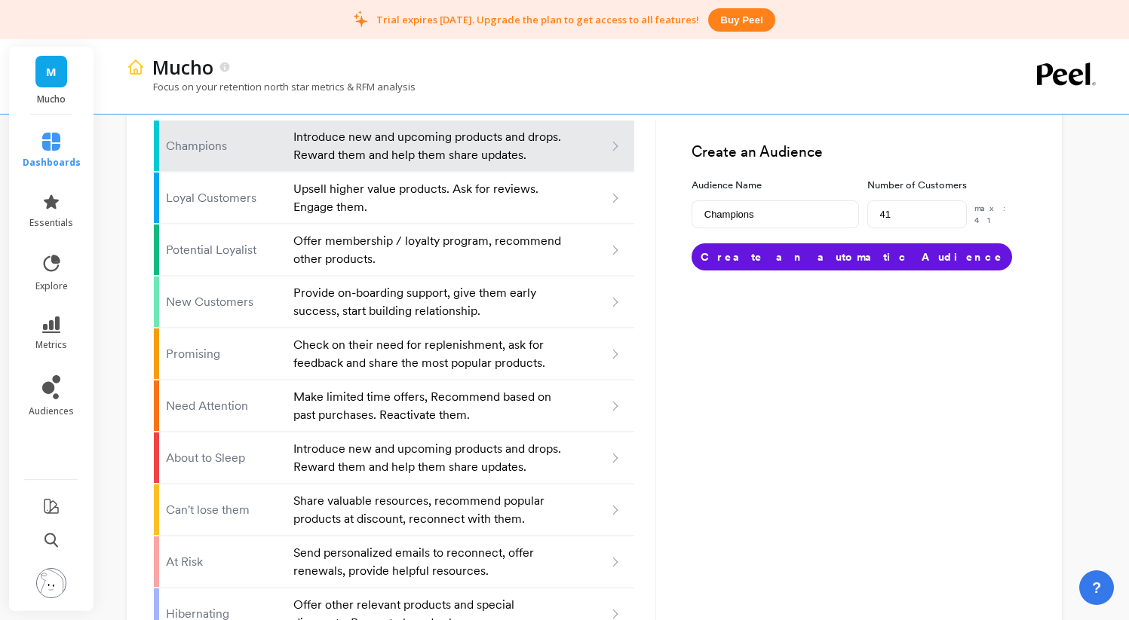
click at [740, 26] on button "Buy peel" at bounding box center [741, 19] width 66 height 23
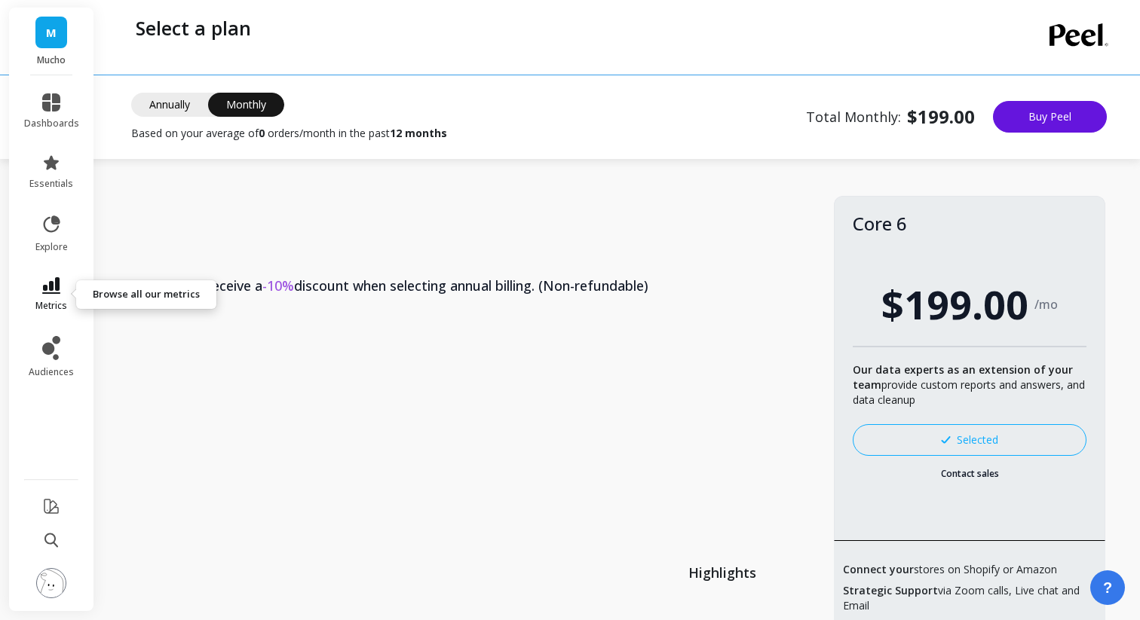
click at [61, 292] on link "metrics" at bounding box center [51, 294] width 55 height 35
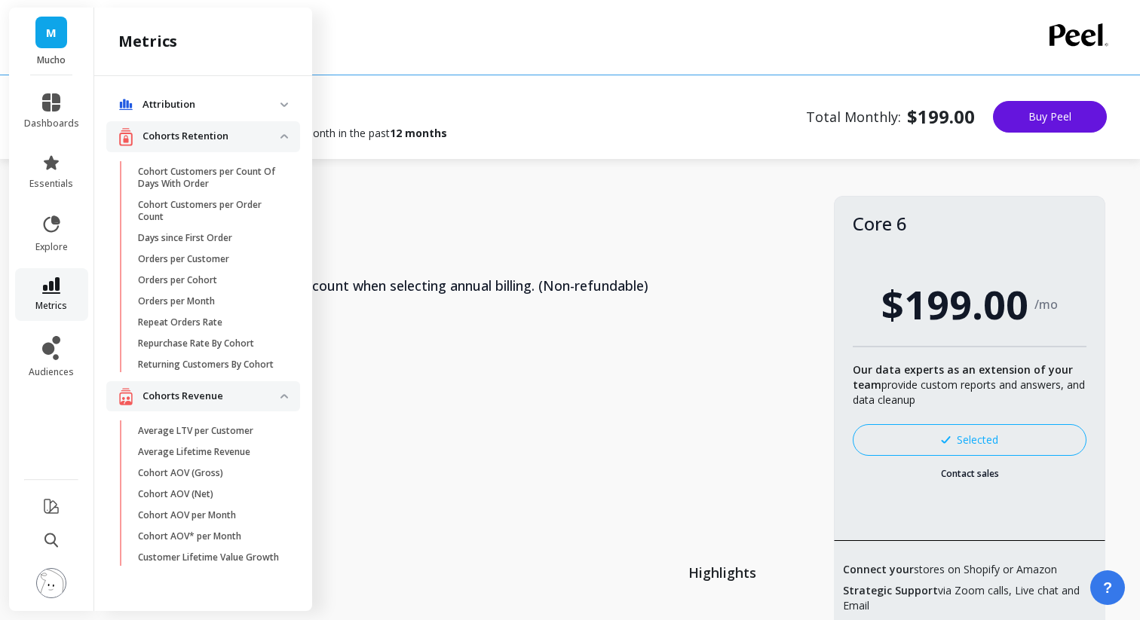
scroll to position [775, 0]
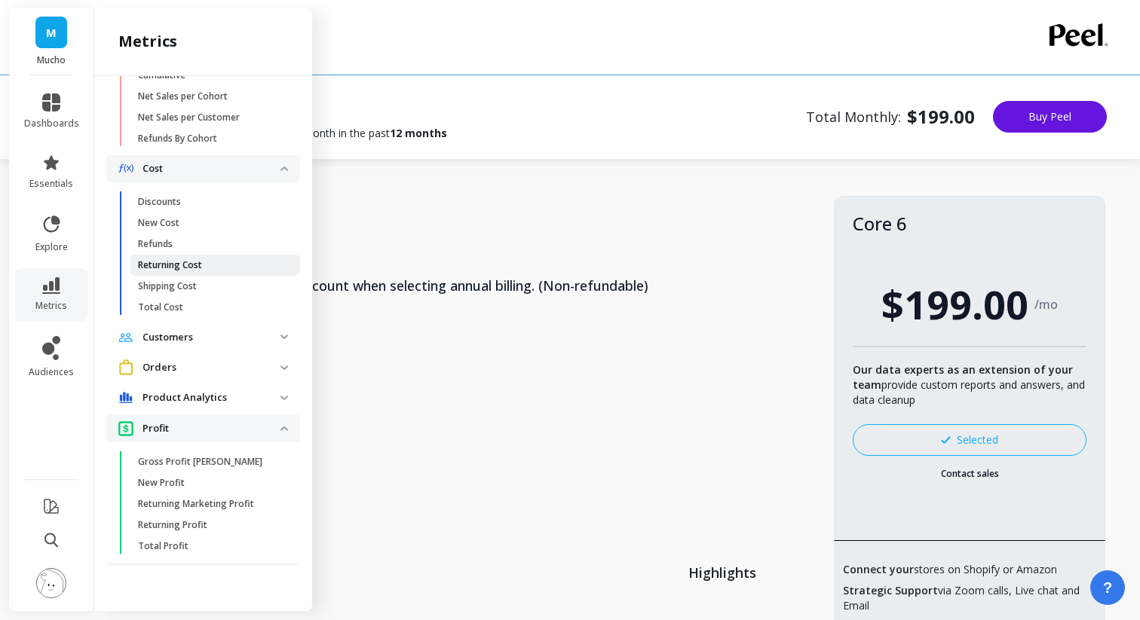
click at [195, 271] on p "Returning Cost" at bounding box center [170, 265] width 64 height 12
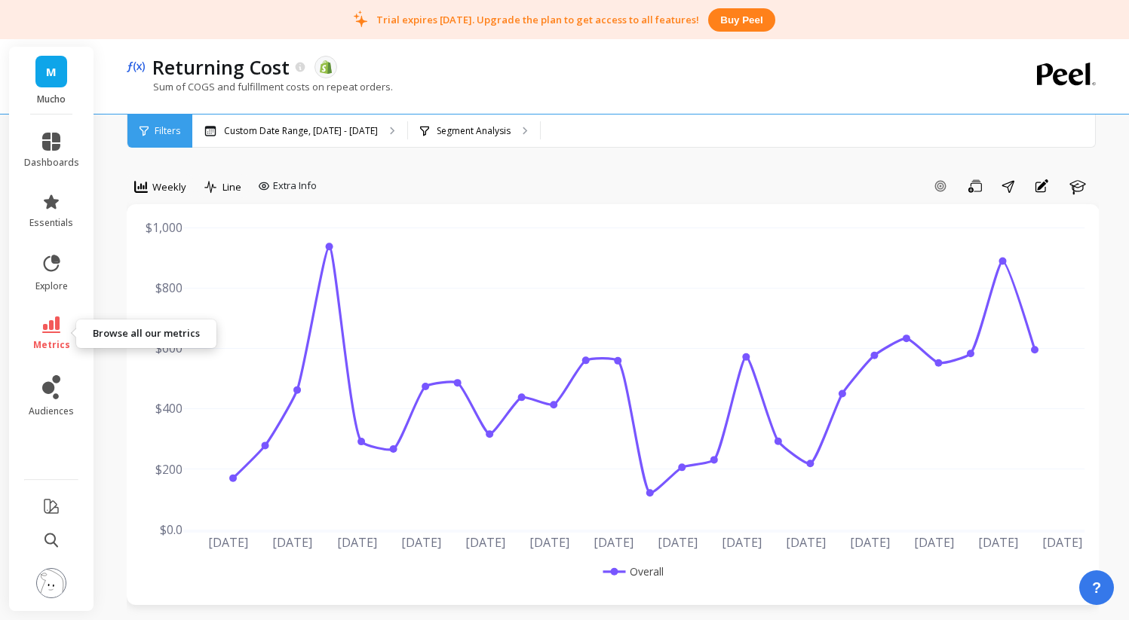
click at [54, 327] on icon at bounding box center [51, 325] width 18 height 17
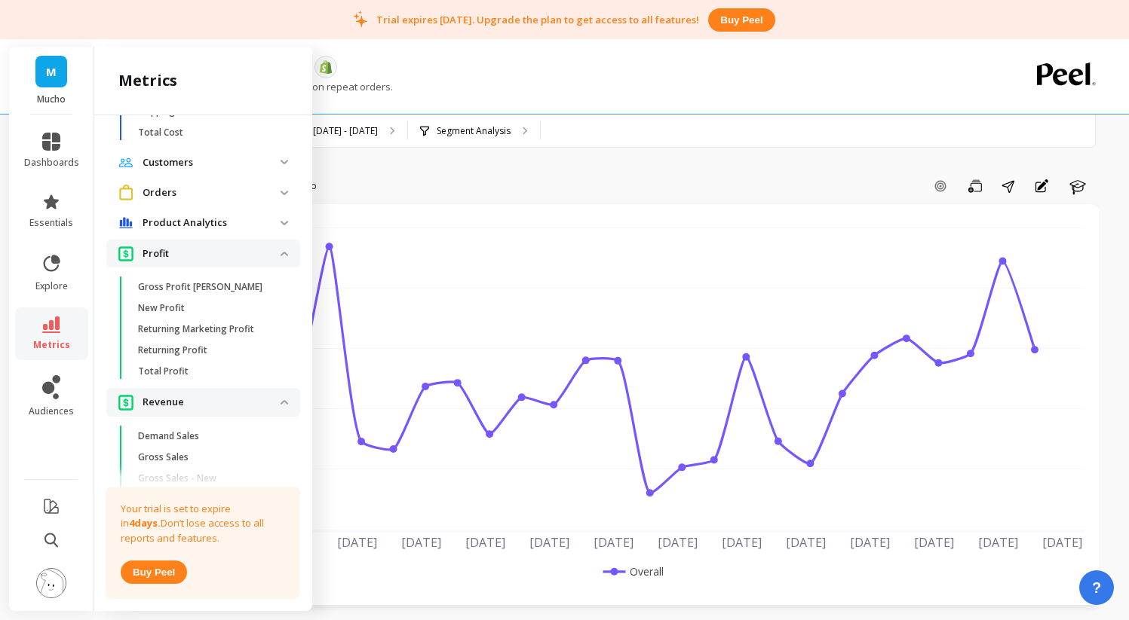
scroll to position [991, 0]
click at [206, 375] on span "Total Profit" at bounding box center [210, 369] width 144 height 12
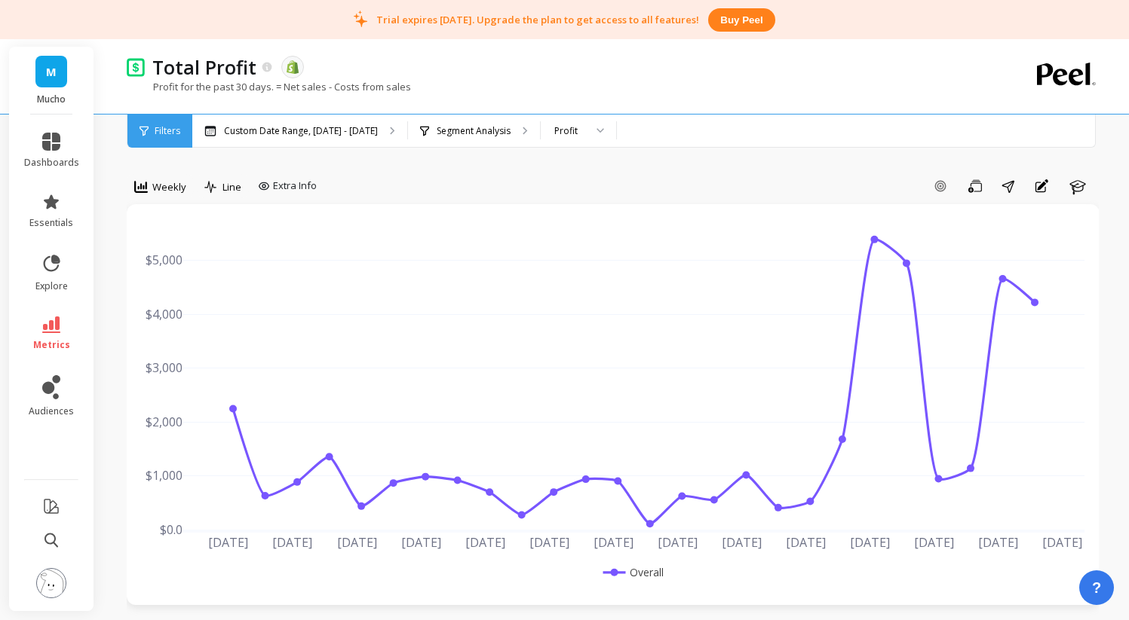
click at [54, 75] on span "M" at bounding box center [51, 71] width 11 height 17
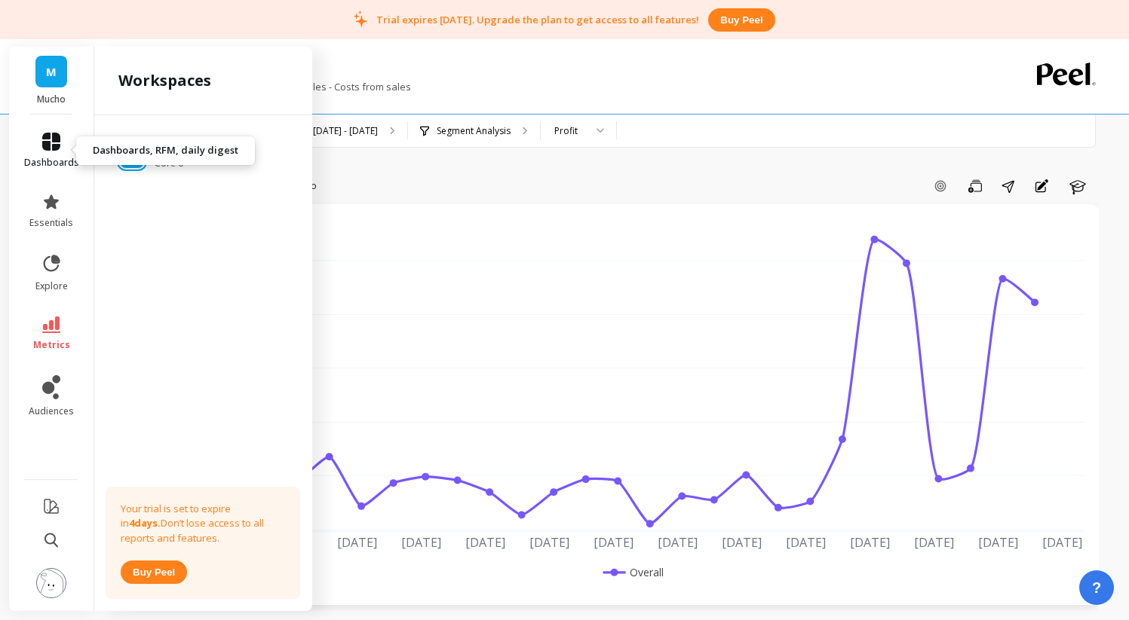
click at [60, 161] on span "dashboards" at bounding box center [51, 163] width 55 height 12
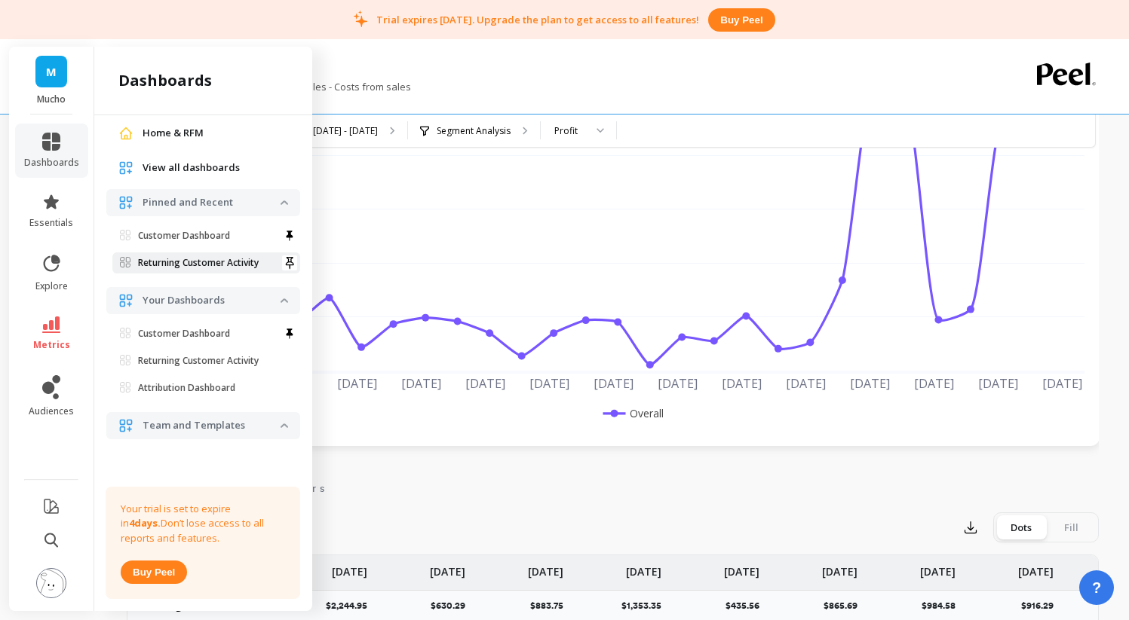
scroll to position [161, 0]
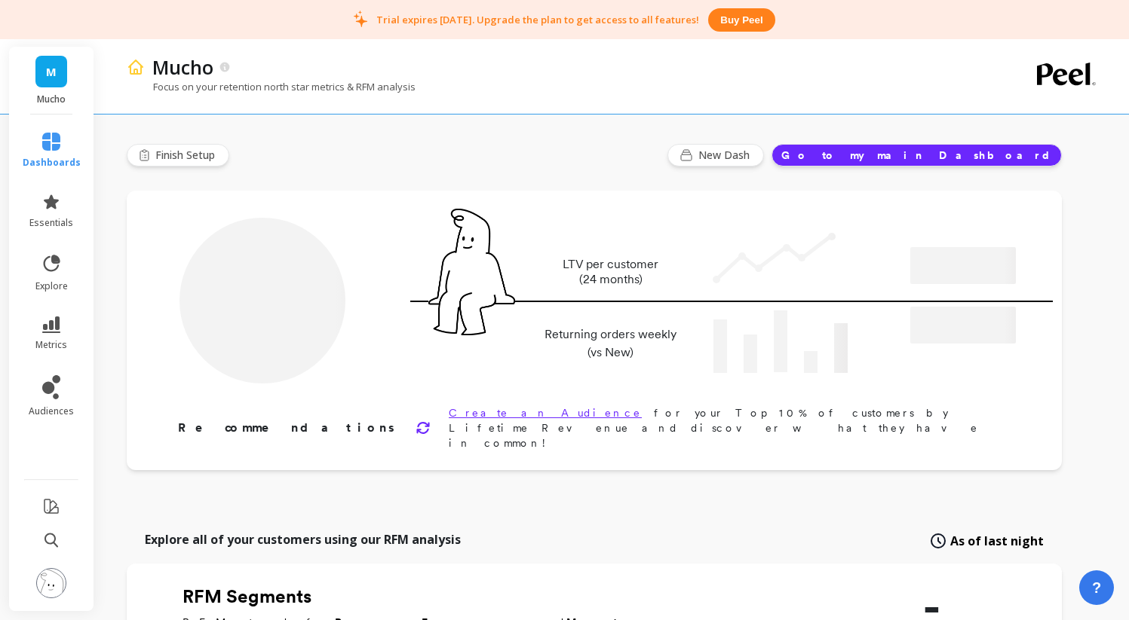
type input "Champions"
type input "41"
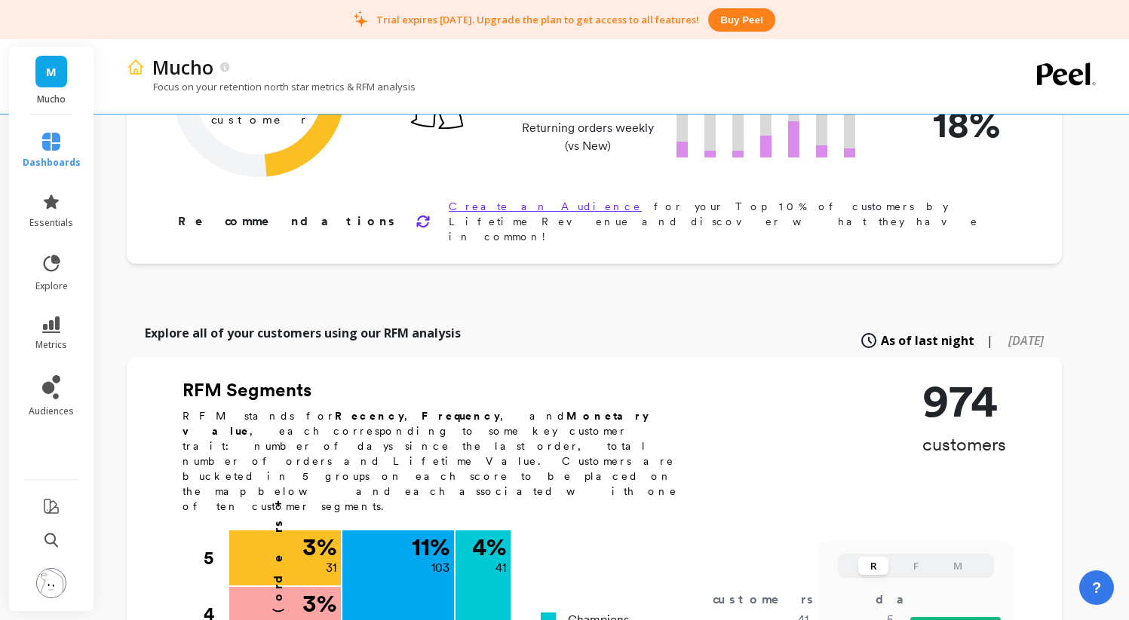
scroll to position [210, 0]
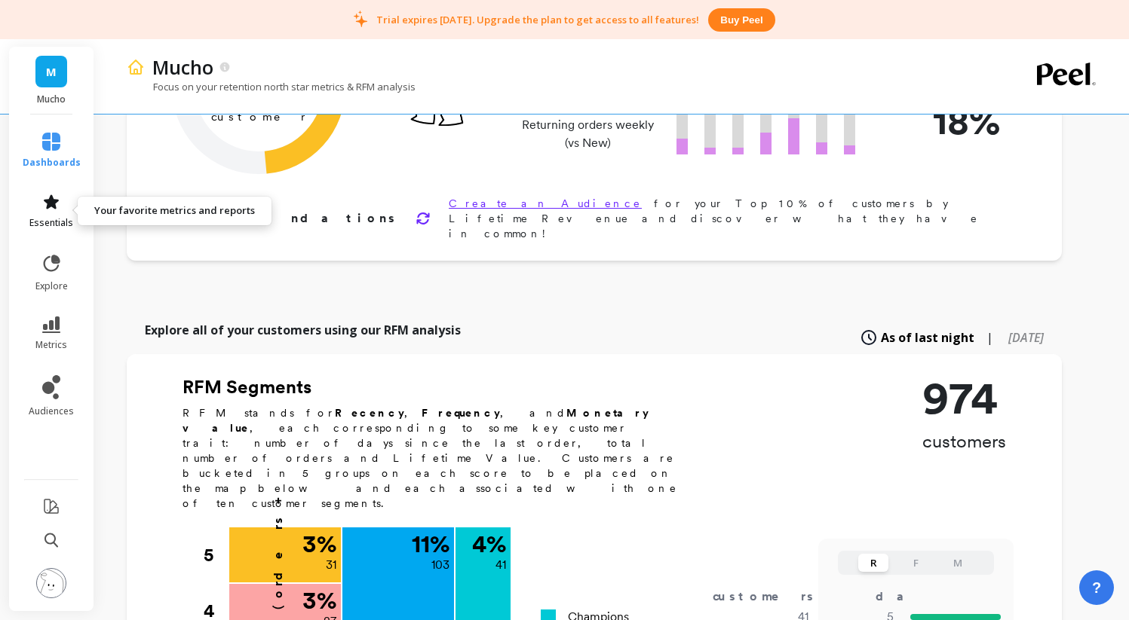
click at [55, 204] on icon at bounding box center [51, 202] width 15 height 14
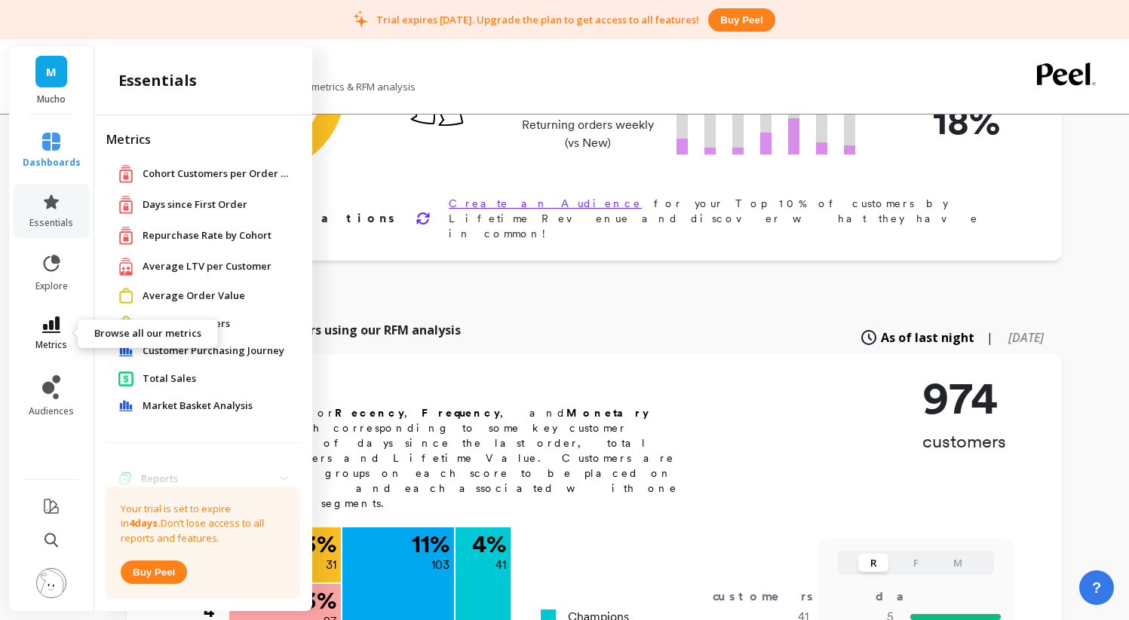
click at [56, 331] on icon at bounding box center [51, 325] width 18 height 17
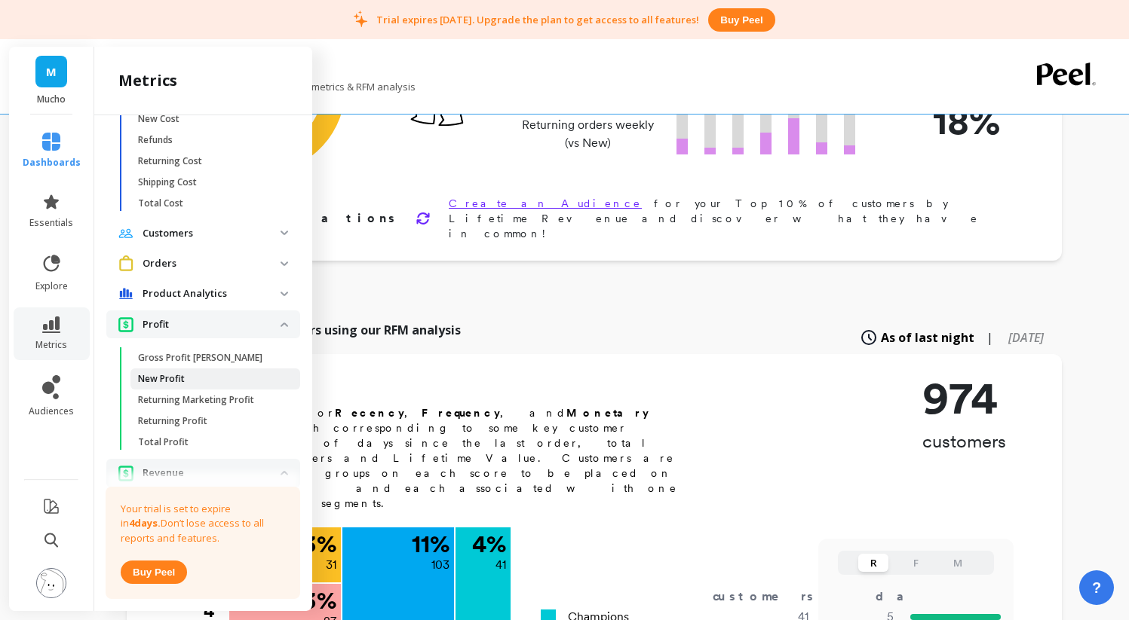
scroll to position [914, 0]
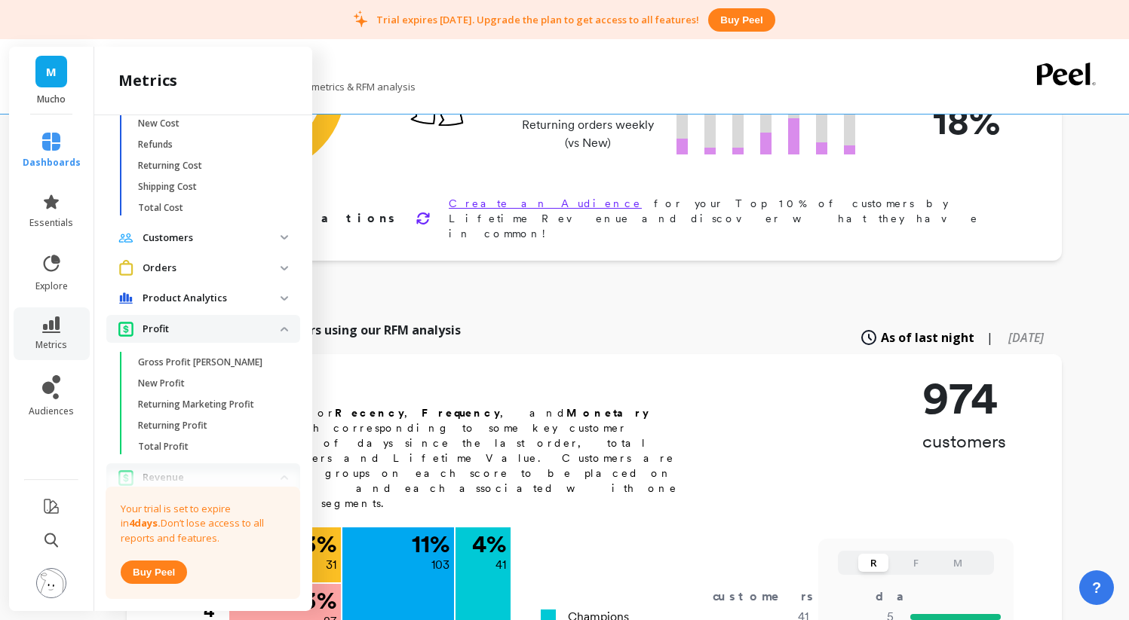
click at [217, 274] on p "Orders" at bounding box center [211, 268] width 138 height 15
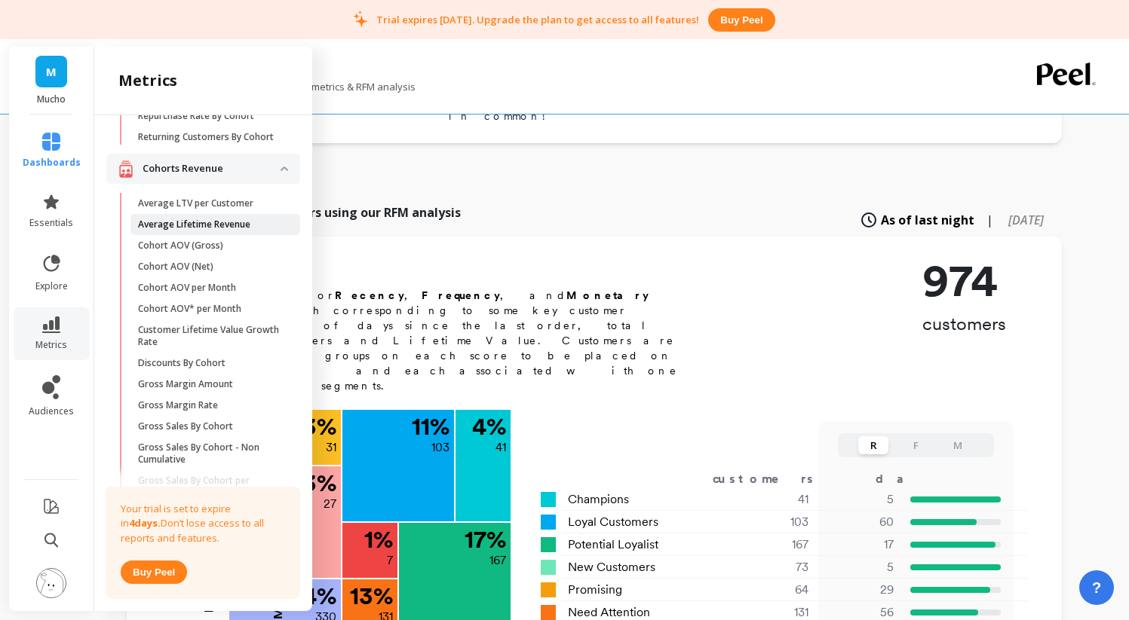
scroll to position [283, 0]
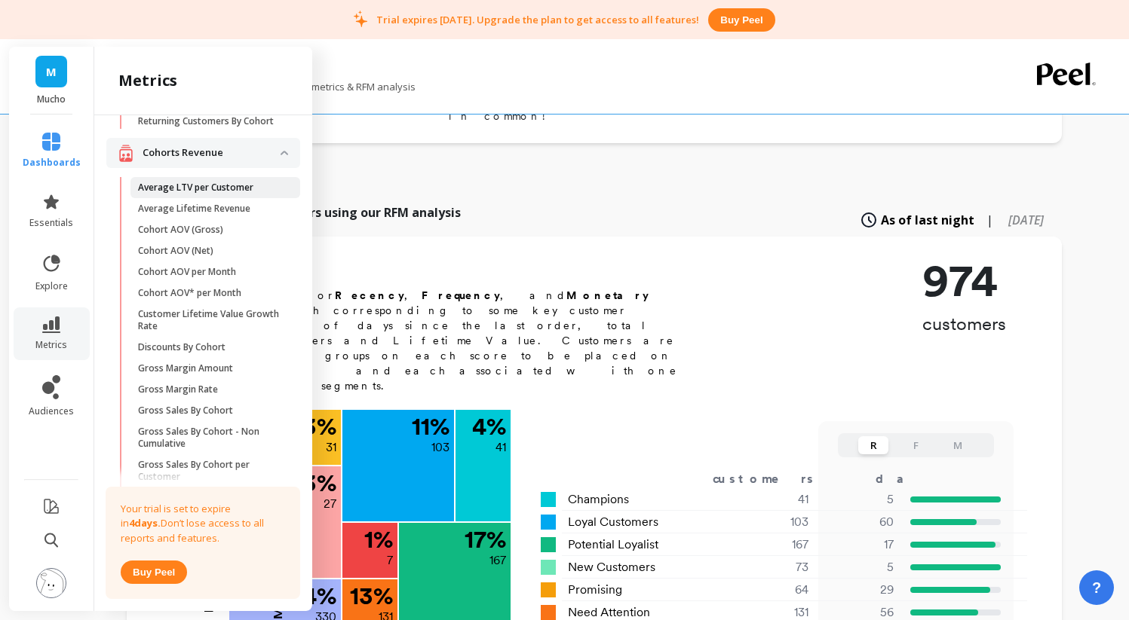
click at [237, 194] on p "Average LTV per Customer" at bounding box center [195, 188] width 115 height 12
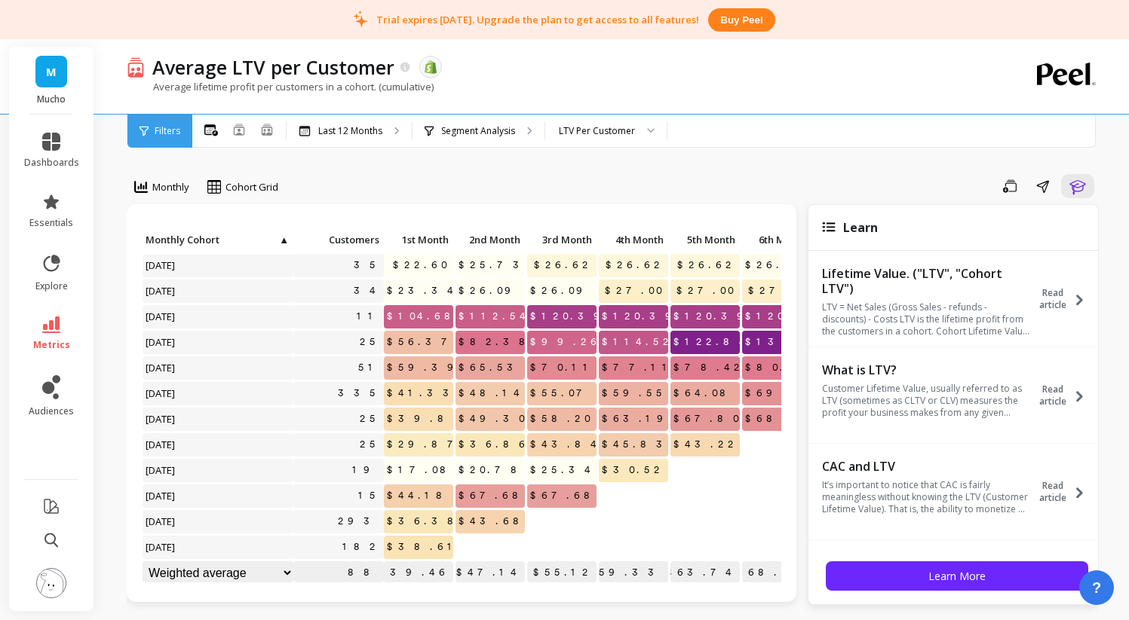
click at [150, 132] on div "Filters" at bounding box center [159, 131] width 65 height 33
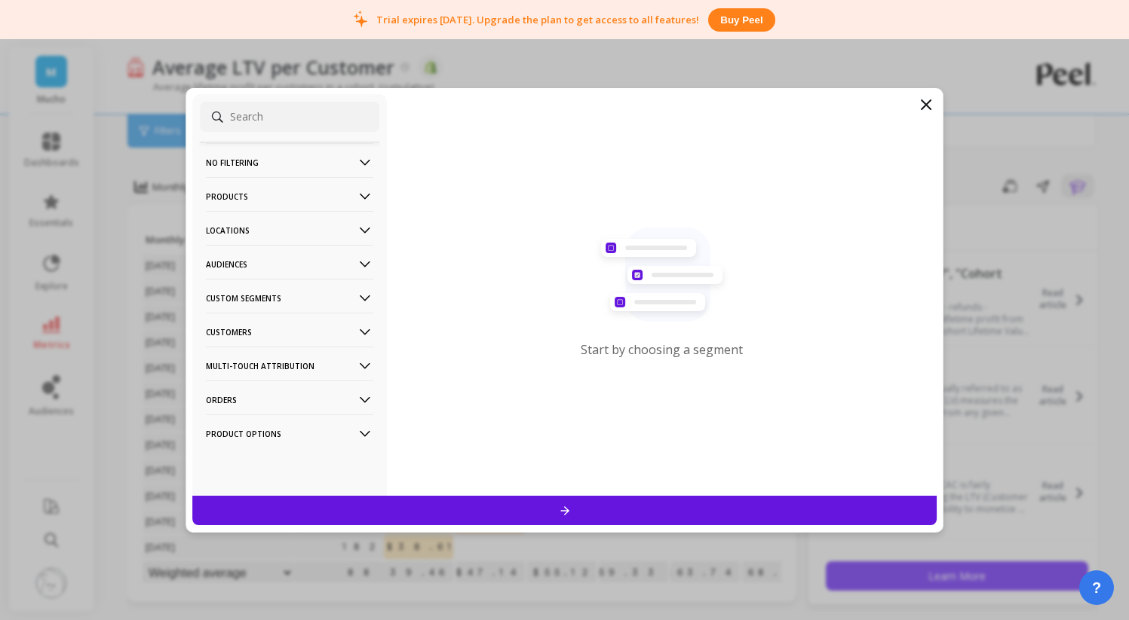
click at [924, 106] on icon at bounding box center [926, 105] width 18 height 18
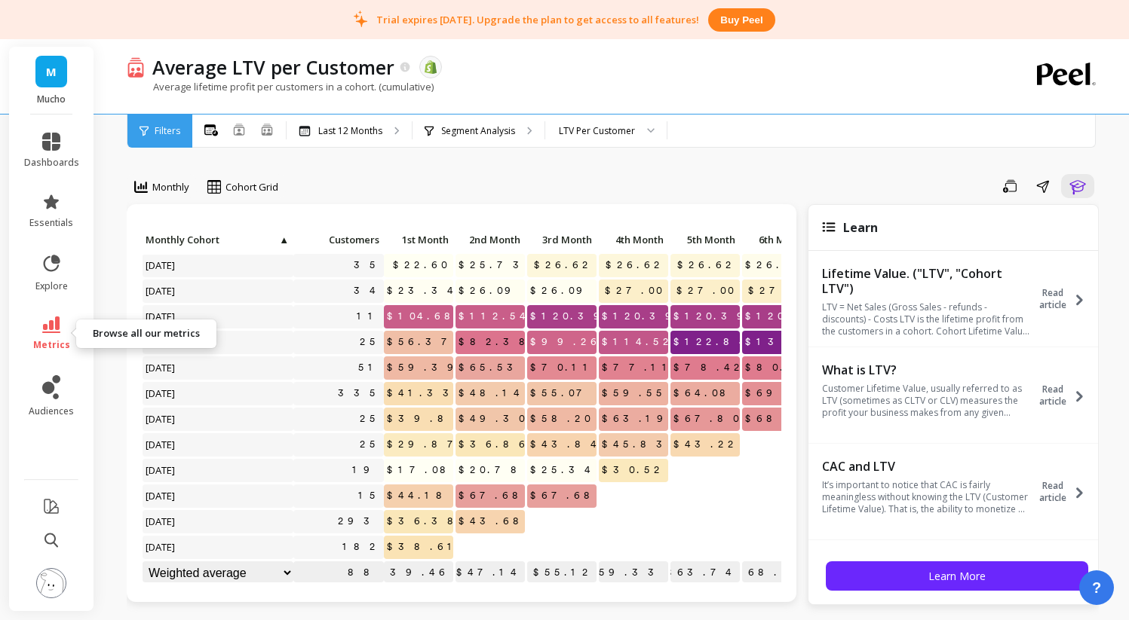
click at [34, 322] on link "metrics" at bounding box center [51, 334] width 55 height 35
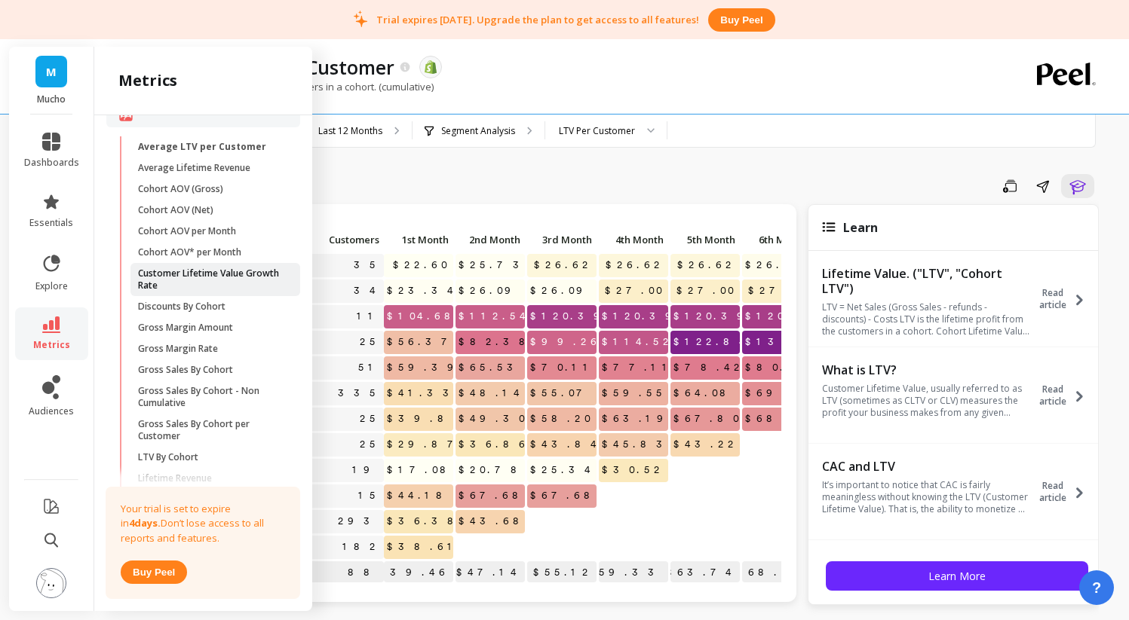
scroll to position [299, 0]
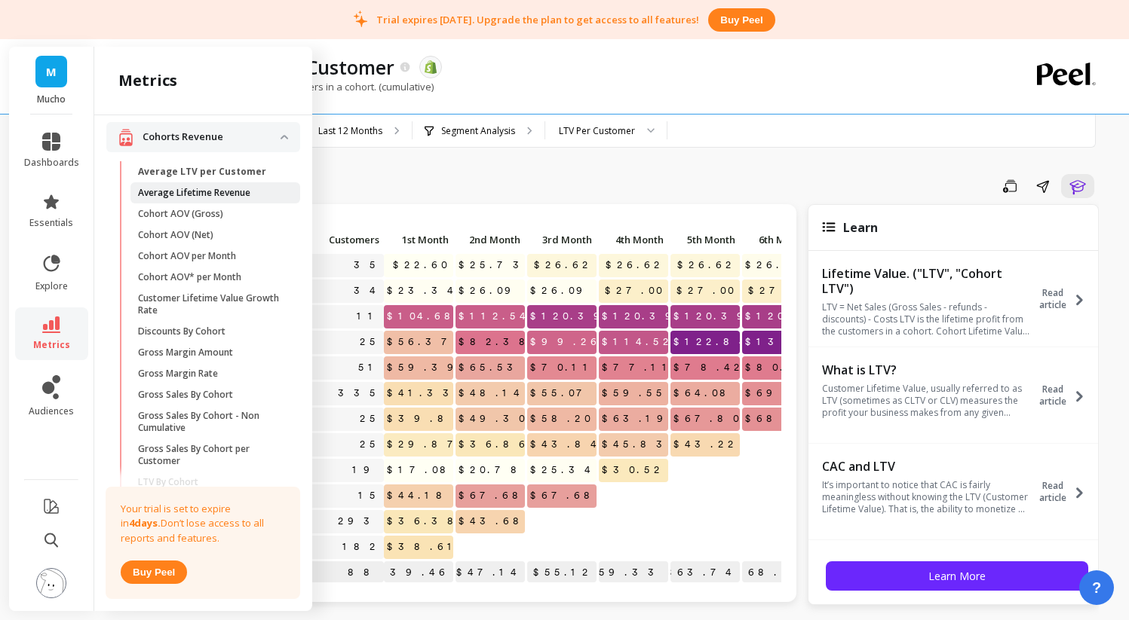
click at [233, 199] on p "Average Lifetime Revenue" at bounding box center [194, 193] width 112 height 12
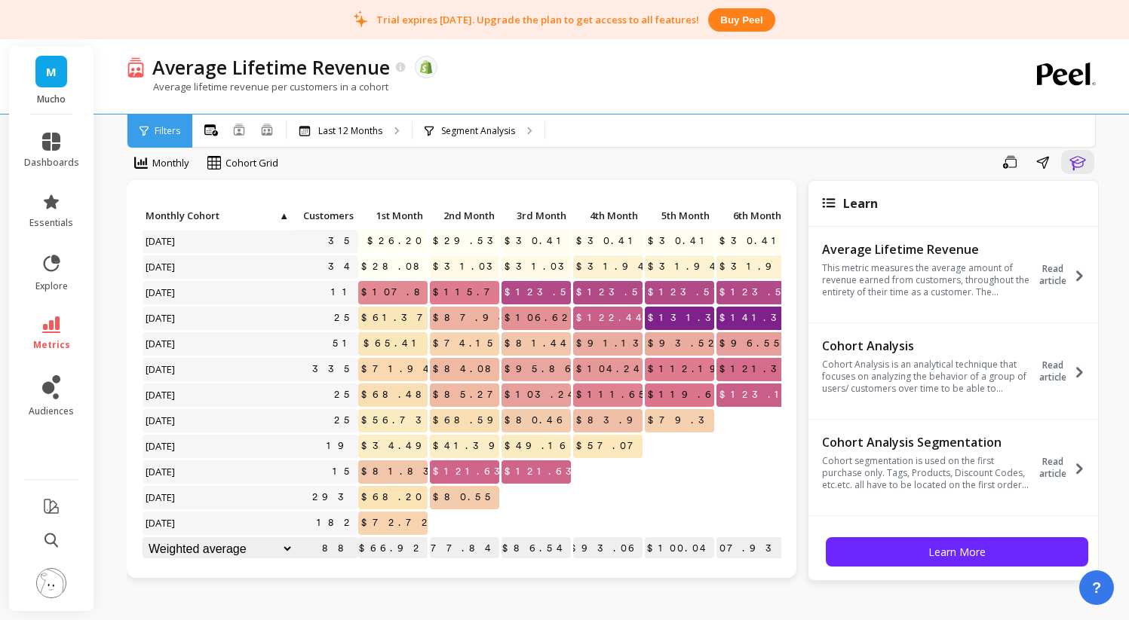
scroll to position [12, 26]
click at [276, 538] on select "Weighted average Weighted average excl. current month Sum [PERSON_NAME]" at bounding box center [217, 549] width 151 height 23
select select "sum"
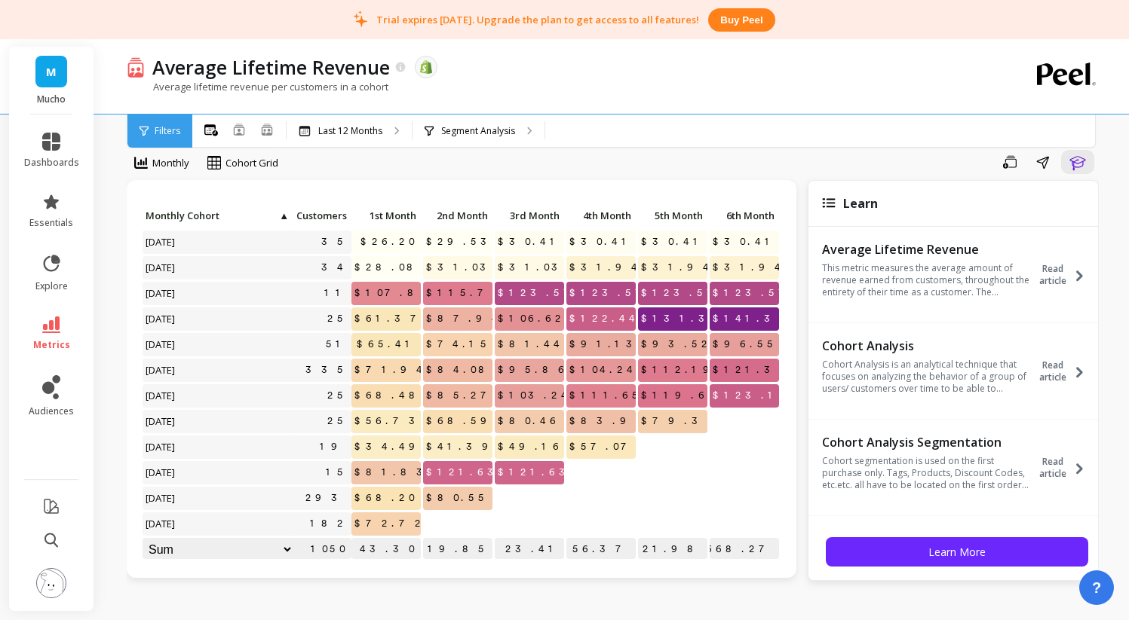
scroll to position [0, 53]
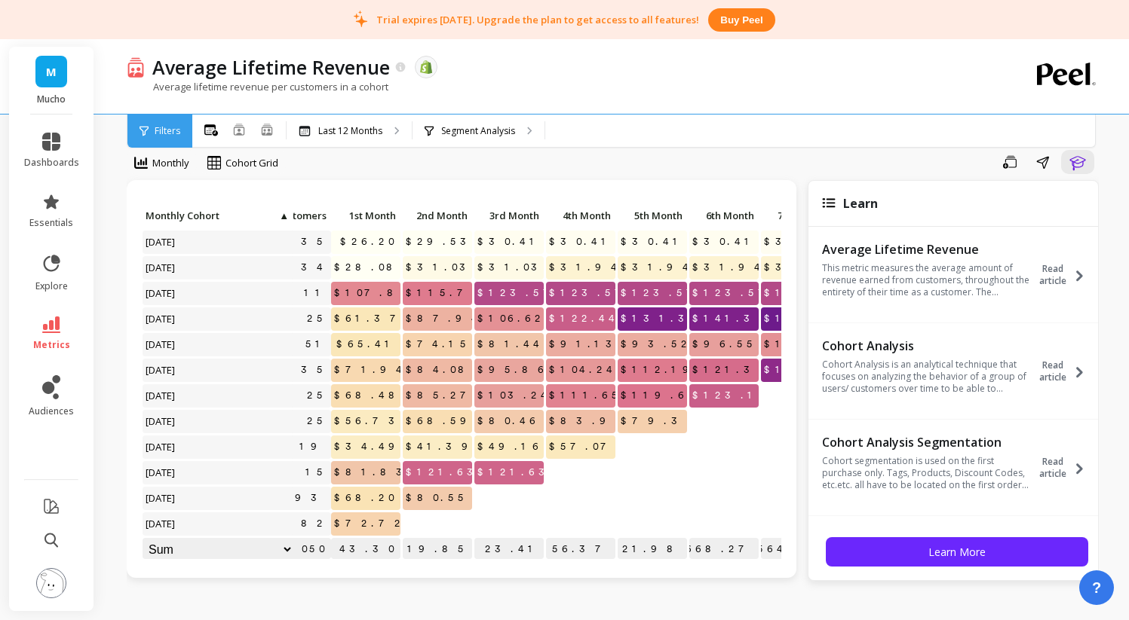
click at [585, 367] on span "$104.24" at bounding box center [583, 370] width 75 height 23
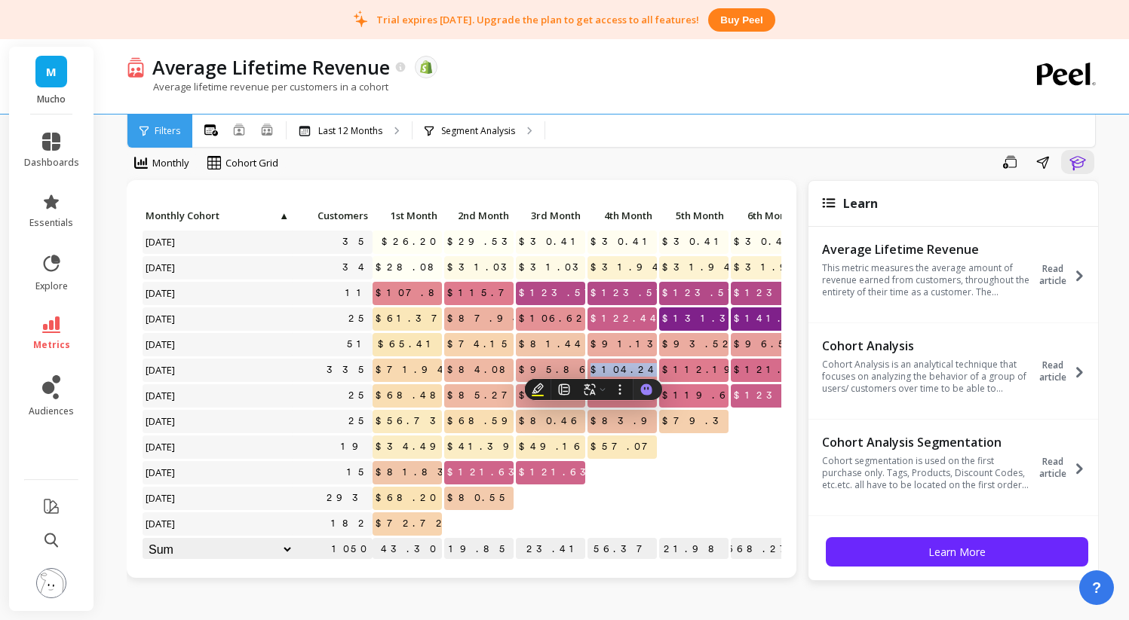
scroll to position [0, 0]
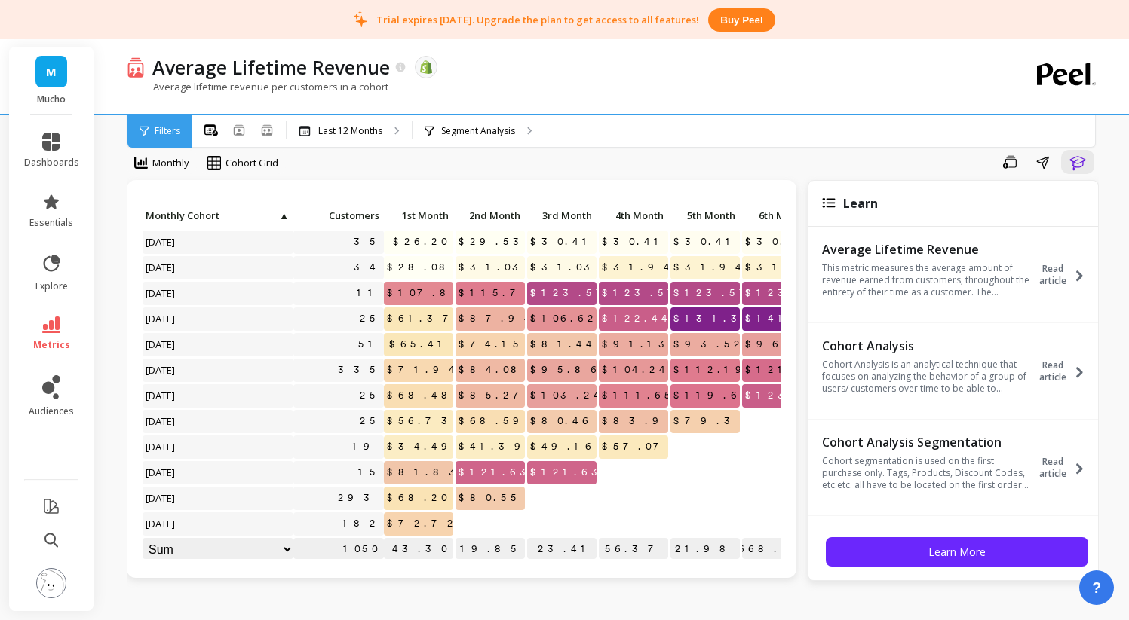
click at [535, 455] on p "$49.16" at bounding box center [561, 447] width 69 height 23
click at [560, 469] on span "$121.63" at bounding box center [569, 472] width 84 height 23
click at [595, 444] on span "$49.16" at bounding box center [563, 447] width 72 height 23
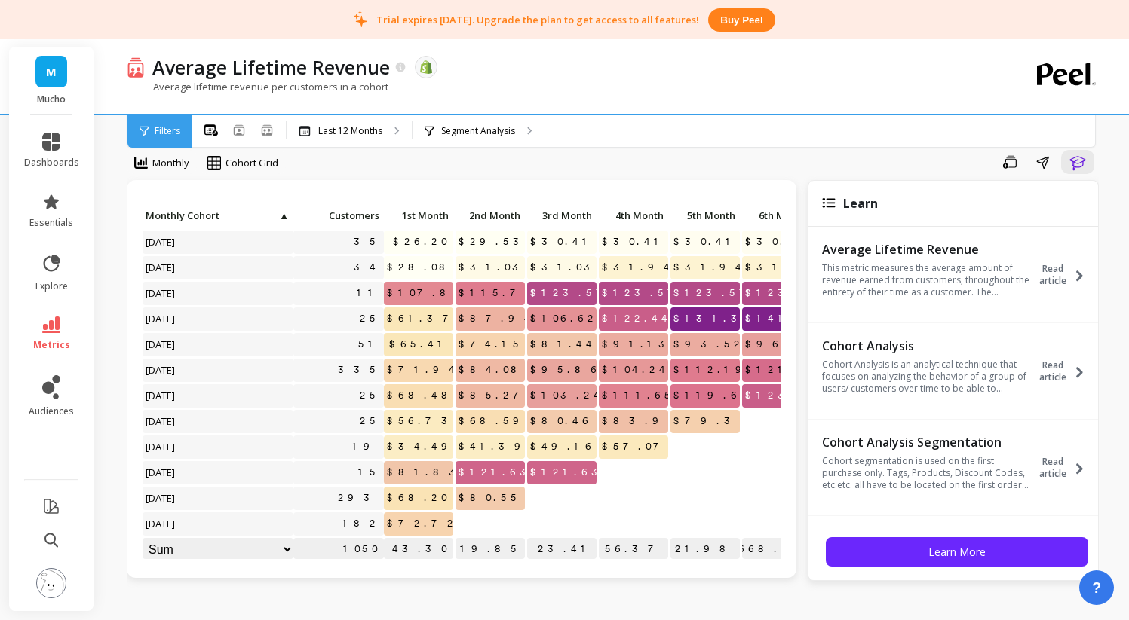
scroll to position [12, 0]
